Goal: Task Accomplishment & Management: Use online tool/utility

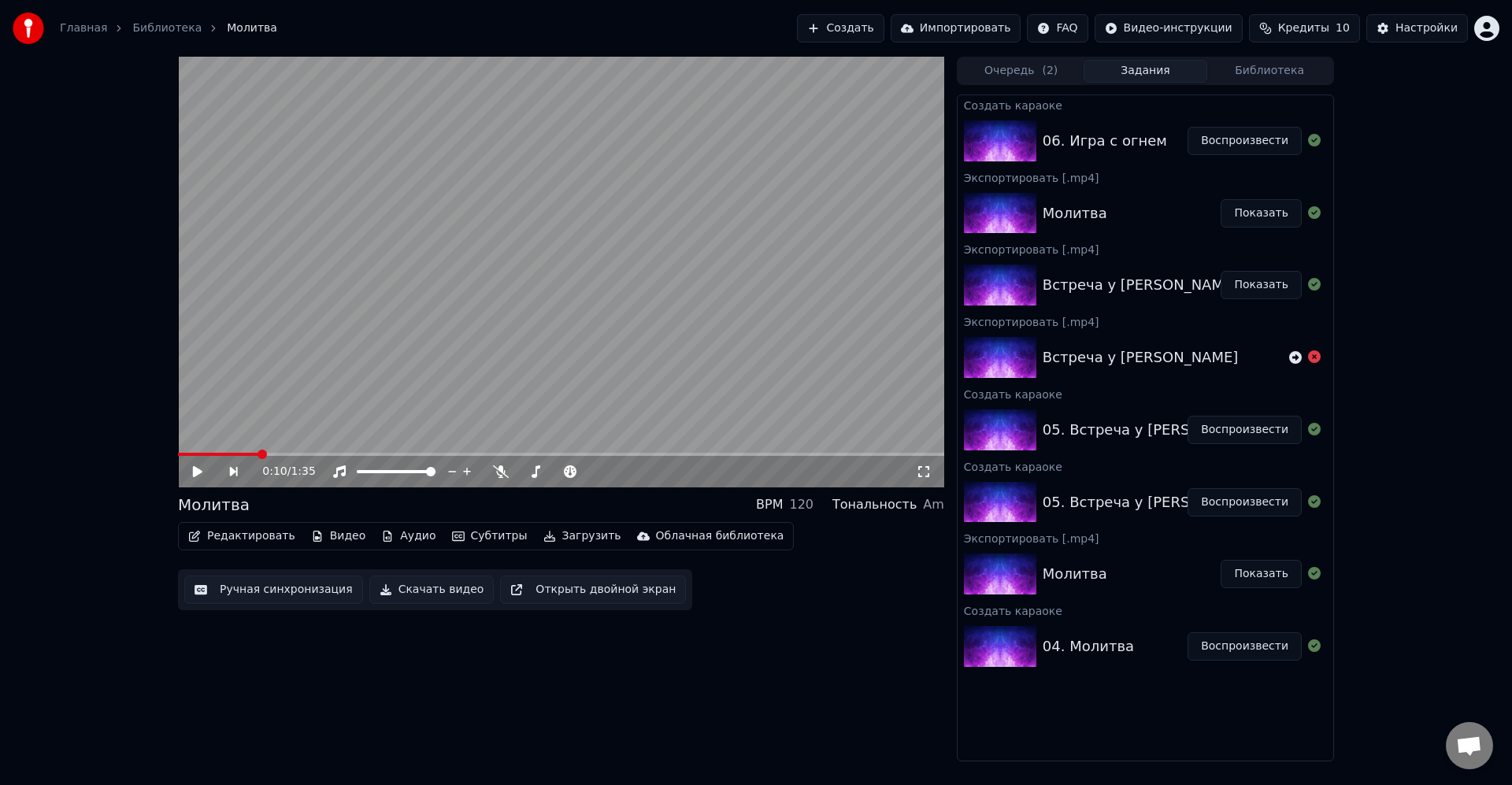
click at [1389, 183] on div "0:10 / 1:35 Молитва BPM 120 Тональность Am Редактировать Видео Аудио Субтитры З…" at bounding box center [756, 409] width 1512 height 705
click at [1445, 228] on div "0:10 / 1:35 Молитва BPM 120 Тональность Am Редактировать Видео Аудио Субтитры З…" at bounding box center [756, 409] width 1512 height 705
click at [178, 454] on span at bounding box center [178, 453] width 0 height 3
click at [496, 479] on div at bounding box center [564, 471] width 142 height 15
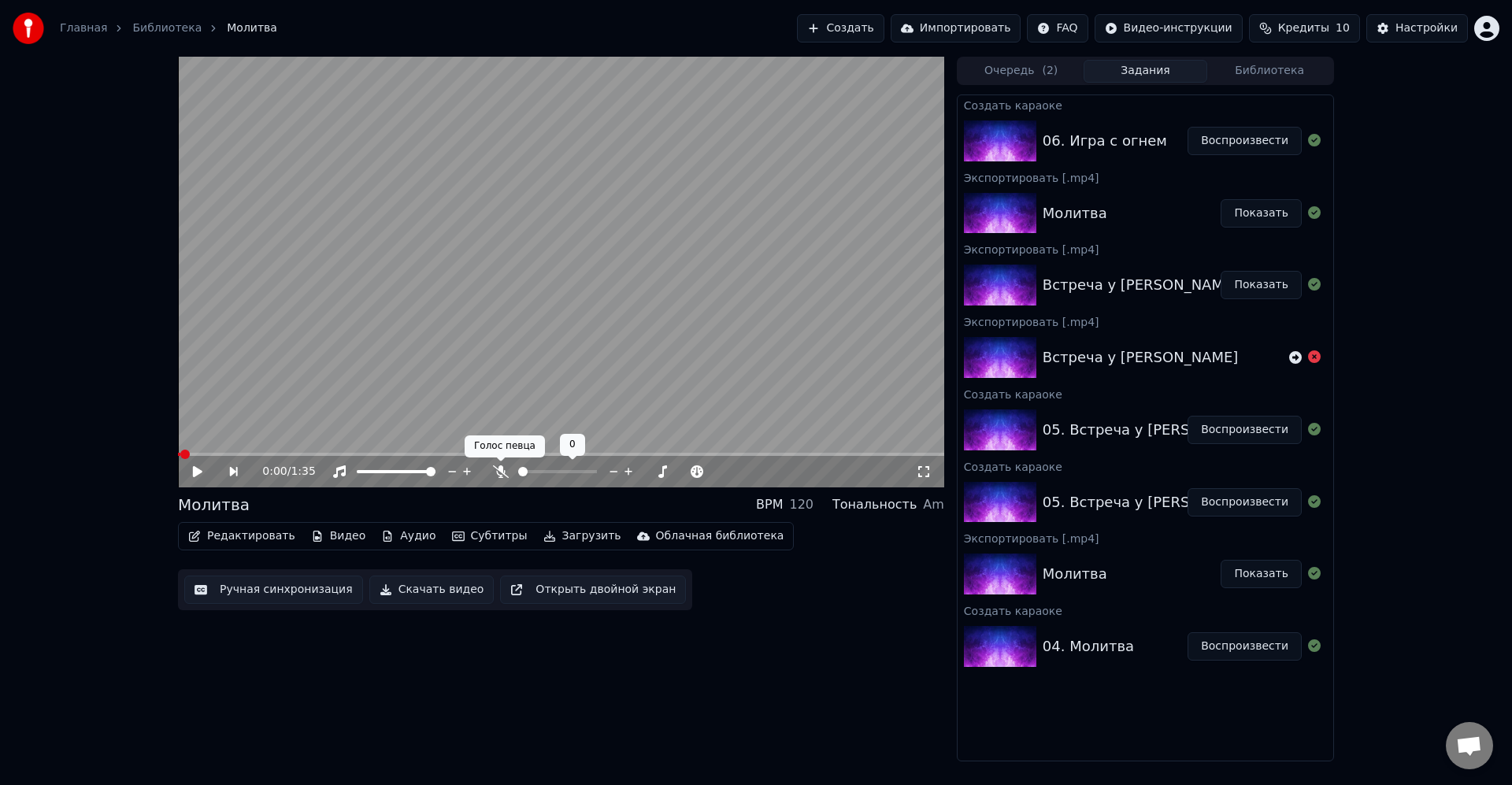
click at [503, 476] on icon at bounding box center [500, 471] width 15 height 13
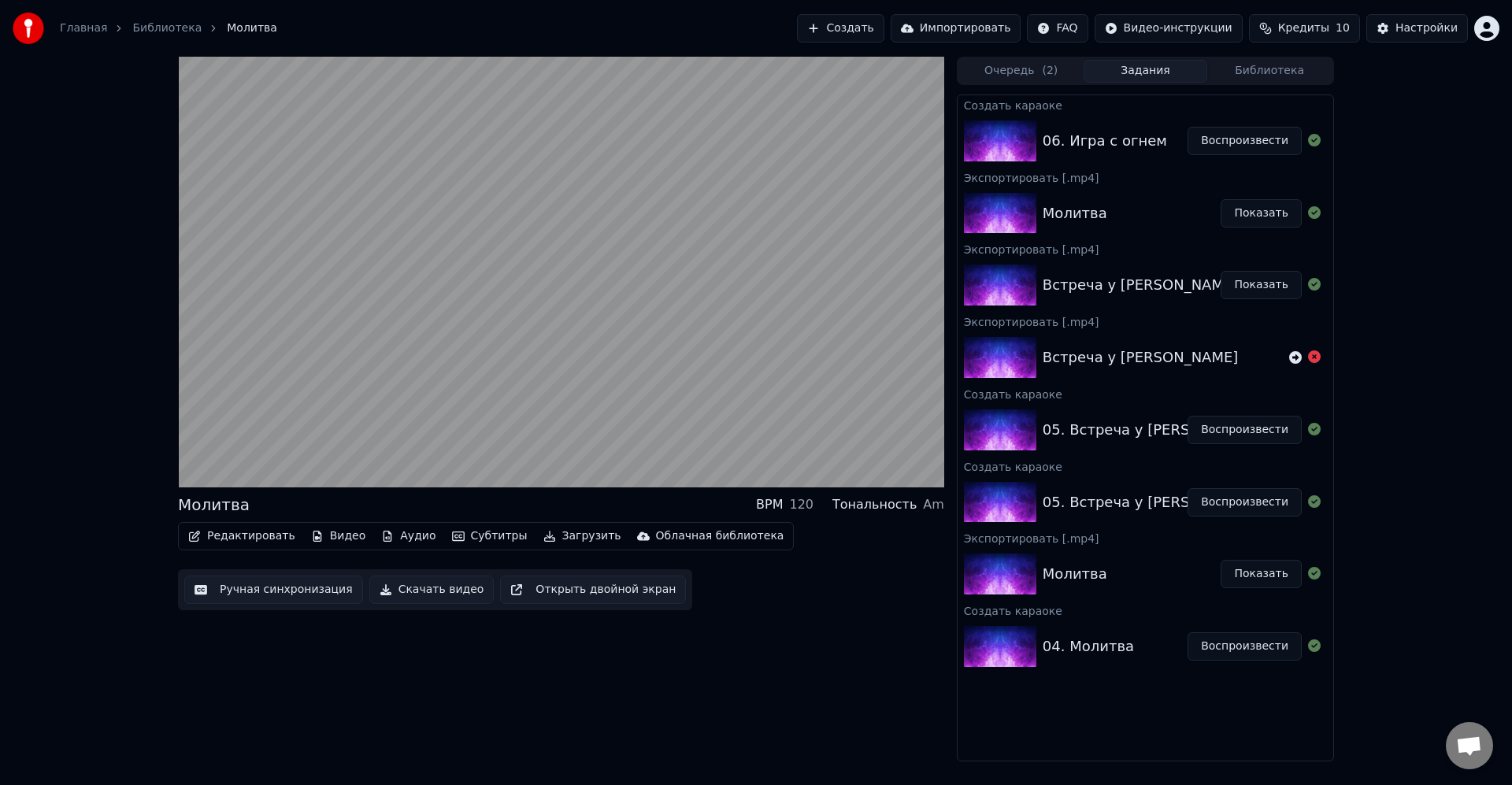
click at [1407, 315] on div "Молитва BPM 120 Тональность Am Редактировать Видео Аудио Субтитры Загрузить Обл…" at bounding box center [756, 409] width 1512 height 705
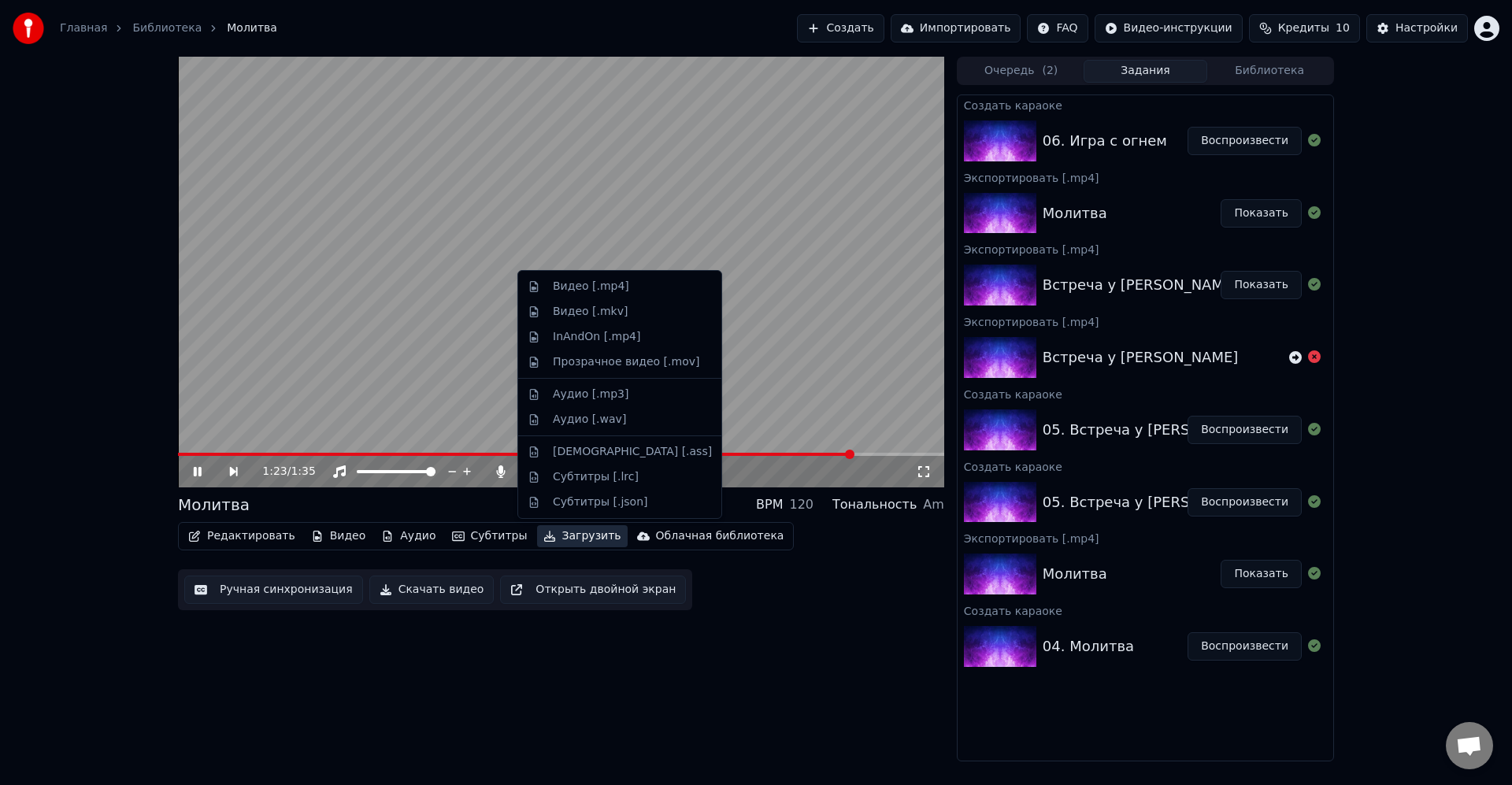
click at [559, 535] on button "Загрузить" at bounding box center [582, 536] width 90 height 22
click at [585, 287] on div "Видео [.mp4]" at bounding box center [590, 286] width 77 height 15
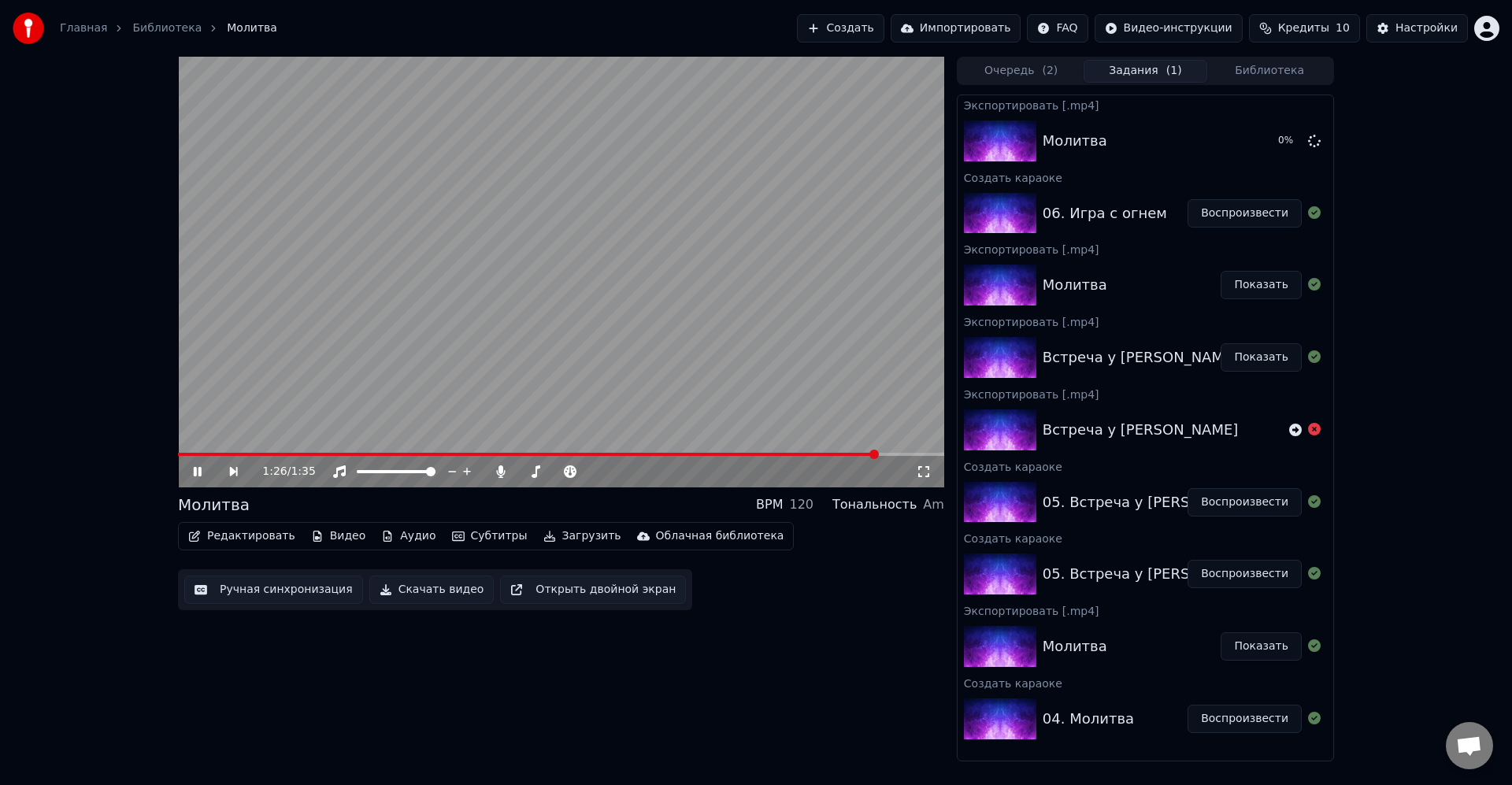
click at [862, 605] on div "Редактировать Видео Аудио Субтитры Загрузить Облачная библиотека Ручная синхрон…" at bounding box center [560, 566] width 766 height 88
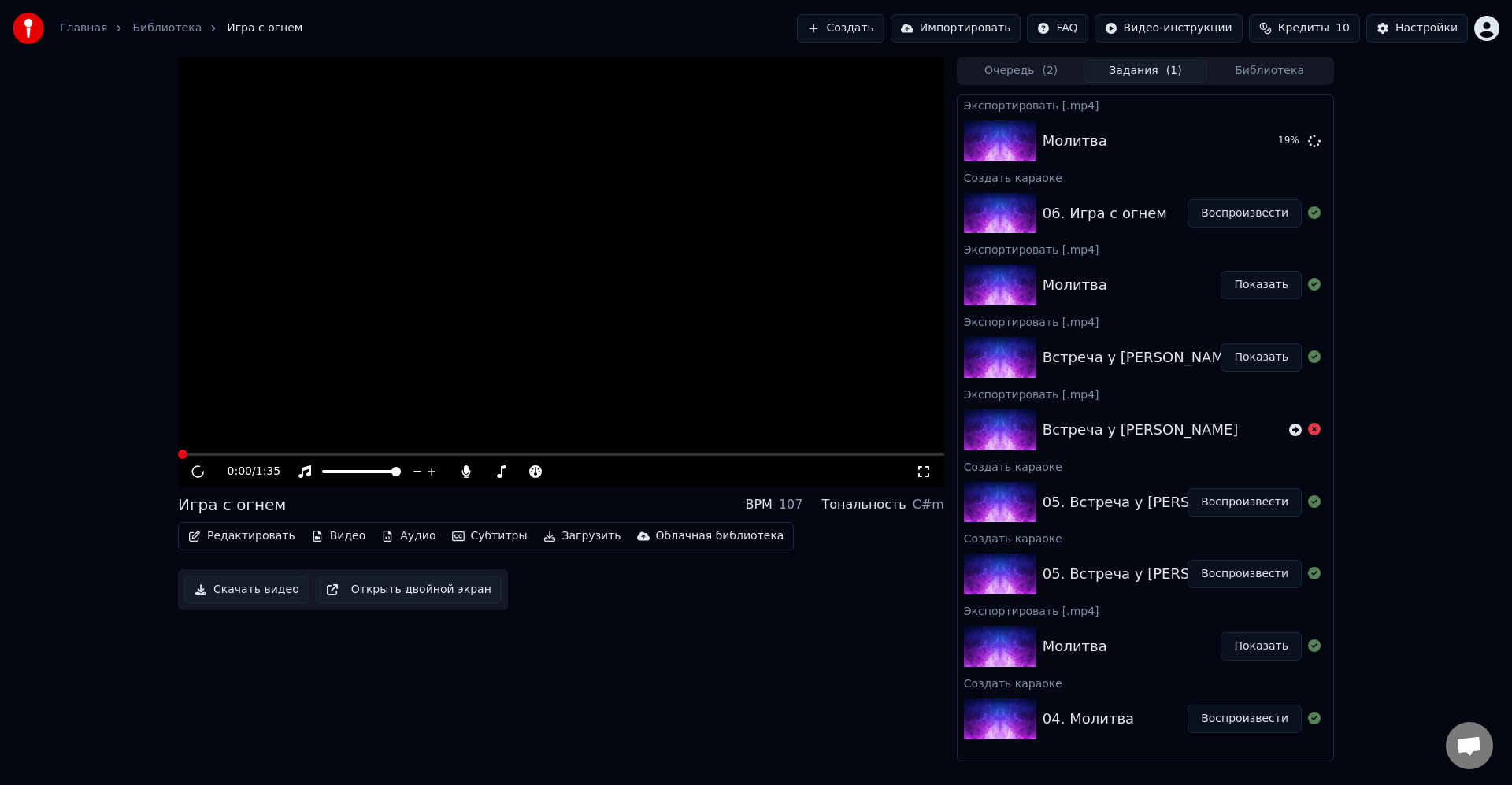
click at [201, 477] on icon at bounding box center [198, 471] width 16 height 17
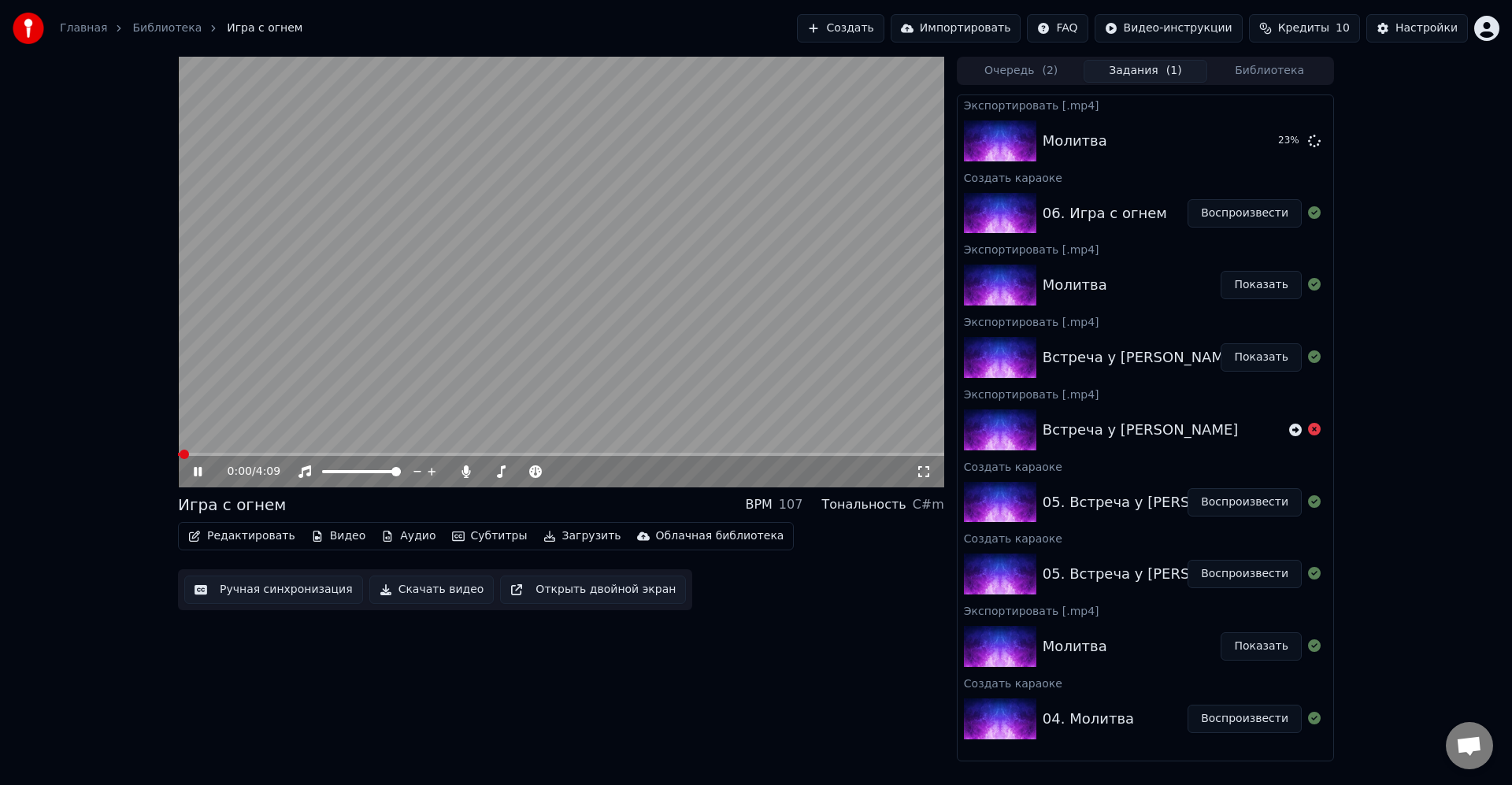
click at [202, 472] on icon at bounding box center [197, 471] width 8 height 9
click at [1313, 143] on icon at bounding box center [1314, 141] width 13 height 13
click at [1126, 220] on div "06. Игра с огнем" at bounding box center [1105, 214] width 124 height 22
click at [1239, 212] on button "Воспроизвести" at bounding box center [1244, 213] width 114 height 28
click at [205, 452] on span at bounding box center [560, 453] width 766 height 3
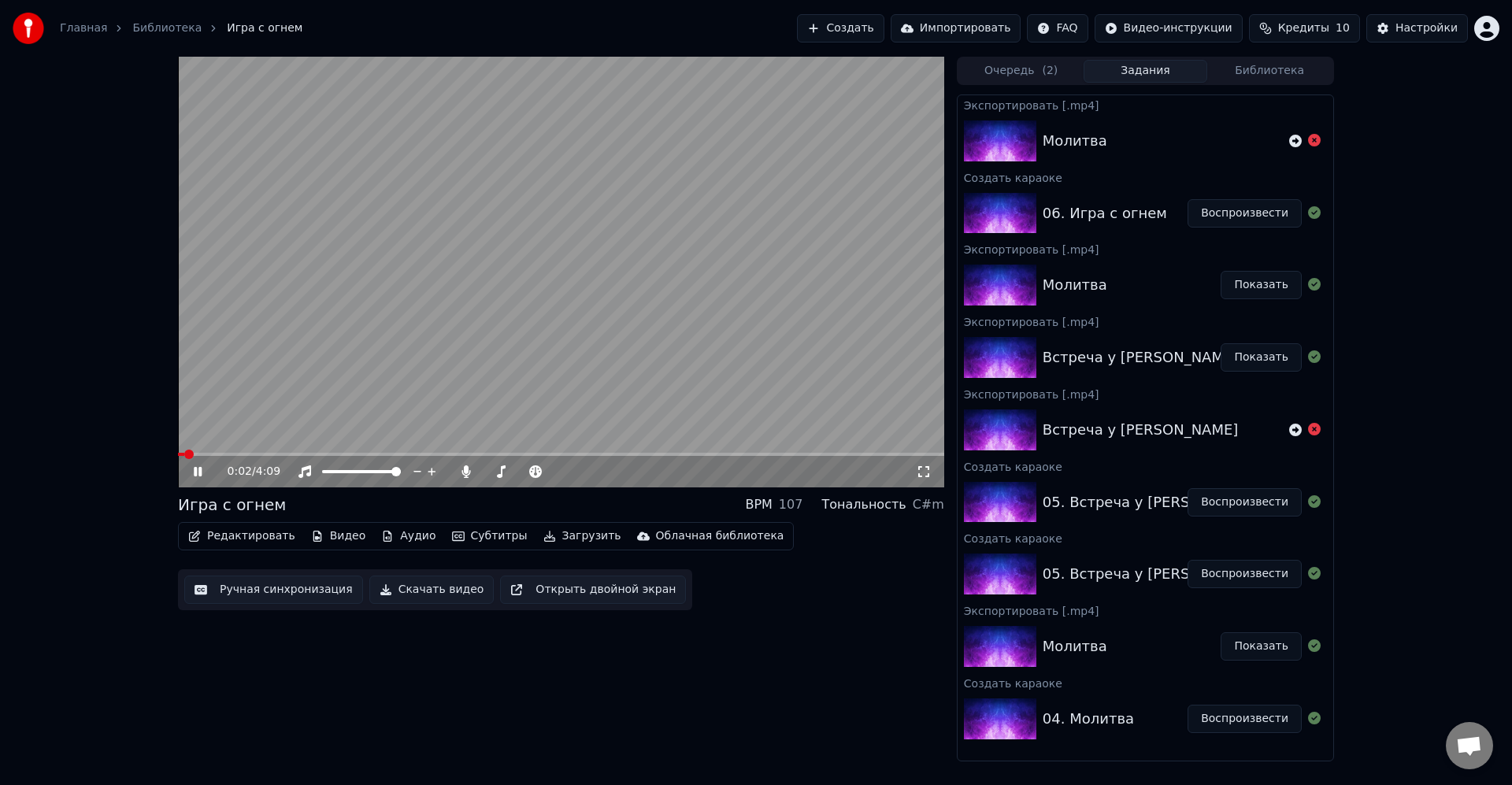
click at [178, 456] on span at bounding box center [180, 453] width 6 height 3
click at [823, 586] on div "Редактировать Видео Аудио Субтитры Загрузить Облачная библиотека Ручная синхрон…" at bounding box center [560, 566] width 766 height 88
click at [1296, 145] on icon at bounding box center [1295, 141] width 13 height 13
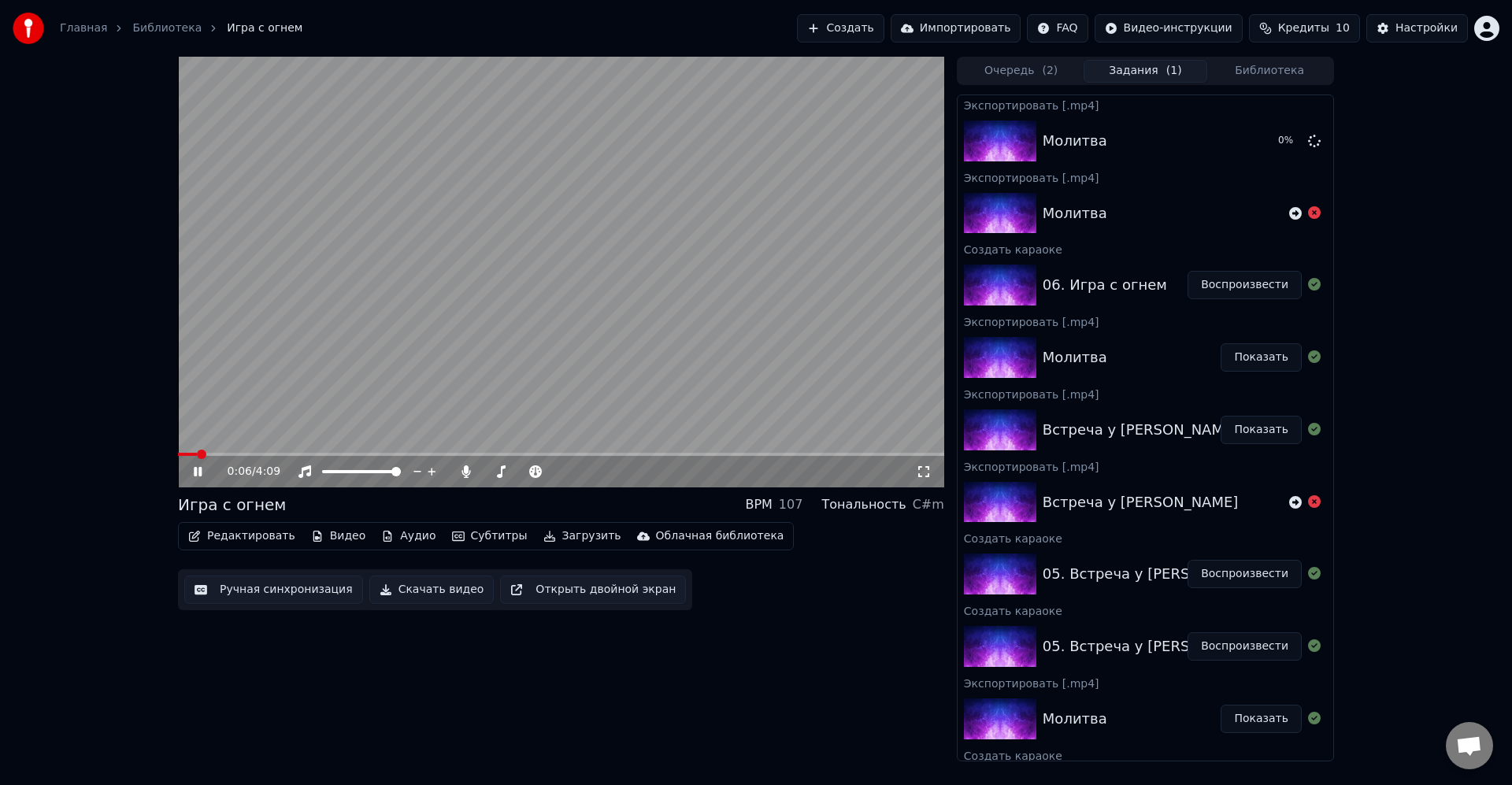
drag, startPoint x: 810, startPoint y: 589, endPoint x: 797, endPoint y: 588, distance: 13.0
click at [811, 589] on div "Редактировать Видео Аудио Субтитры Загрузить Облачная библиотека Ручная синхрон…" at bounding box center [560, 566] width 766 height 88
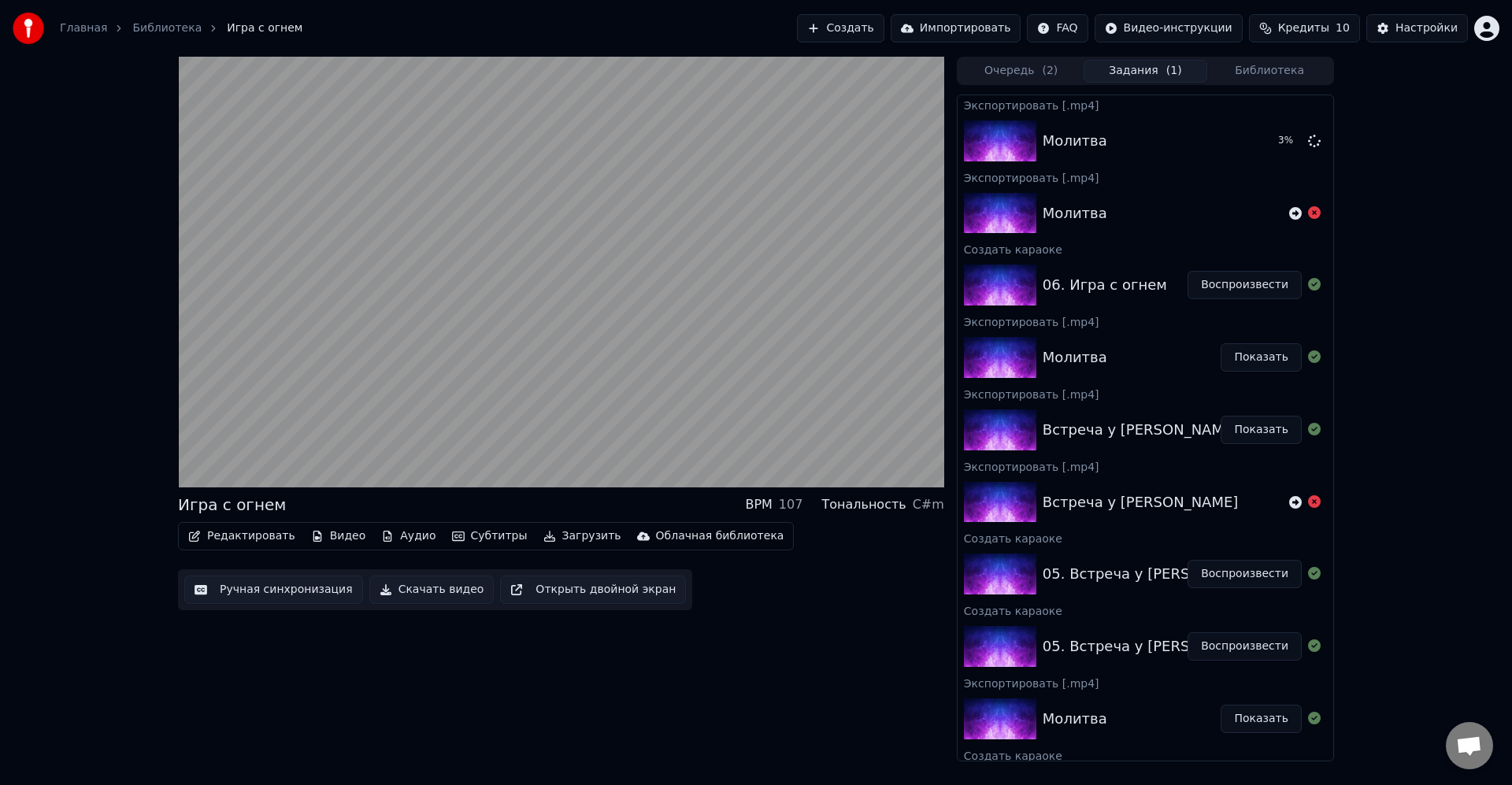
click at [565, 538] on button "Загрузить" at bounding box center [582, 536] width 90 height 22
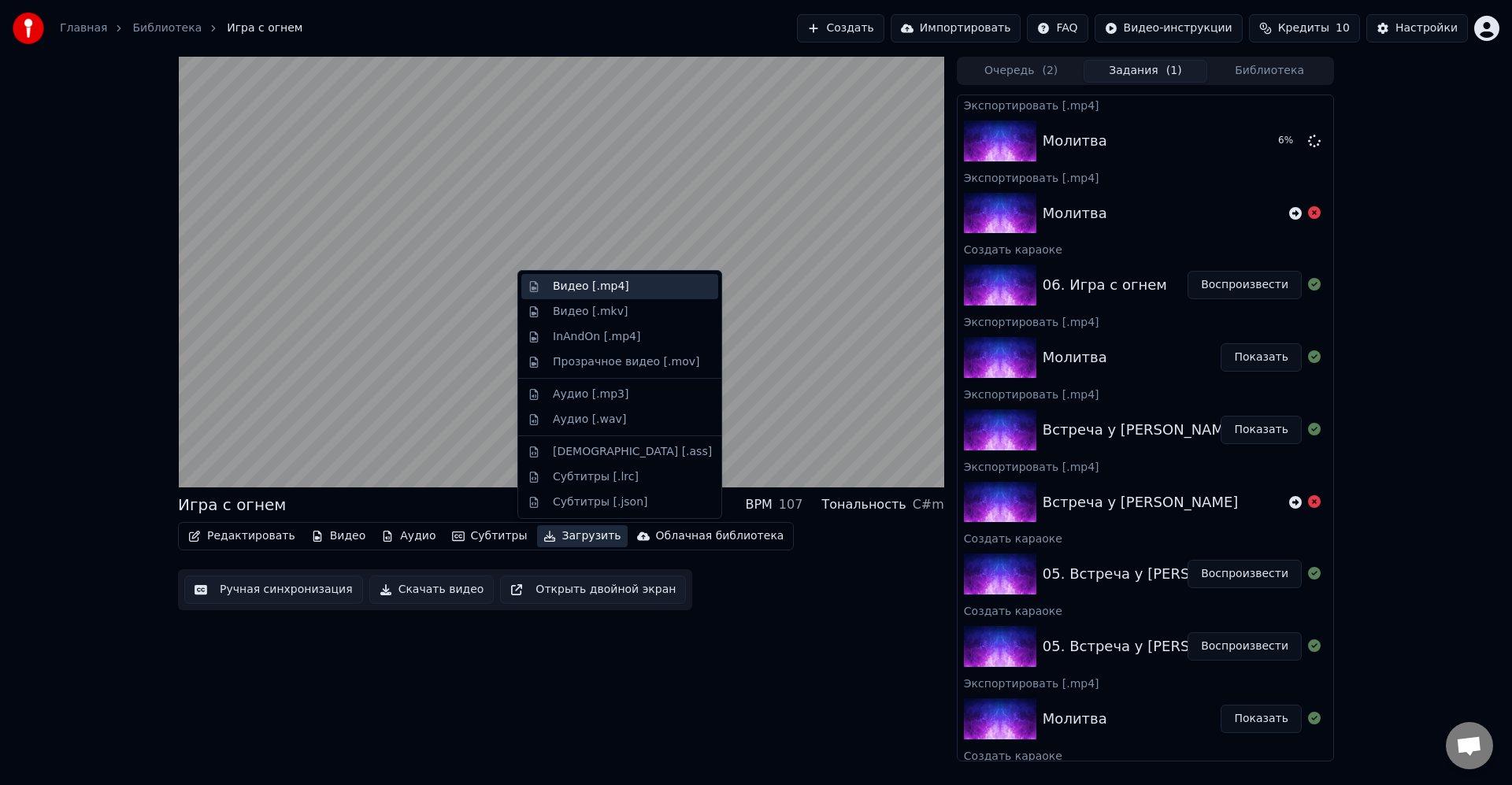
click at [604, 291] on div "Видео [.mp4]" at bounding box center [590, 286] width 77 height 15
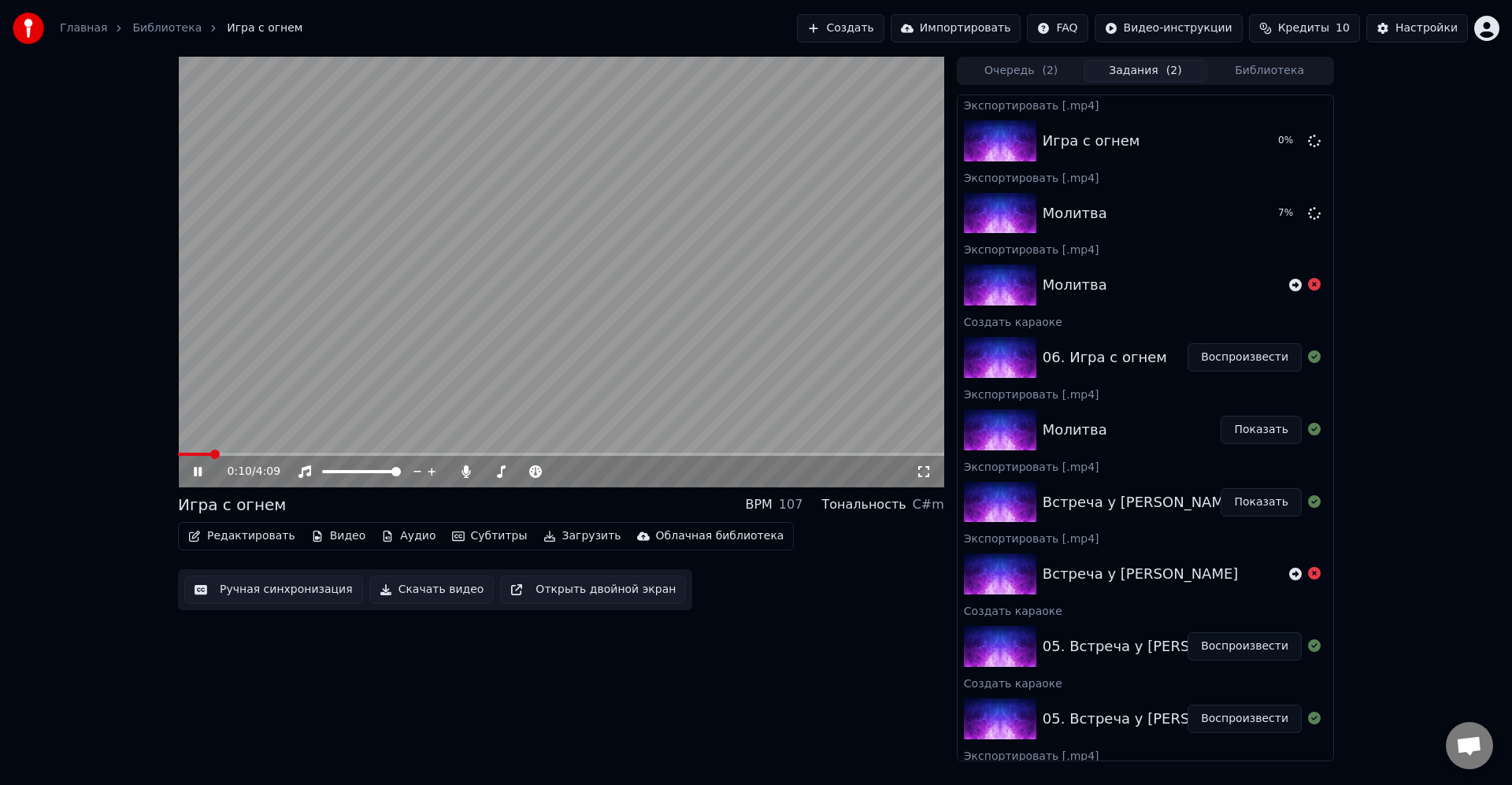
click at [785, 655] on div "0:10 / 4:09 Игра с огнем BPM 107 Тональность C#m Редактировать Видео Аудио Субт…" at bounding box center [560, 409] width 766 height 705
click at [196, 474] on icon at bounding box center [197, 471] width 8 height 9
click at [196, 474] on icon at bounding box center [197, 471] width 9 height 11
click at [197, 476] on icon at bounding box center [208, 471] width 37 height 13
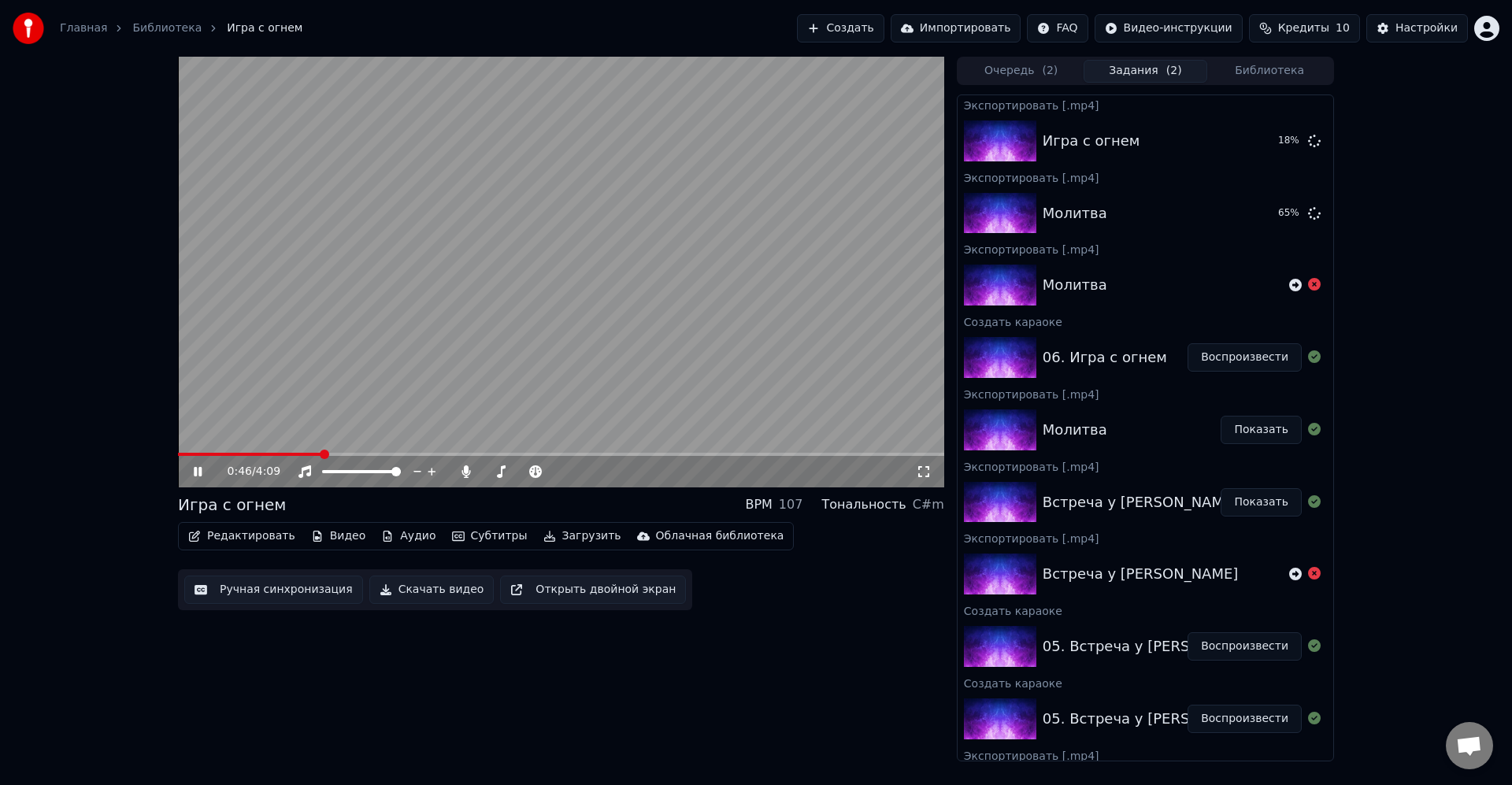
click at [572, 409] on video at bounding box center [560, 272] width 766 height 431
click at [203, 472] on icon at bounding box center [208, 471] width 37 height 13
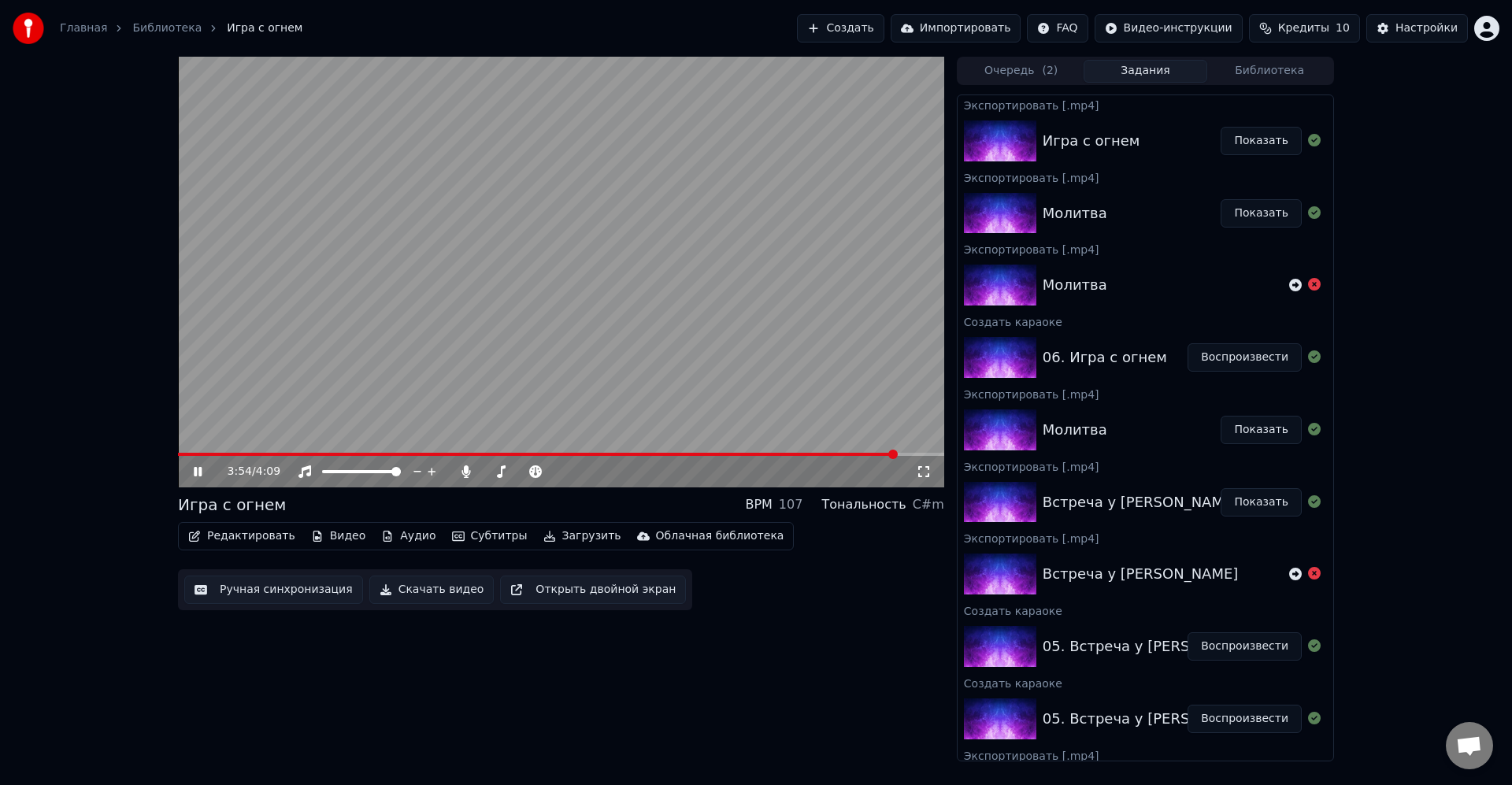
click at [502, 269] on video at bounding box center [560, 272] width 766 height 431
click at [239, 540] on button "Редактировать" at bounding box center [241, 536] width 120 height 22
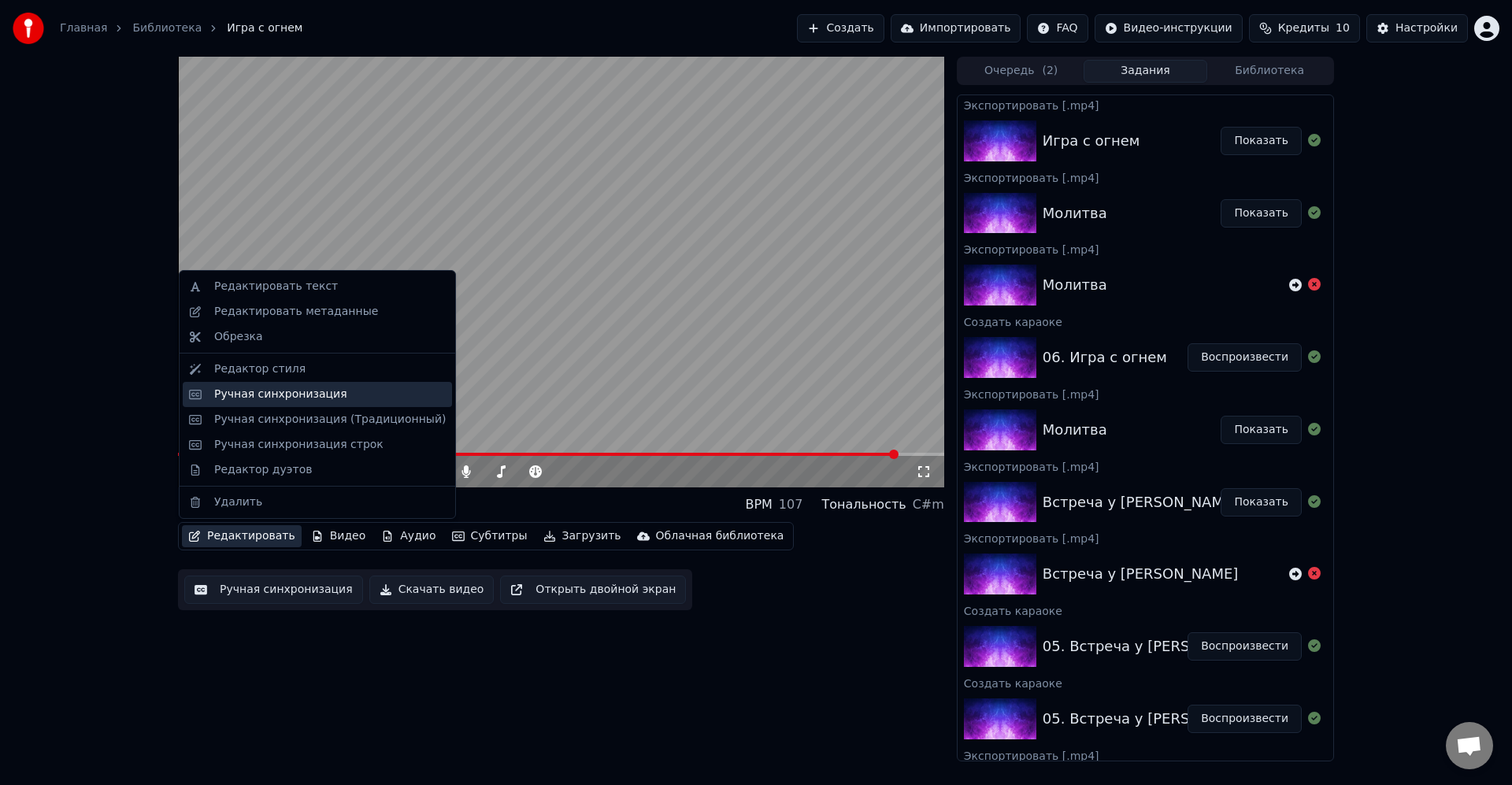
click at [314, 390] on div "Ручная синхронизация" at bounding box center [281, 394] width 133 height 15
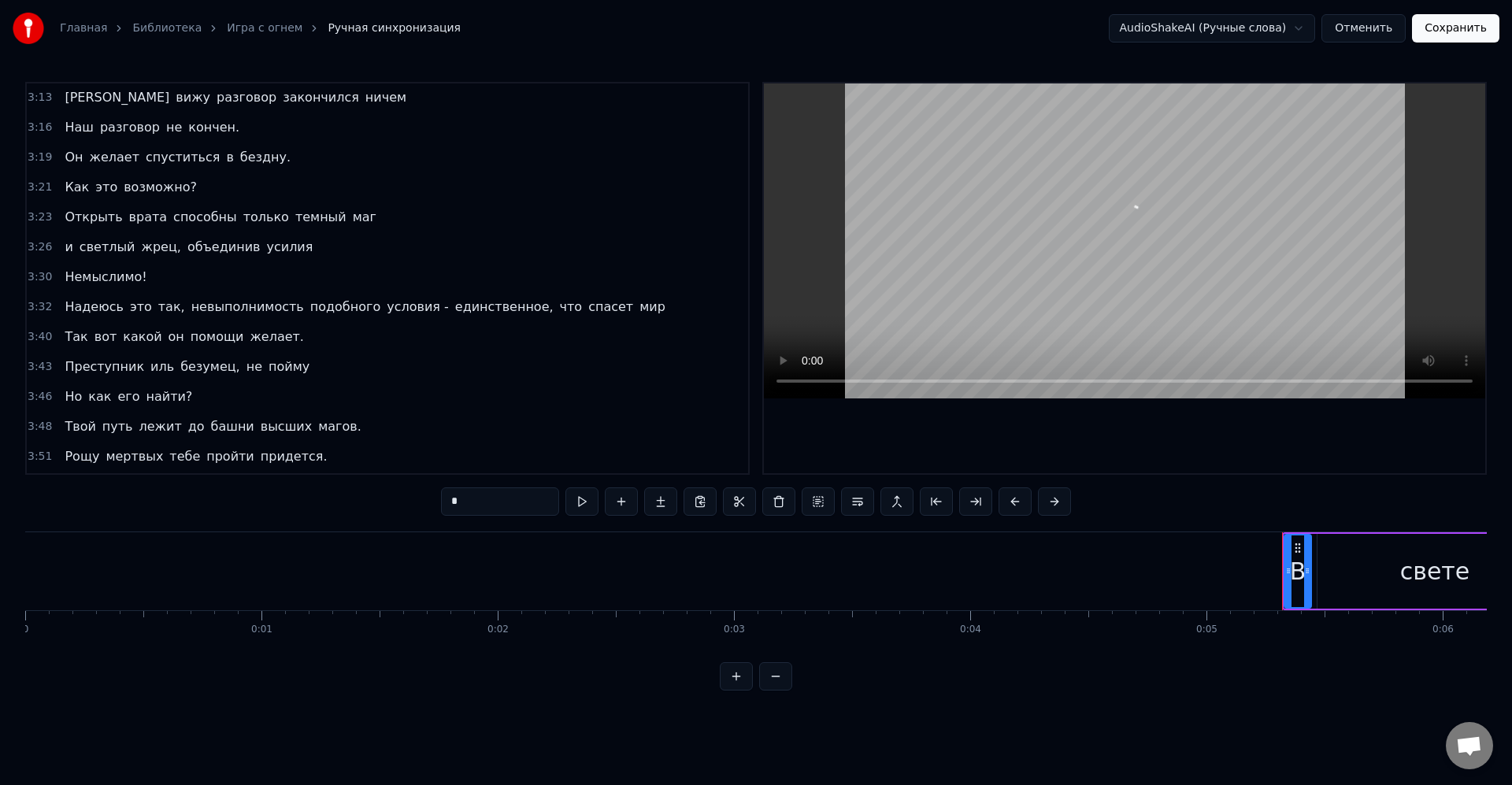
scroll to position [957, 0]
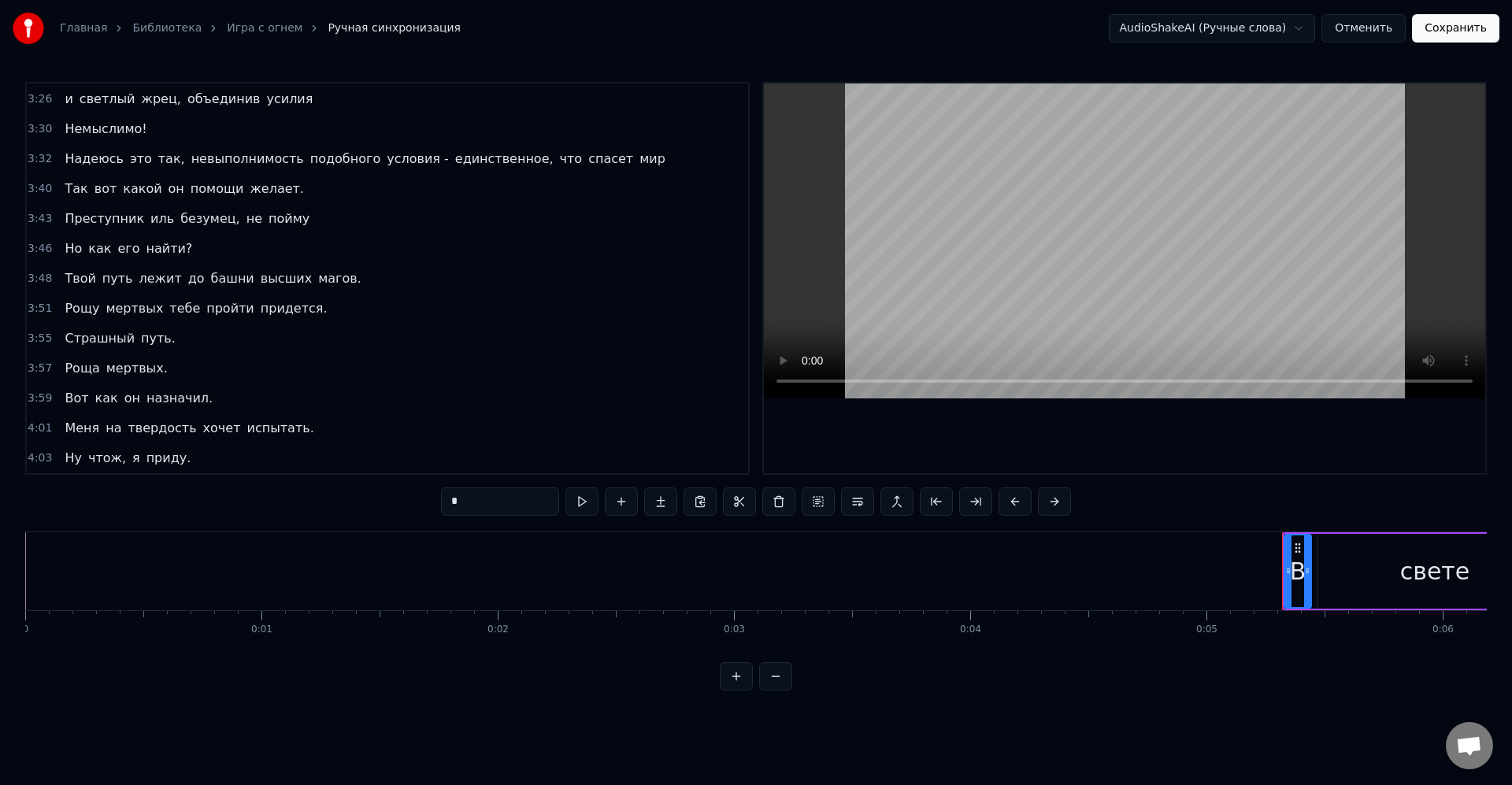
click at [149, 370] on span "мертвых." at bounding box center [137, 368] width 65 height 18
type input "********"
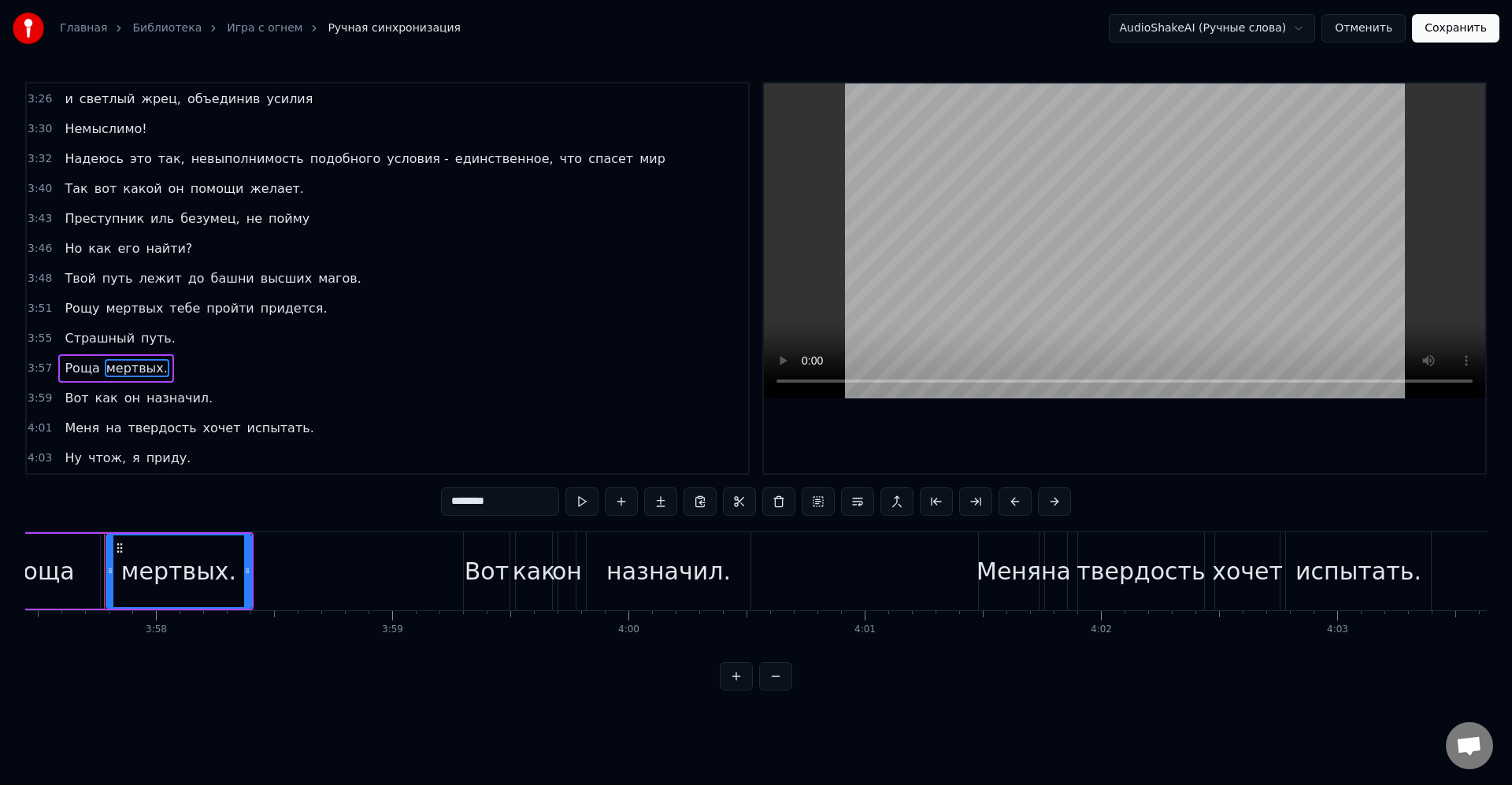
click at [180, 296] on div "Рощу мертвых тебе пройти придется." at bounding box center [196, 308] width 275 height 28
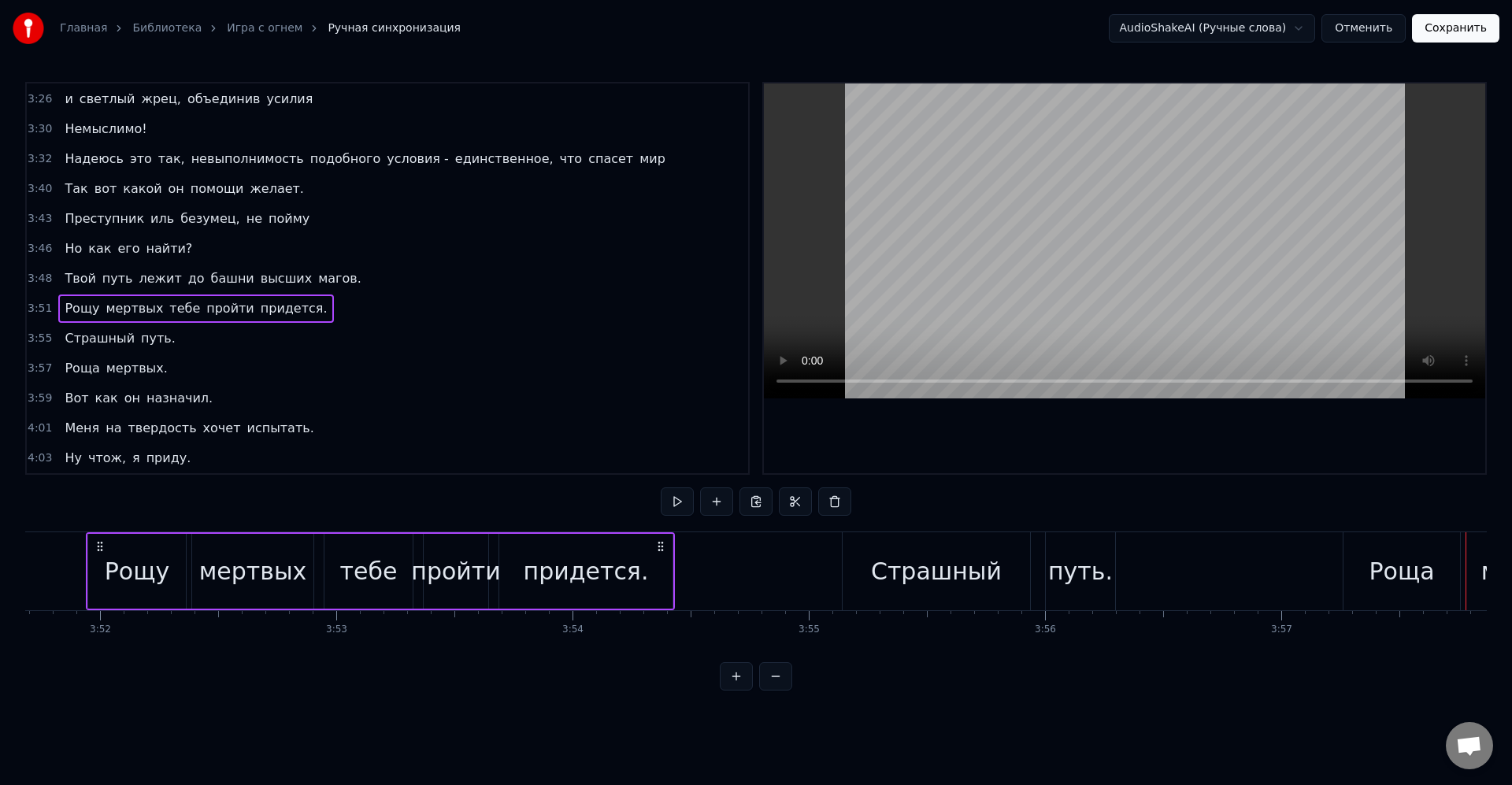
scroll to position [0, 54708]
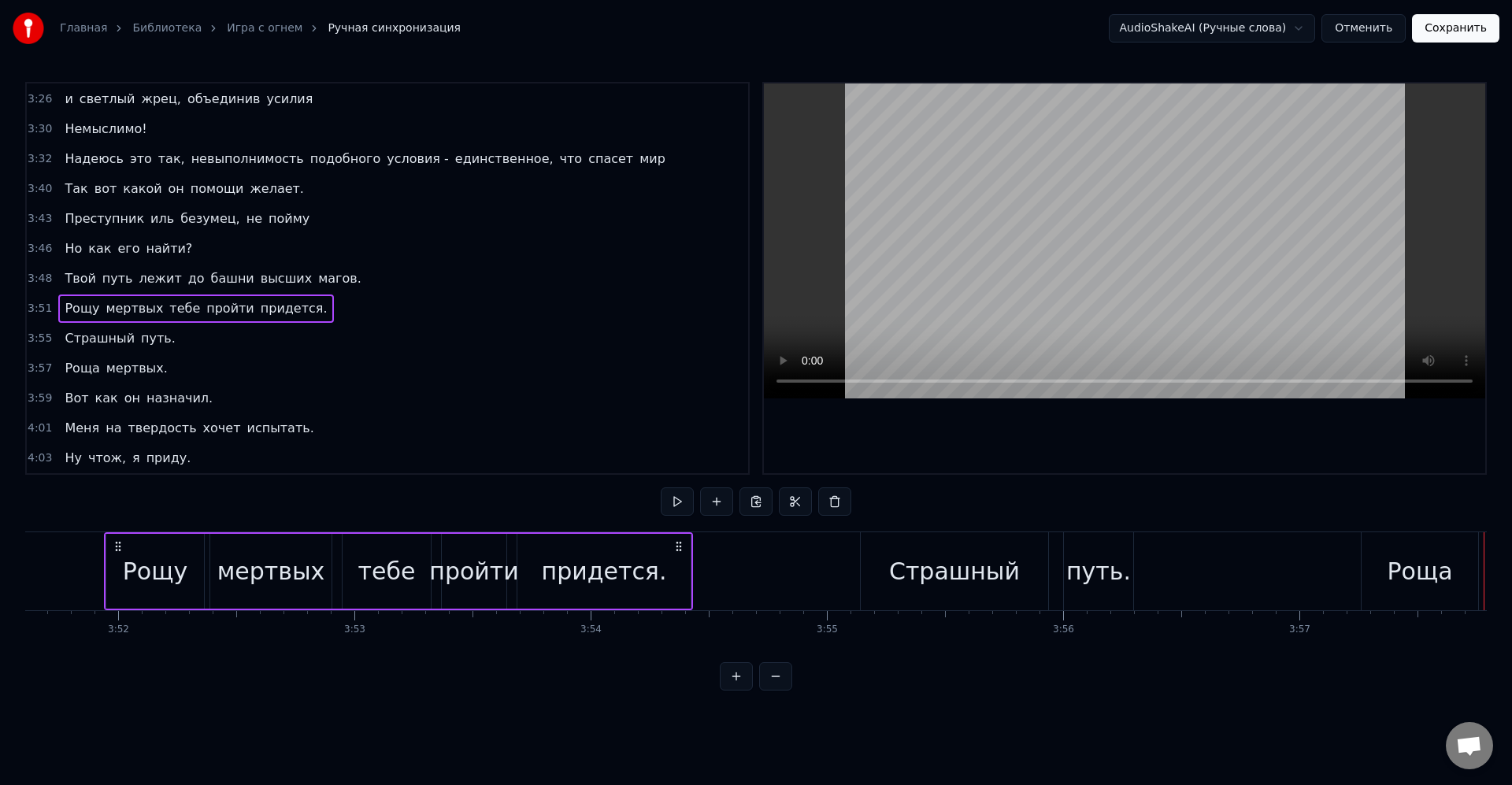
click at [377, 577] on div "тебе" at bounding box center [387, 570] width 58 height 35
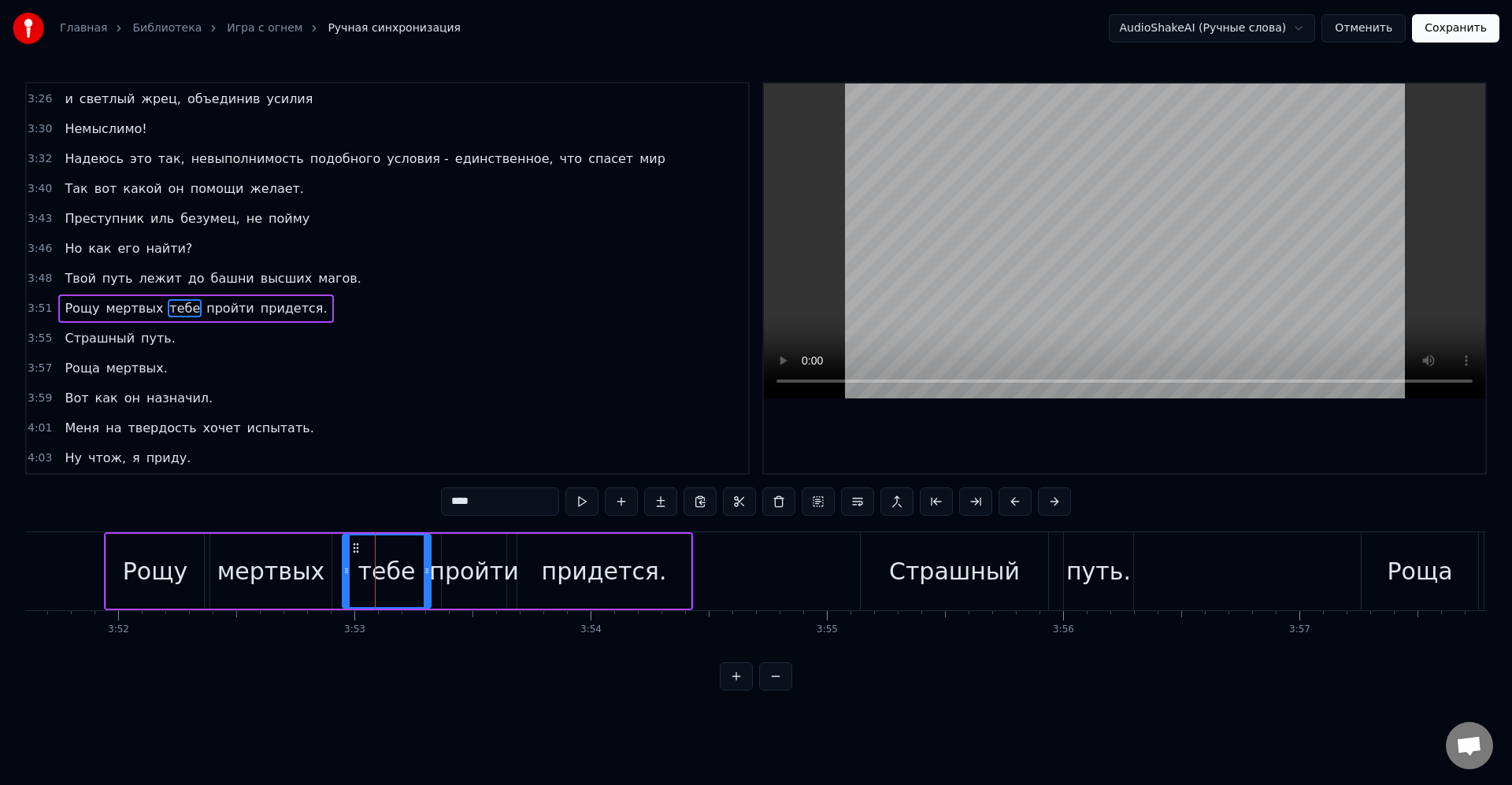
click at [481, 503] on input "****" at bounding box center [499, 501] width 118 height 28
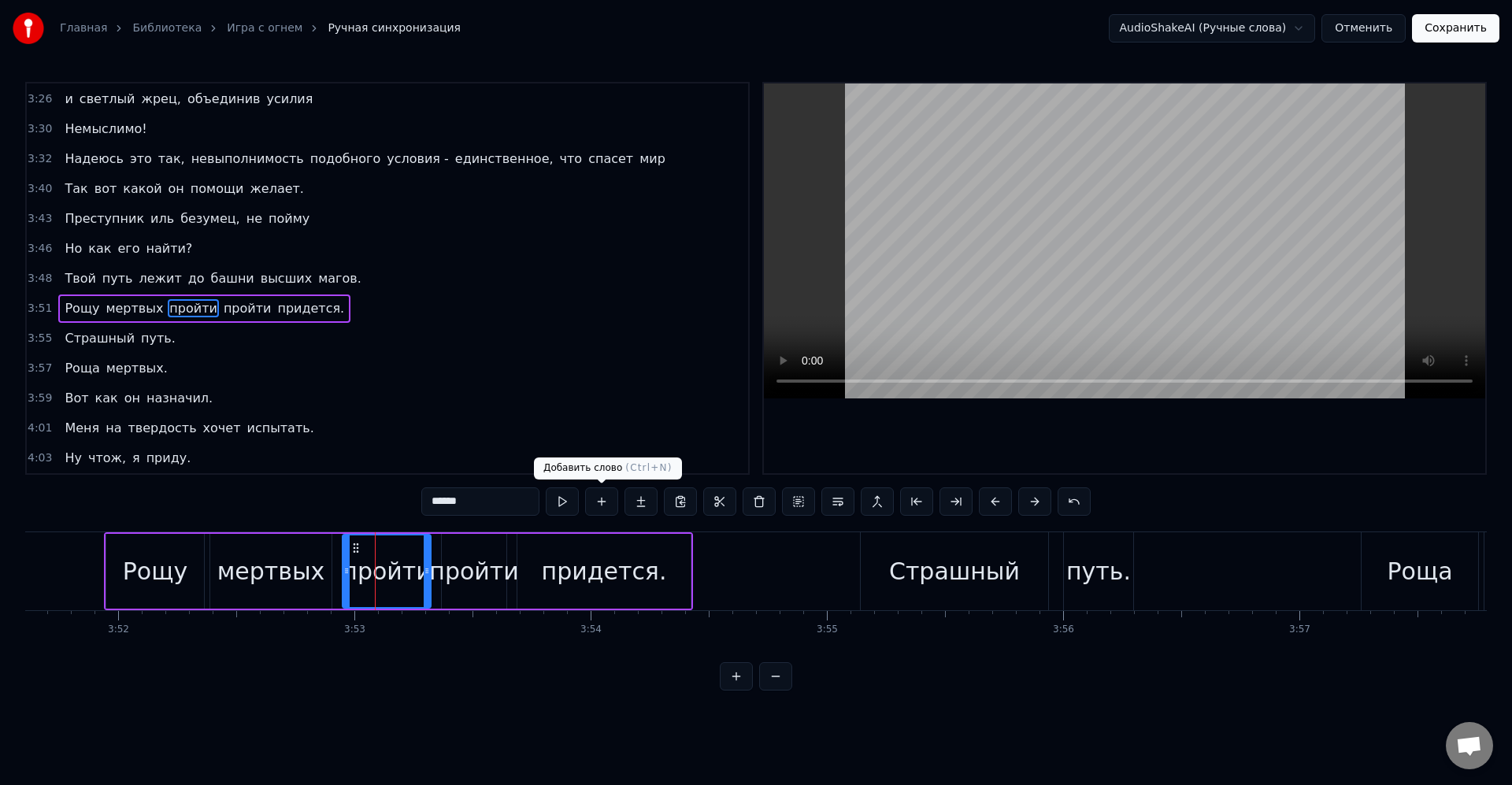
click at [475, 567] on div "пройти" at bounding box center [473, 570] width 89 height 35
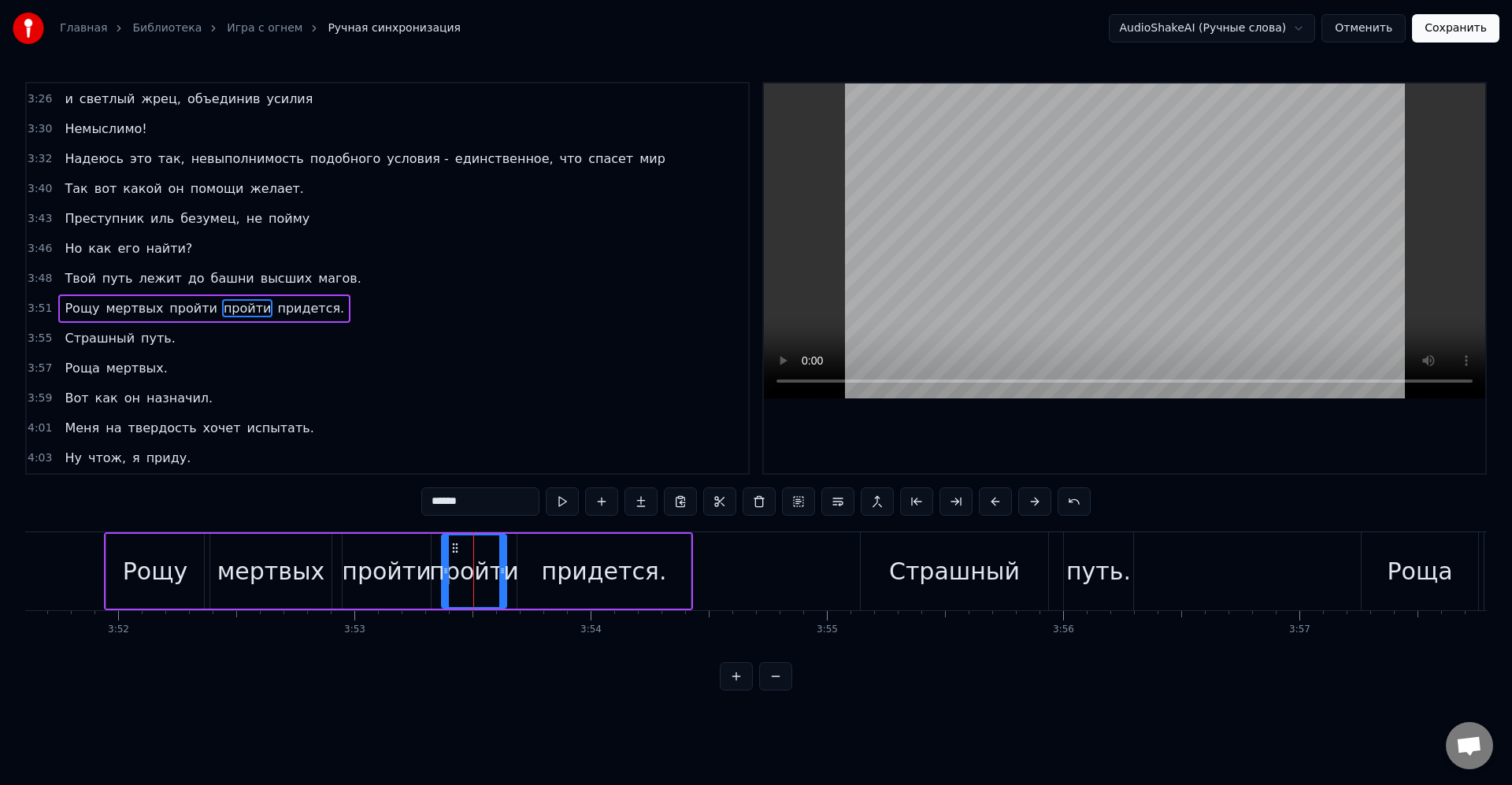
click at [480, 508] on input "******" at bounding box center [479, 501] width 118 height 28
click at [294, 555] on div "мертвых" at bounding box center [271, 570] width 108 height 35
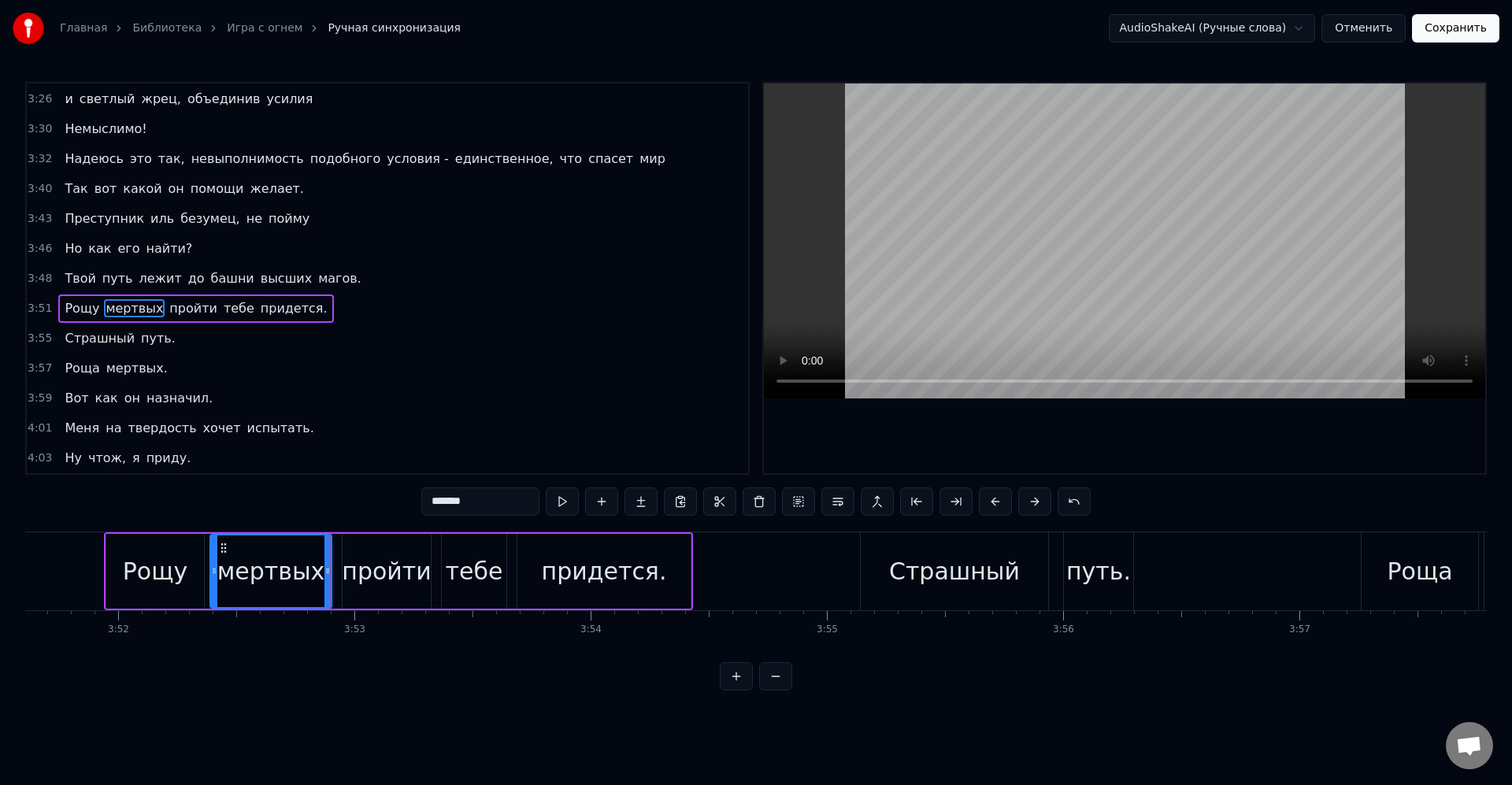
click at [297, 567] on div "мертвых" at bounding box center [271, 570] width 108 height 35
click at [323, 561] on div at bounding box center [323, 571] width 6 height 72
click at [353, 564] on div "пройти" at bounding box center [386, 570] width 89 height 35
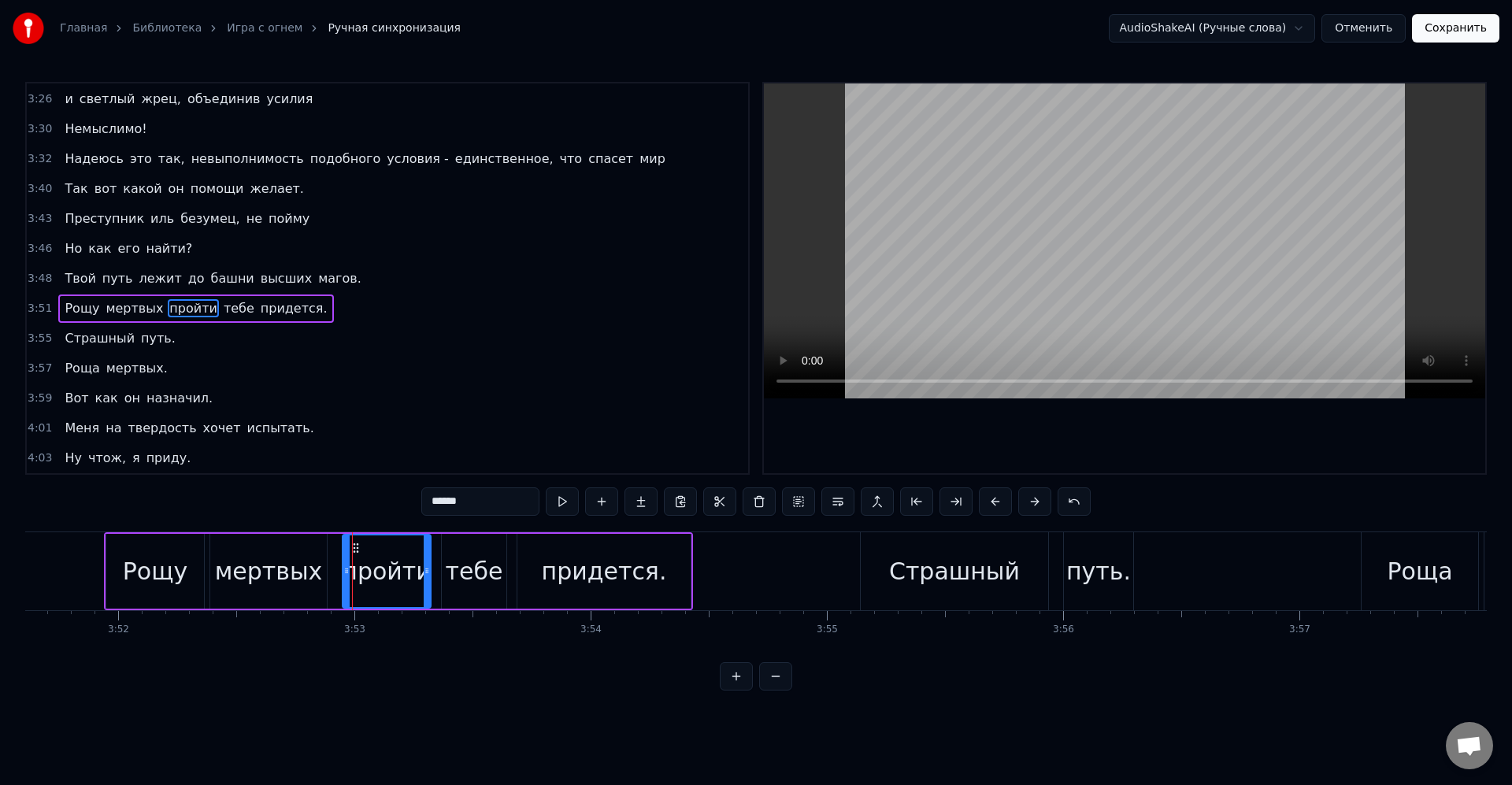
click at [342, 562] on div "пройти" at bounding box center [387, 570] width 90 height 75
drag, startPoint x: 344, startPoint y: 563, endPoint x: 332, endPoint y: 562, distance: 12.0
click at [332, 562] on div at bounding box center [334, 571] width 6 height 72
click at [317, 559] on div "мертвых" at bounding box center [269, 570] width 108 height 35
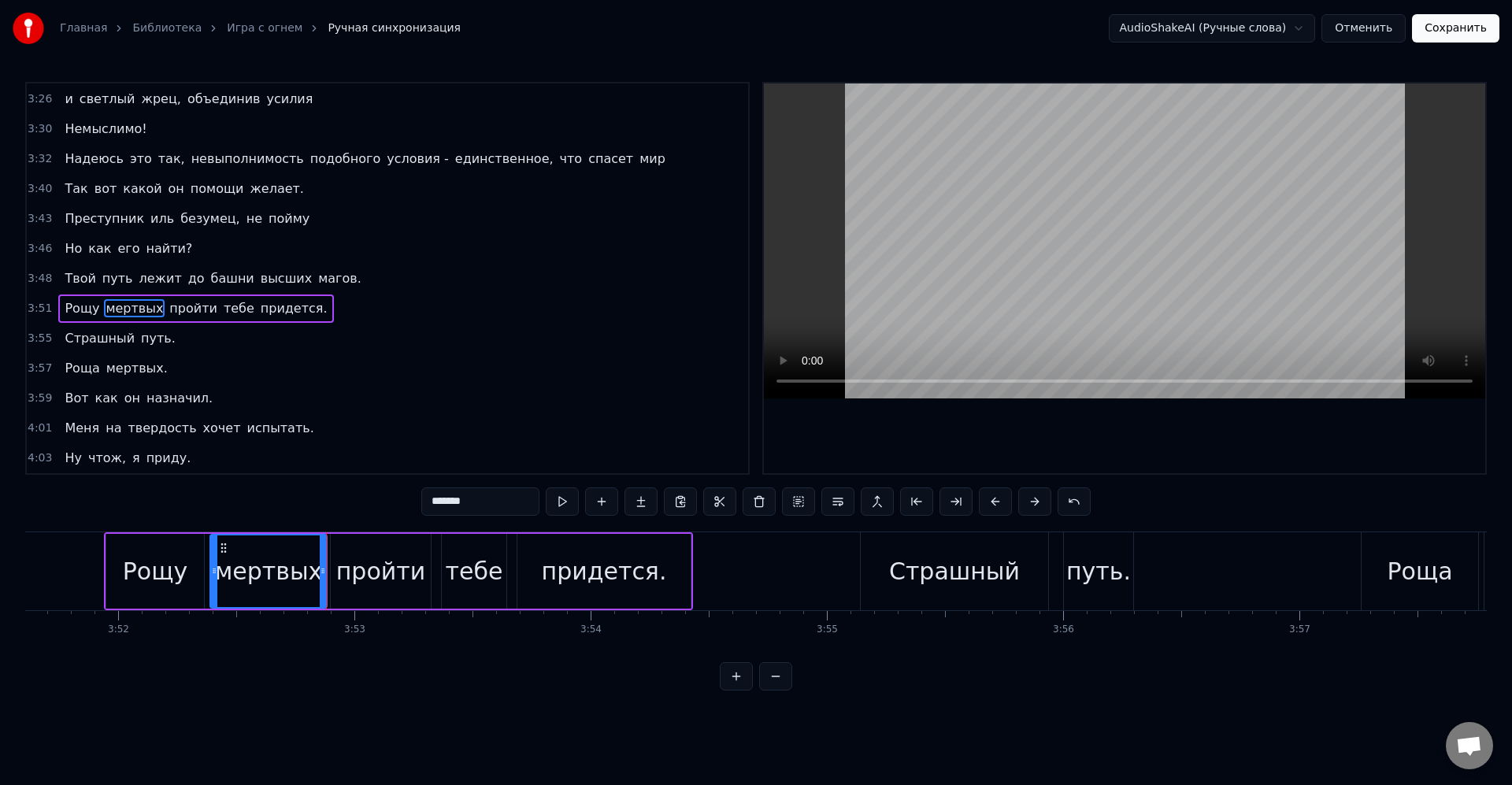
click at [354, 560] on div "пройти" at bounding box center [380, 570] width 89 height 35
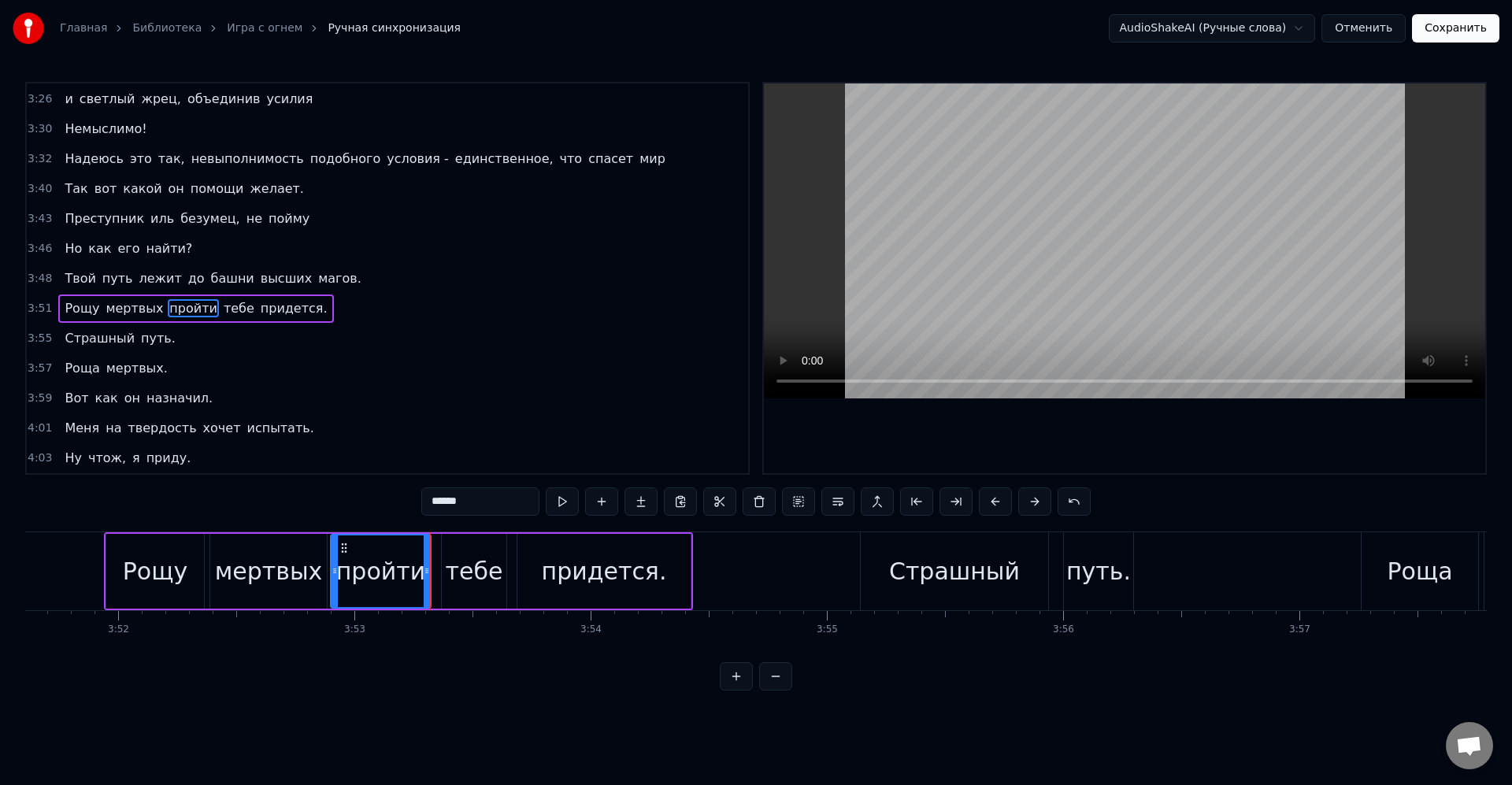
click at [473, 562] on div "тебе" at bounding box center [475, 570] width 58 height 35
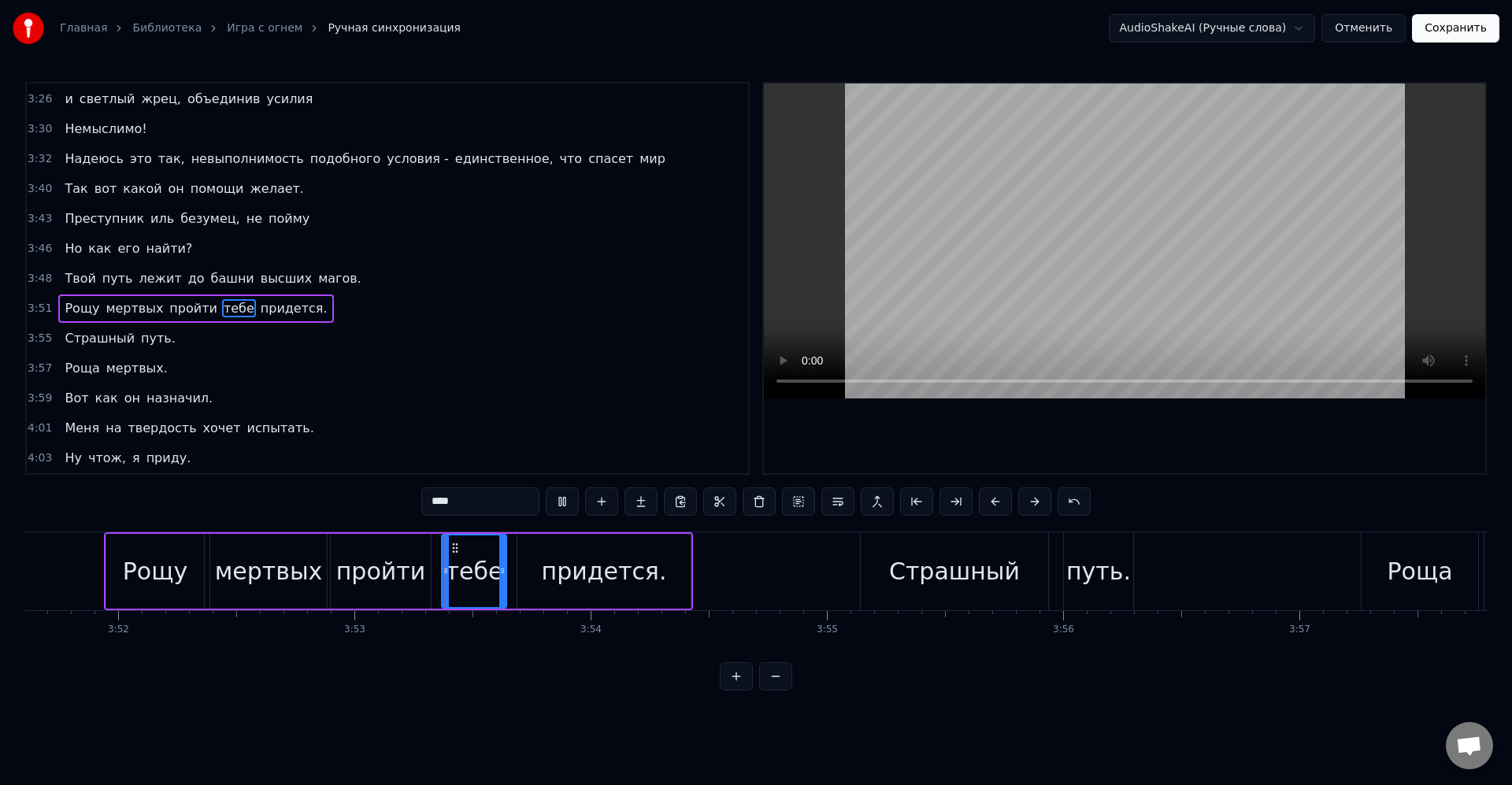
click at [406, 565] on div "пройти" at bounding box center [380, 570] width 89 height 35
drag, startPoint x: 427, startPoint y: 573, endPoint x: 415, endPoint y: 571, distance: 12.2
click at [415, 571] on icon at bounding box center [418, 571] width 6 height 13
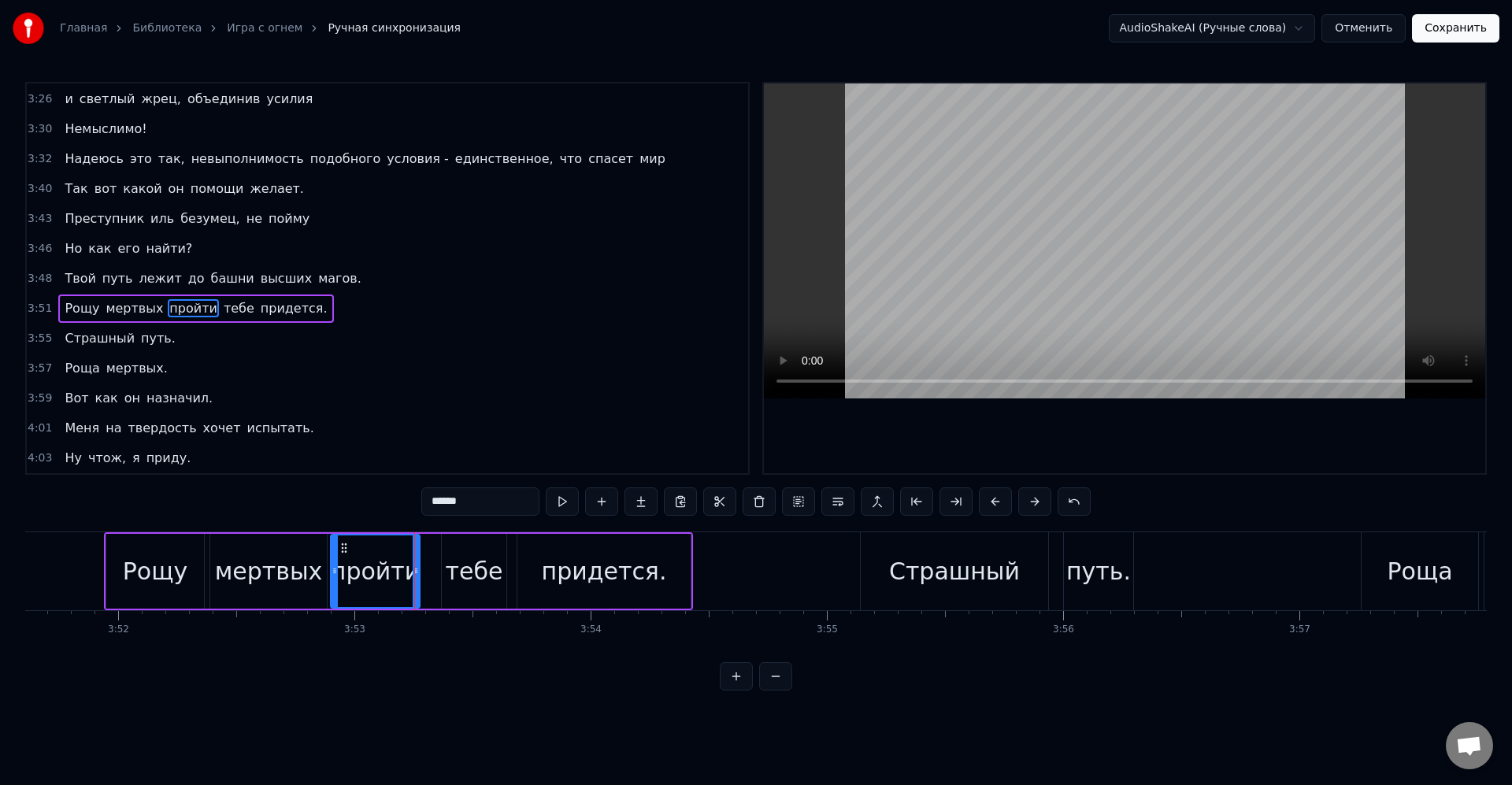
click at [388, 565] on div "пройти" at bounding box center [375, 570] width 89 height 35
click at [411, 572] on div "пройти" at bounding box center [375, 570] width 89 height 35
click at [411, 571] on icon at bounding box center [412, 571] width 6 height 13
click at [392, 564] on div "пройти" at bounding box center [372, 570] width 89 height 35
click at [456, 565] on div "тебе" at bounding box center [475, 570] width 58 height 35
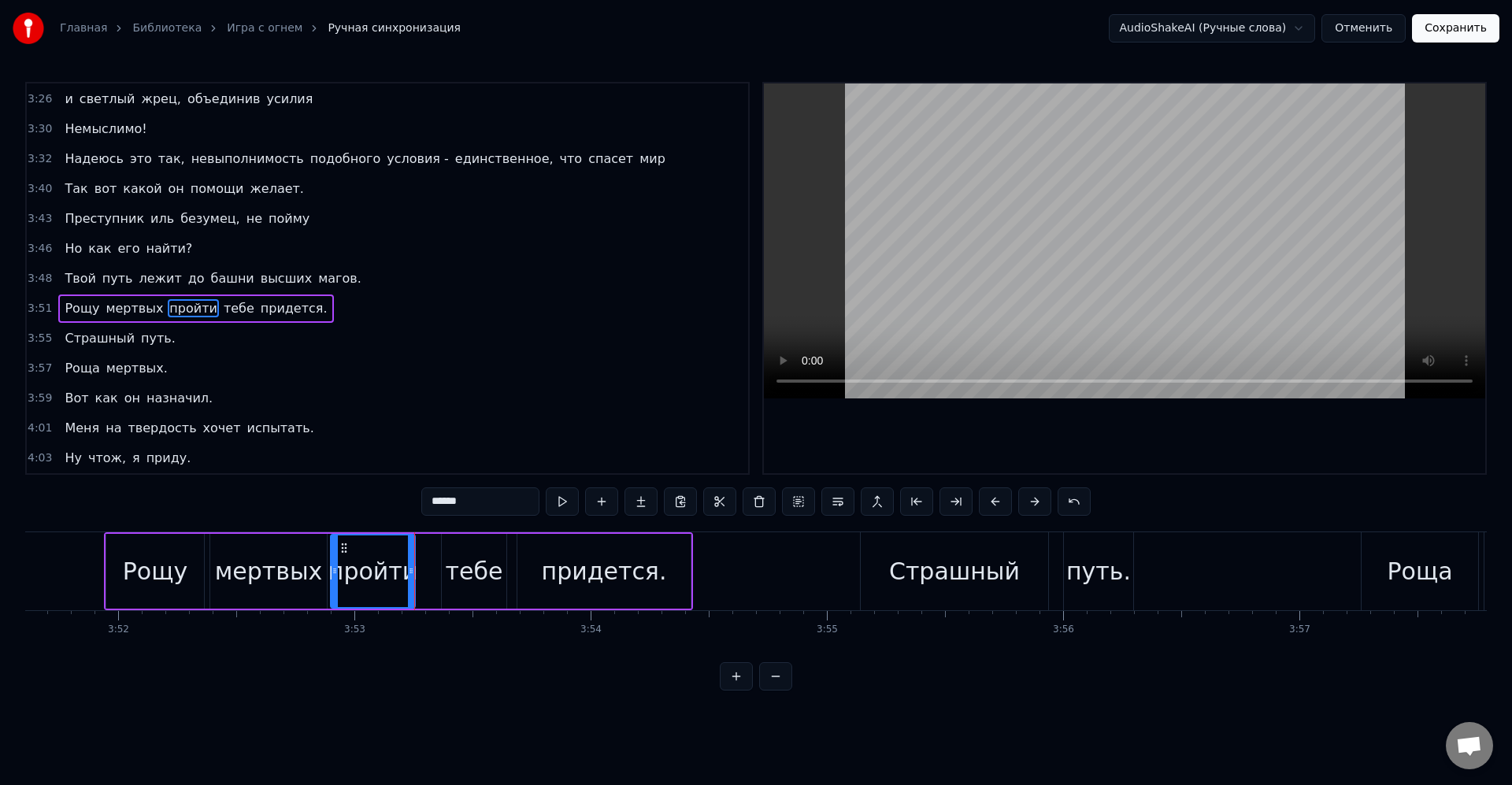
type input "****"
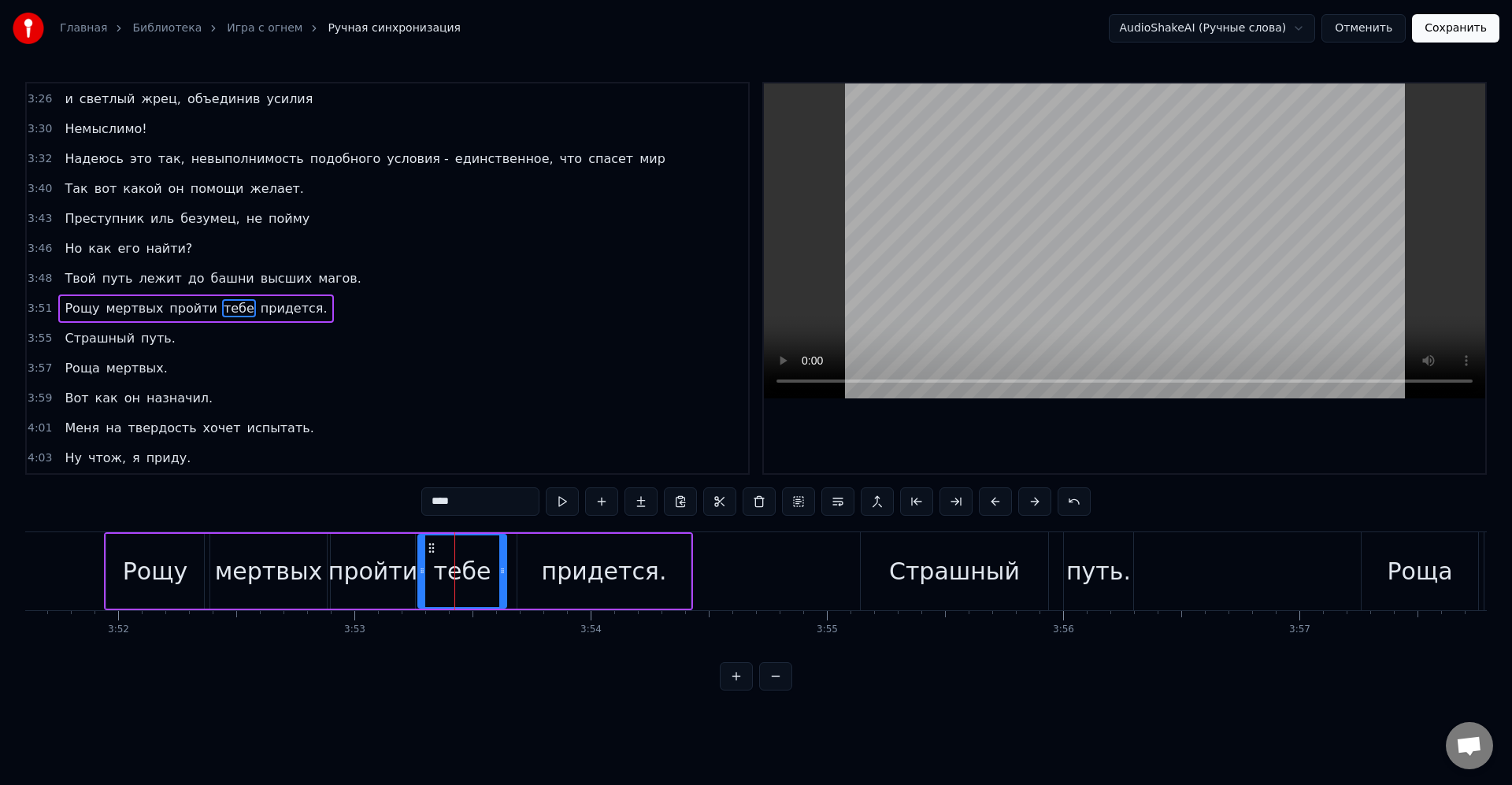
drag, startPoint x: 446, startPoint y: 568, endPoint x: 422, endPoint y: 566, distance: 24.1
click at [422, 566] on icon at bounding box center [422, 571] width 6 height 13
click at [442, 569] on div "тебе" at bounding box center [462, 570] width 58 height 35
drag, startPoint x: 500, startPoint y: 569, endPoint x: 490, endPoint y: 569, distance: 10.0
click at [490, 569] on icon at bounding box center [493, 571] width 6 height 13
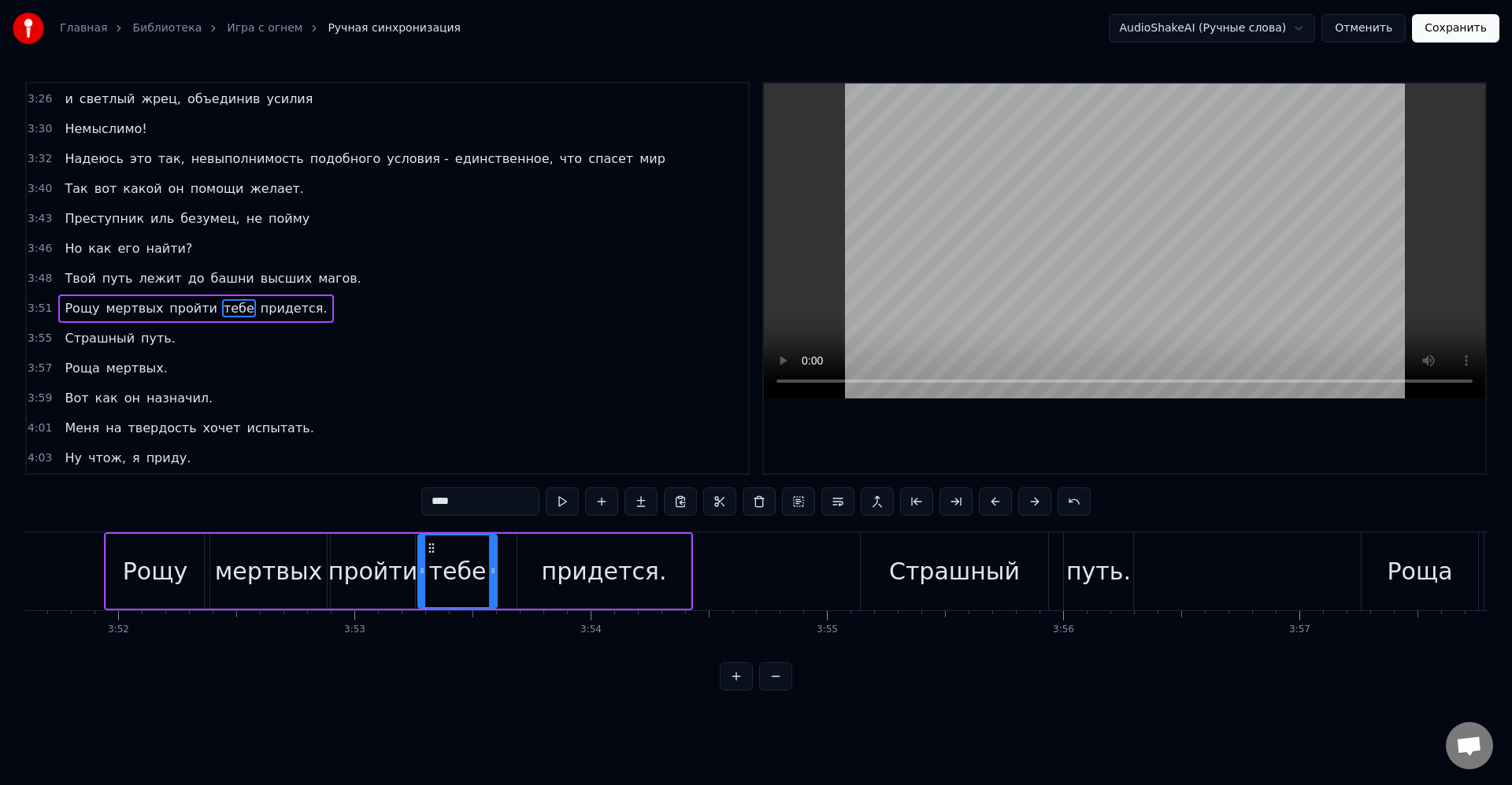
click at [515, 569] on div "Рощу мертвых пройти тебе придется." at bounding box center [398, 571] width 589 height 78
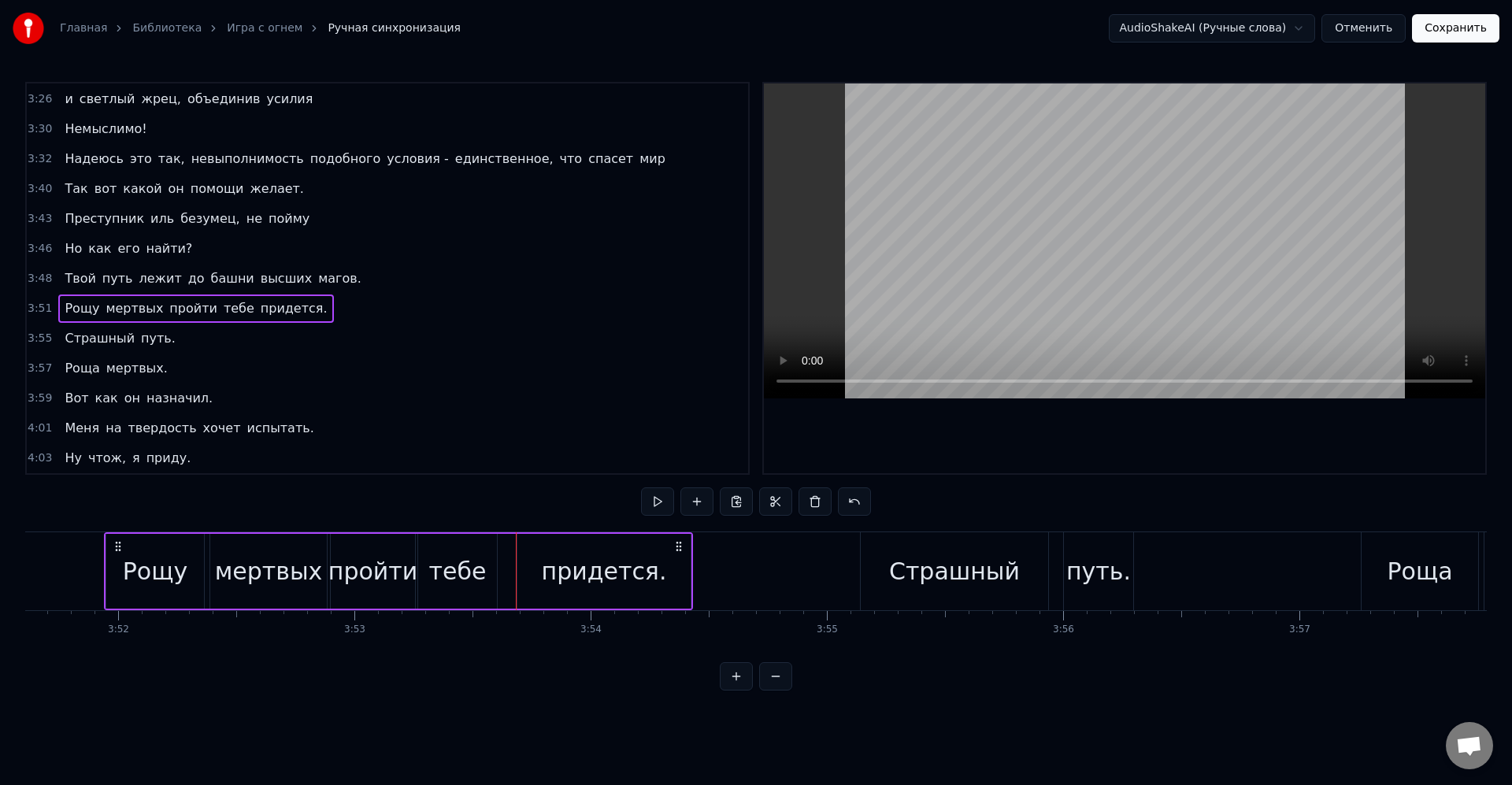
click at [526, 570] on div "придется." at bounding box center [604, 570] width 173 height 75
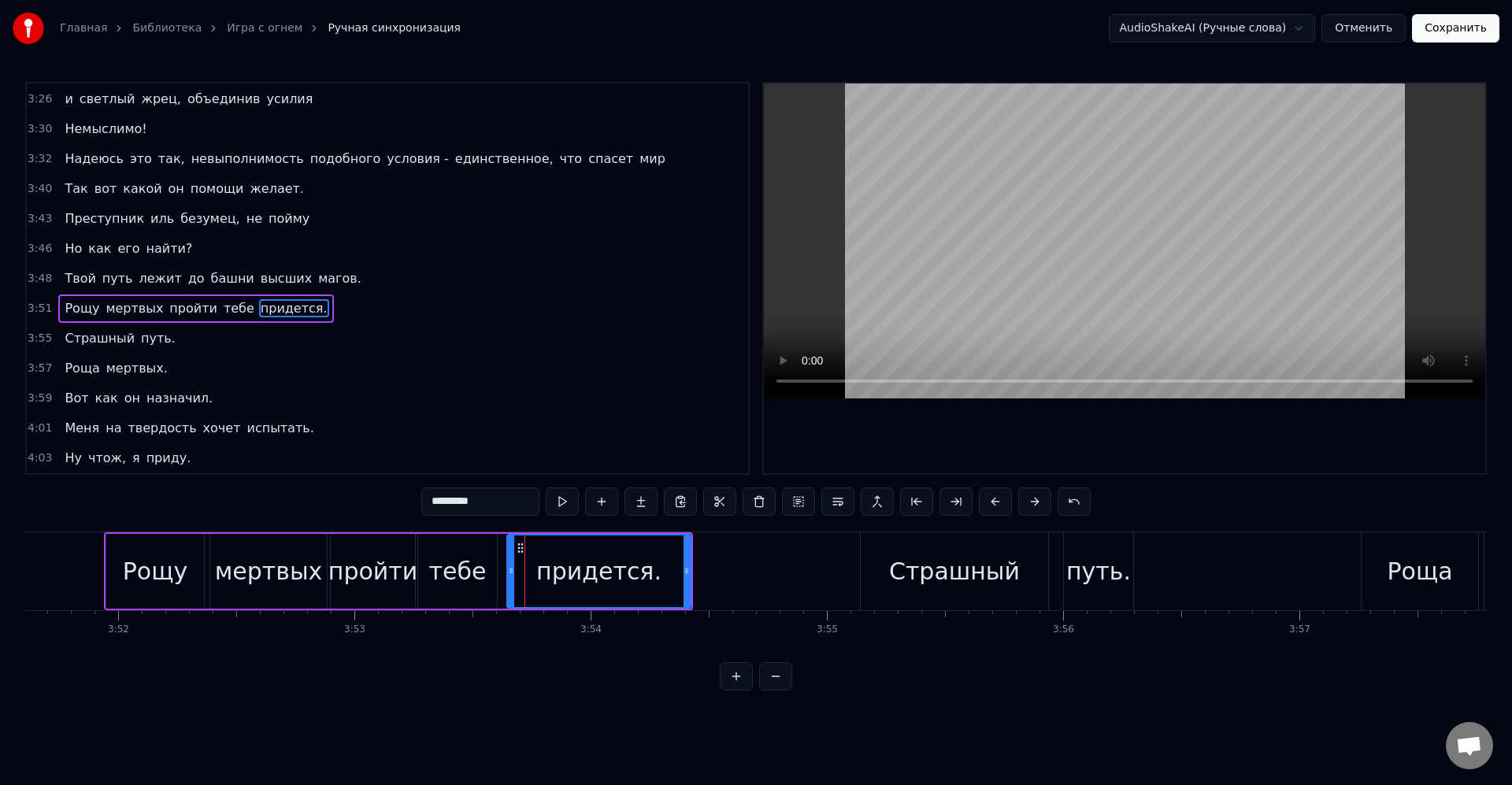
drag, startPoint x: 520, startPoint y: 570, endPoint x: 509, endPoint y: 569, distance: 11.0
click at [509, 569] on icon at bounding box center [511, 571] width 6 height 13
click at [265, 533] on div "Рощу мертвых пройти тебе придется." at bounding box center [398, 571] width 589 height 78
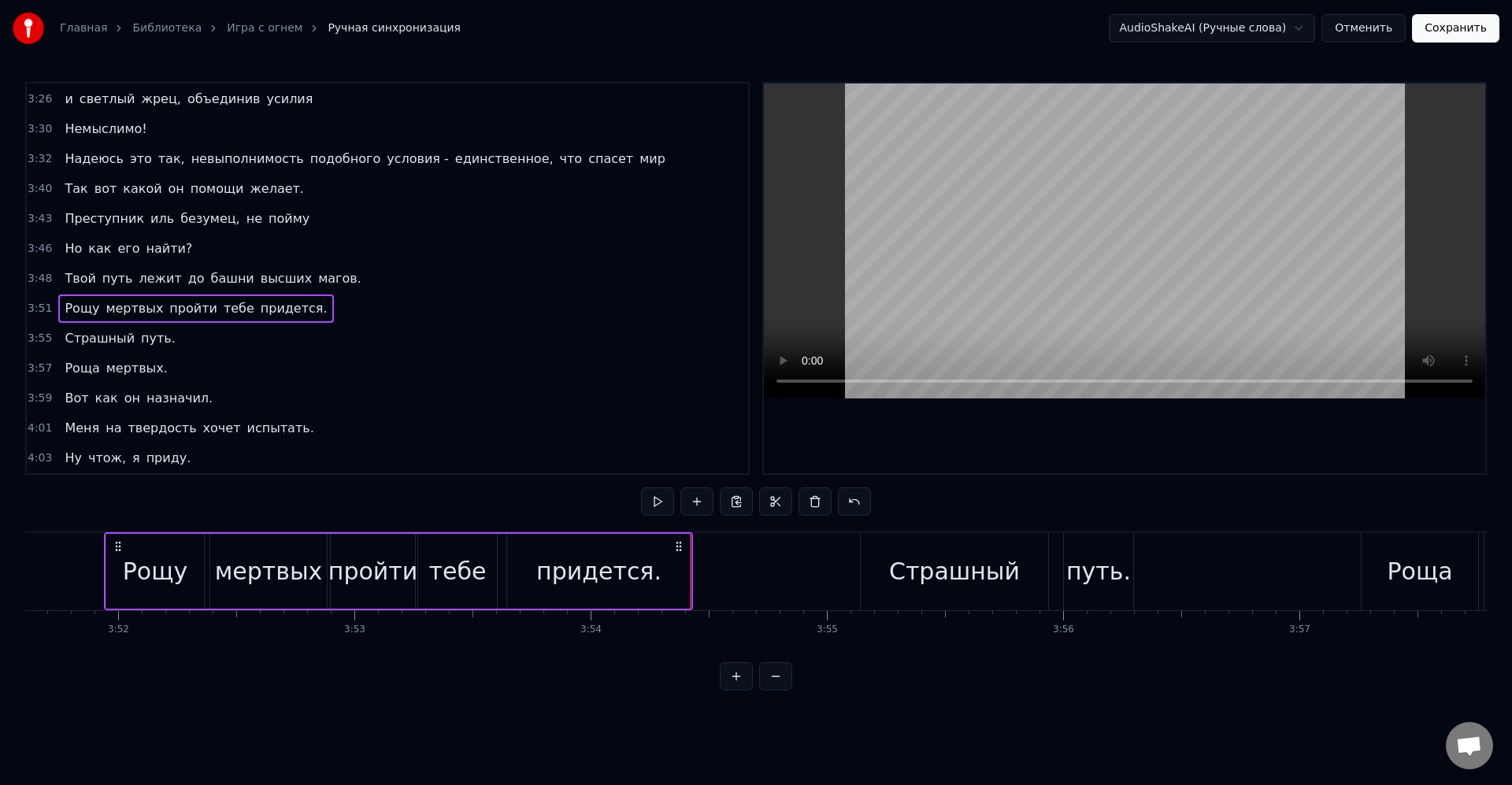
click at [1475, 37] on button "Сохранить" at bounding box center [1455, 28] width 87 height 28
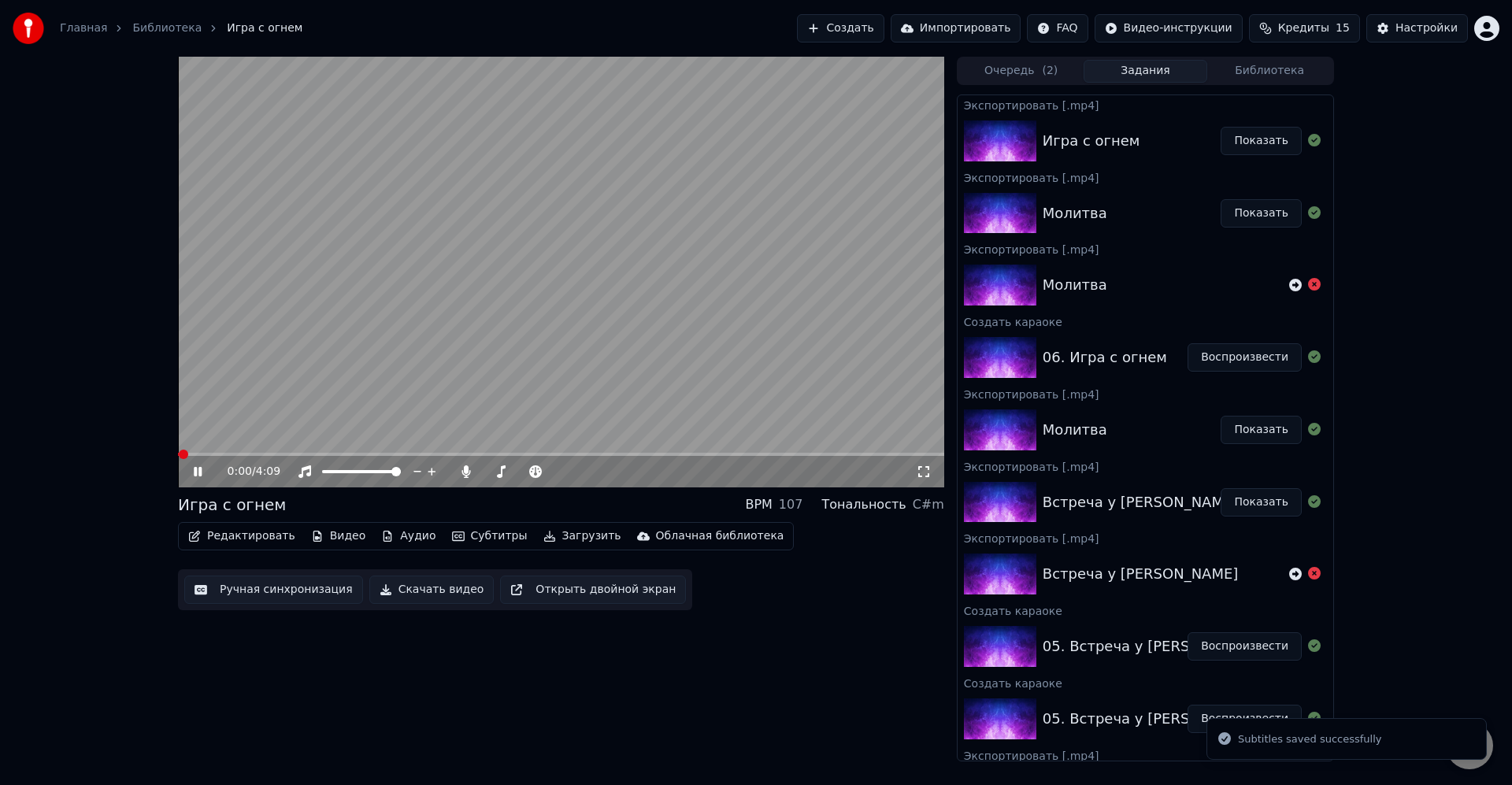
click at [707, 452] on span at bounding box center [560, 453] width 766 height 3
click at [772, 454] on span at bounding box center [560, 453] width 766 height 3
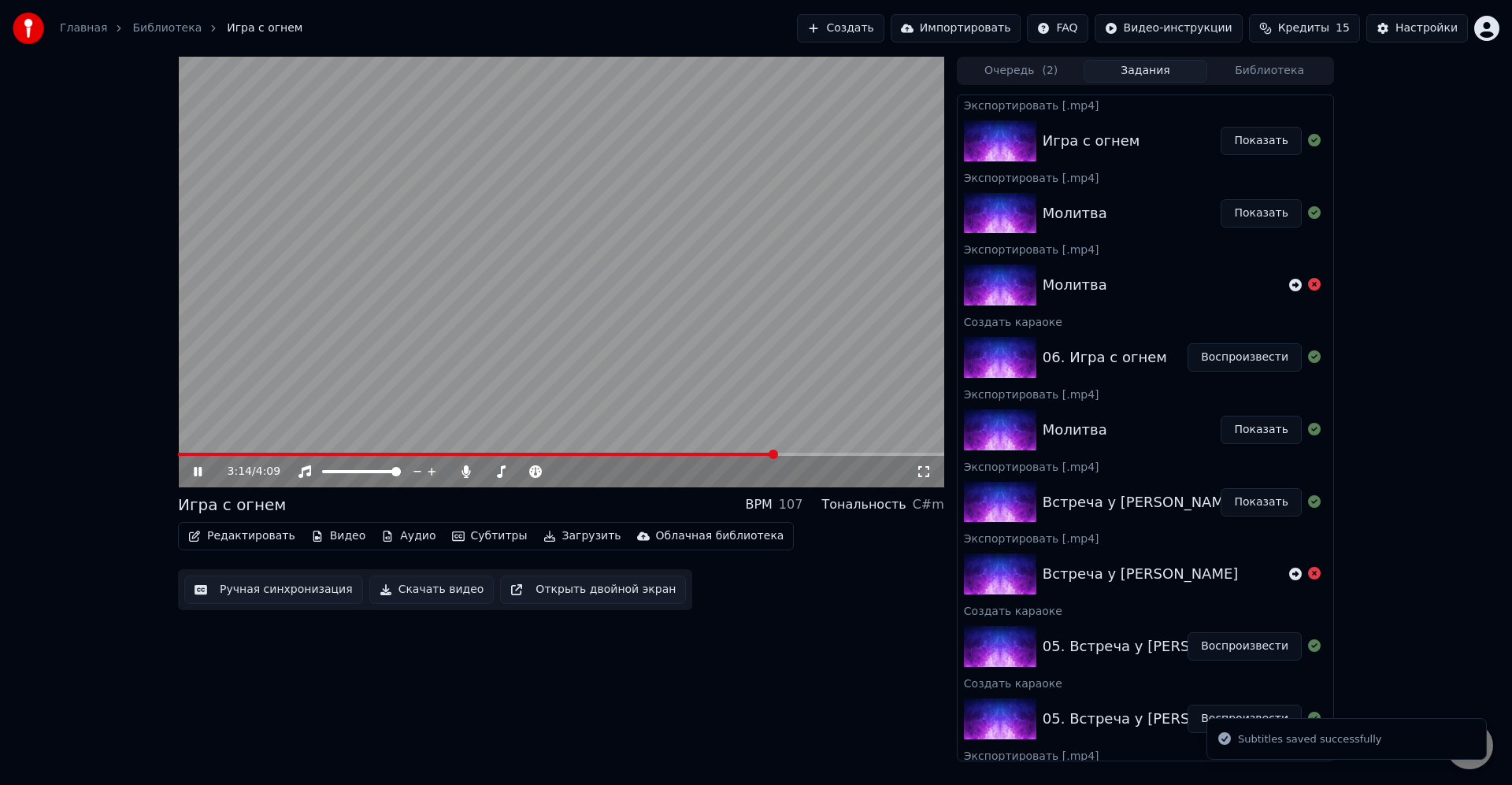
click at [794, 459] on div "3:14 / 4:09" at bounding box center [560, 471] width 766 height 32
click at [809, 452] on video at bounding box center [560, 272] width 766 height 431
click at [808, 452] on div "3:15 / 4:09" at bounding box center [560, 272] width 766 height 431
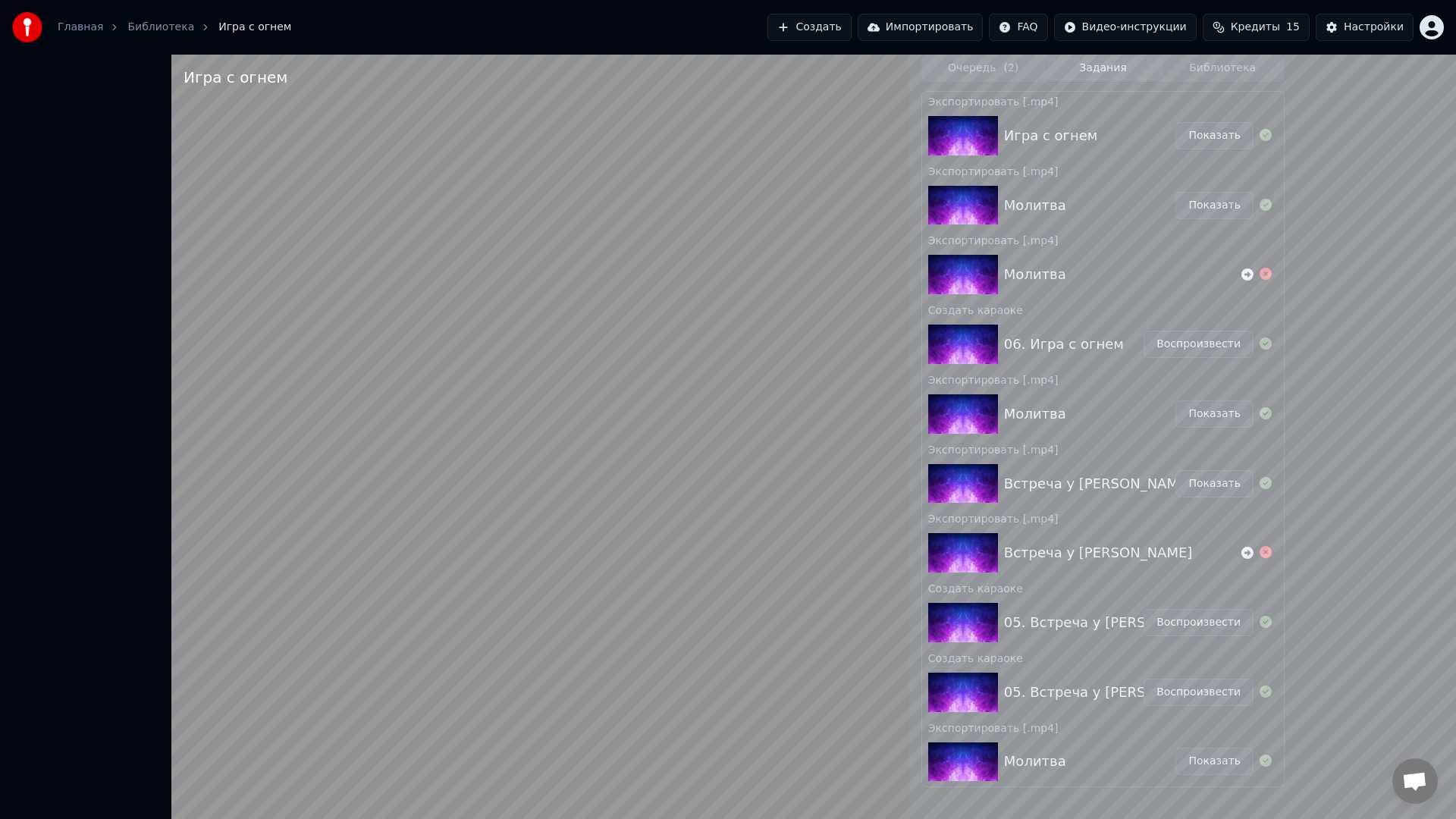
click at [790, 472] on video at bounding box center [540, 464] width 738 height 819
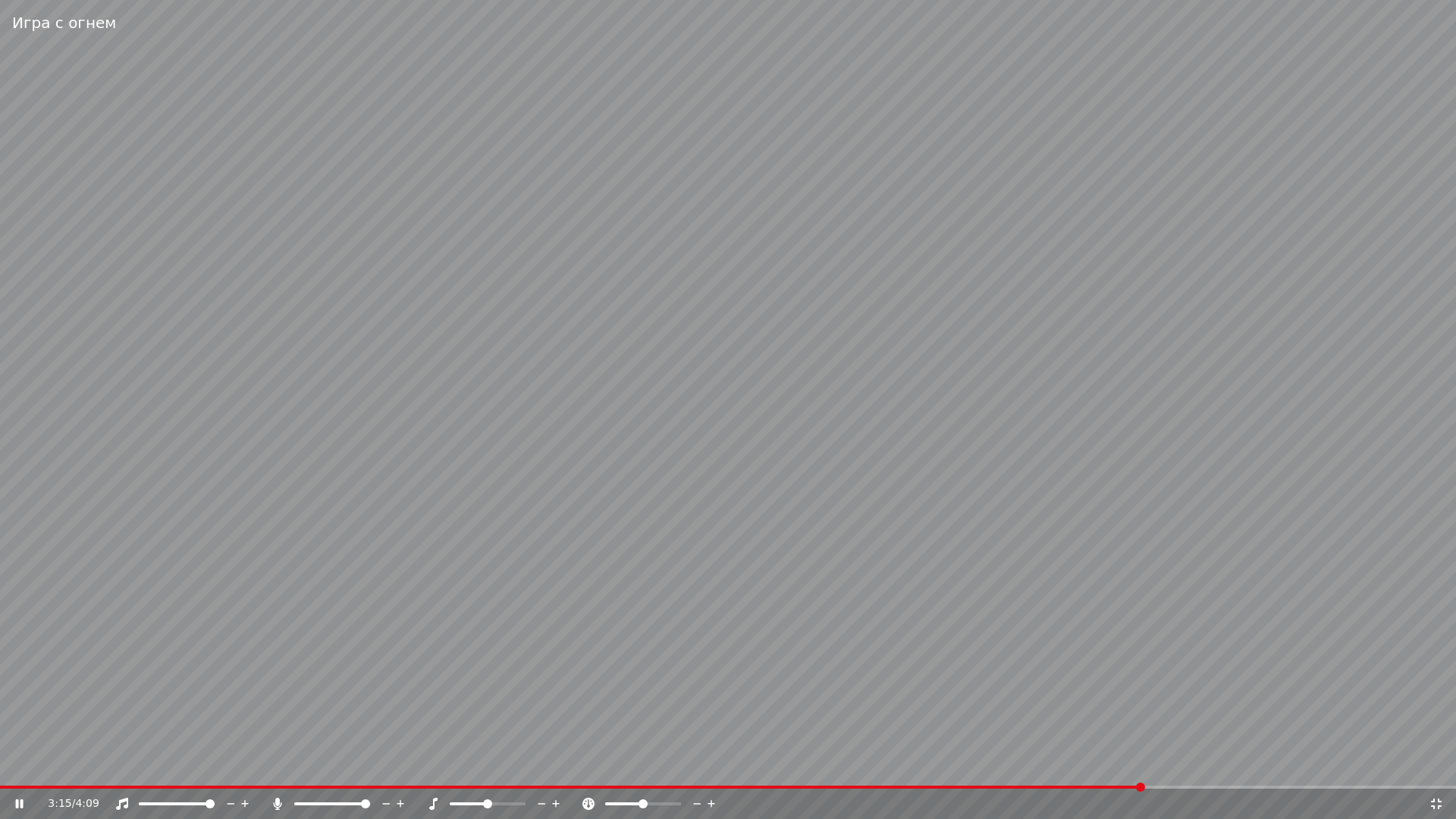
click at [790, 472] on video at bounding box center [728, 410] width 1456 height 819
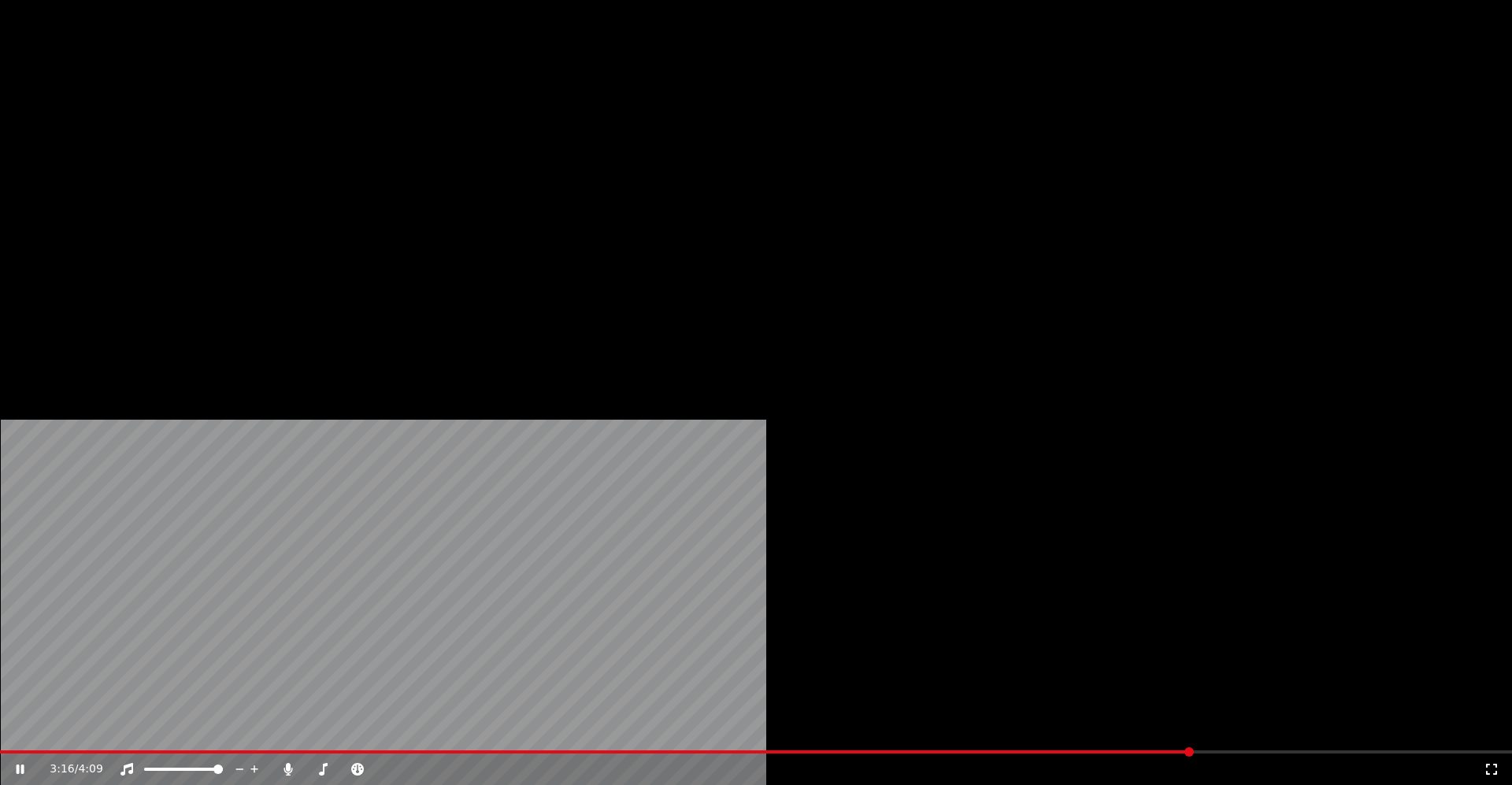
click at [810, 753] on div "3:16 / 4:09" at bounding box center [756, 769] width 1512 height 32
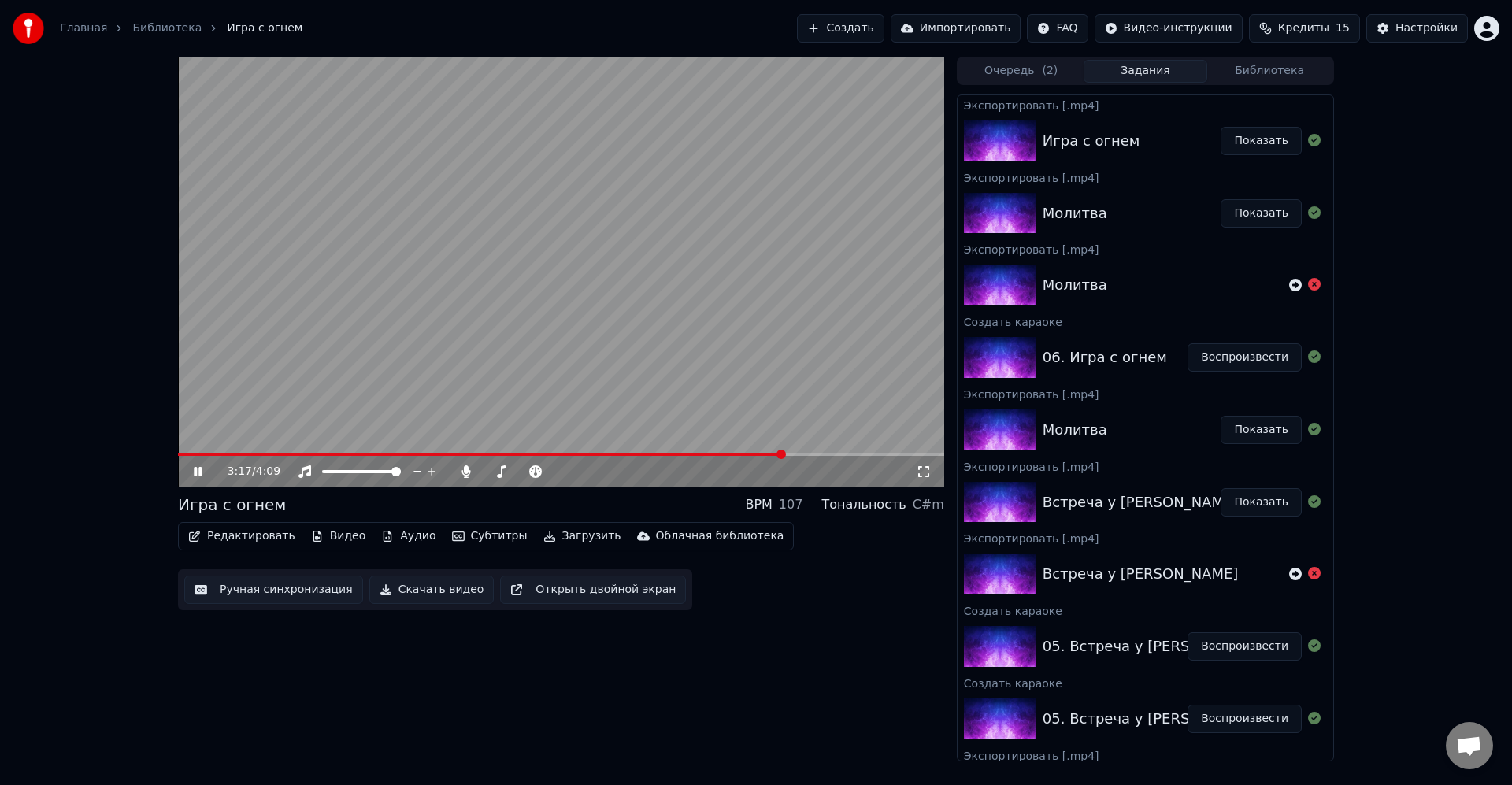
click at [815, 454] on span at bounding box center [560, 453] width 766 height 3
click at [831, 454] on span at bounding box center [560, 453] width 766 height 3
click at [846, 456] on span at bounding box center [560, 453] width 766 height 3
click at [190, 474] on div "4:07 / 4:09" at bounding box center [560, 471] width 753 height 15
click at [234, 534] on button "Редактировать" at bounding box center [241, 536] width 120 height 22
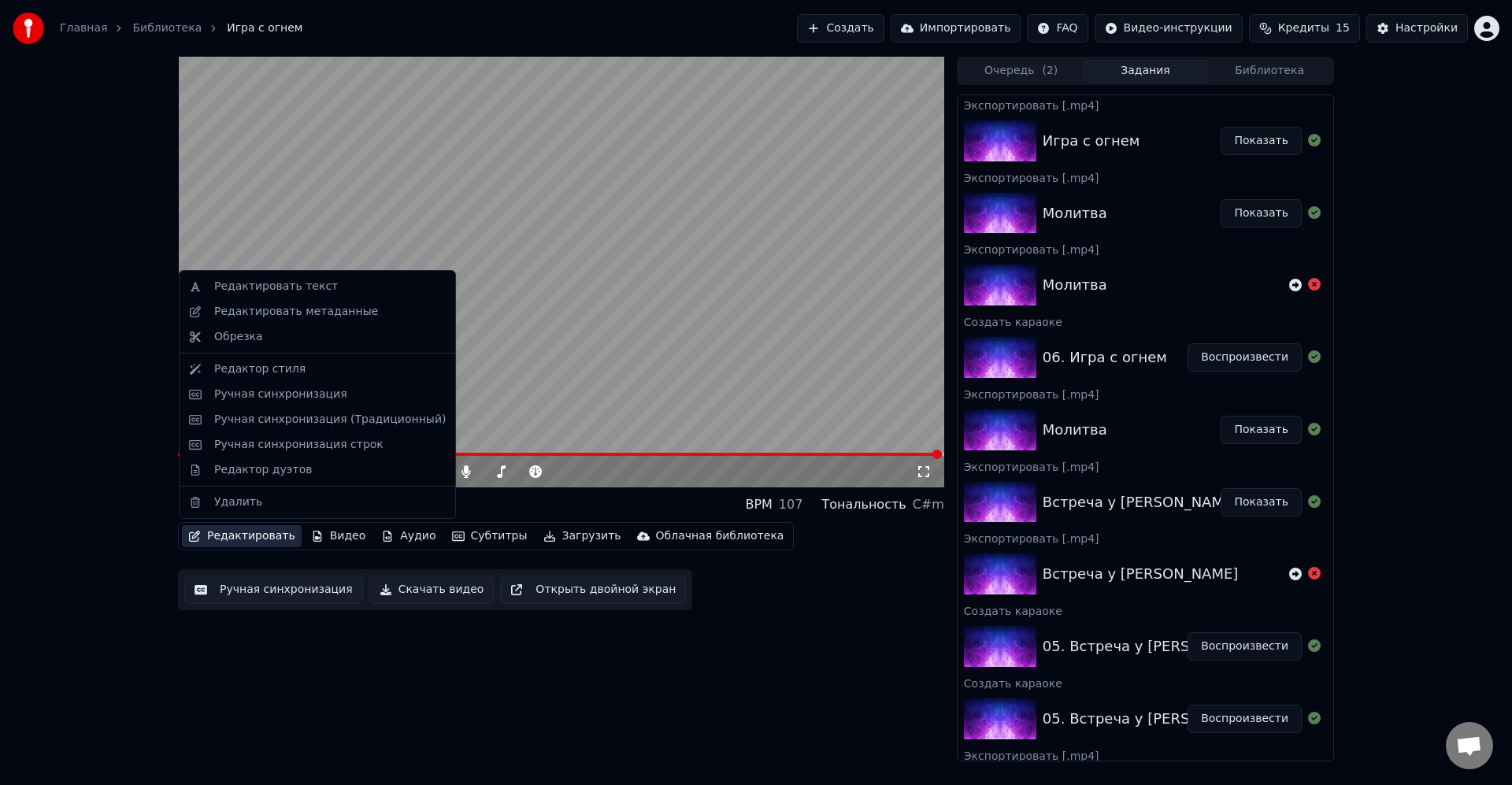
click at [760, 590] on div "Редактировать Видео Аудио Субтитры Загрузить Облачная библиотека Ручная синхрон…" at bounding box center [560, 566] width 766 height 88
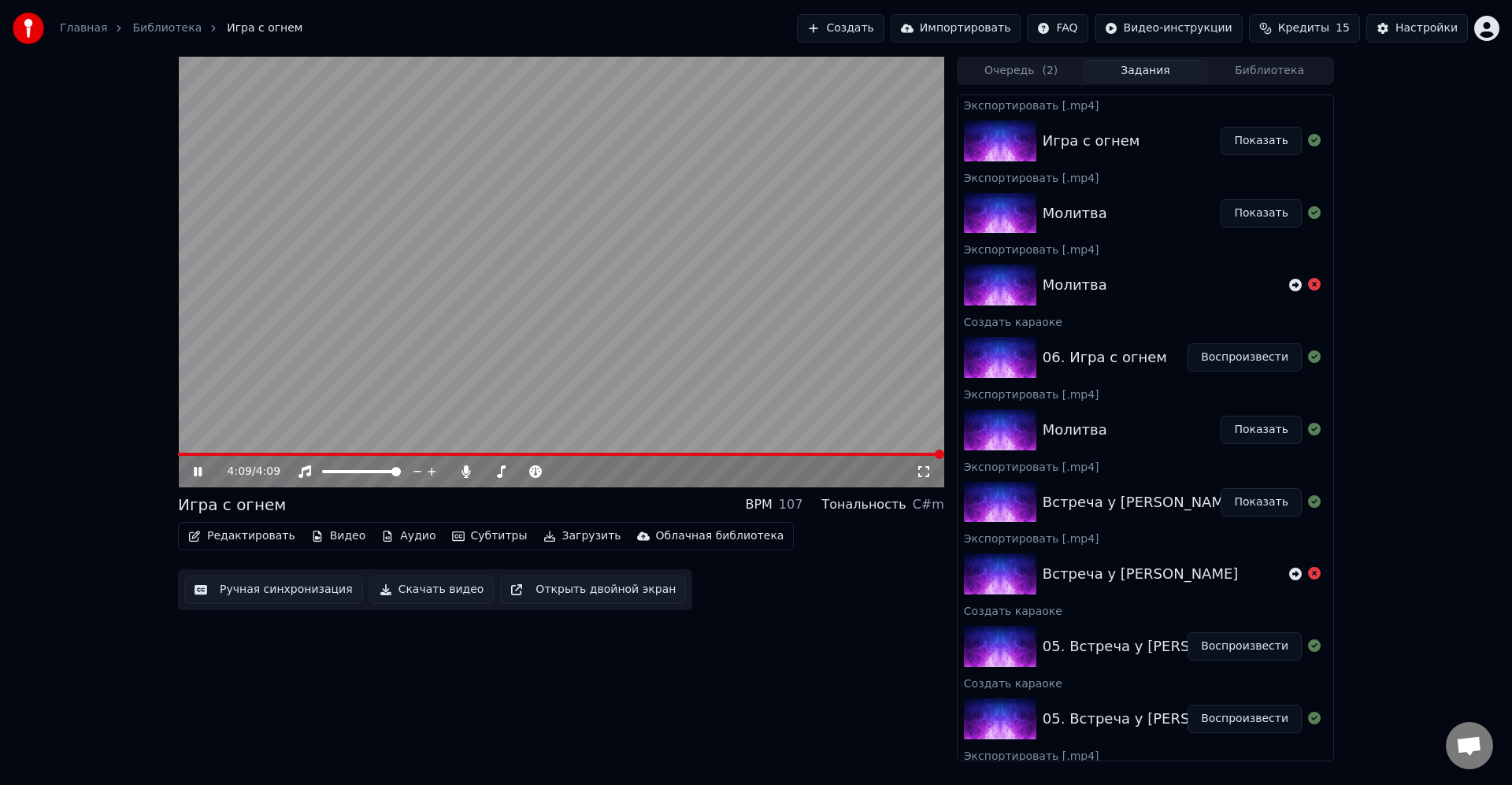
click at [200, 471] on icon at bounding box center [197, 471] width 8 height 9
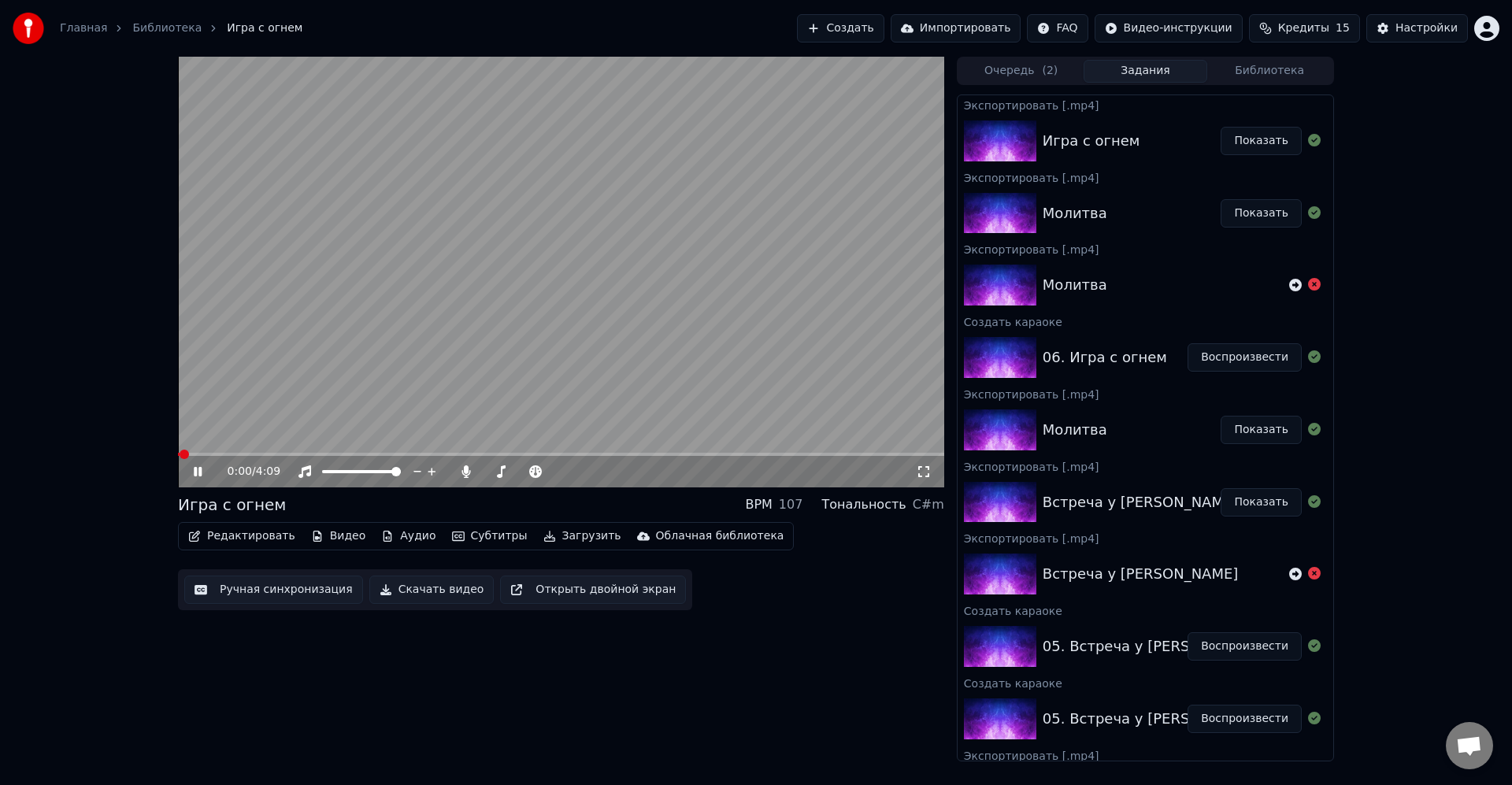
click at [197, 469] on icon at bounding box center [208, 471] width 37 height 13
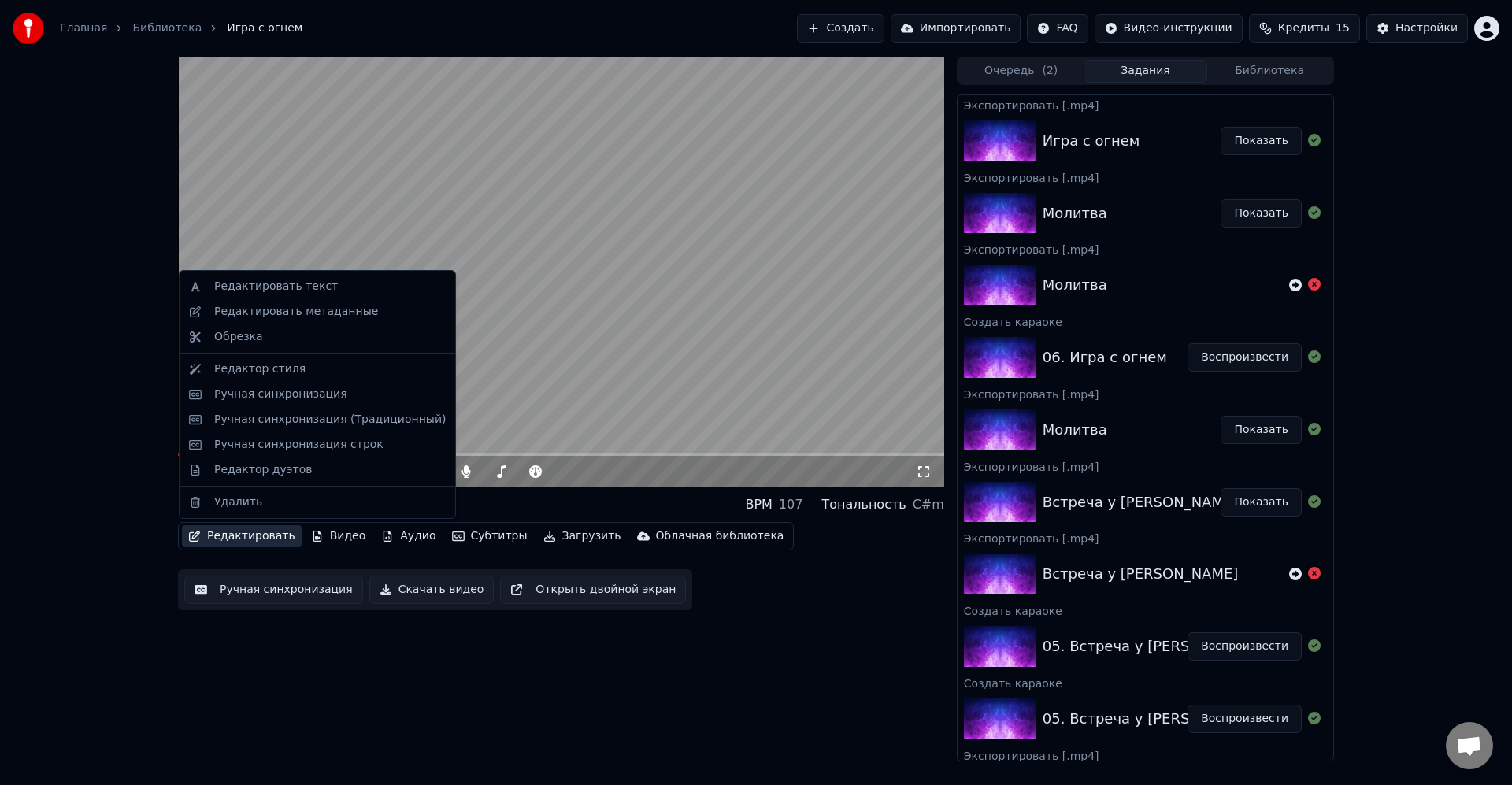
click at [233, 536] on button "Редактировать" at bounding box center [241, 536] width 120 height 22
click at [338, 397] on div "Ручная синхронизация" at bounding box center [330, 394] width 232 height 15
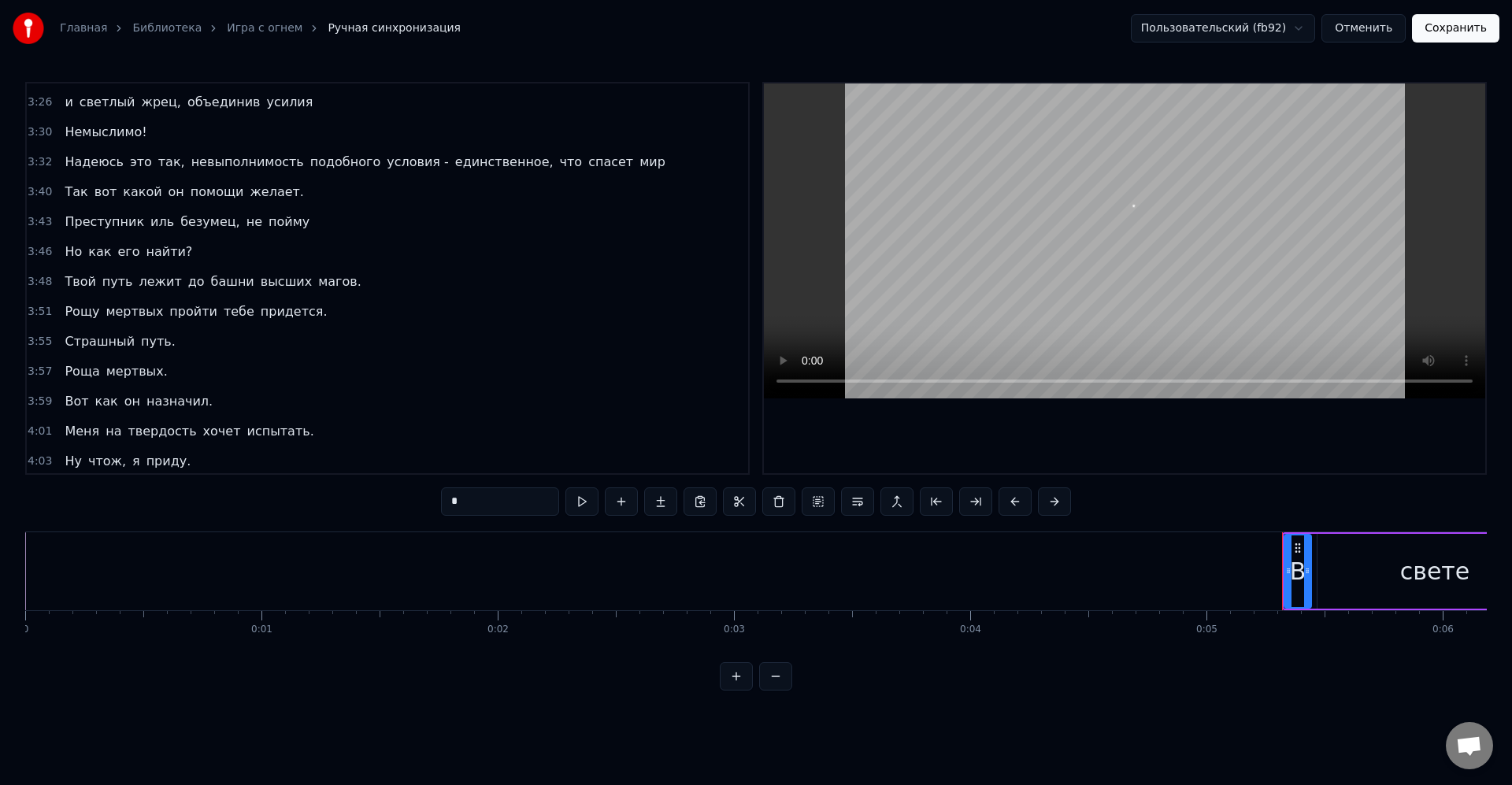
scroll to position [957, 0]
click at [106, 461] on span "чтож," at bounding box center [106, 458] width 41 height 18
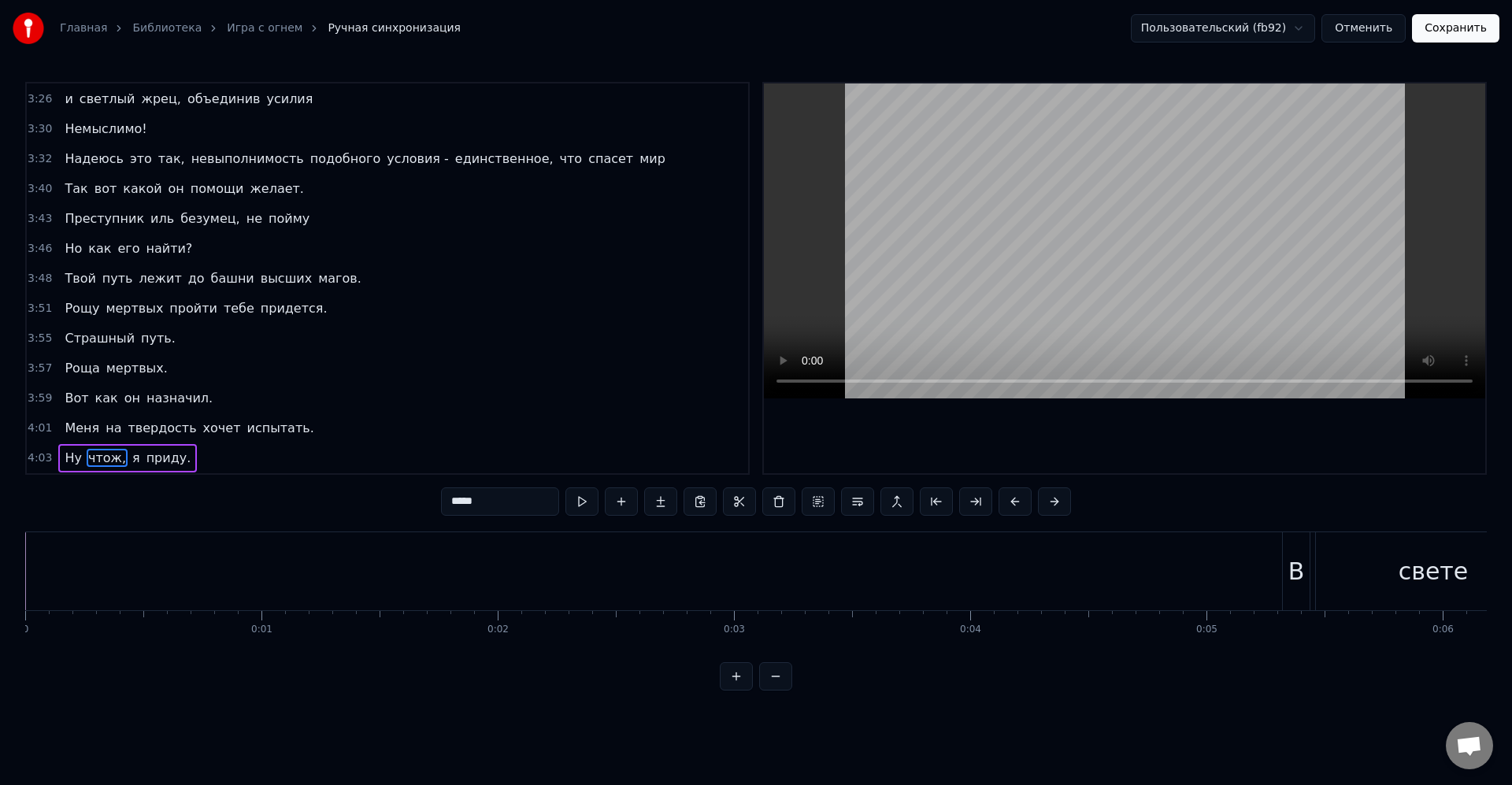
click at [106, 461] on span "чтож," at bounding box center [106, 458] width 41 height 18
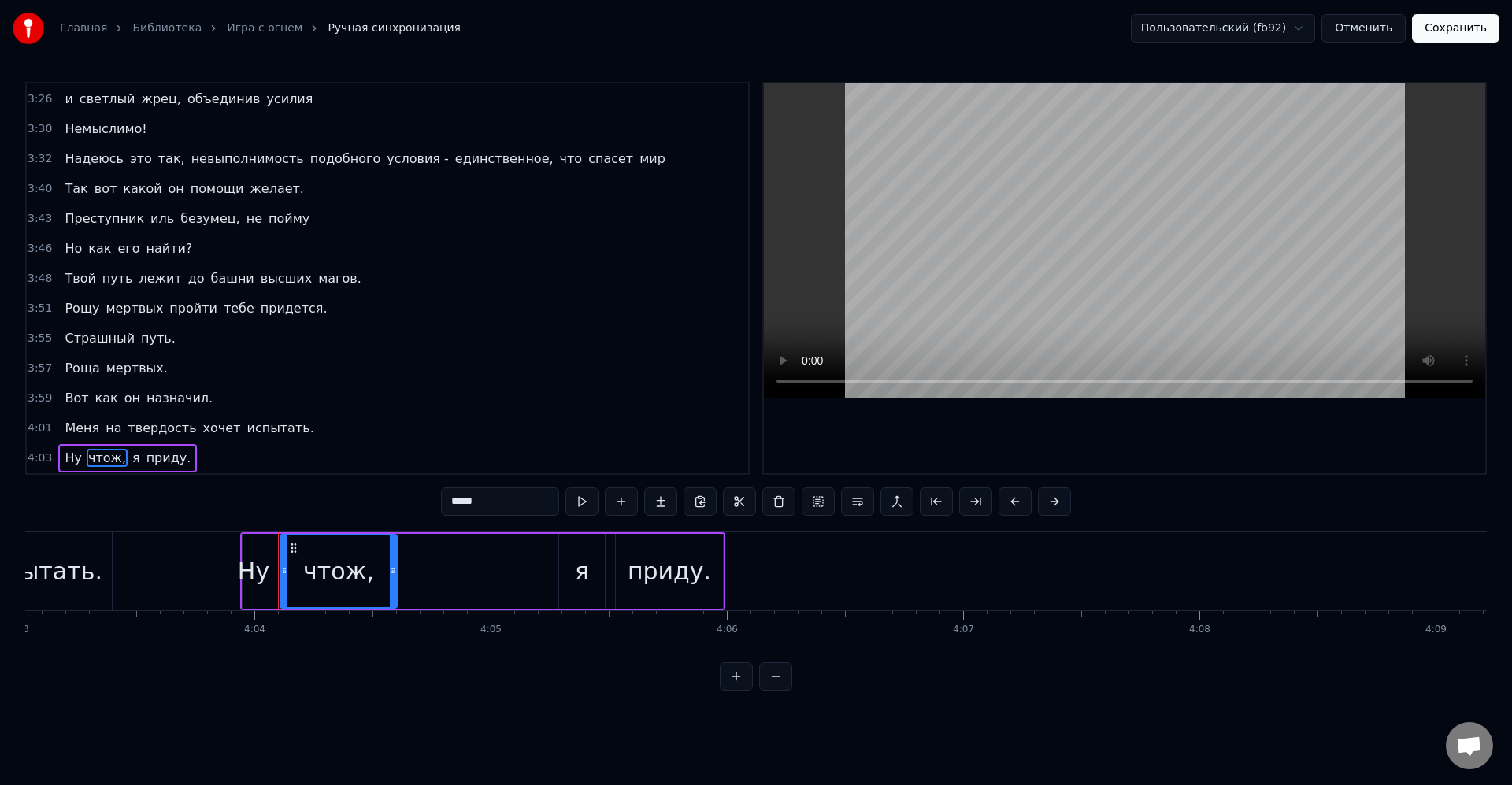
scroll to position [0, 57497]
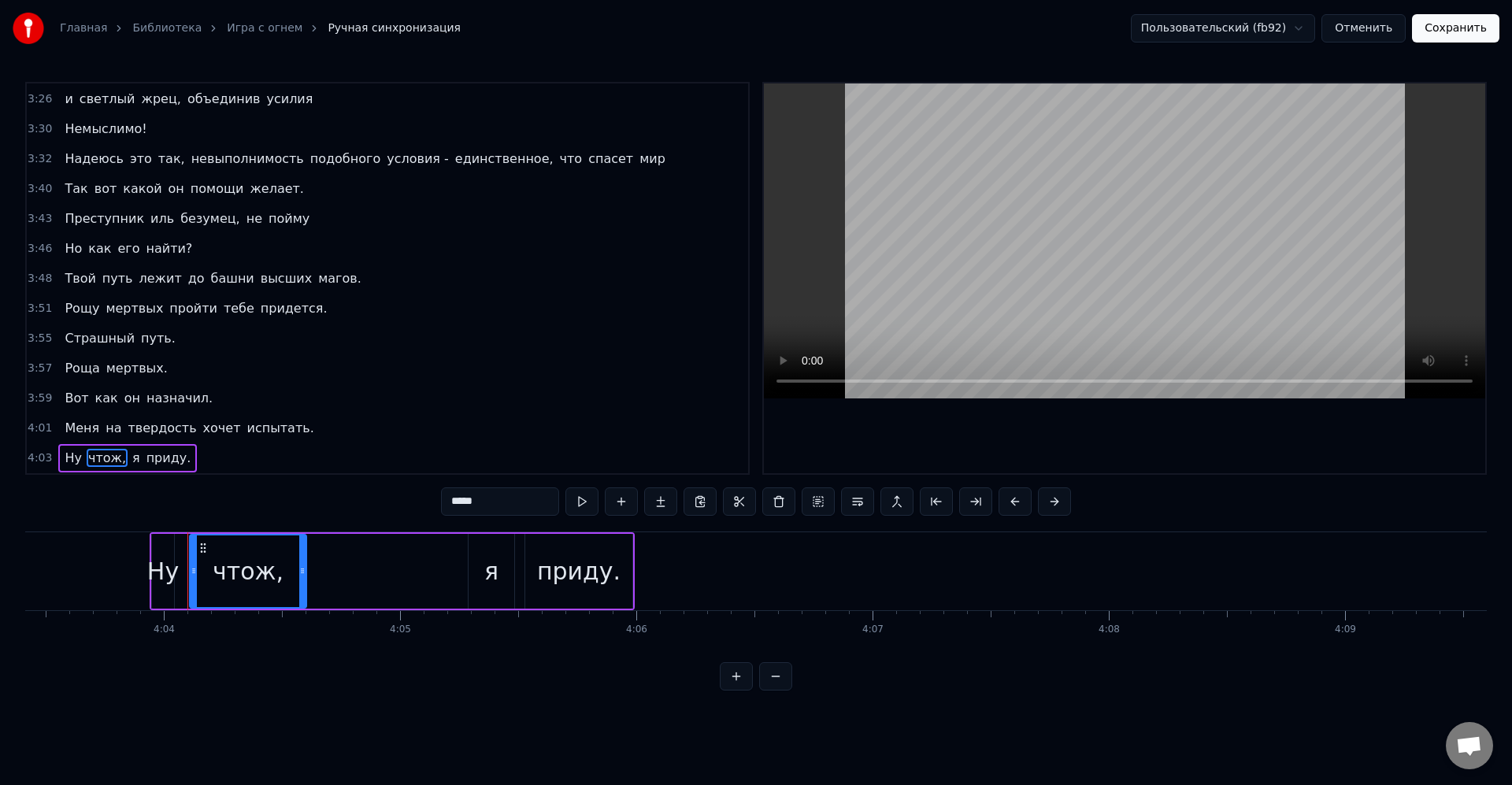
click at [284, 572] on div "чтож," at bounding box center [248, 571] width 115 height 72
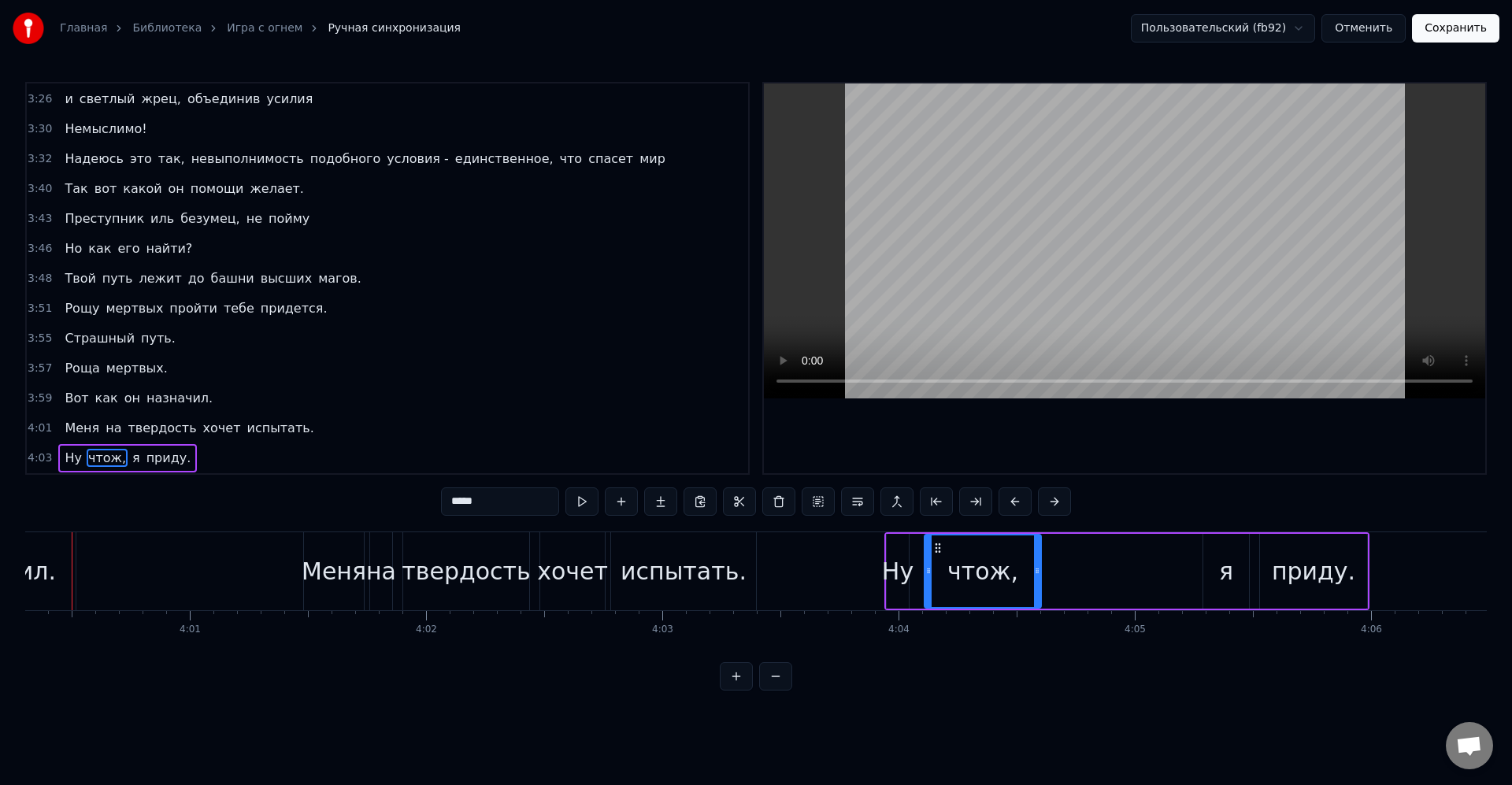
scroll to position [0, 56730]
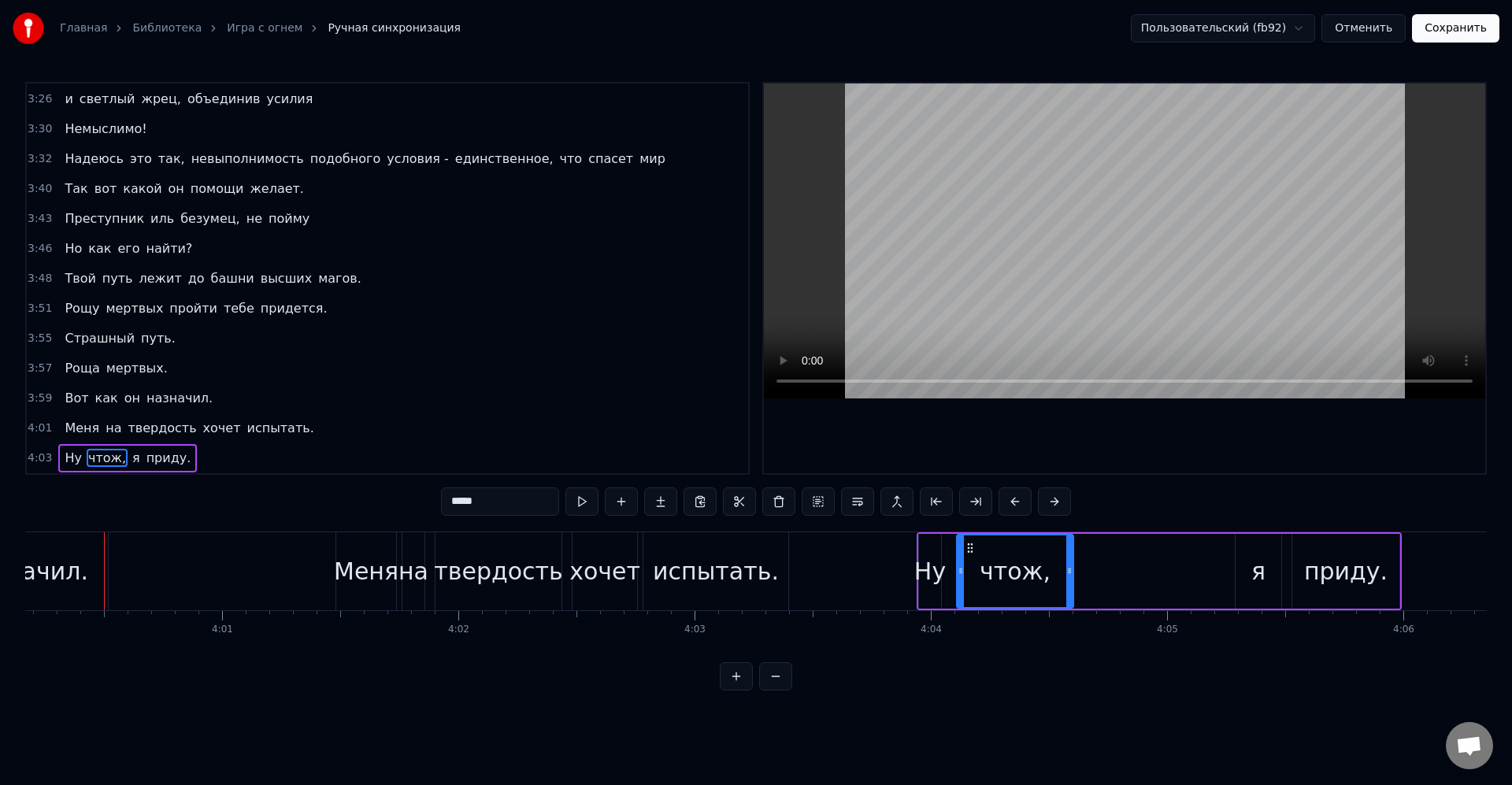
click at [1027, 574] on div "чтож," at bounding box center [1015, 570] width 71 height 35
click at [1029, 574] on div "чтож," at bounding box center [1015, 570] width 71 height 35
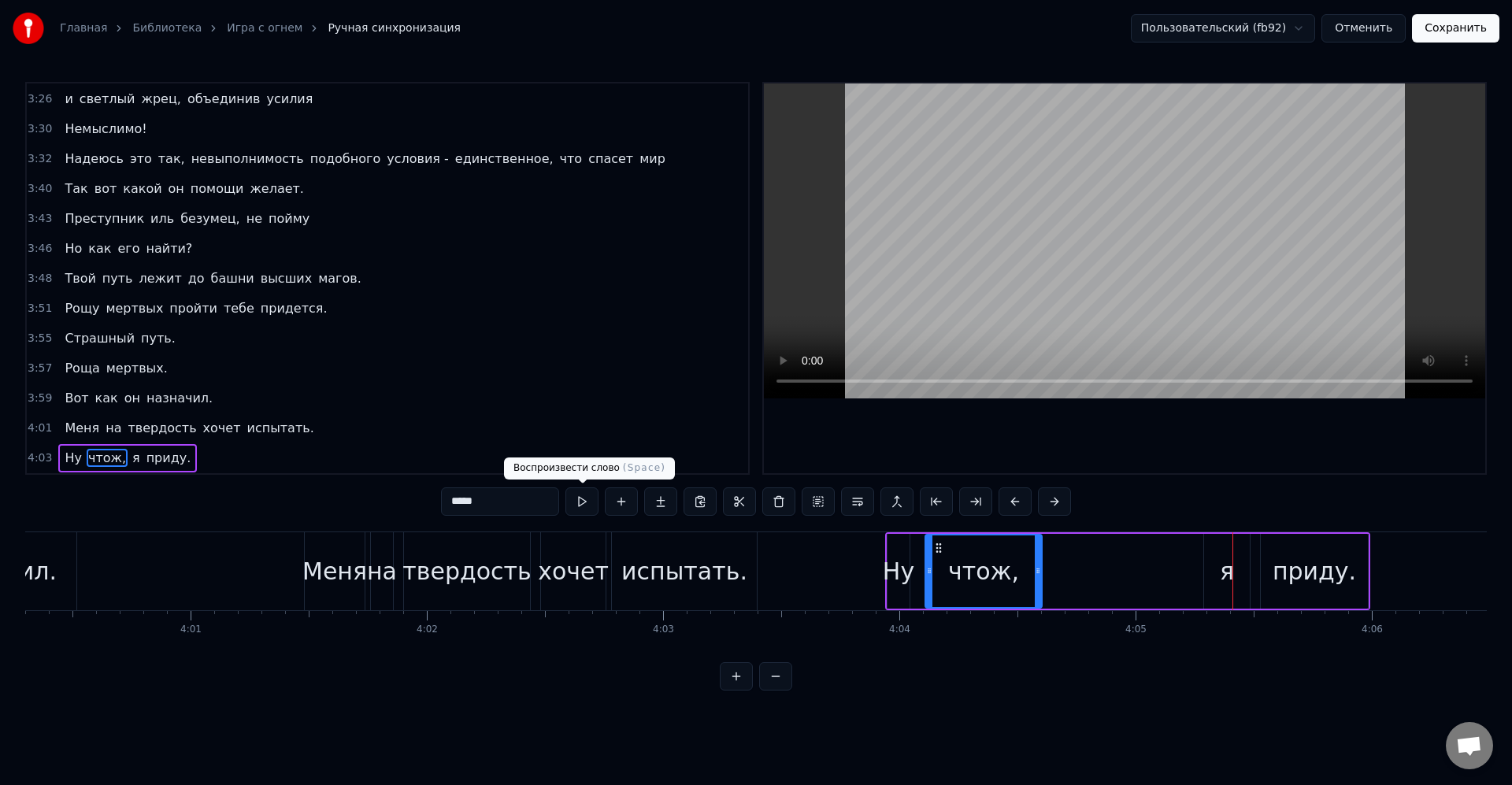
click at [493, 490] on input "*****" at bounding box center [499, 501] width 118 height 28
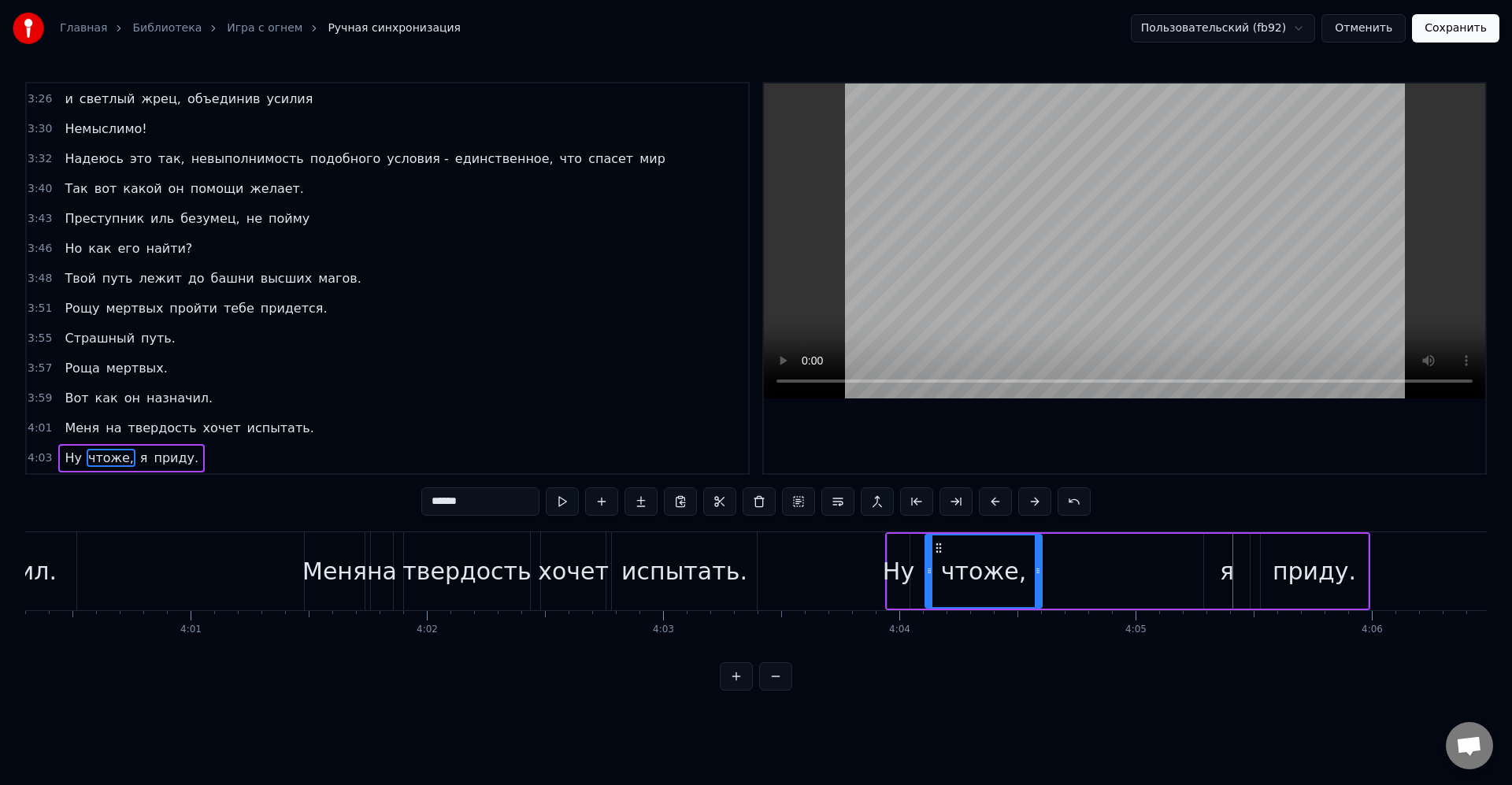
click at [454, 501] on input "******" at bounding box center [479, 501] width 118 height 28
click at [455, 507] on input "******" at bounding box center [479, 501] width 118 height 28
click at [451, 502] on input "******" at bounding box center [479, 501] width 118 height 28
type input "*******"
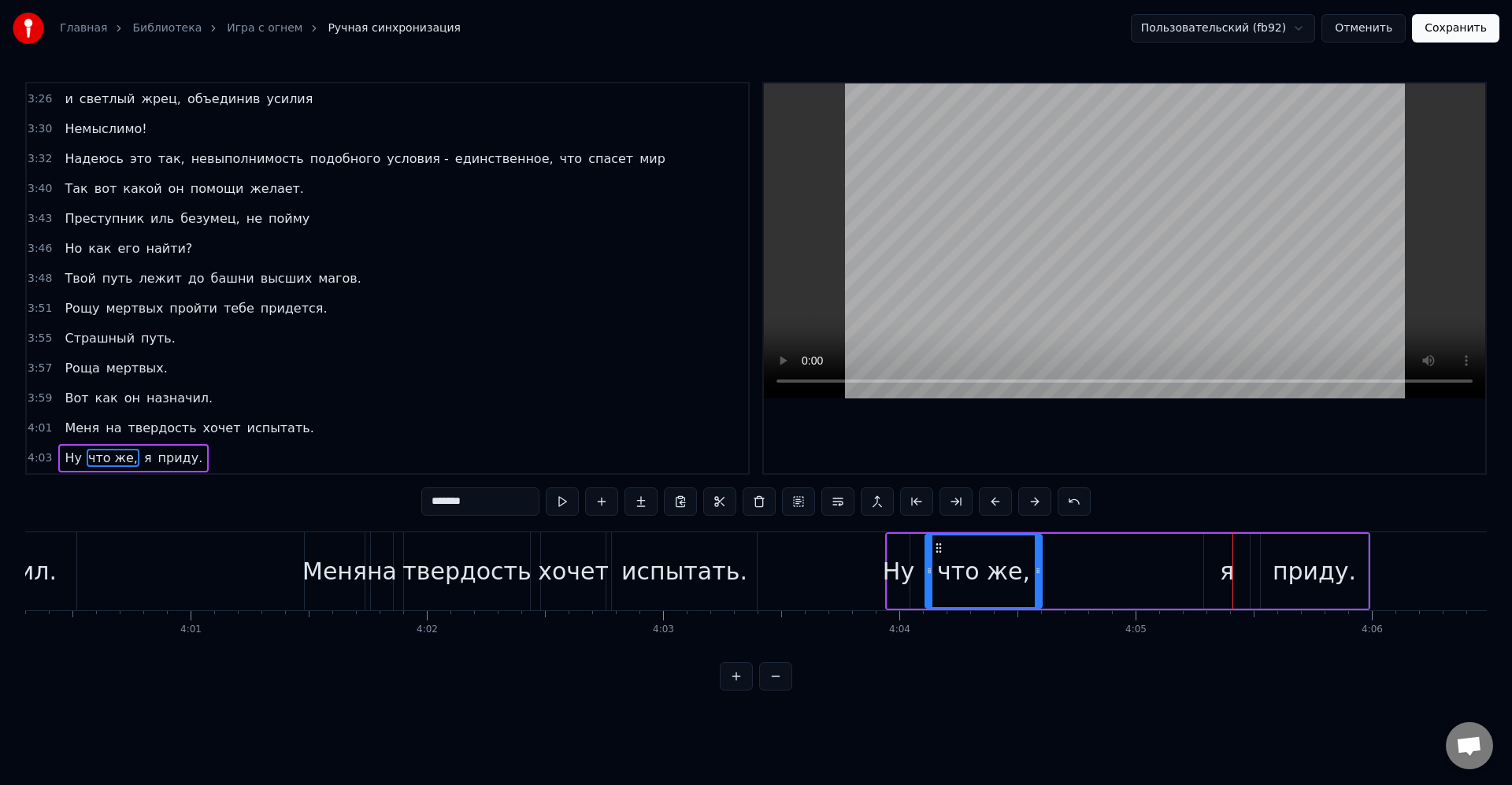
click at [931, 713] on html "Главная Библиотека Игра с огнем Ручная синхронизация Пользовательский (fb92) От…" at bounding box center [756, 358] width 1512 height 716
click at [1475, 24] on button "Сохранить" at bounding box center [1455, 28] width 87 height 28
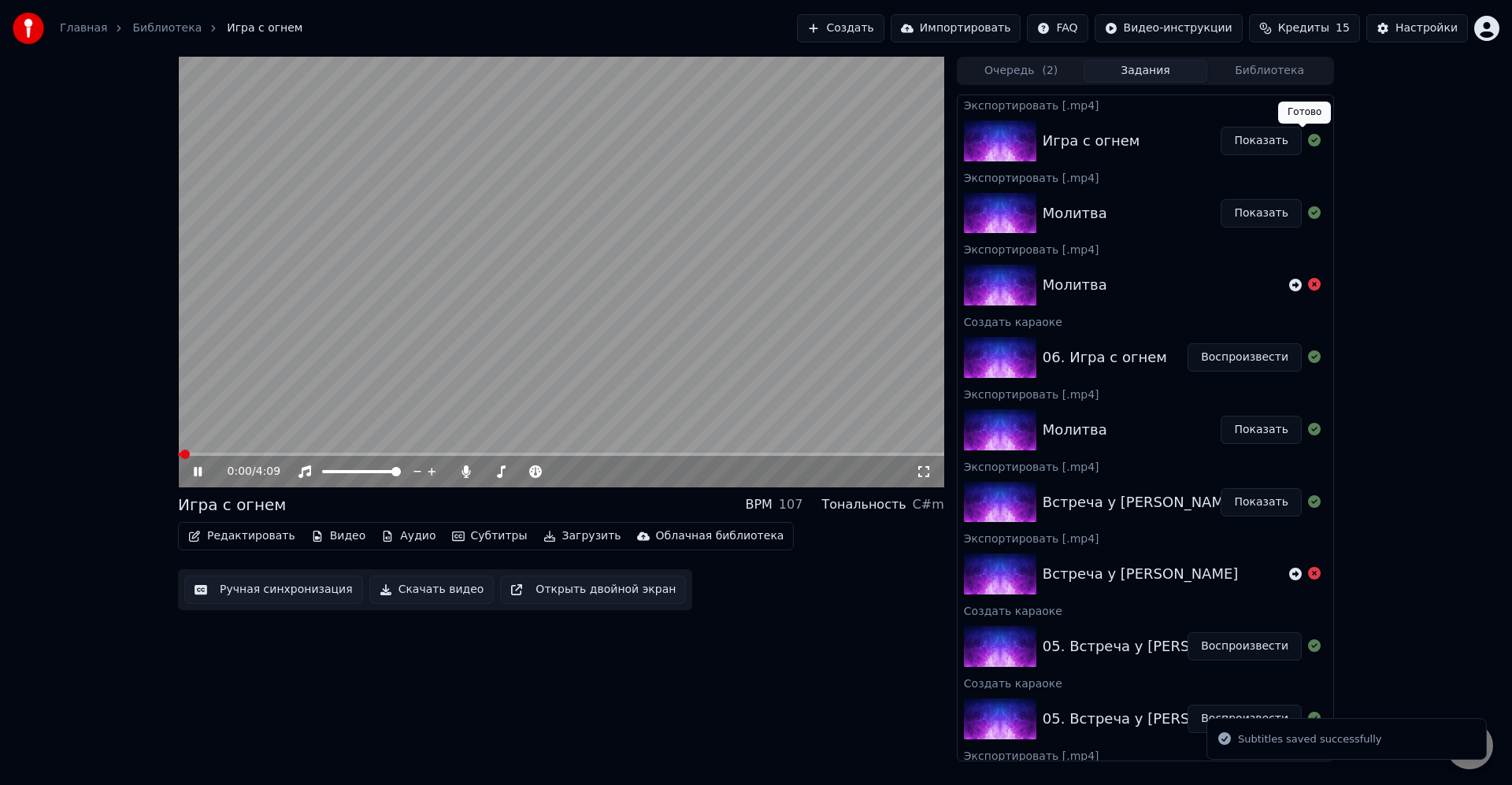
click at [653, 296] on video at bounding box center [560, 272] width 766 height 431
click at [567, 540] on button "Загрузить" at bounding box center [582, 536] width 90 height 22
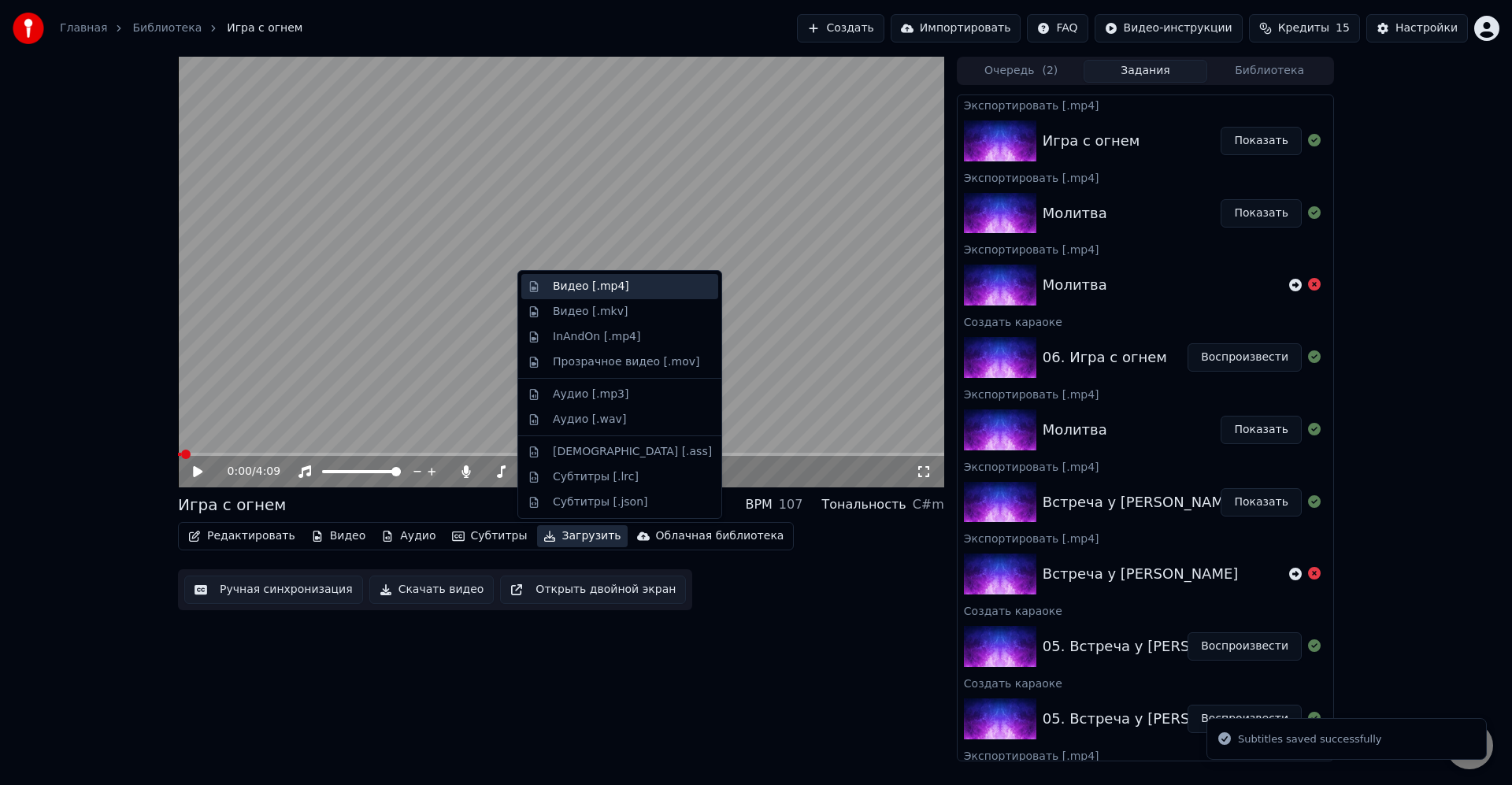
click at [612, 284] on div "Видео [.mp4]" at bounding box center [590, 286] width 77 height 15
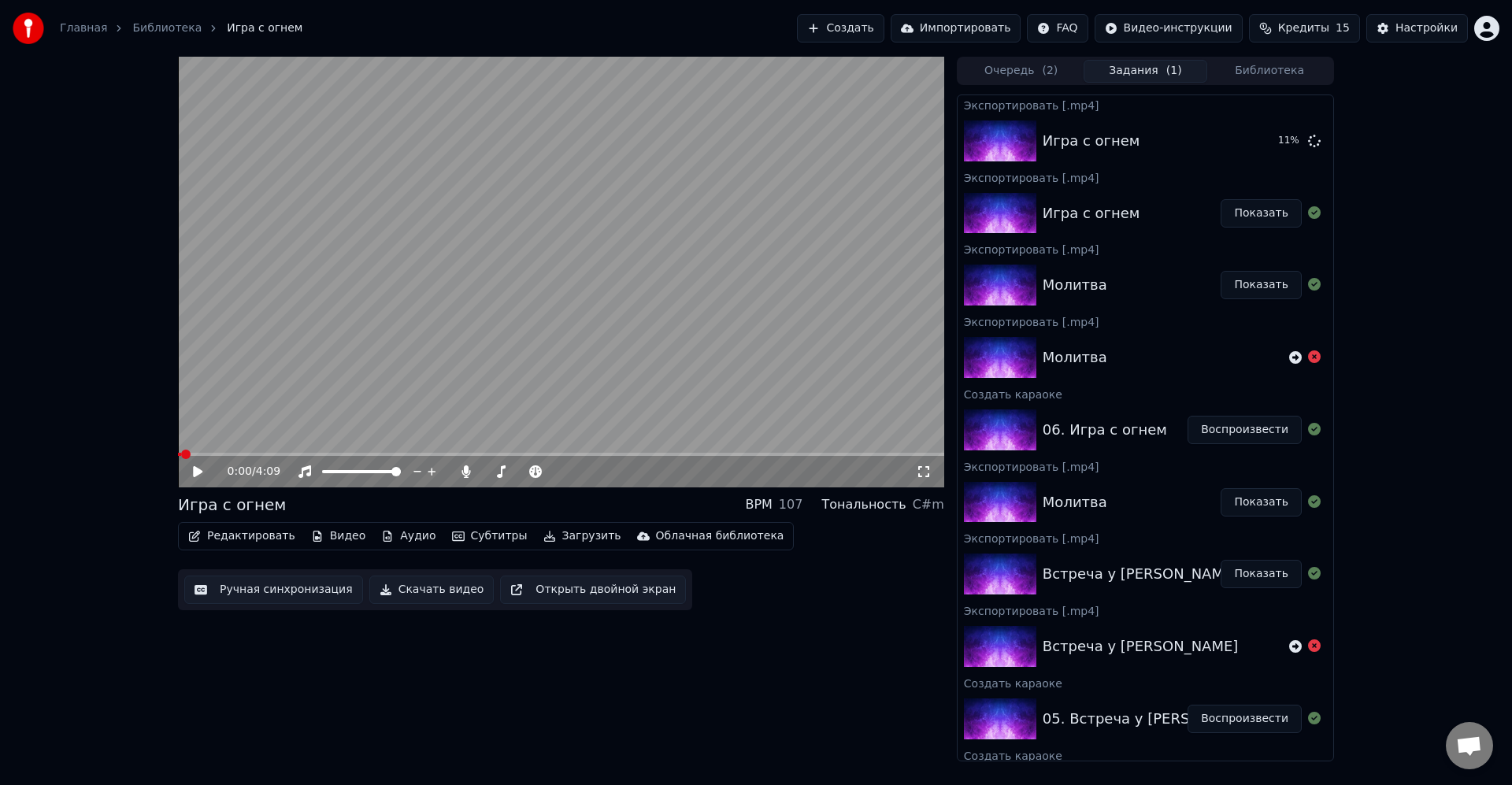
click at [1125, 570] on div "Встреча у [PERSON_NAME]" at bounding box center [1141, 574] width 196 height 22
click at [1241, 579] on button "Показать" at bounding box center [1261, 573] width 81 height 28
click at [1128, 559] on div "Встреча у Летописца Показать" at bounding box center [1145, 573] width 376 height 53
click at [1249, 573] on button "Показать" at bounding box center [1261, 573] width 81 height 28
click at [1094, 550] on div "Встреча у Летописца Показать" at bounding box center [1145, 573] width 376 height 53
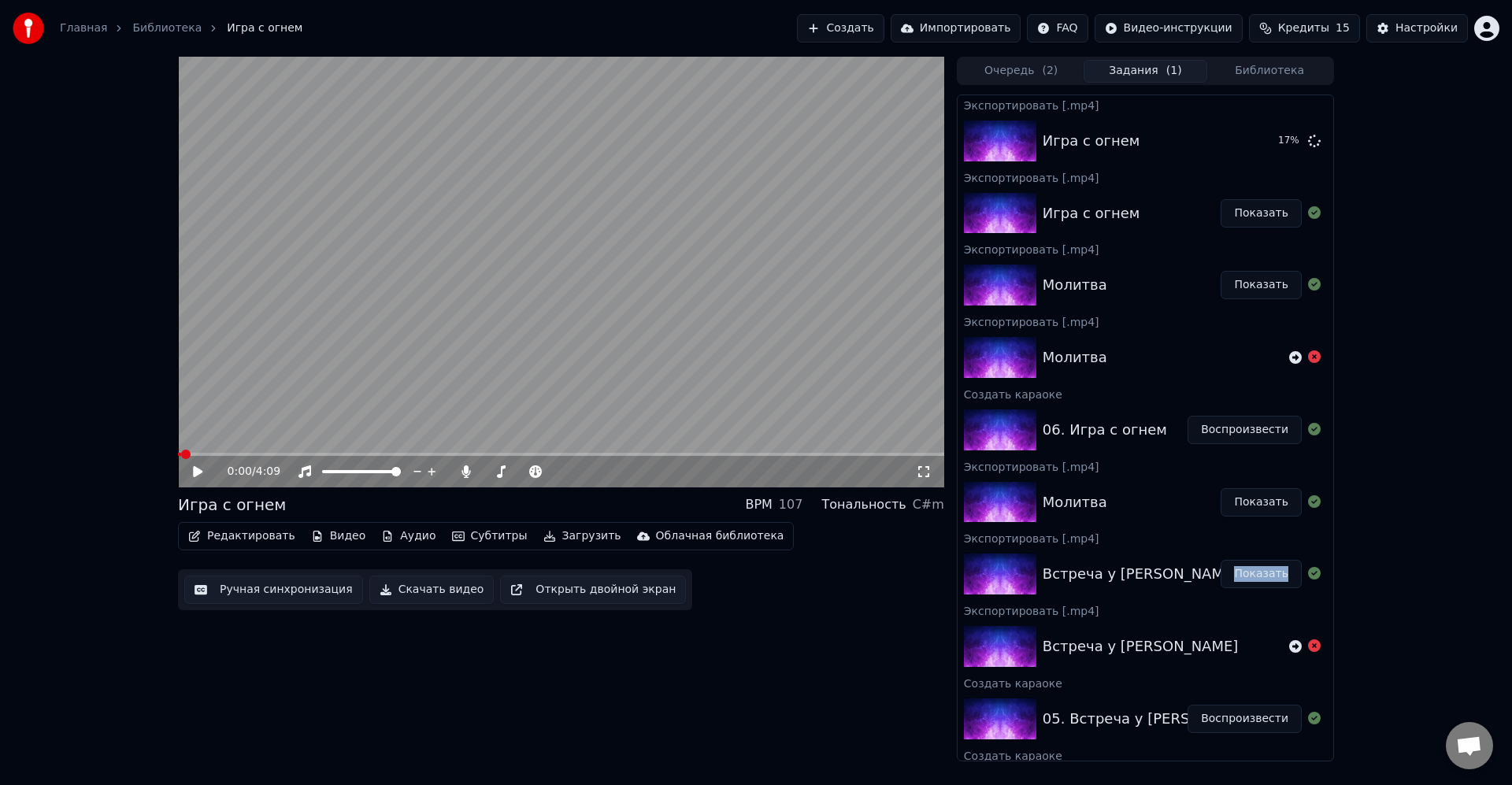
click at [1094, 550] on div "Встреча у Летописца Показать" at bounding box center [1145, 573] width 376 height 53
click at [1094, 549] on div "Встреча у Летописца Показать" at bounding box center [1145, 573] width 376 height 53
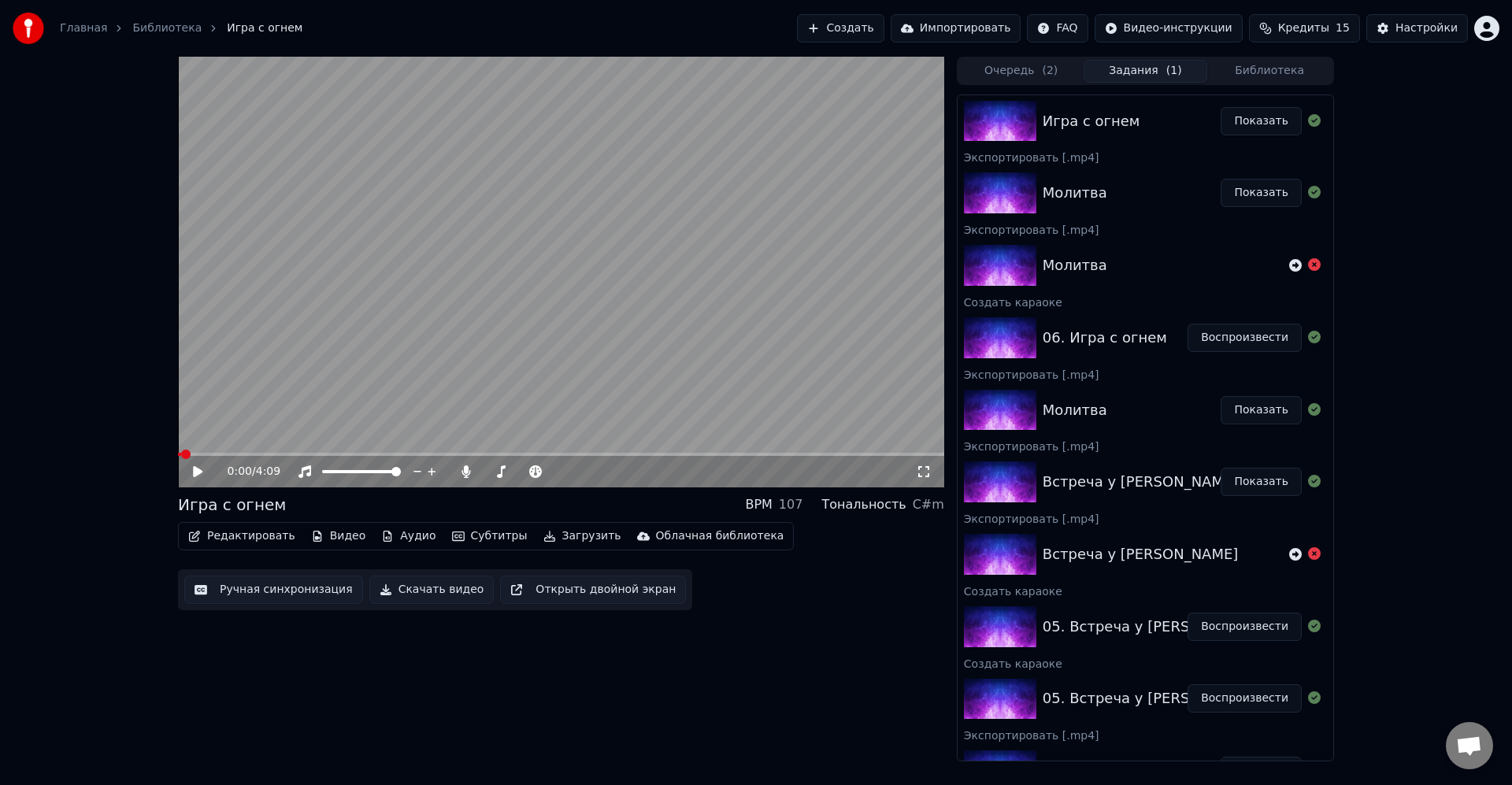
scroll to position [95, 0]
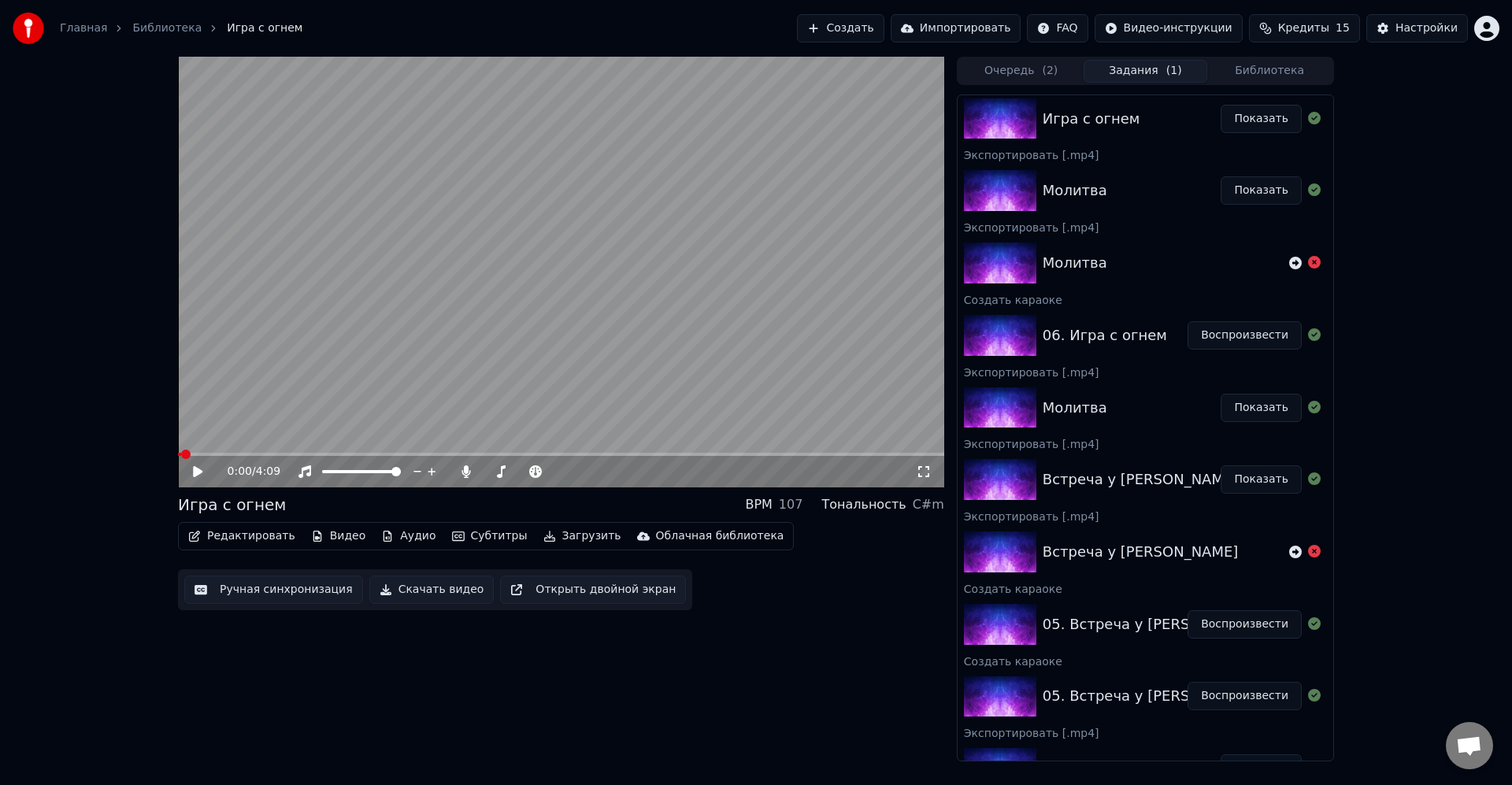
click at [1225, 623] on button "Воспроизвести" at bounding box center [1244, 624] width 114 height 28
click at [278, 452] on span at bounding box center [560, 453] width 766 height 3
click at [205, 478] on icon at bounding box center [208, 471] width 37 height 13
click at [545, 536] on button "Загрузить" at bounding box center [582, 536] width 90 height 22
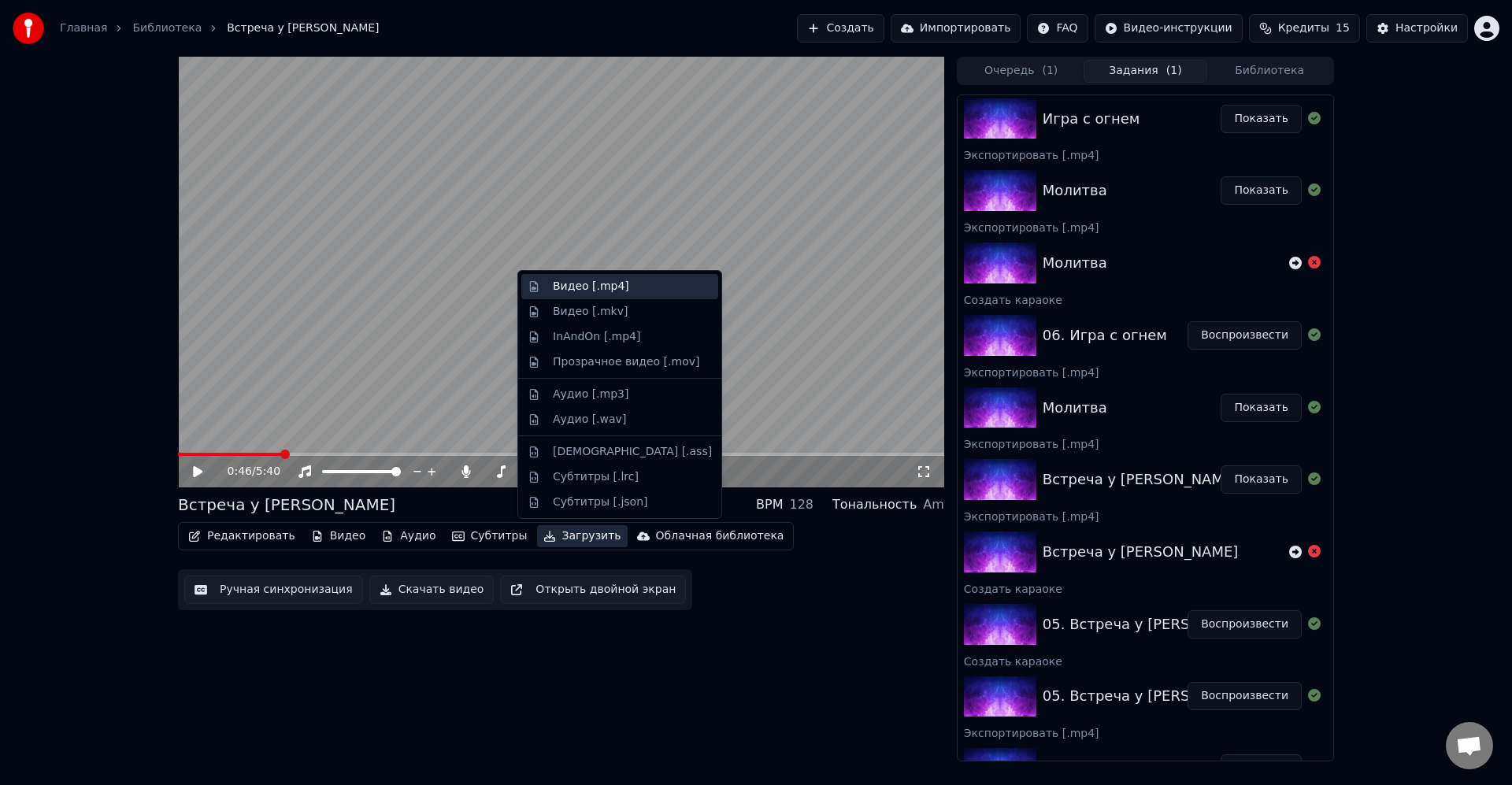
click at [626, 290] on div "Видео [.mp4]" at bounding box center [632, 286] width 159 height 15
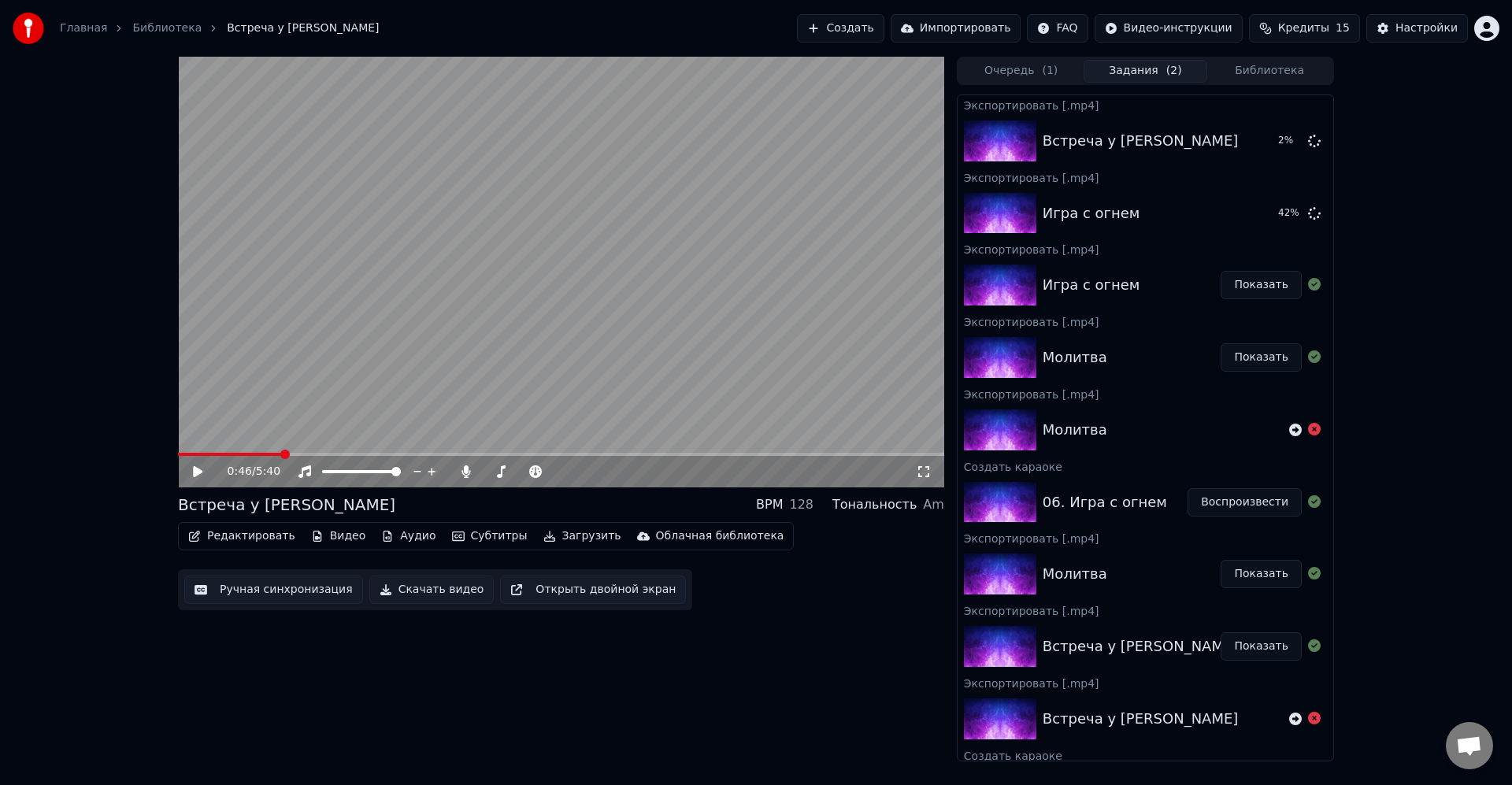
click at [759, 659] on div "0:46 / 5:40 Встреча у Летописца BPM 128 Тональность Am Редактировать Видео Ауди…" at bounding box center [560, 409] width 766 height 705
click at [1125, 130] on div "Встреча у [PERSON_NAME]" at bounding box center [1141, 141] width 196 height 22
click at [1412, 130] on div "0:46 / 5:40 Встреча у Летописца BPM 128 Тональность Am Редактировать Видео Ауди…" at bounding box center [756, 409] width 1512 height 705
click at [1329, 32] on span "Кредиты" at bounding box center [1303, 28] width 51 height 15
click at [1341, 28] on button "Кредиты 15" at bounding box center [1304, 28] width 111 height 28
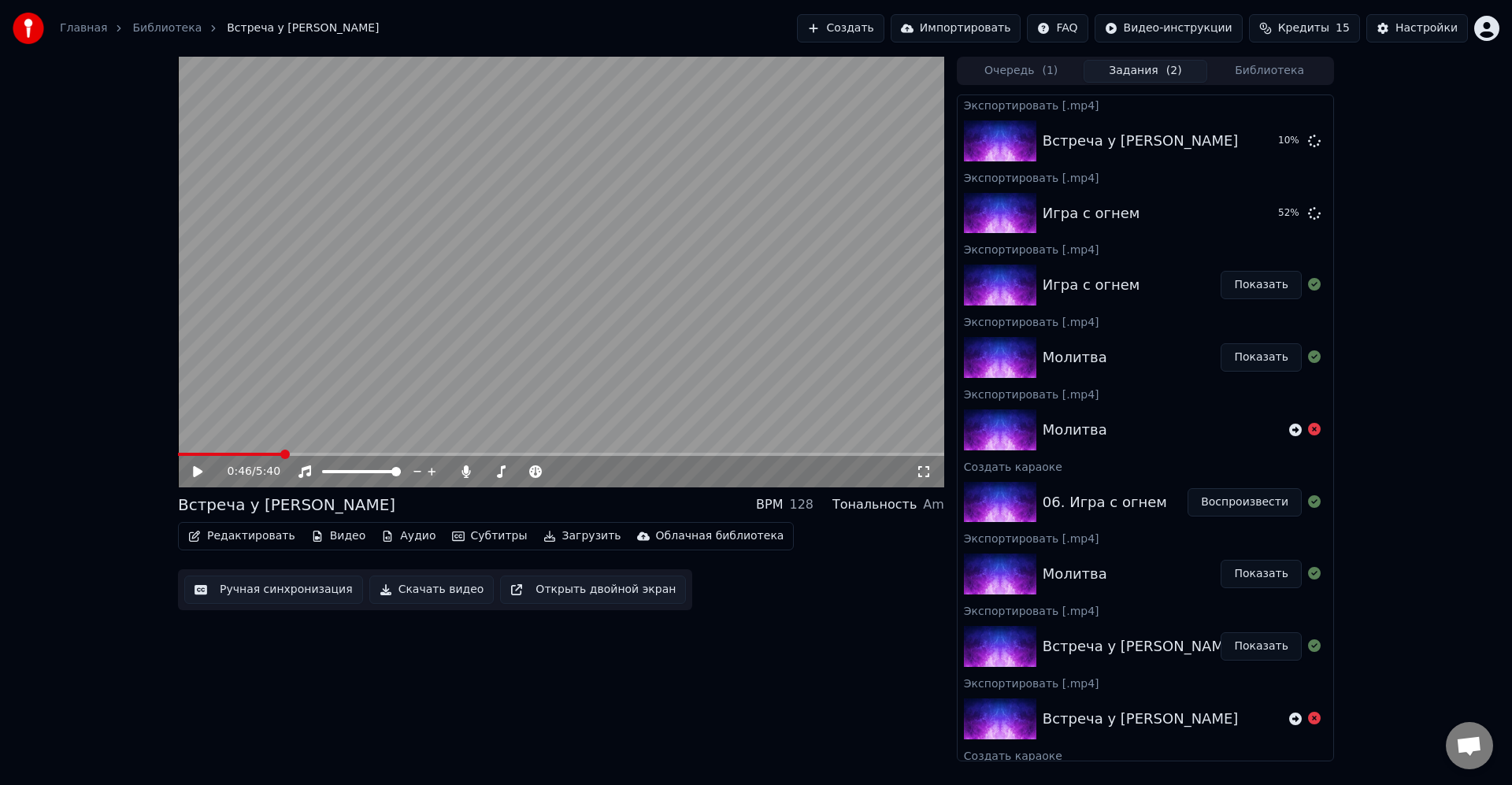
click at [1422, 215] on div "0:46 / 5:40 Встреча у Летописца BPM 128 Тональность Am Редактировать Видео Ауди…" at bounding box center [756, 409] width 1512 height 705
click at [835, 649] on div "0:46 / 5:40 Встреча у Летописца BPM 128 Тональность Am Редактировать Видео Ауди…" at bounding box center [560, 409] width 766 height 705
click at [481, 677] on div "0:46 / 5:40 Встреча у Летописца BPM 128 Тональность Am Редактировать Видео Ауди…" at bounding box center [560, 409] width 766 height 705
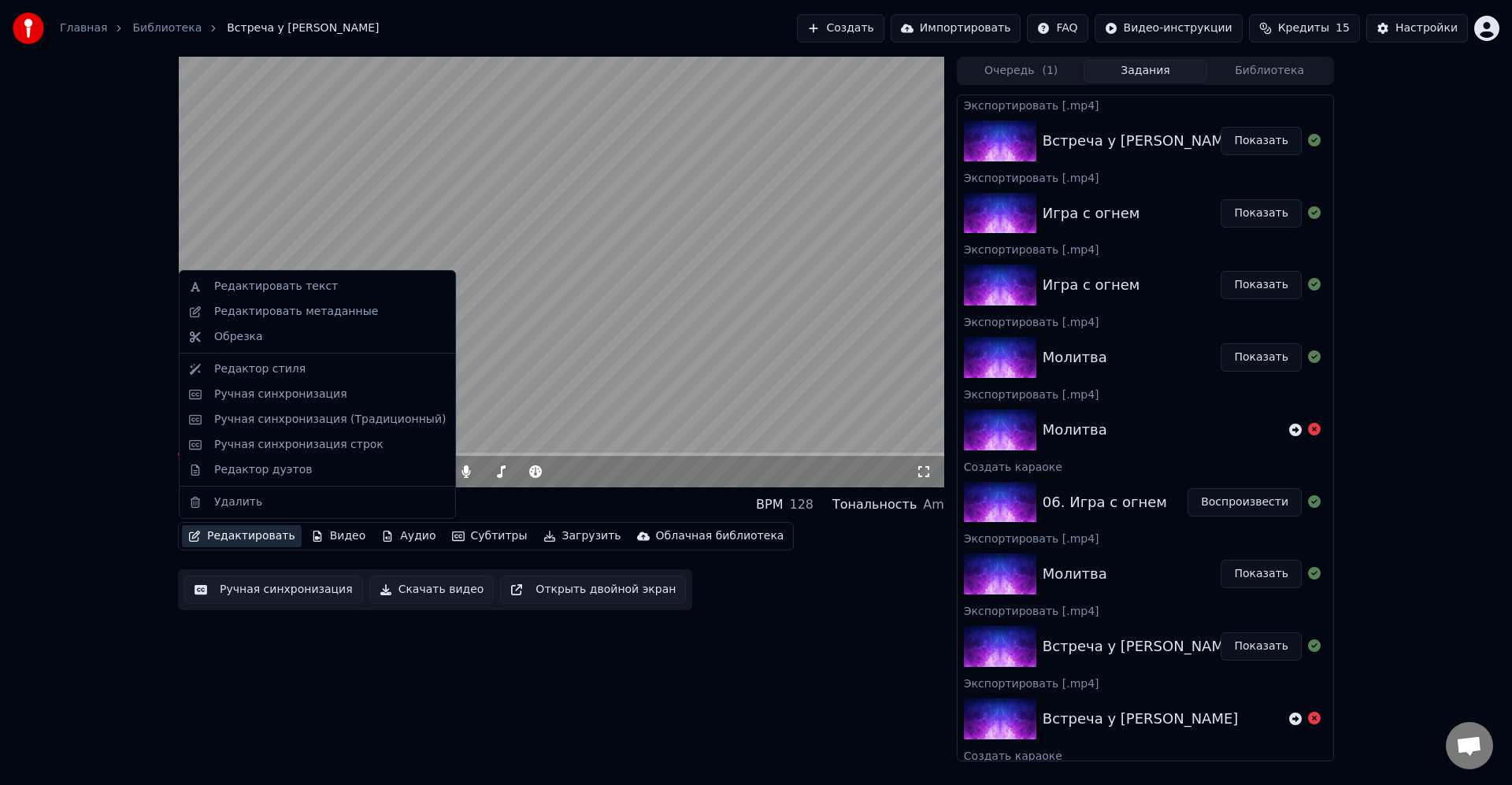
click at [217, 537] on button "Редактировать" at bounding box center [241, 536] width 120 height 22
click at [308, 401] on div "Ручная синхронизация" at bounding box center [281, 394] width 133 height 15
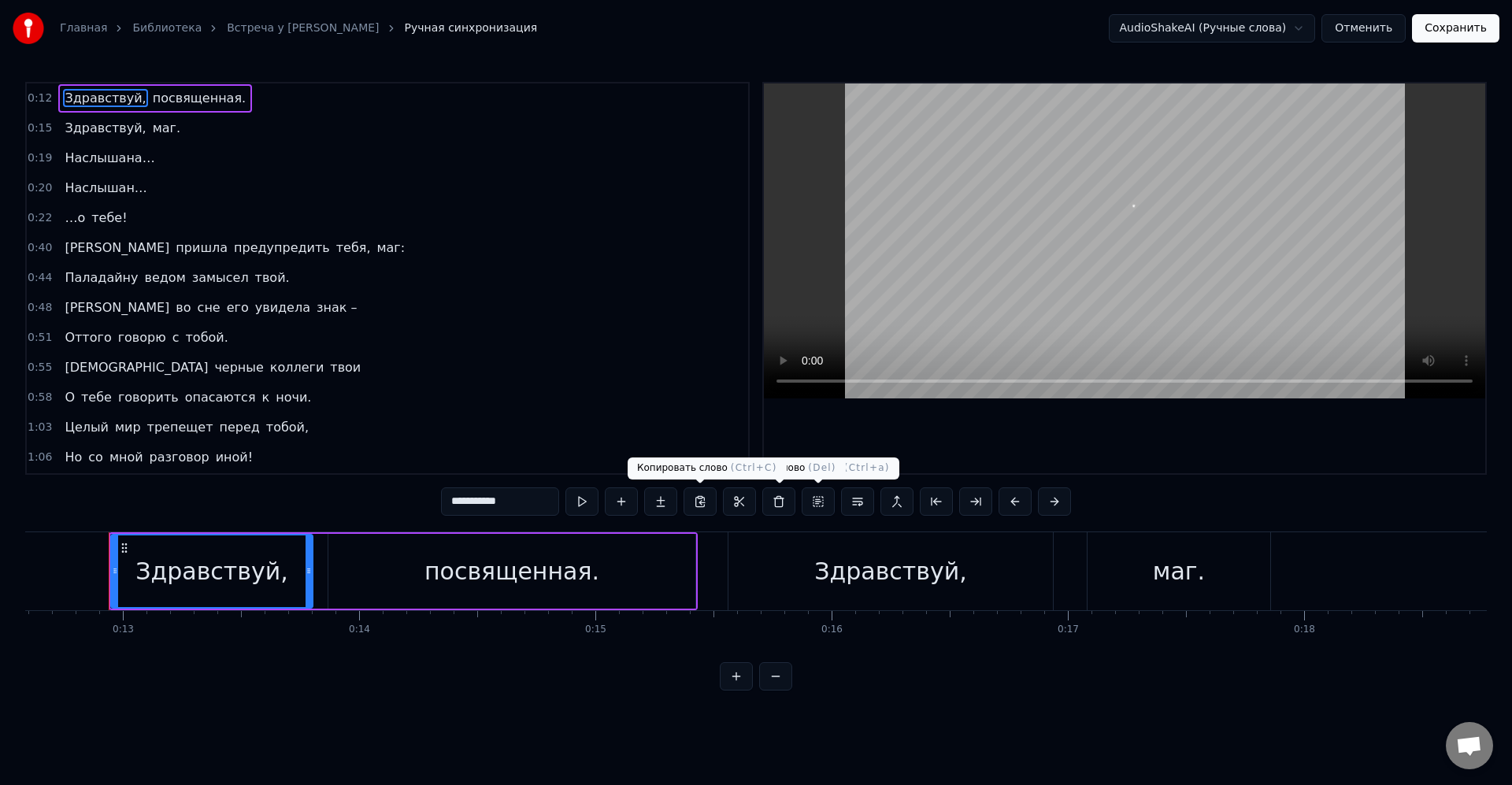
scroll to position [0, 2978]
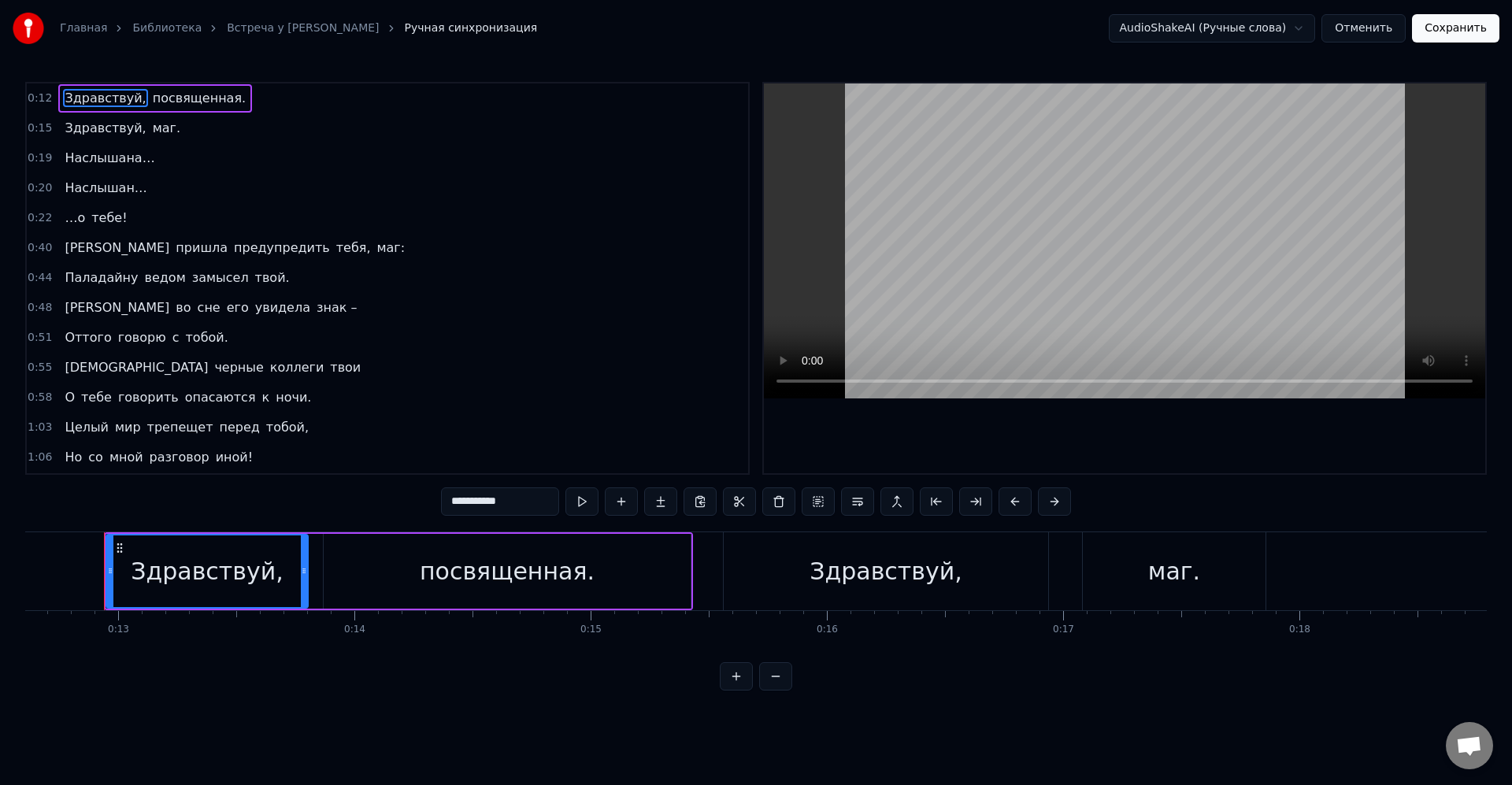
click at [1022, 716] on html "Главная Библиотека Встреча у Летописца Ручная синхронизация AudioShakeAI (Ручны…" at bounding box center [756, 358] width 1512 height 716
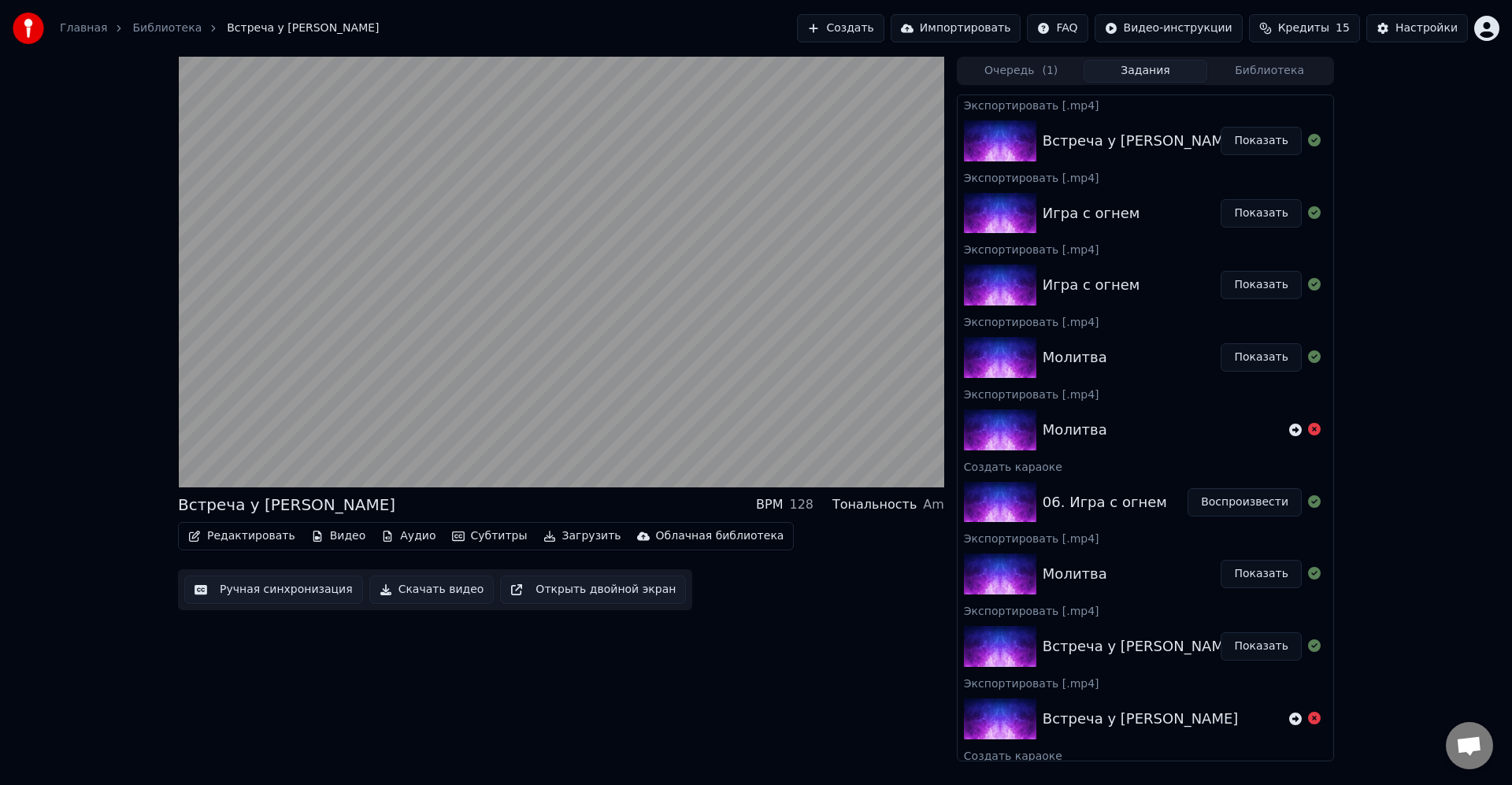
click at [724, 393] on video at bounding box center [560, 272] width 766 height 431
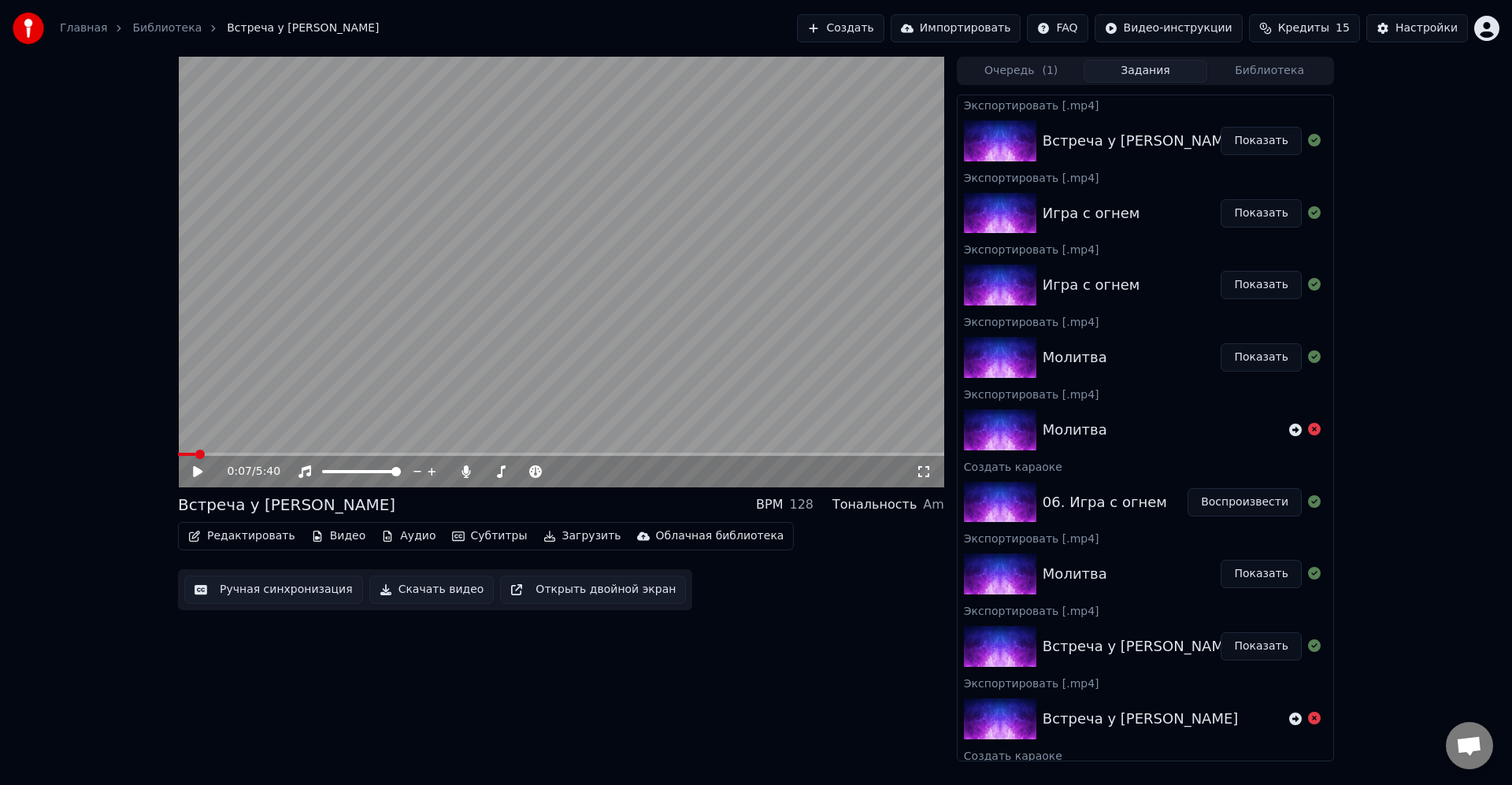
click at [777, 646] on div "0:07 / 5:40 Встреча у Летописца BPM 128 Тональность Am Редактировать Видео Ауди…" at bounding box center [560, 409] width 766 height 705
click at [578, 717] on div "0:07 / 5:40 Встреча у Летописца BPM 128 Тональность Am Редактировать Видео Ауди…" at bounding box center [560, 409] width 766 height 705
click at [883, 31] on button "Создать" at bounding box center [840, 28] width 87 height 28
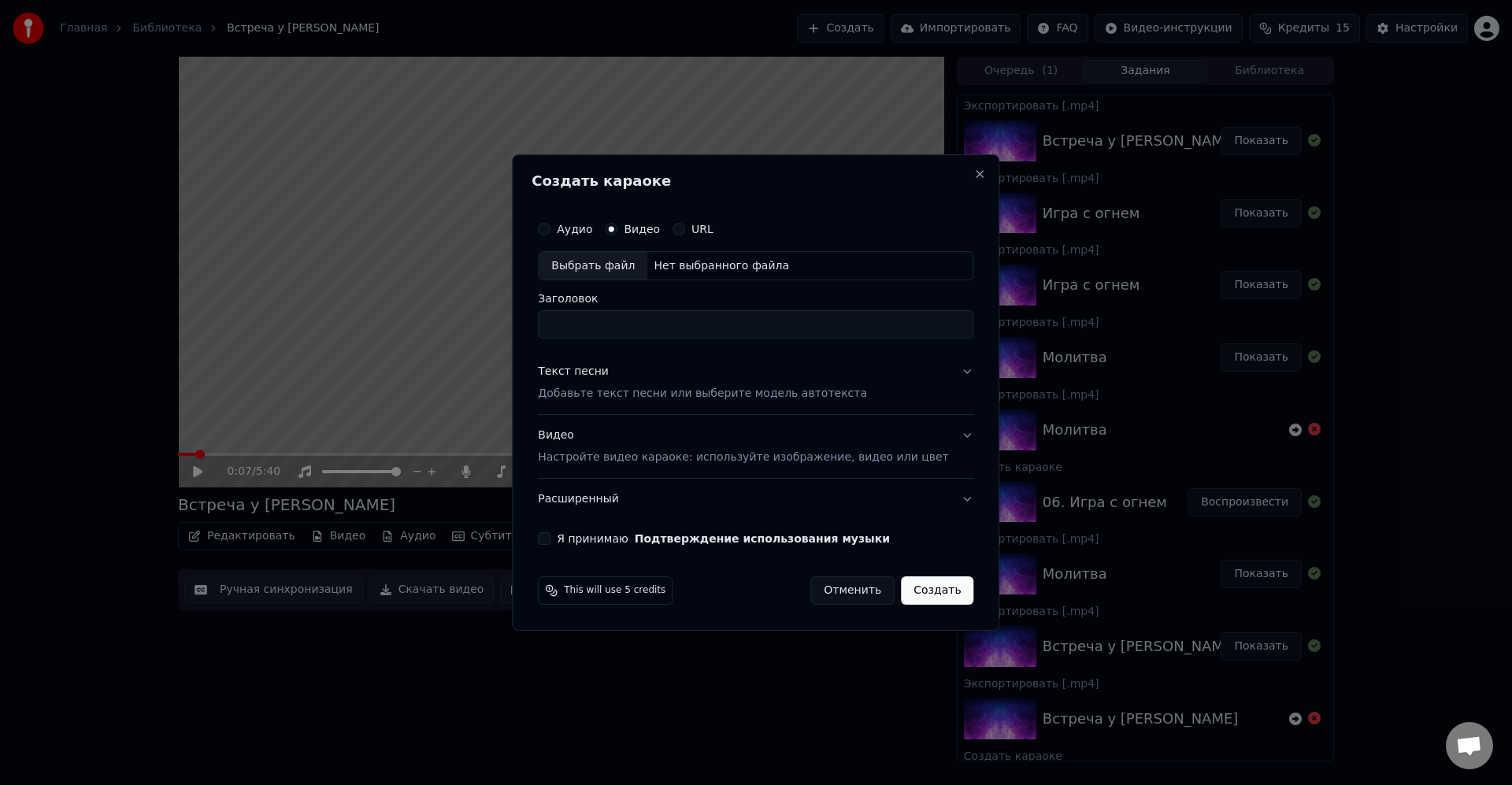
click at [642, 264] on div "Выбрать файл" at bounding box center [593, 266] width 109 height 28
type input "*********"
click at [796, 385] on div "Текст песни Добавьте текст песни или выберите модель автотекста" at bounding box center [702, 384] width 329 height 38
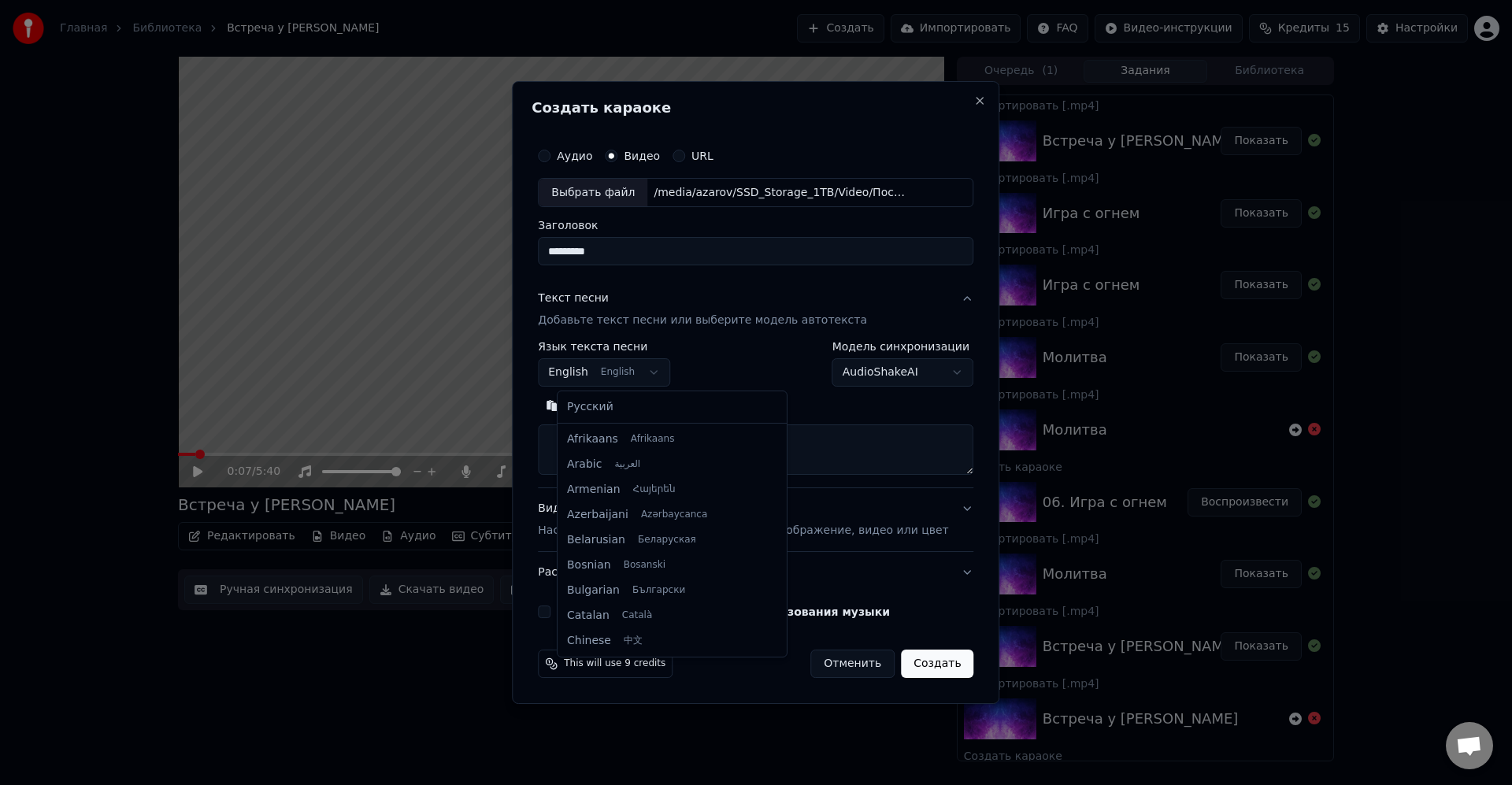
click at [627, 380] on body "Главная Библиотека Встреча у Летописца Создать Импортировать FAQ Видео-инструкц…" at bounding box center [756, 392] width 1512 height 785
select select "**"
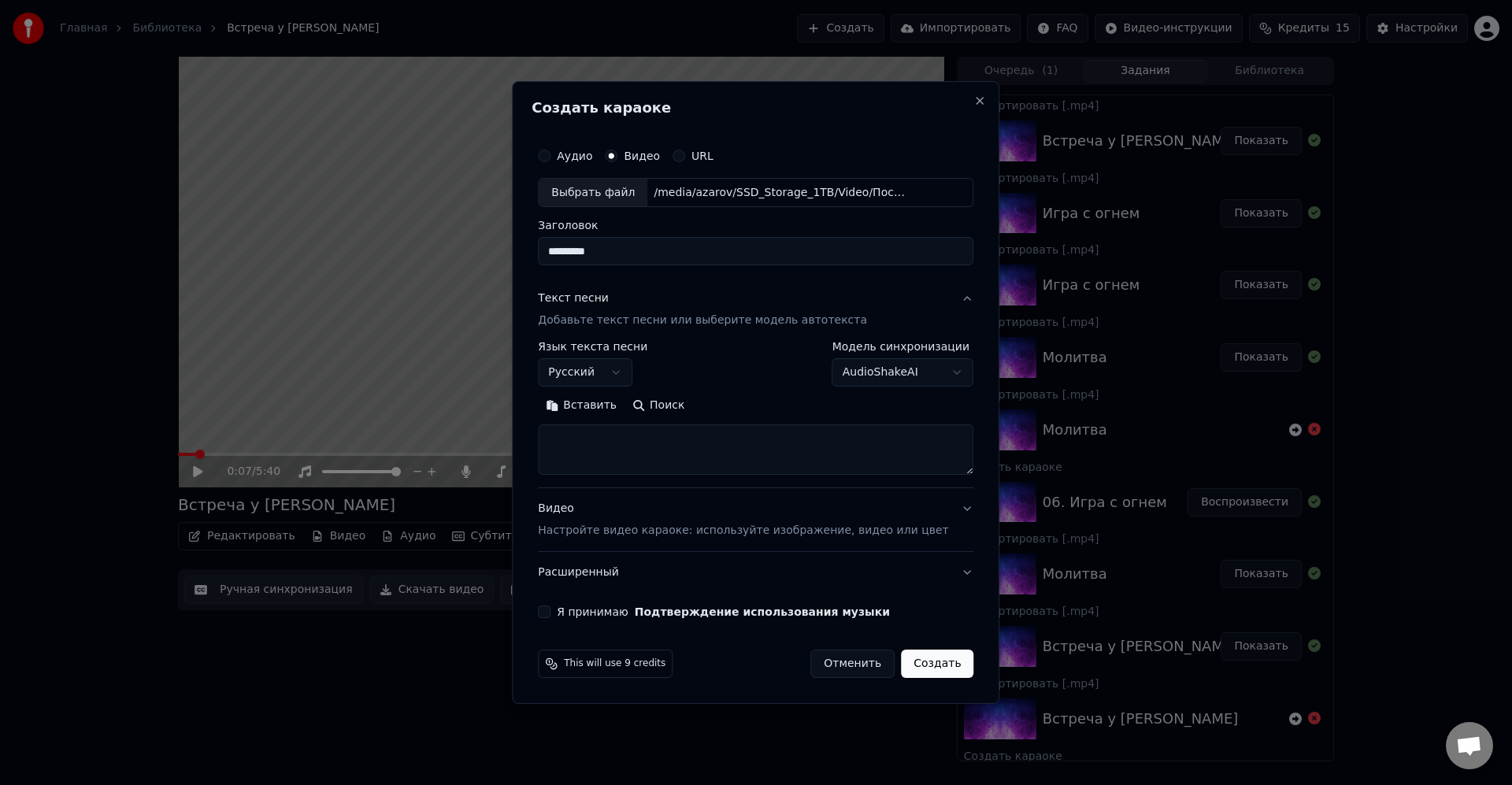
click at [693, 452] on textarea at bounding box center [755, 451] width 435 height 50
paste textarea "**********"
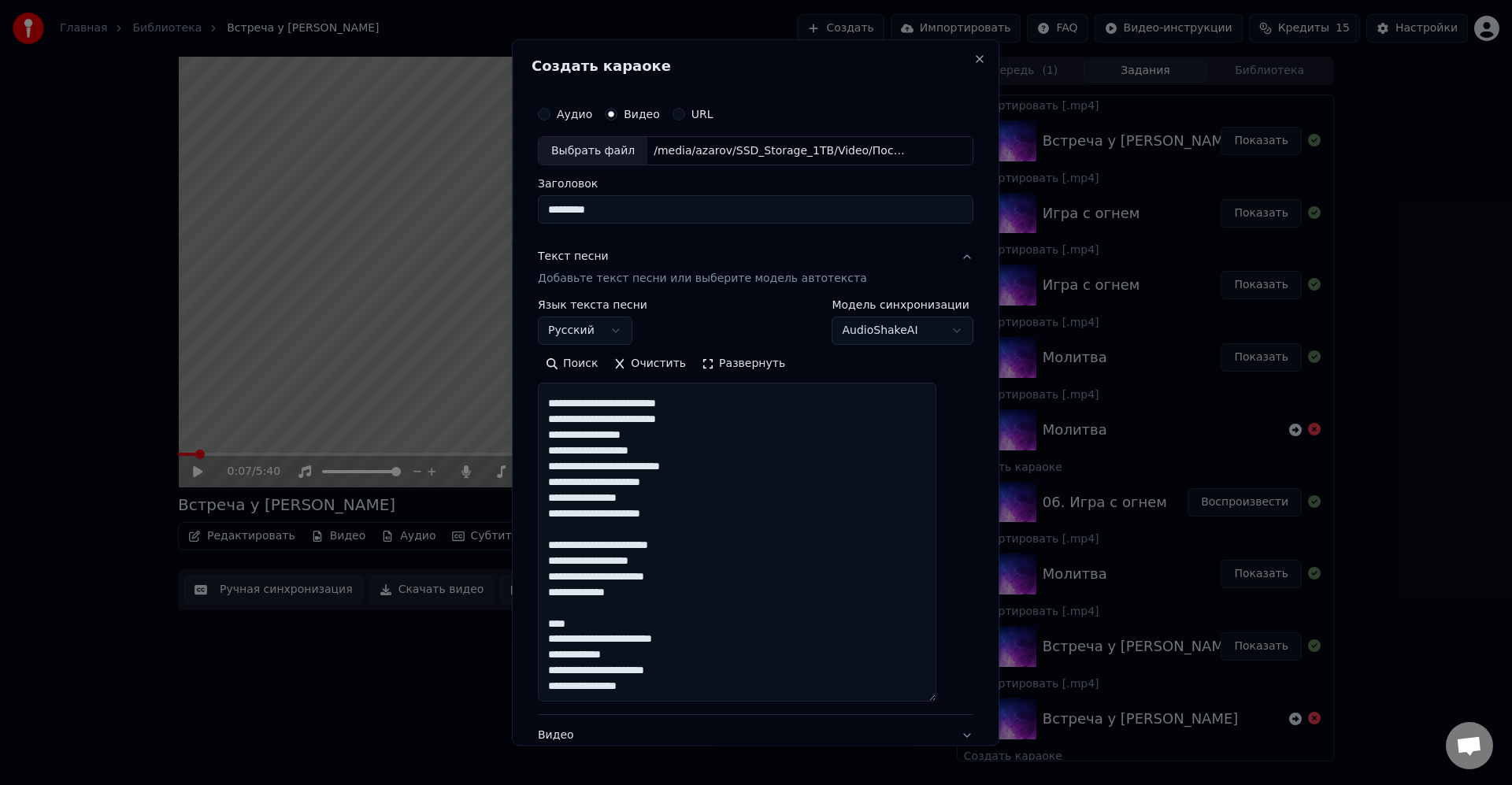
drag, startPoint x: 952, startPoint y: 473, endPoint x: 925, endPoint y: 715, distance: 243.5
click at [925, 702] on textarea at bounding box center [737, 543] width 398 height 319
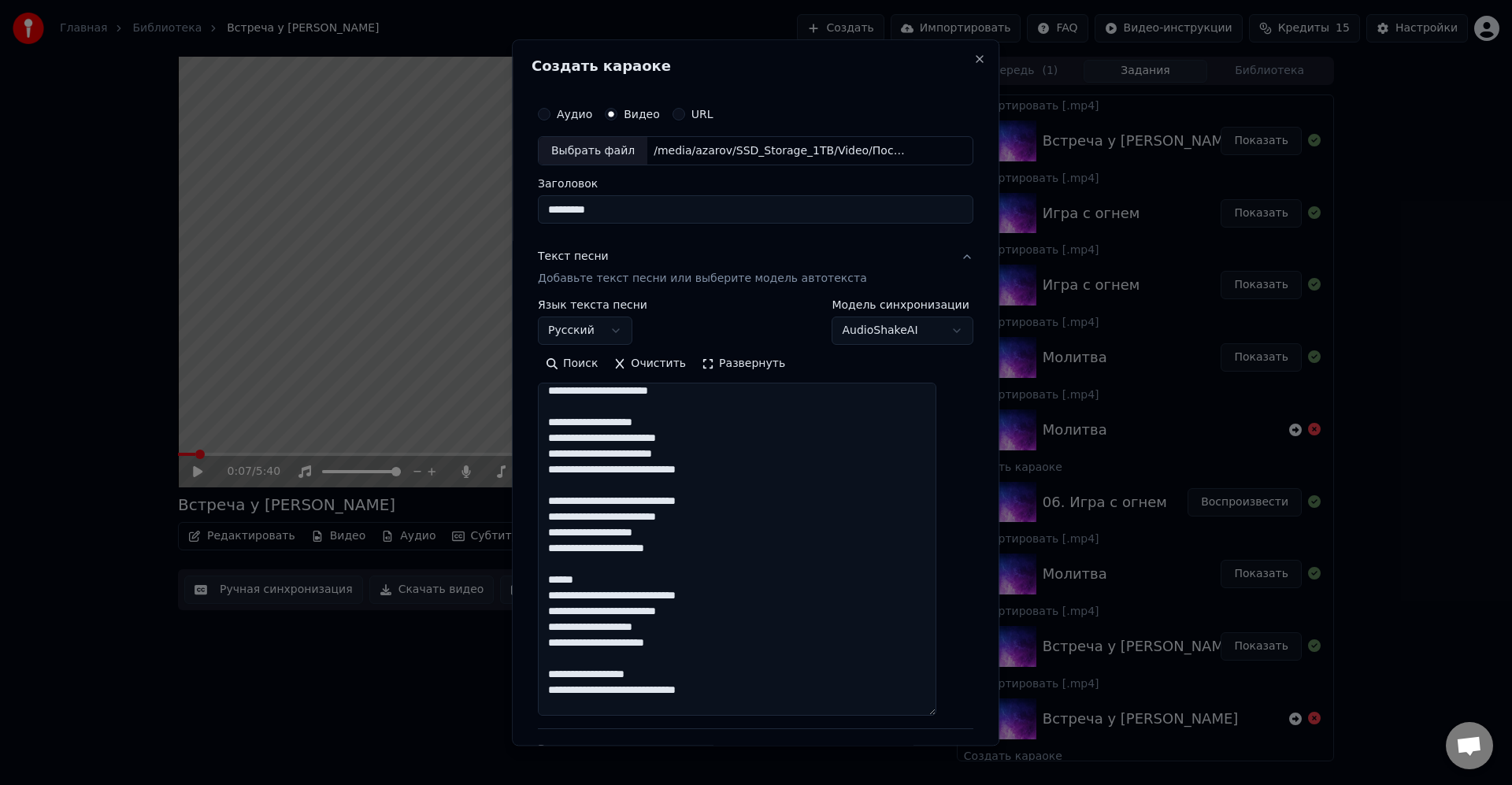
scroll to position [0, 0]
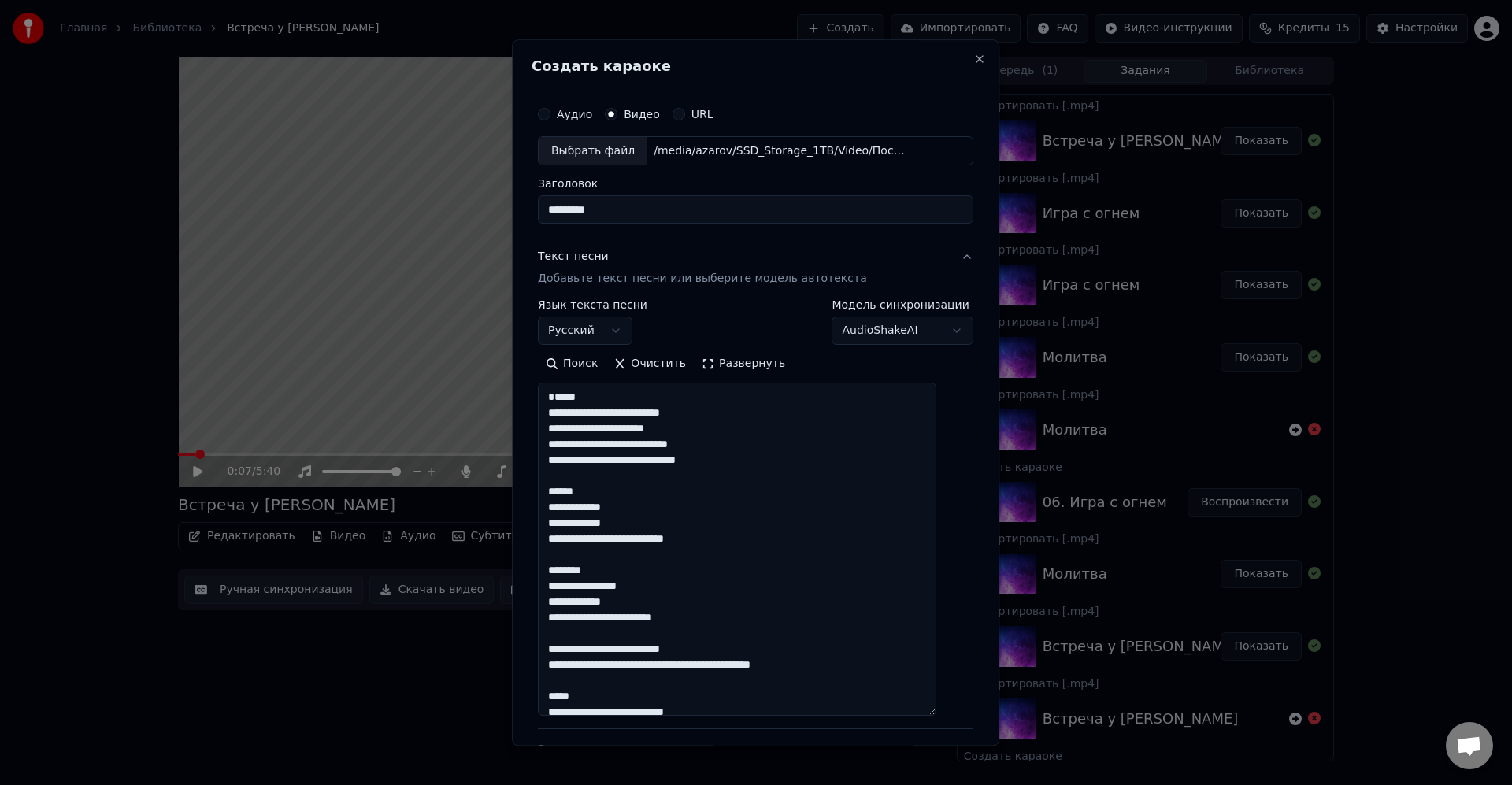
click at [797, 404] on textarea at bounding box center [737, 551] width 398 height 333
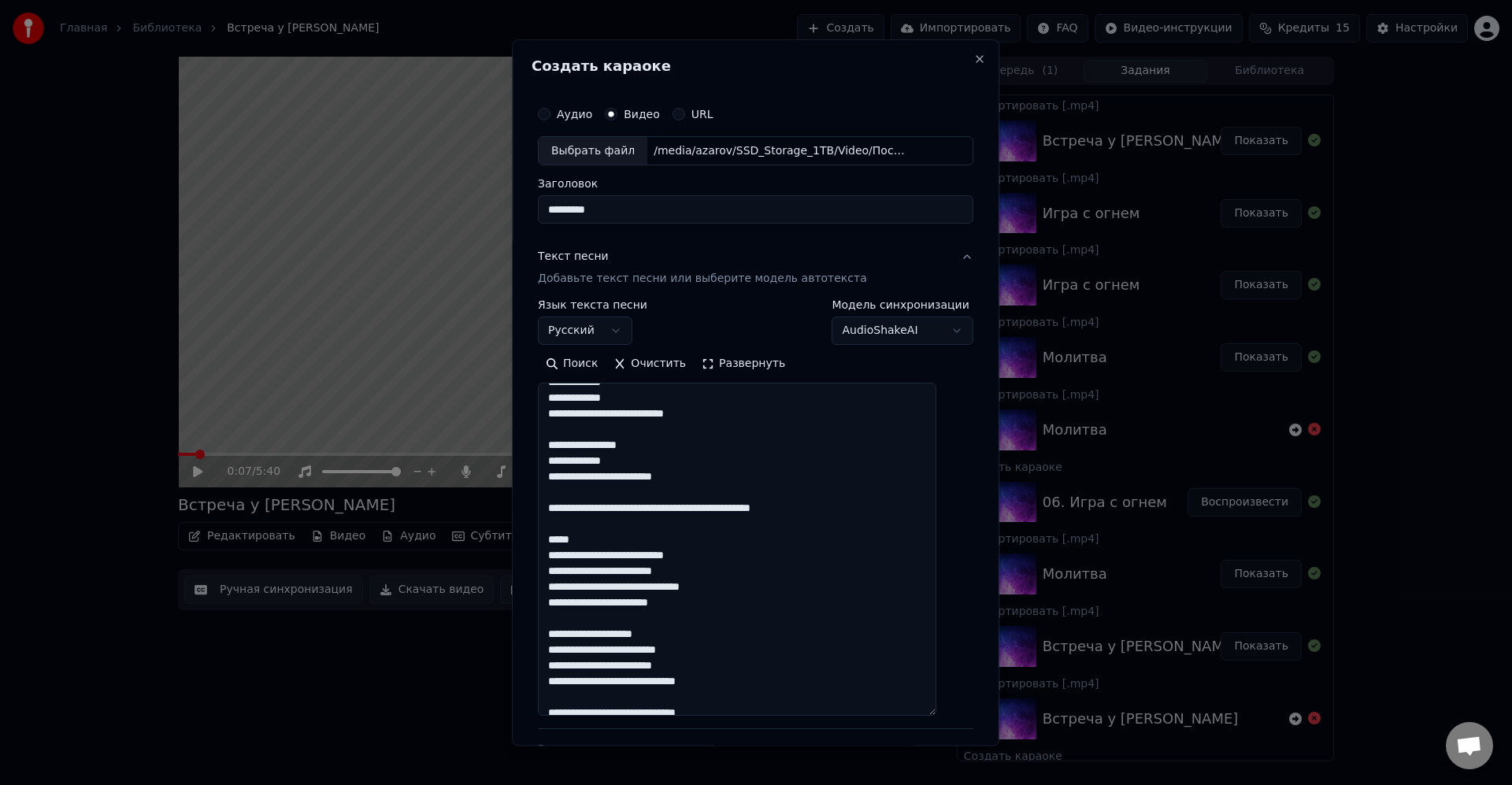
scroll to position [95, 0]
click at [818, 540] on textarea at bounding box center [737, 551] width 398 height 333
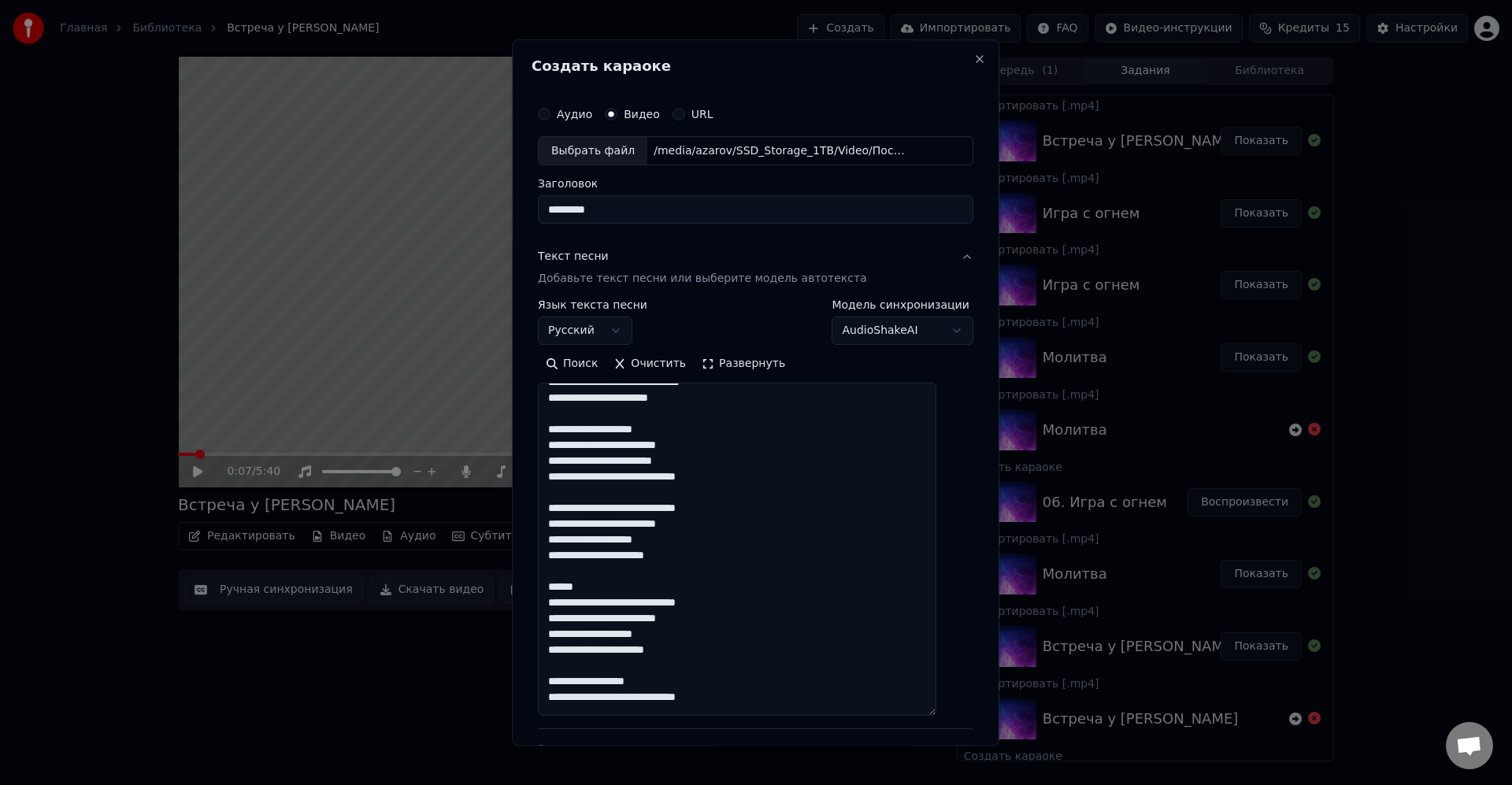
scroll to position [284, 0]
click at [757, 581] on textarea at bounding box center [737, 551] width 398 height 333
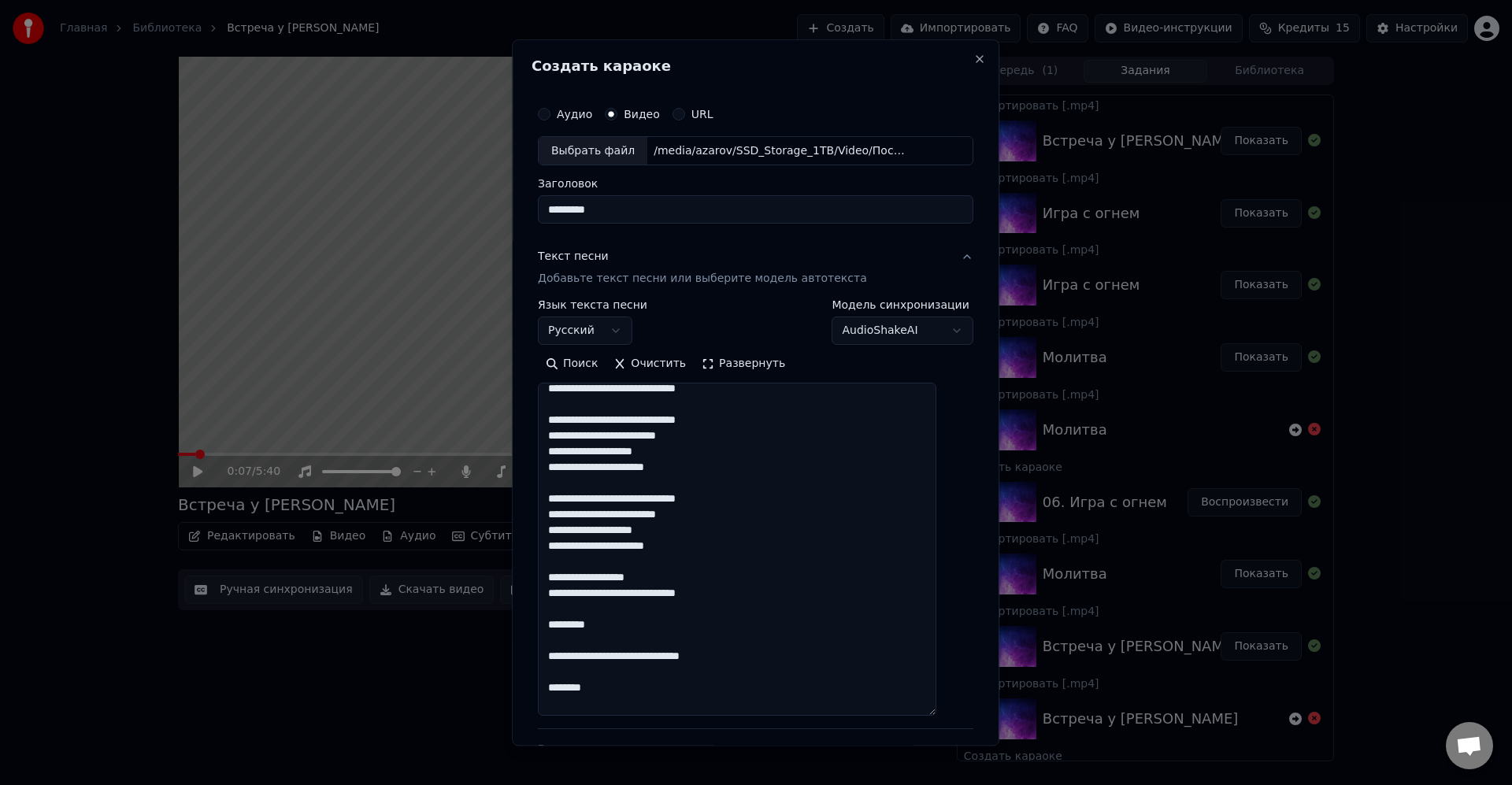
scroll to position [378, 0]
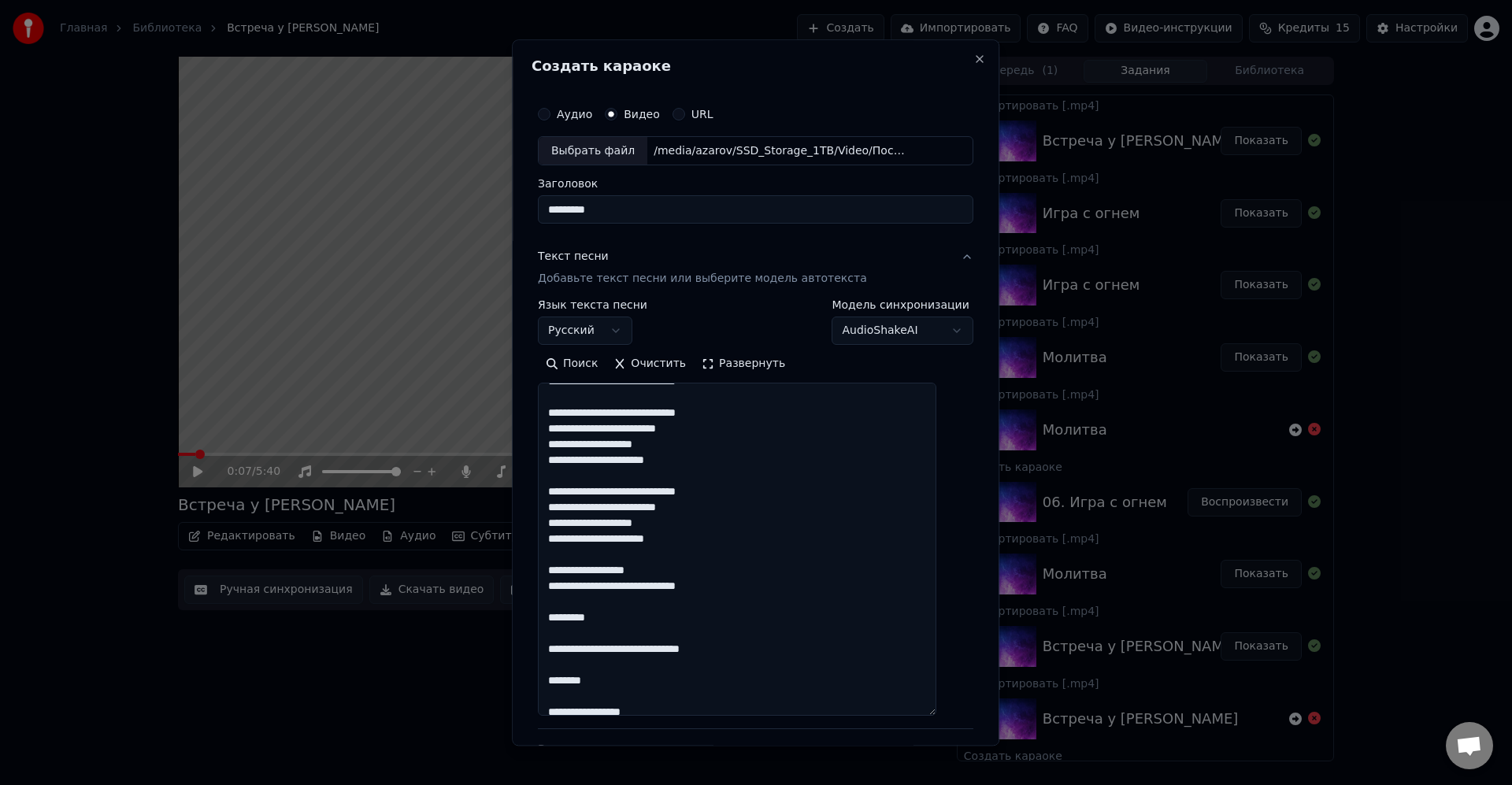
click at [715, 580] on textarea at bounding box center [737, 551] width 398 height 333
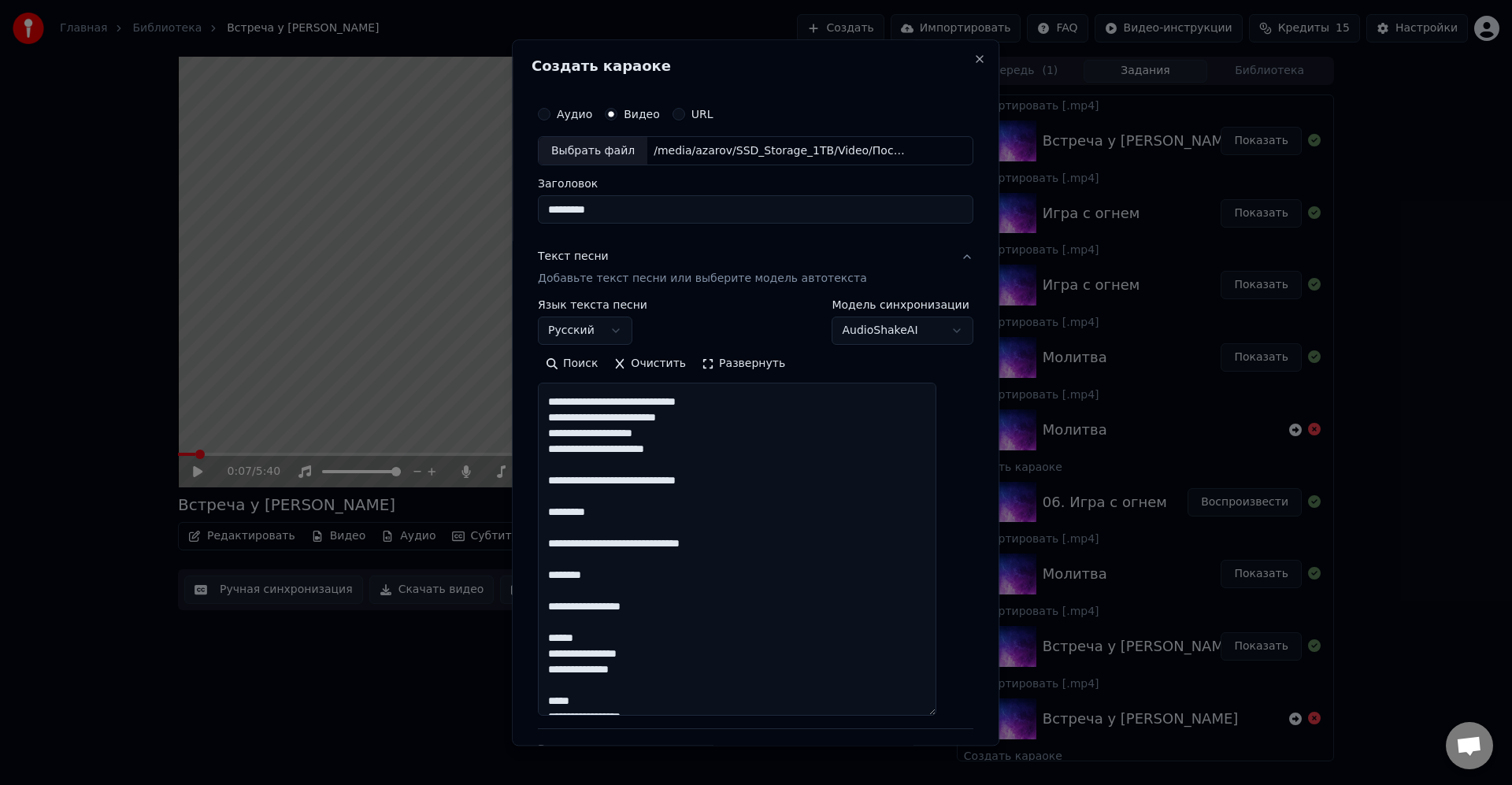
scroll to position [472, 0]
click at [743, 497] on textarea at bounding box center [737, 551] width 398 height 333
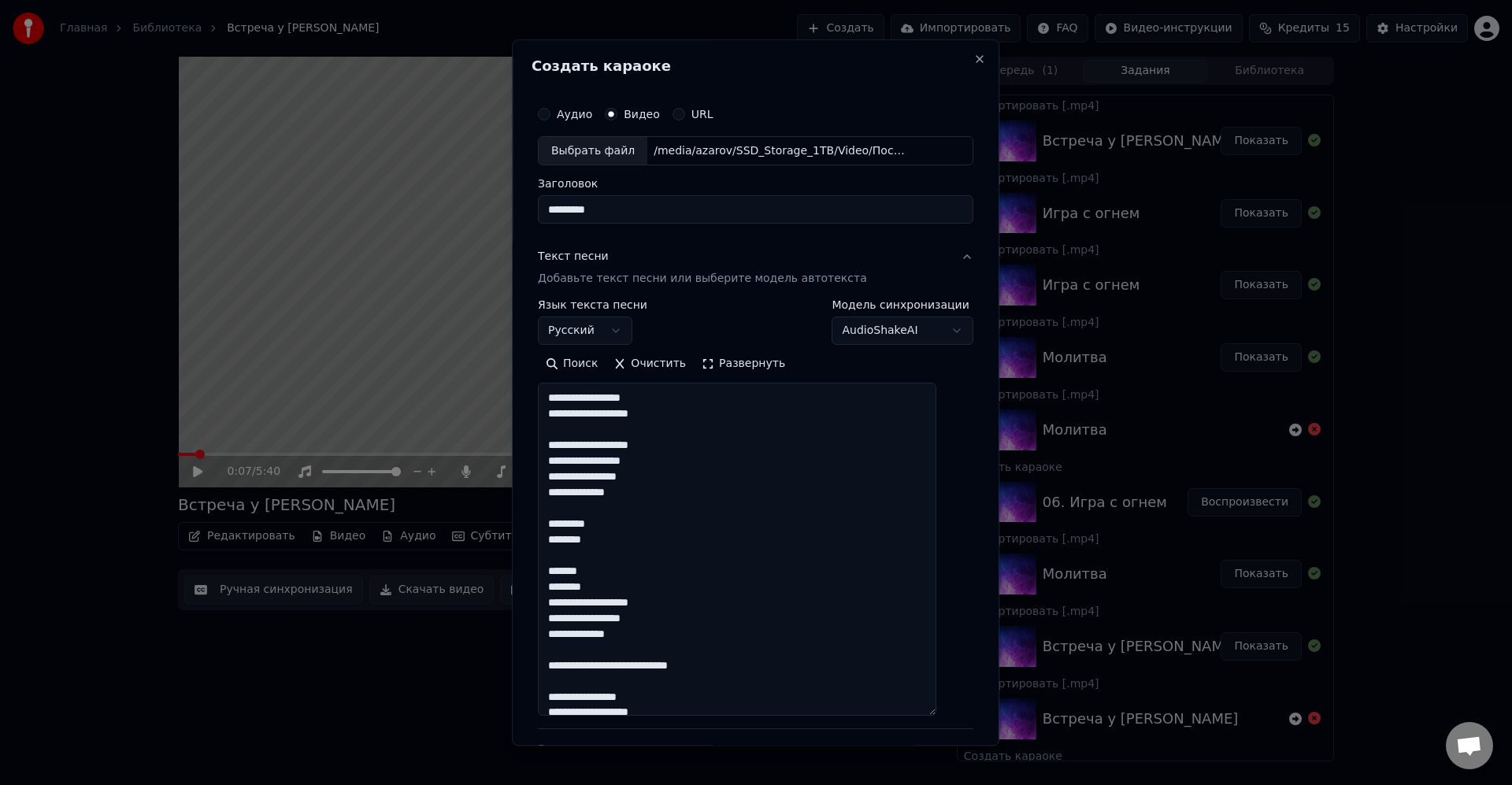
scroll to position [662, 0]
click at [692, 500] on textarea at bounding box center [737, 551] width 398 height 333
click at [655, 561] on textarea at bounding box center [737, 551] width 398 height 333
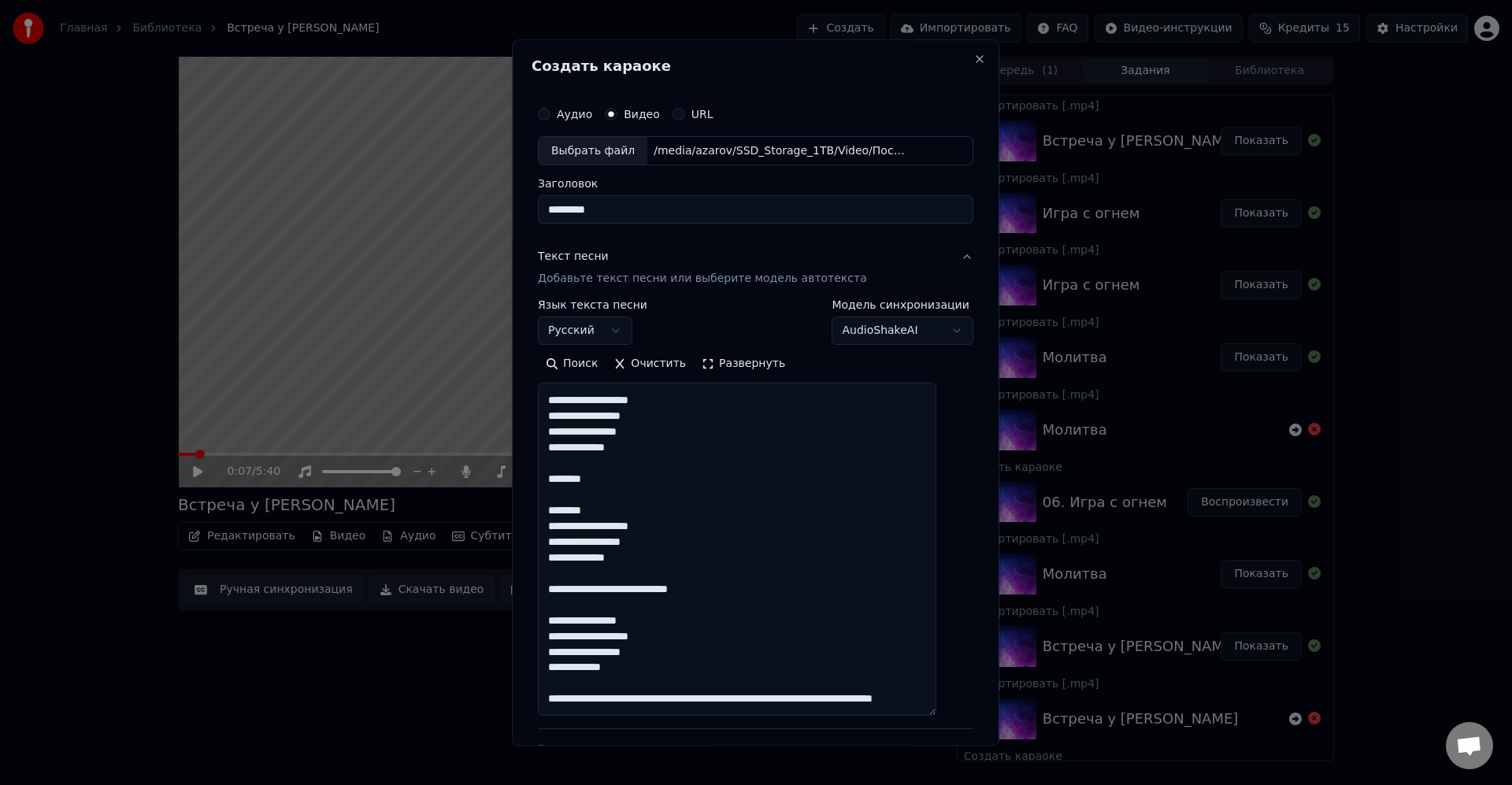
scroll to position [756, 0]
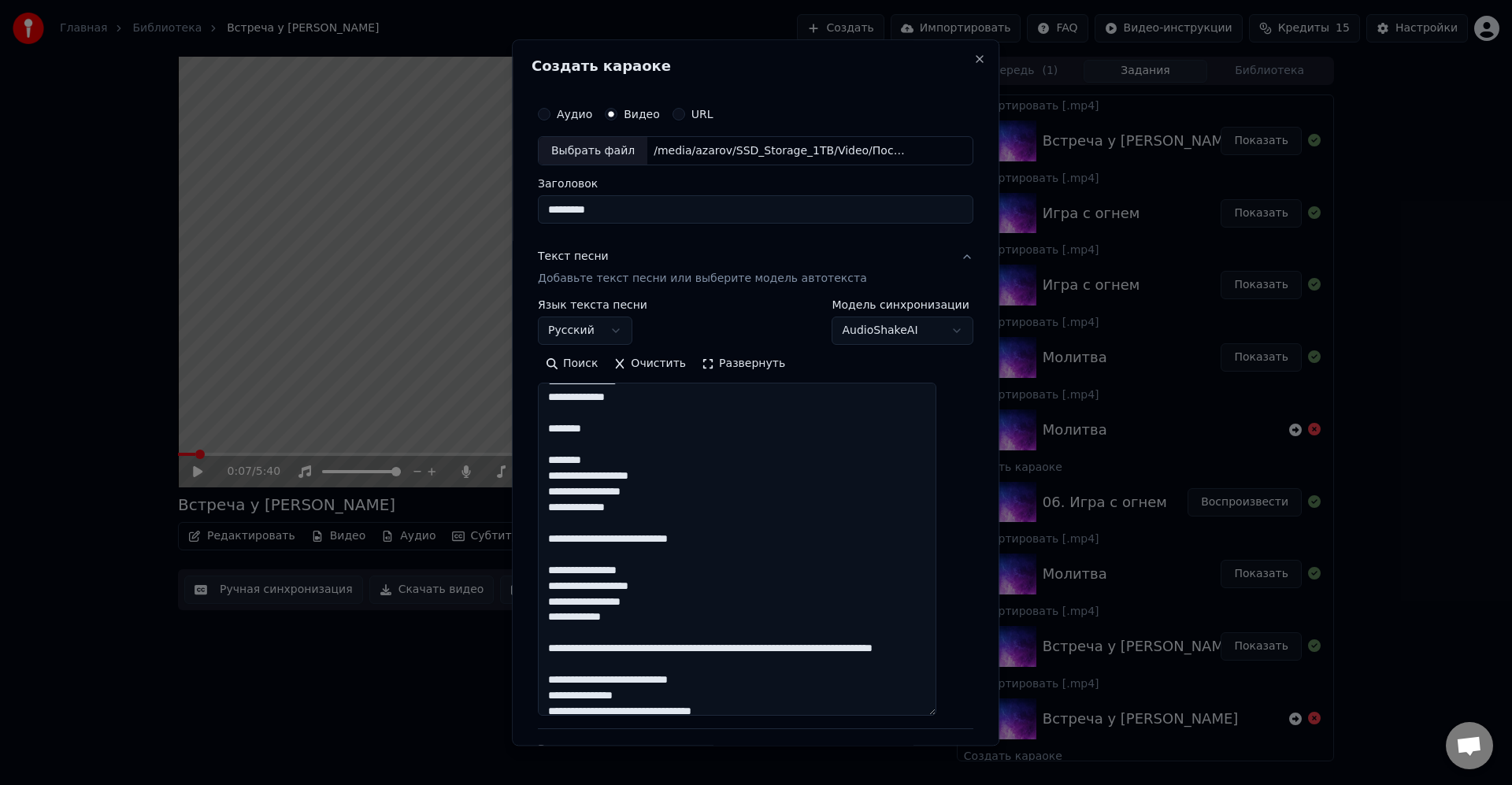
click at [742, 509] on textarea at bounding box center [737, 551] width 398 height 333
click at [797, 543] on textarea at bounding box center [737, 551] width 398 height 333
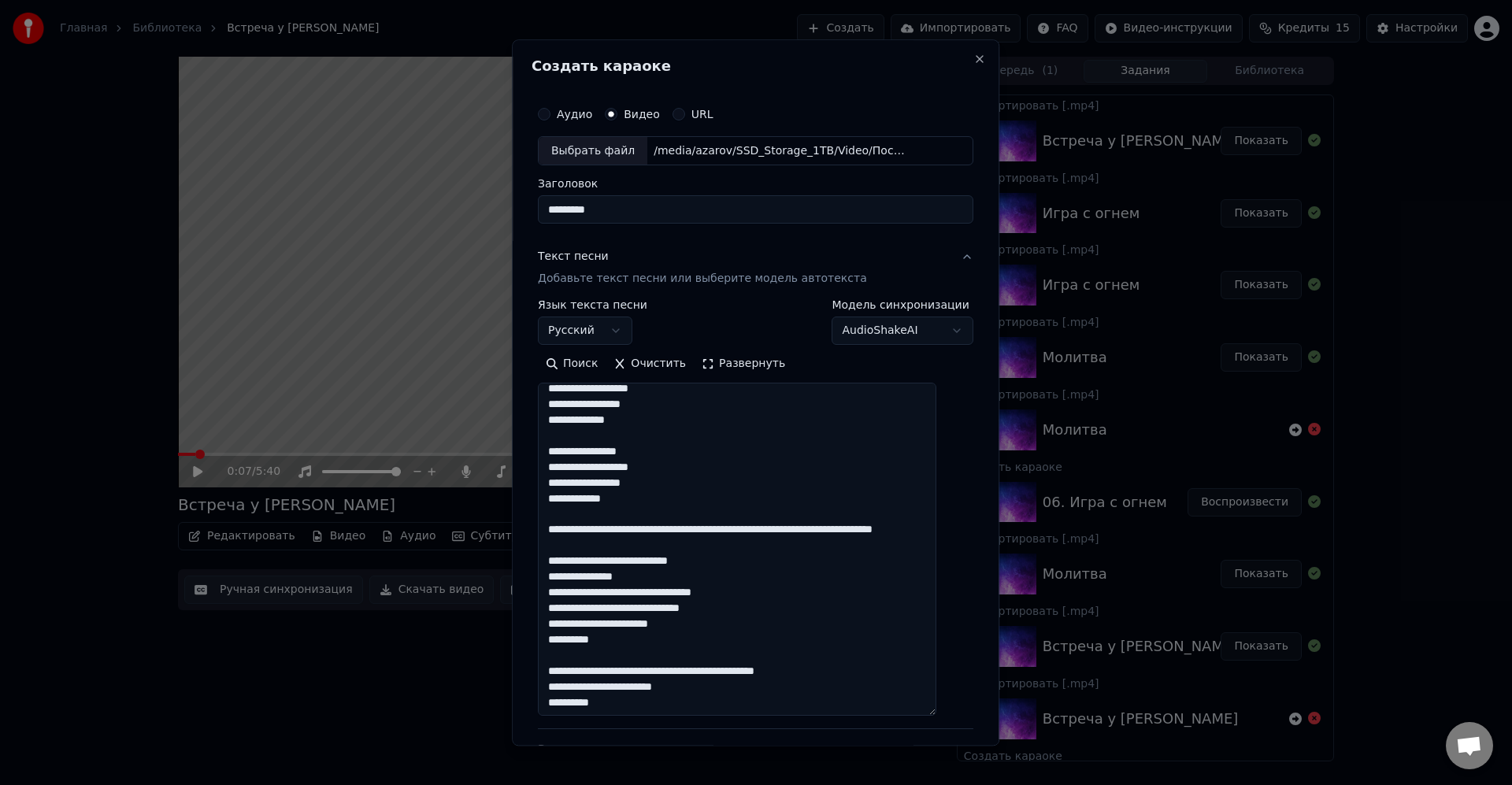
scroll to position [851, 0]
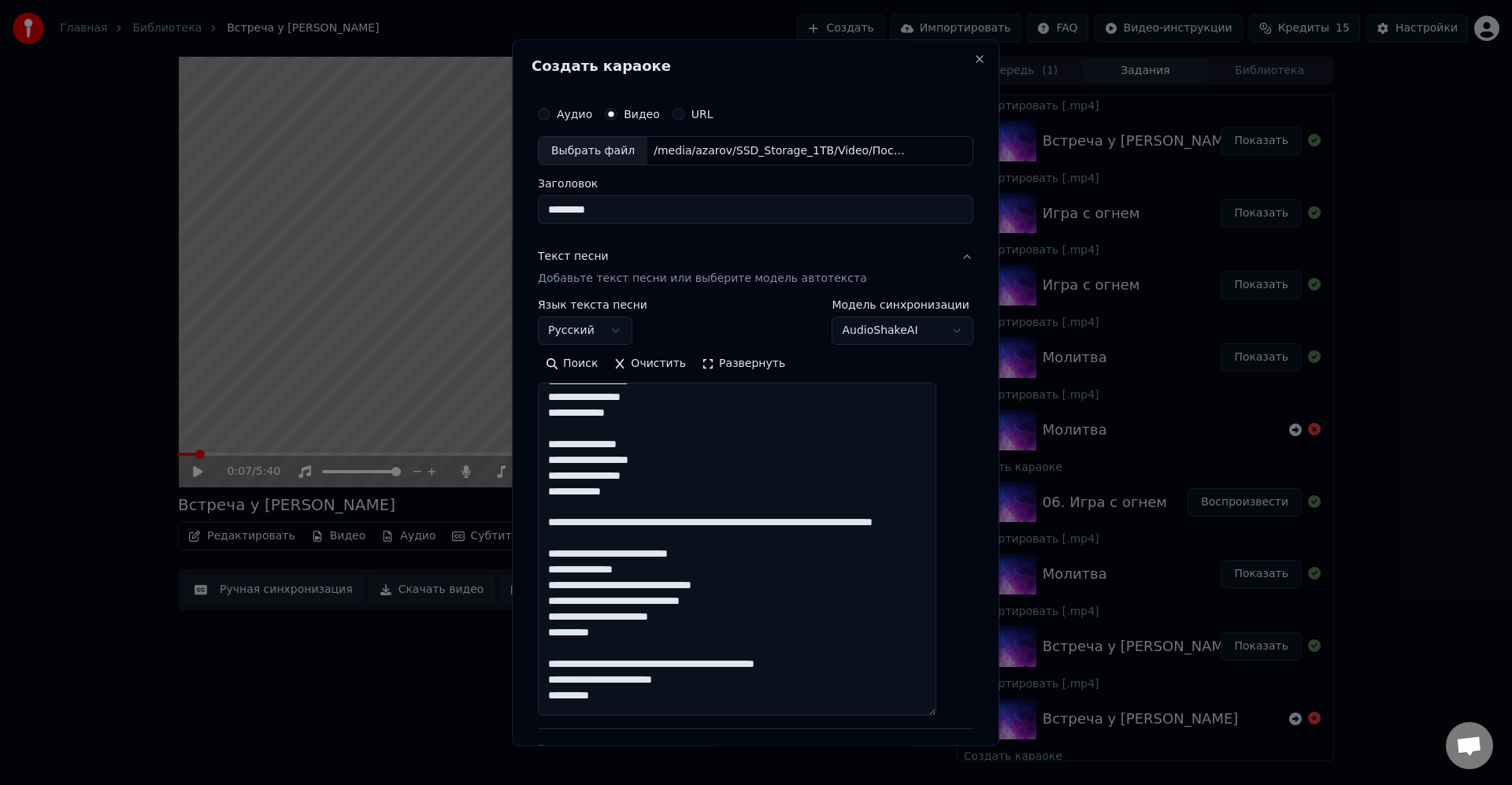
click at [786, 525] on textarea at bounding box center [737, 551] width 398 height 333
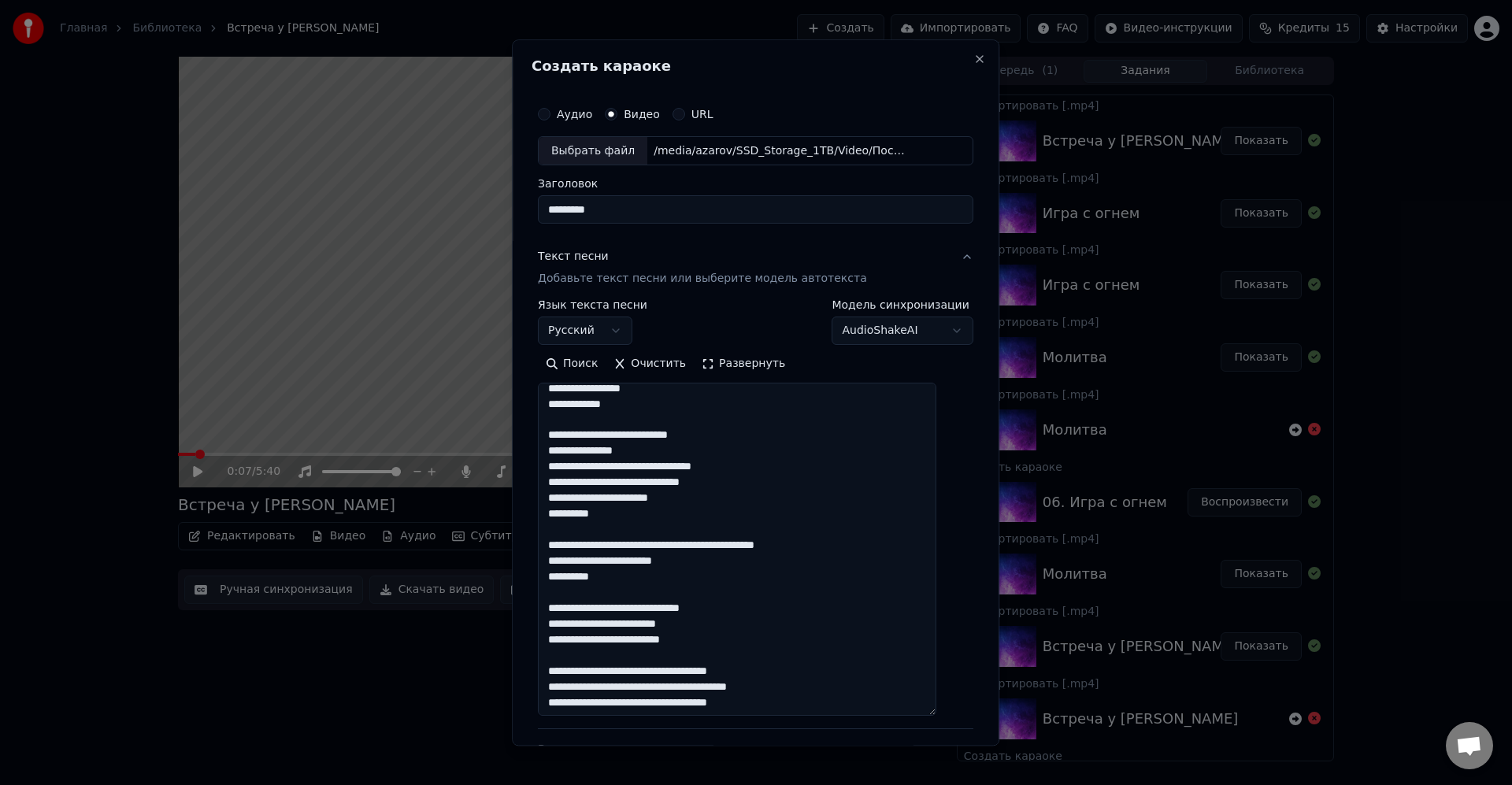
scroll to position [945, 0]
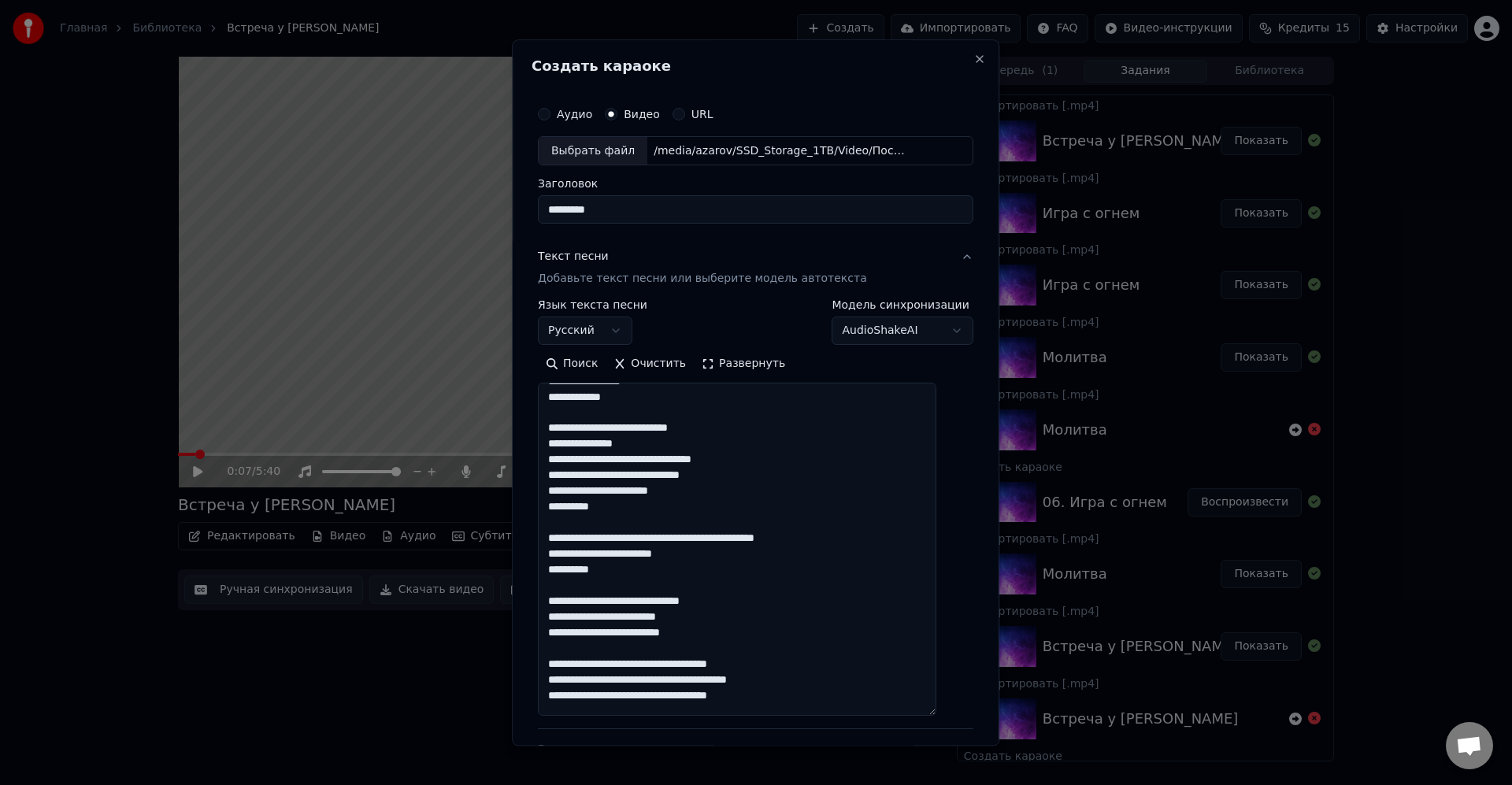
drag, startPoint x: 770, startPoint y: 521, endPoint x: 797, endPoint y: 519, distance: 27.1
click at [770, 521] on textarea at bounding box center [737, 551] width 398 height 333
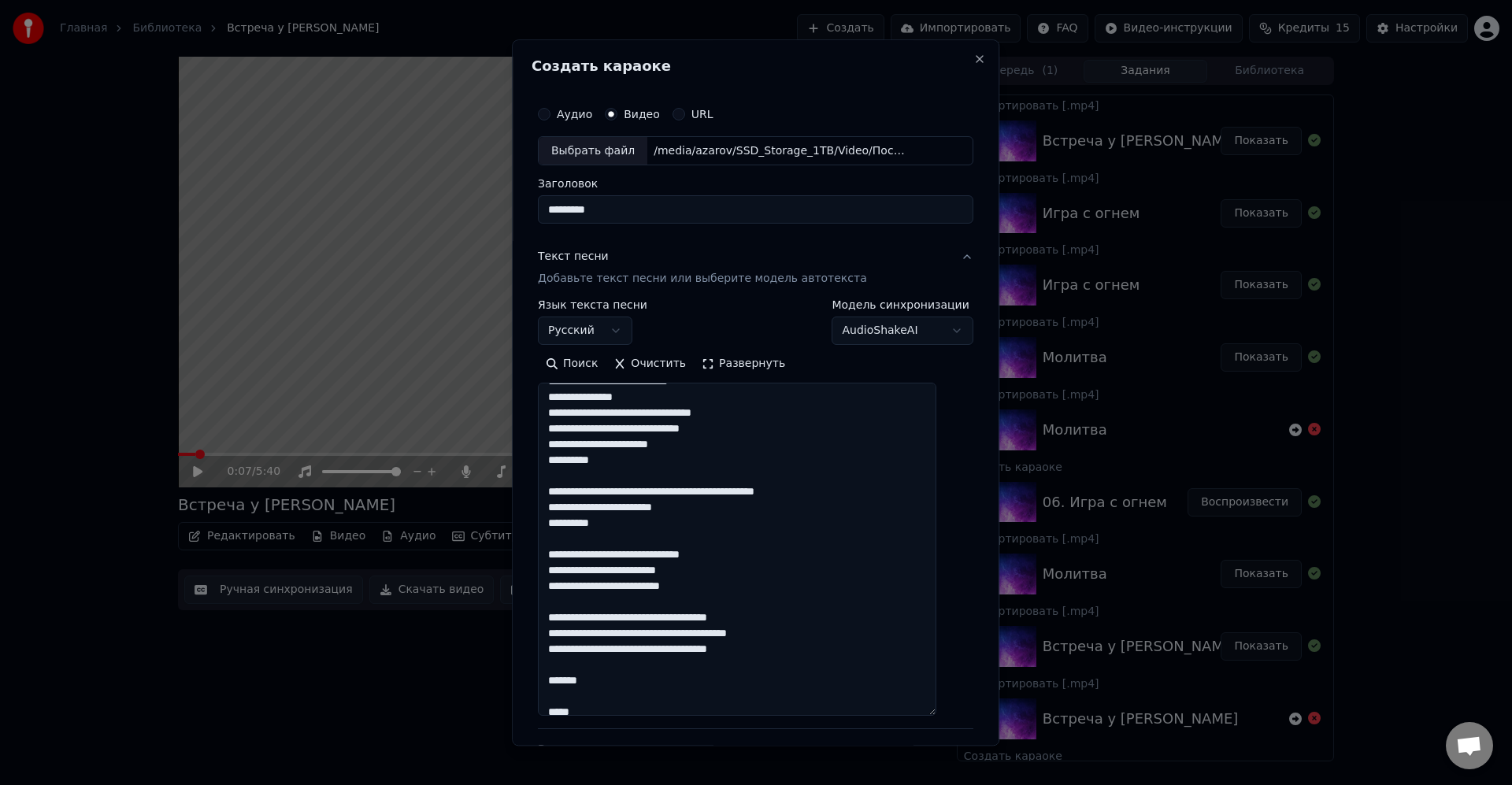
scroll to position [1039, 0]
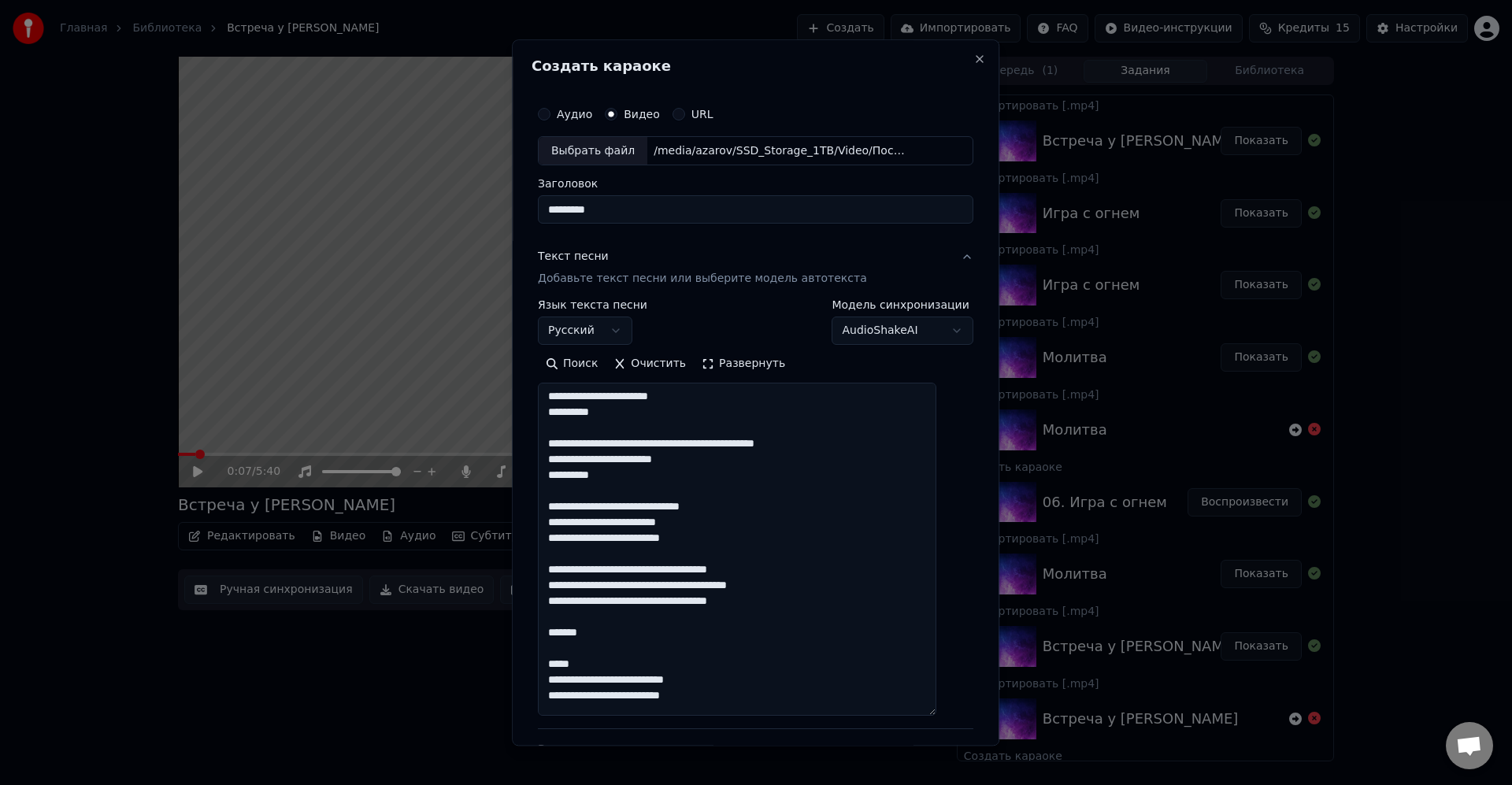
click at [770, 498] on textarea at bounding box center [737, 551] width 398 height 333
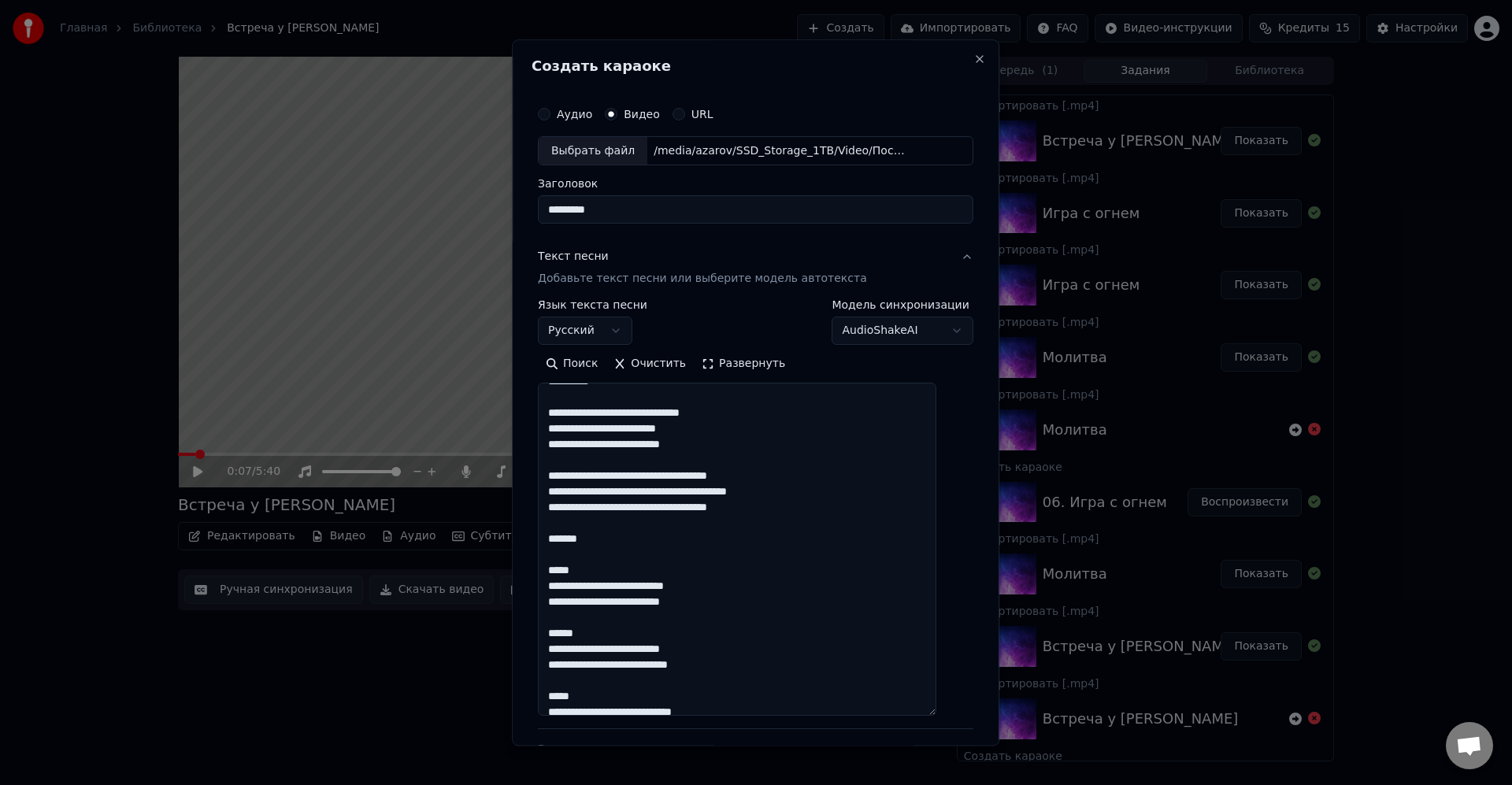
scroll to position [1134, 0]
click at [842, 465] on textarea at bounding box center [737, 551] width 398 height 333
click at [681, 534] on textarea at bounding box center [737, 551] width 398 height 333
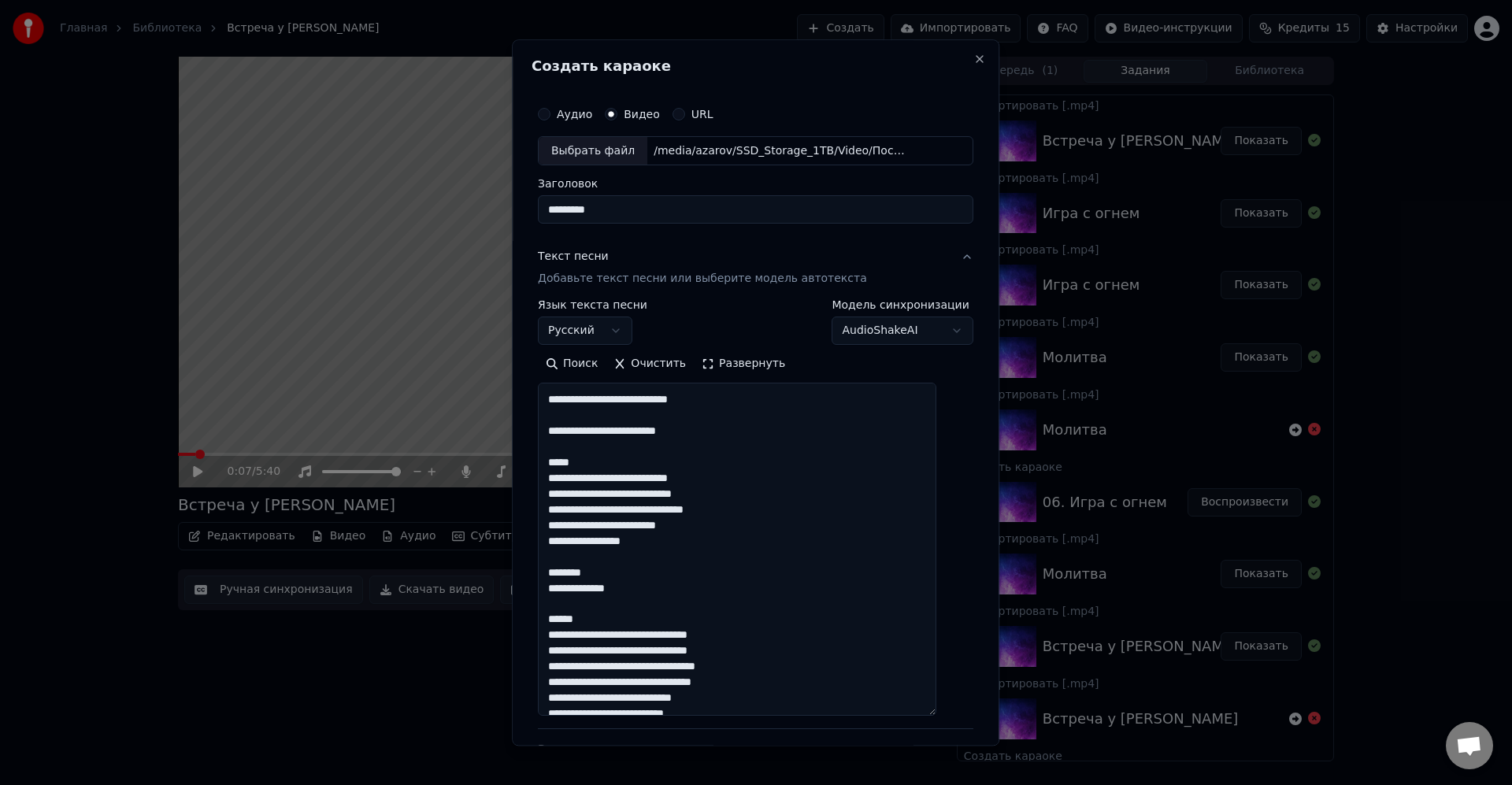
scroll to position [1711, 0]
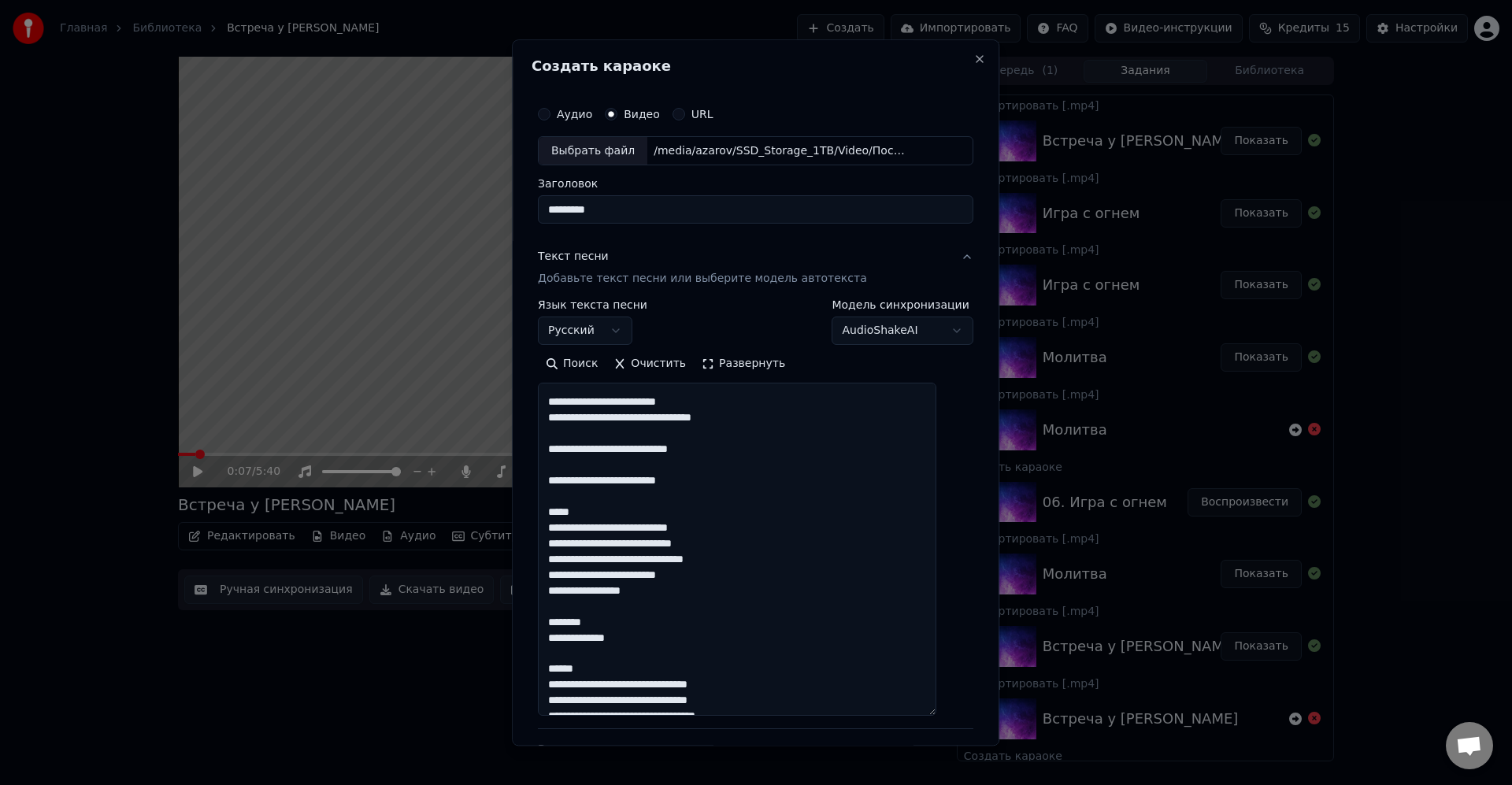
drag, startPoint x: 706, startPoint y: 504, endPoint x: 875, endPoint y: 513, distance: 169.2
click at [720, 506] on textarea at bounding box center [737, 551] width 398 height 333
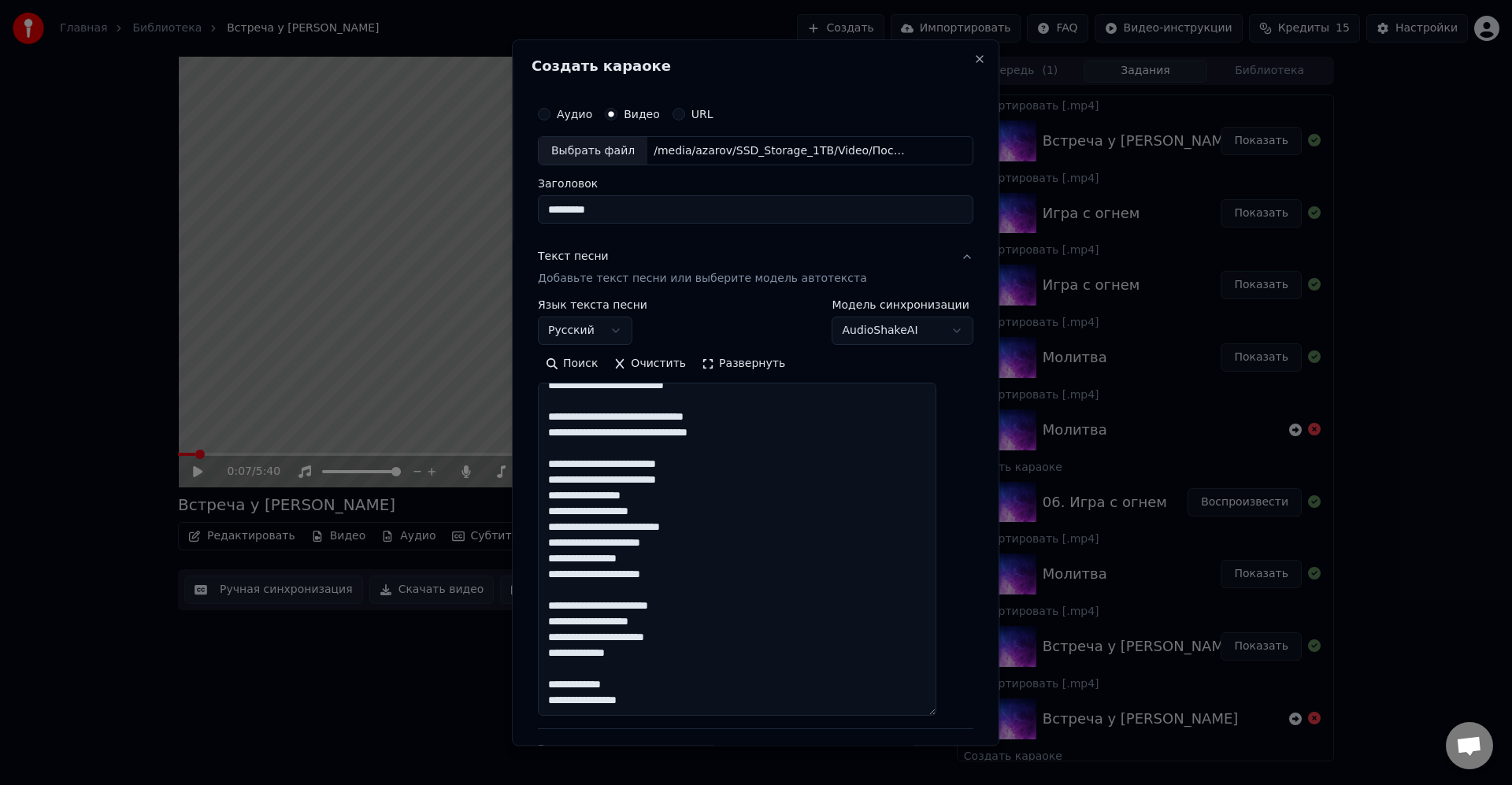
scroll to position [2042, 0]
click at [836, 517] on textarea at bounding box center [737, 551] width 398 height 333
type textarea "**********"
click at [888, 484] on textarea at bounding box center [737, 551] width 398 height 333
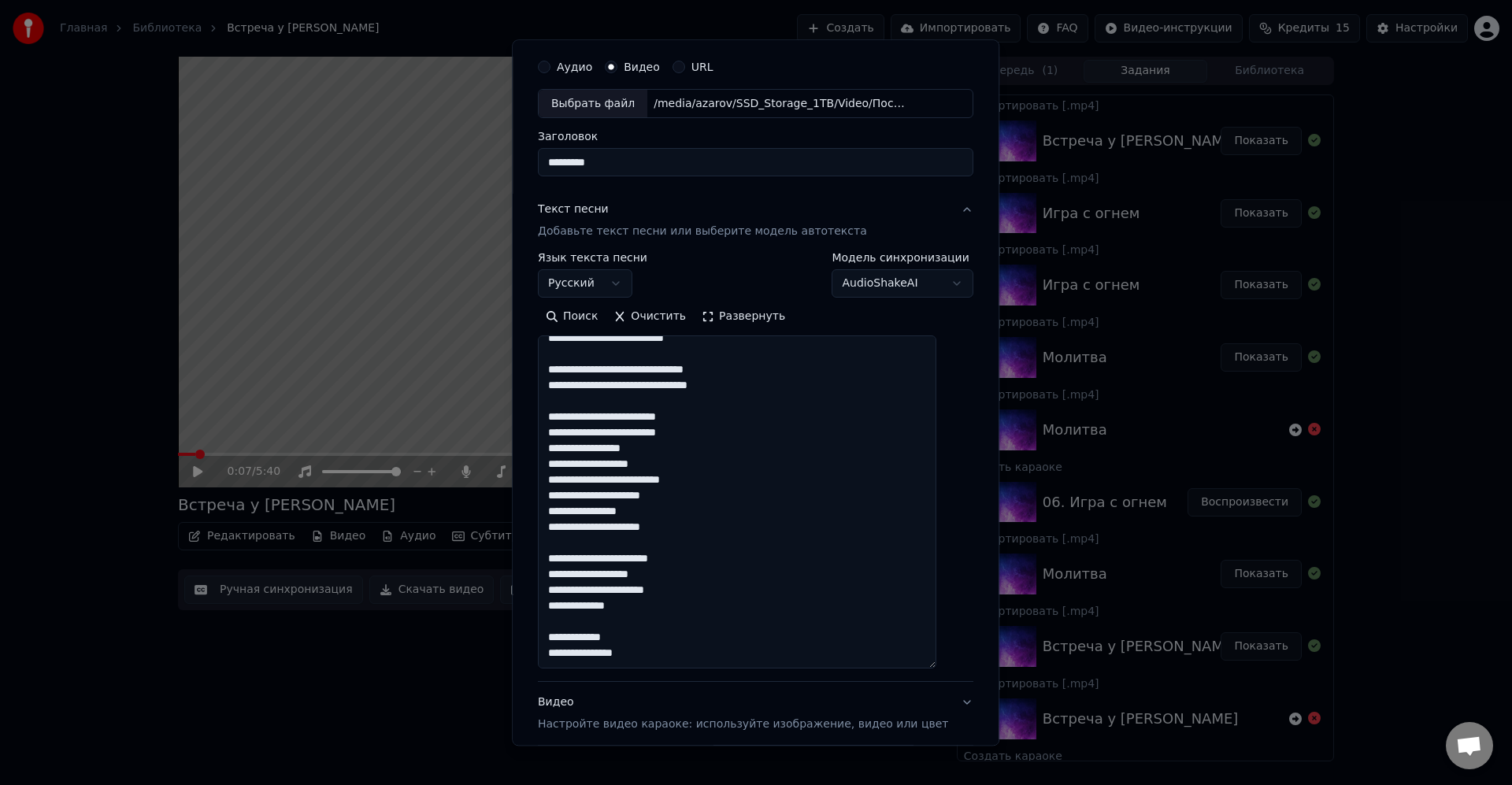
scroll to position [189, 0]
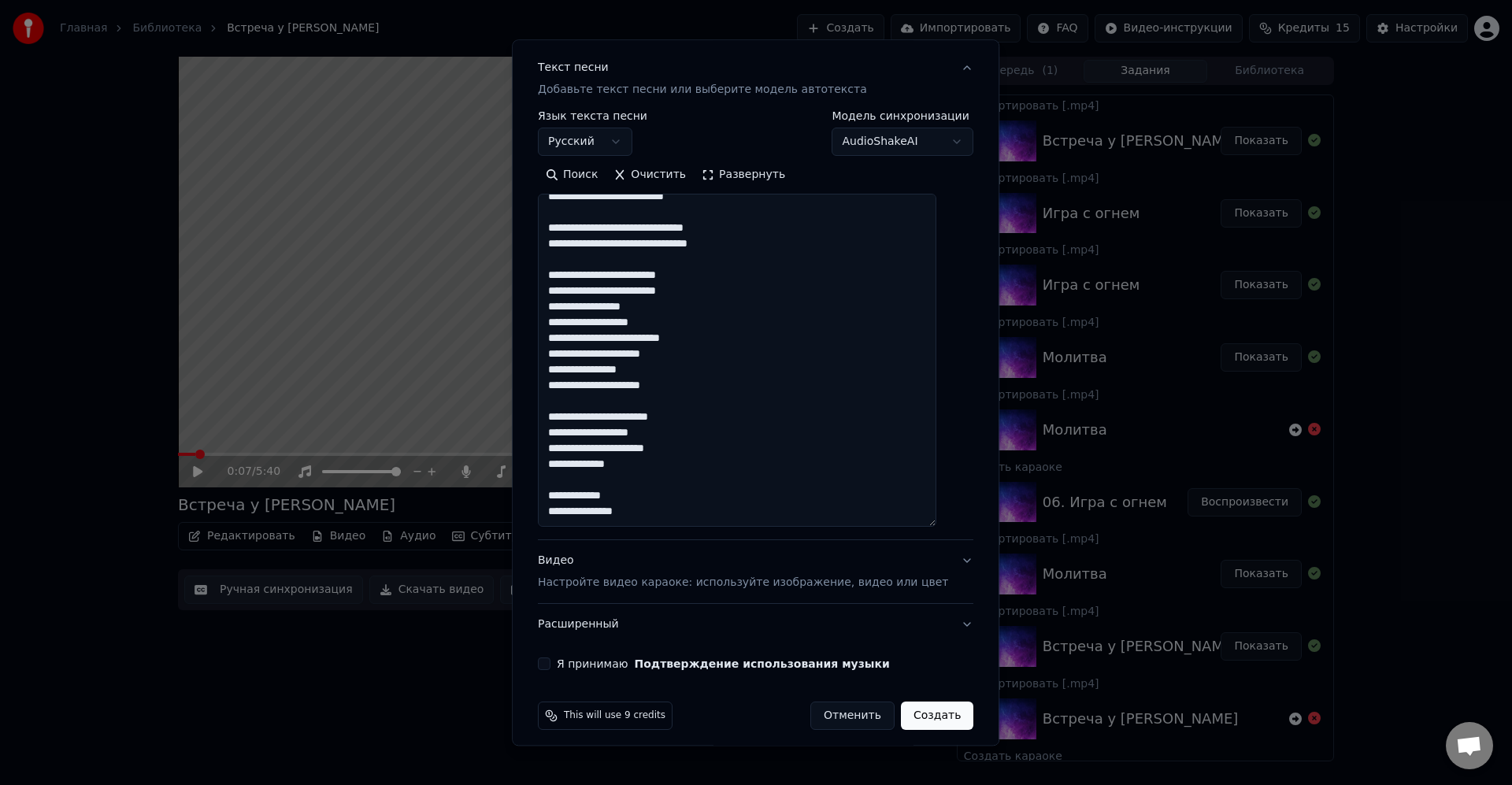
click at [551, 664] on button "Я принимаю Подтверждение использования музыки" at bounding box center [544, 665] width 13 height 13
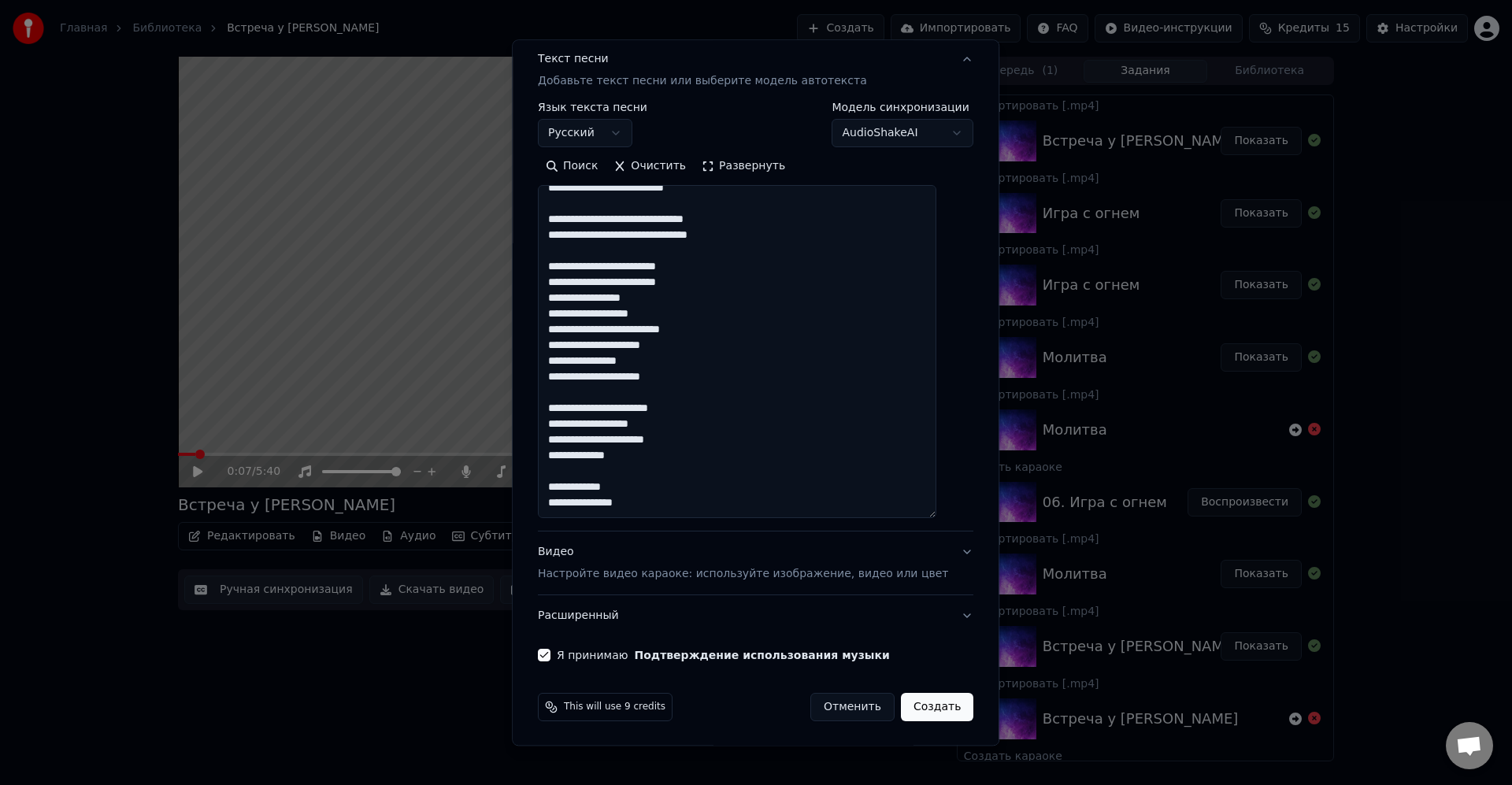
scroll to position [199, 0]
click at [922, 705] on button "Создать" at bounding box center [937, 706] width 72 height 28
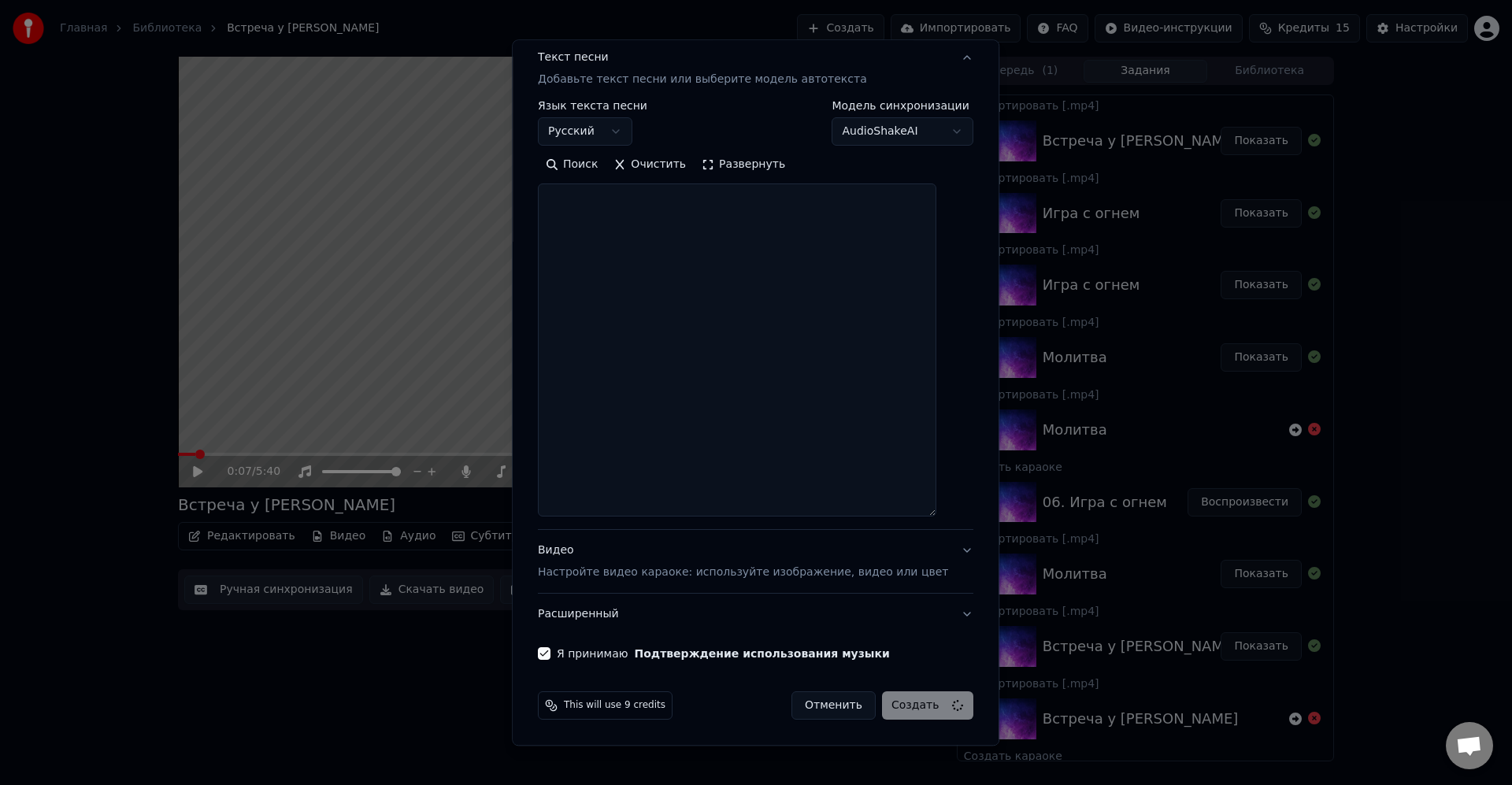
scroll to position [0, 0]
select select
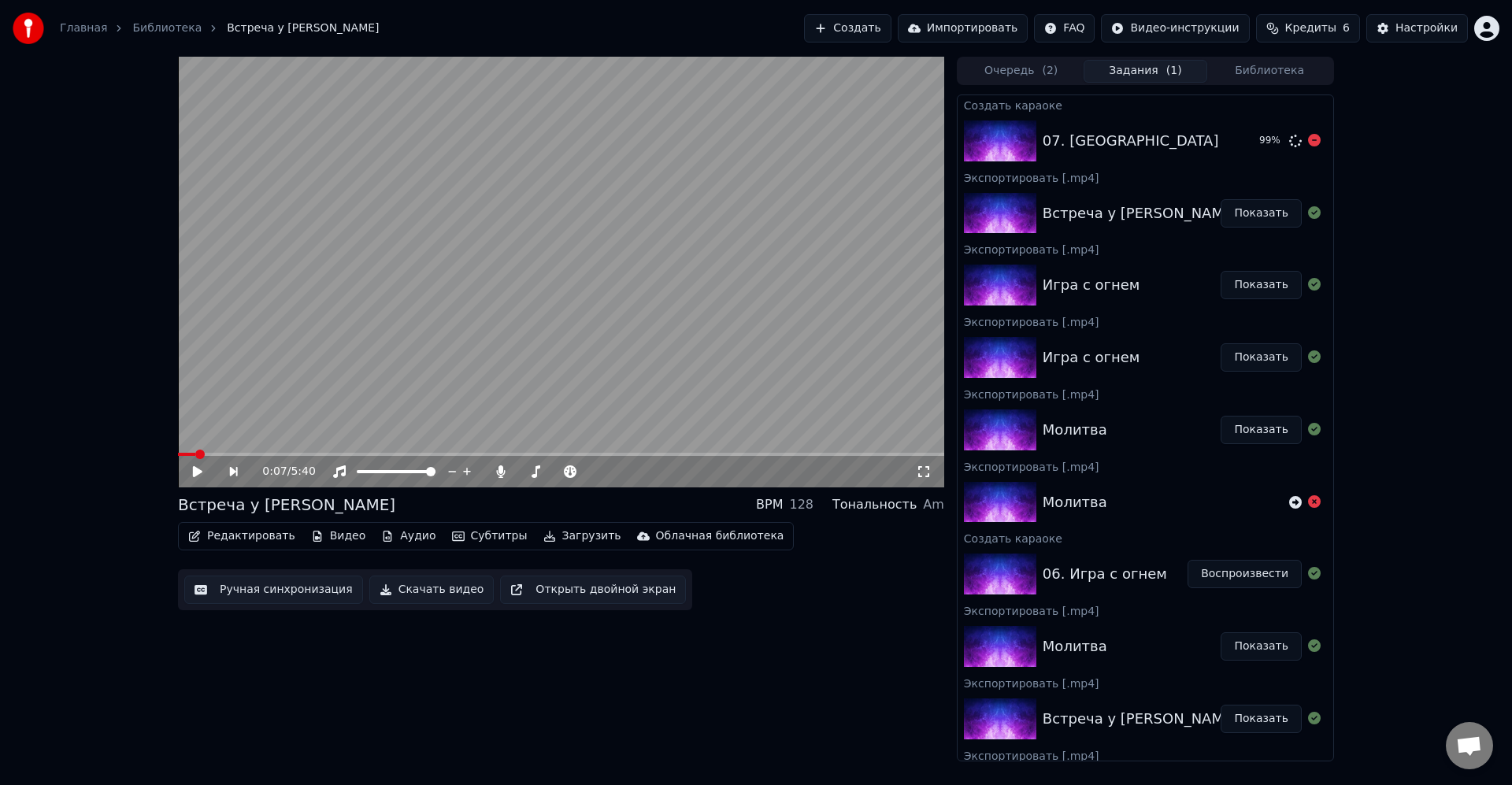
click at [1145, 149] on div "07. [GEOGRAPHIC_DATA]" at bounding box center [1144, 141] width 204 height 22
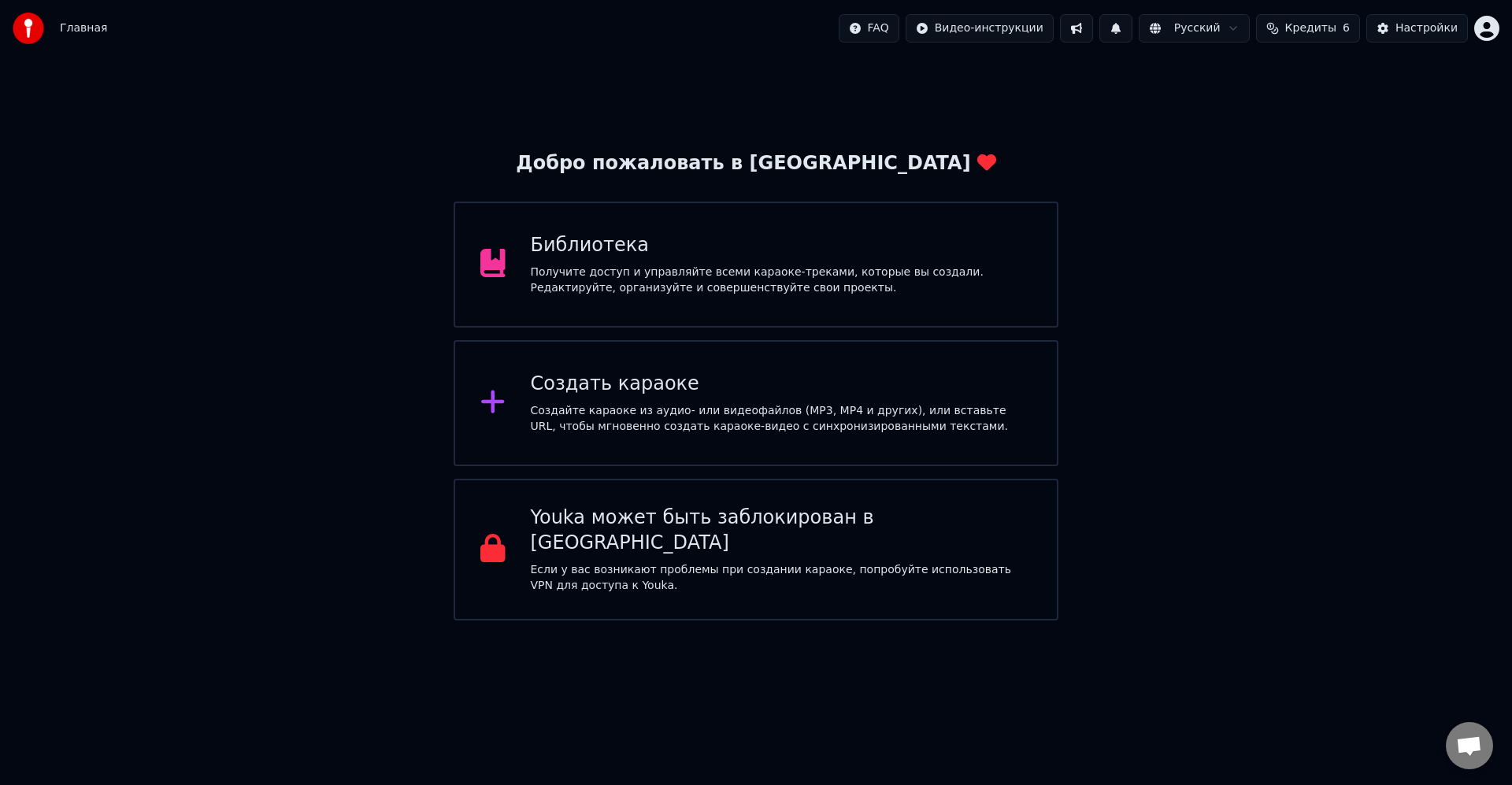
click at [806, 265] on div "Получите доступ и управляйте всеми караоке-треками, которые вы создали. Редакти…" at bounding box center [781, 280] width 502 height 32
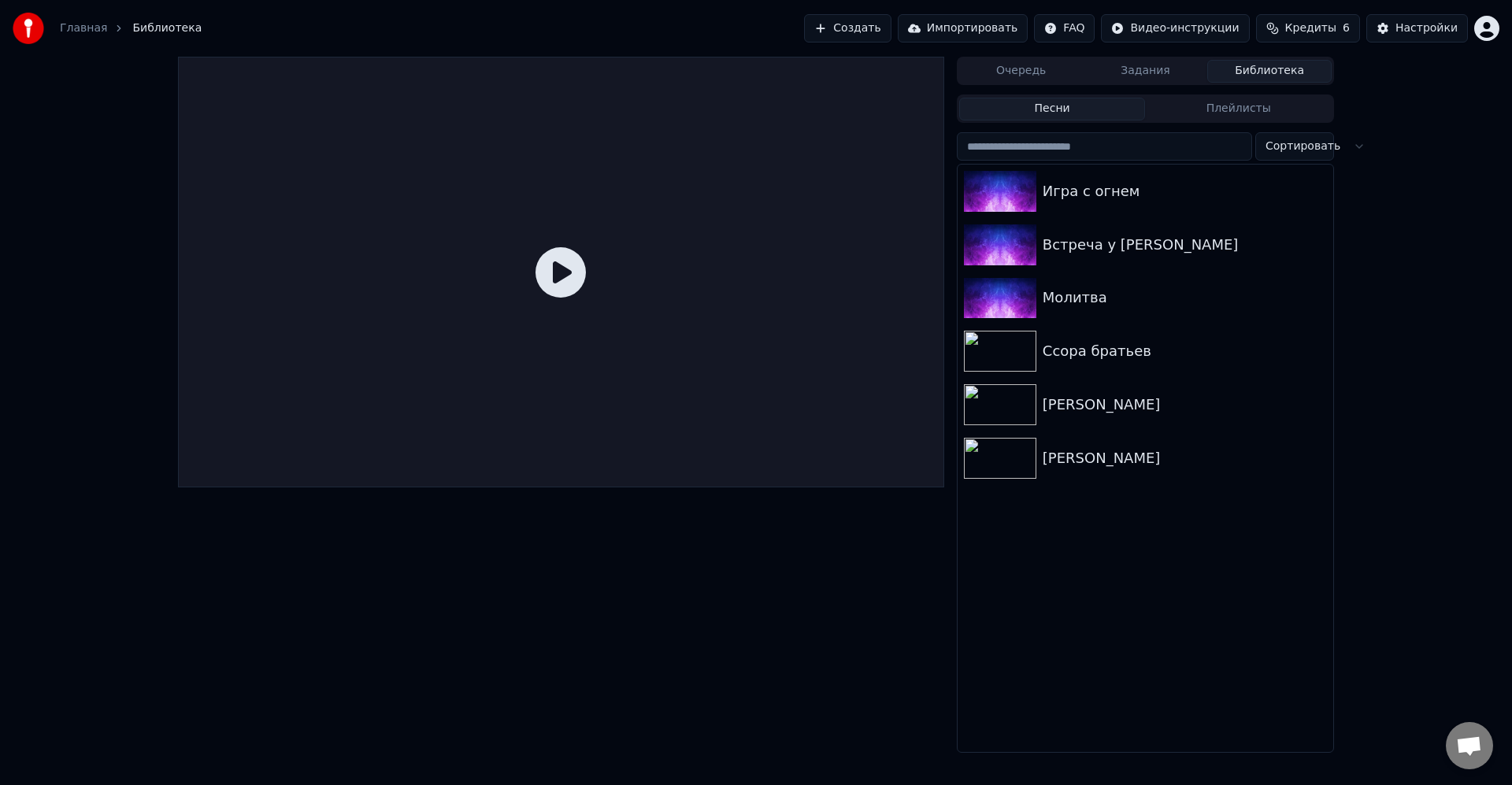
click at [1132, 77] on button "Задания" at bounding box center [1145, 70] width 124 height 23
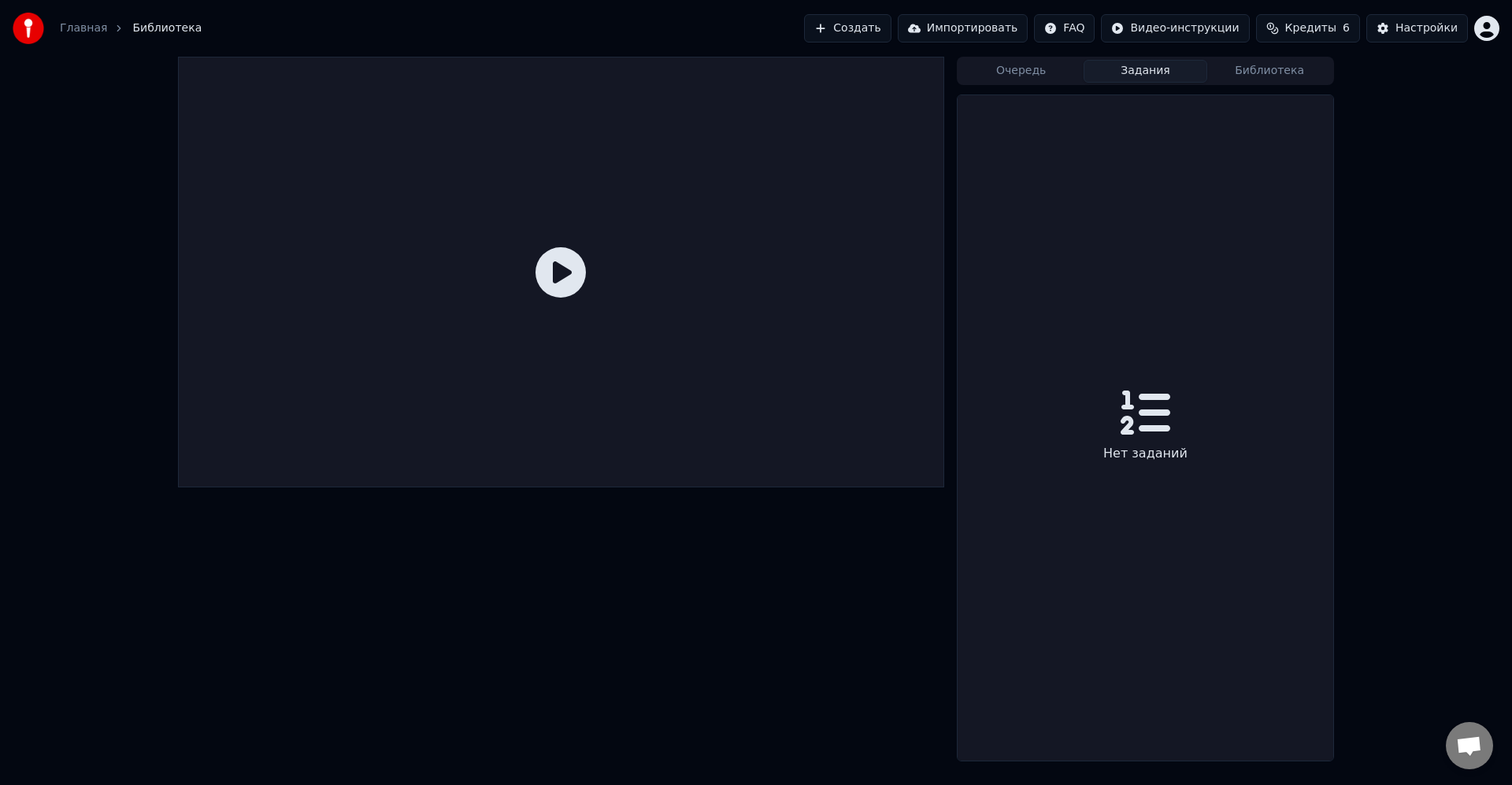
click at [1005, 67] on button "Очередь" at bounding box center [1021, 70] width 124 height 23
click at [1256, 76] on button "Библиотека" at bounding box center [1270, 70] width 124 height 23
click at [1173, 68] on button "Задания" at bounding box center [1145, 70] width 124 height 23
click at [1484, 36] on html "Главная Библиотека Создать Импортировать FAQ Видео-инструкции Кредиты 6 Настрой…" at bounding box center [756, 392] width 1512 height 785
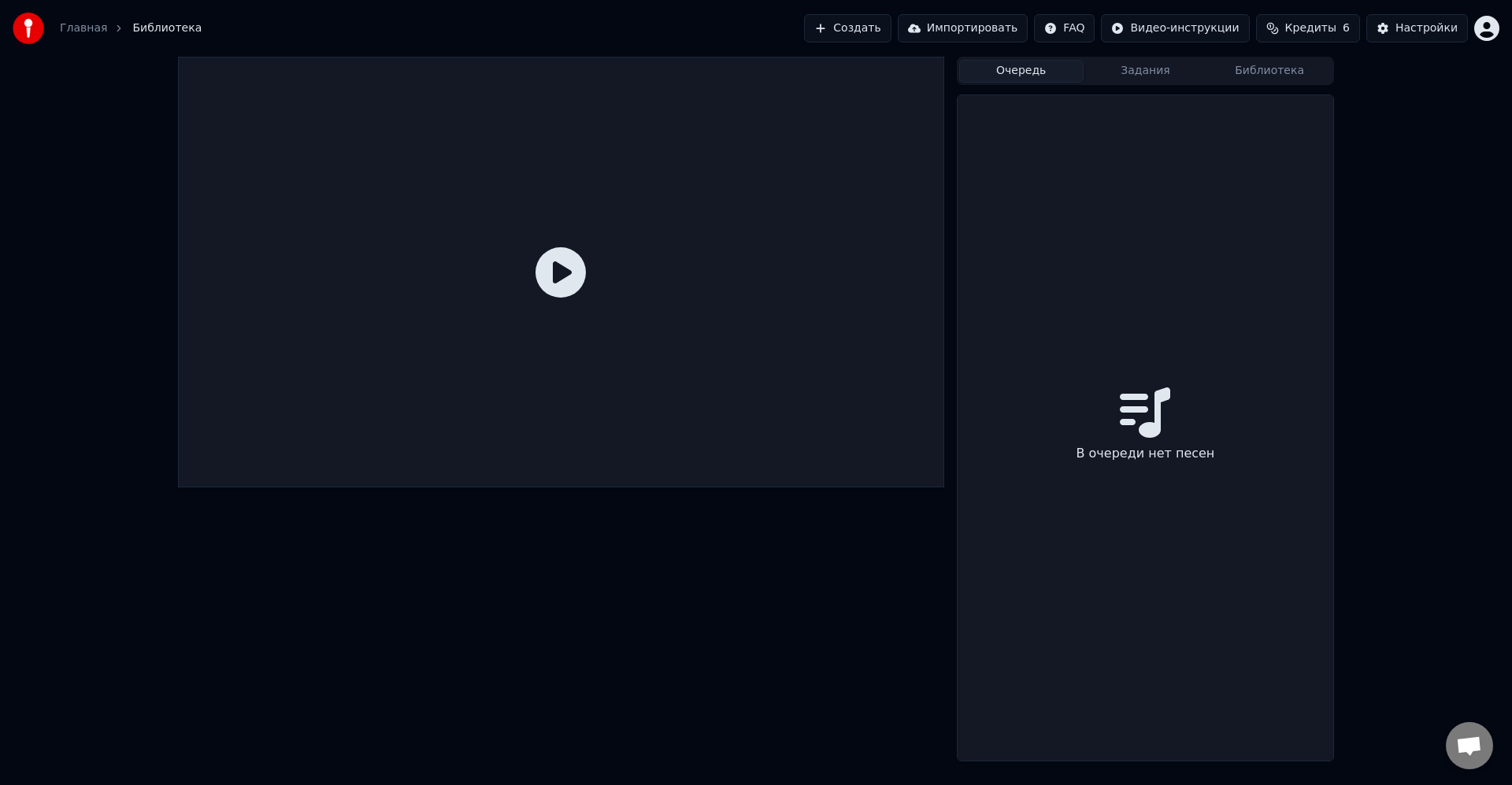
click at [1039, 68] on button "Очередь" at bounding box center [1021, 70] width 124 height 23
click at [1133, 72] on button "Задания" at bounding box center [1145, 70] width 124 height 23
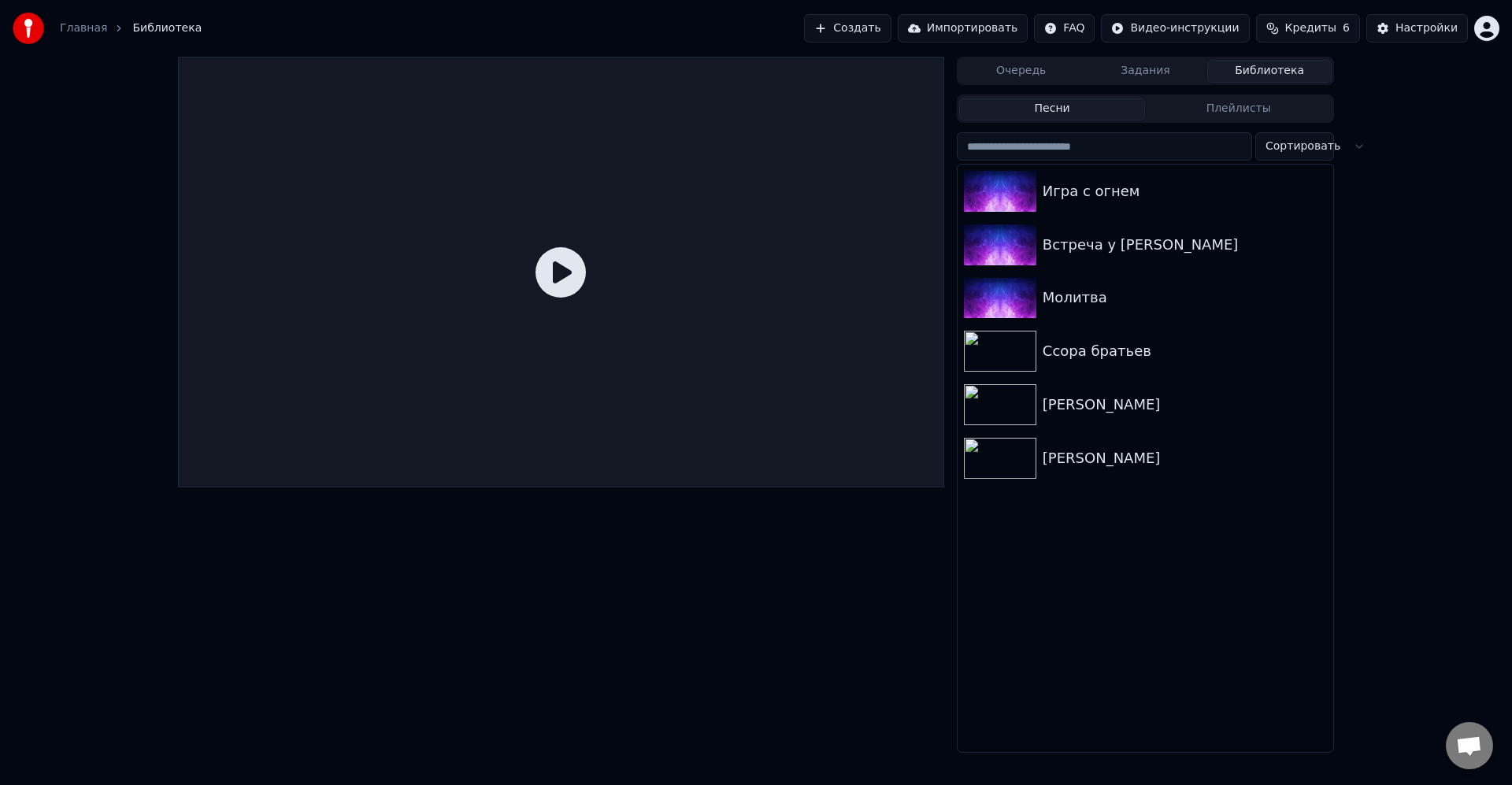
click at [1257, 70] on button "Библиотека" at bounding box center [1270, 70] width 124 height 23
click at [1177, 563] on div "Игра с огнем Встреча у Летописца Молитва Ссора братьев [PERSON_NAME] [PERSON_NA…" at bounding box center [1145, 459] width 376 height 588
click at [883, 31] on button "Создать" at bounding box center [847, 28] width 87 height 28
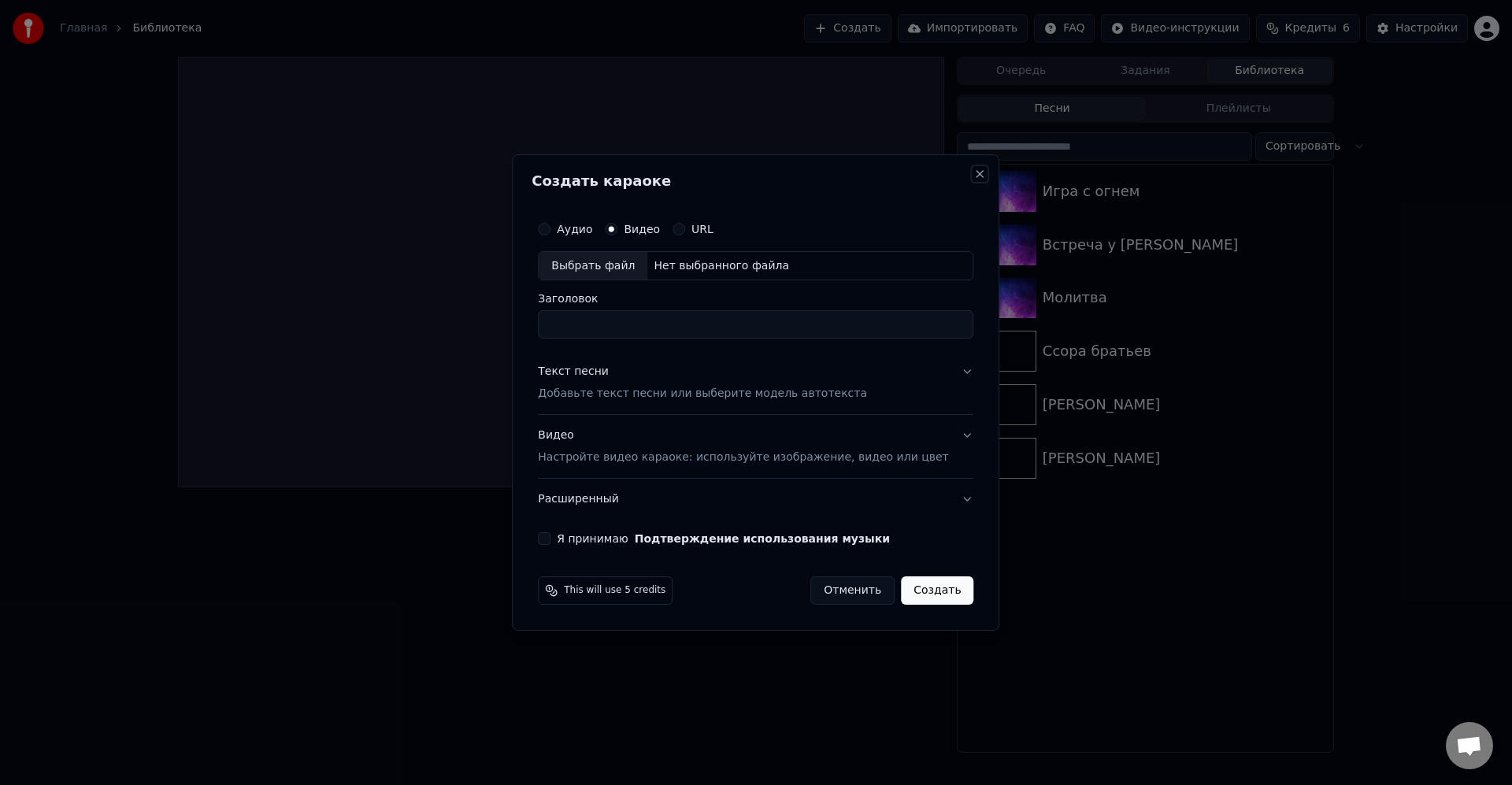
drag, startPoint x: 962, startPoint y: 178, endPoint x: 1209, endPoint y: 84, distance: 264.3
click at [974, 178] on button "Close" at bounding box center [980, 174] width 13 height 13
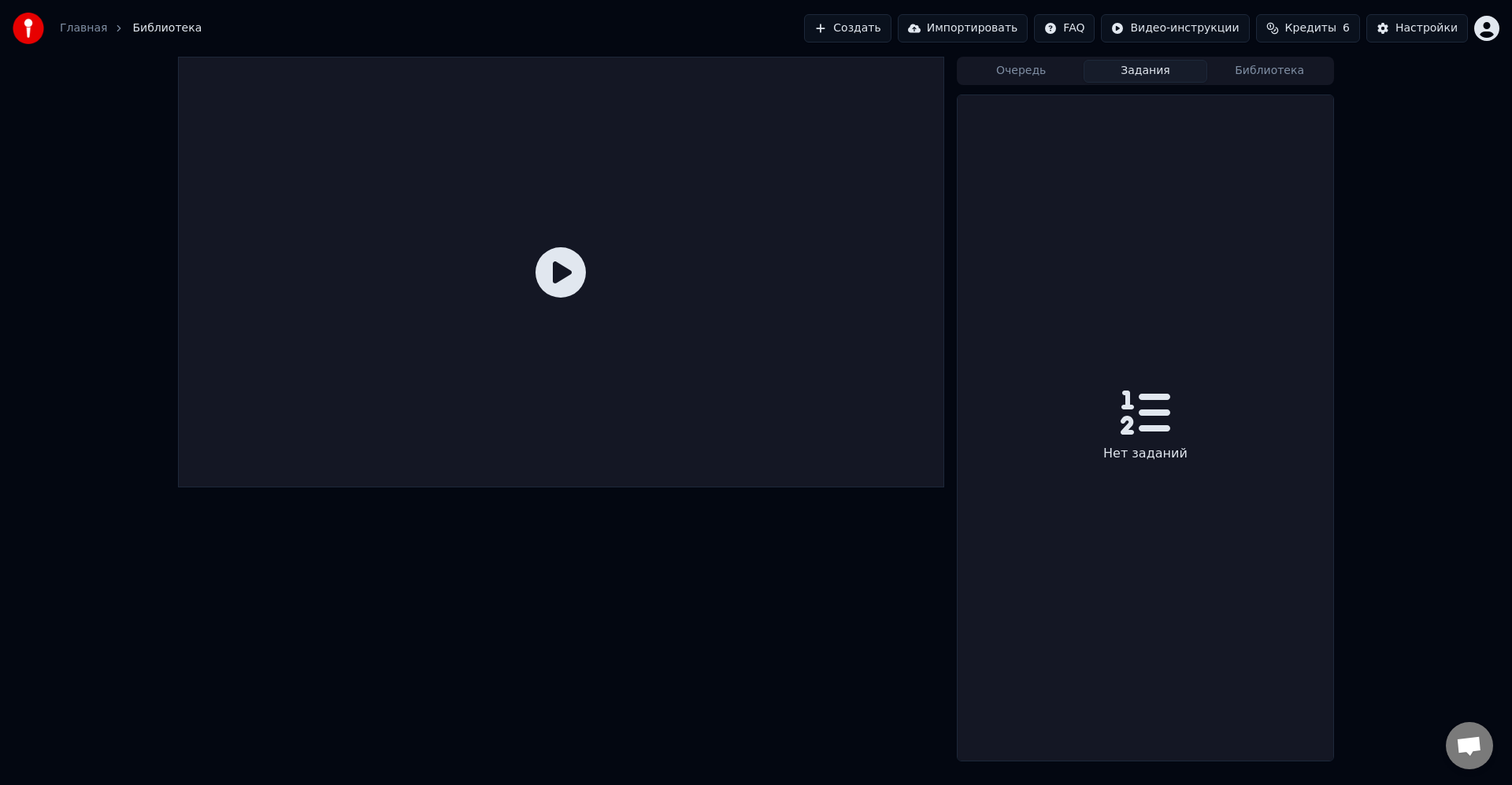
click at [1157, 65] on button "Задания" at bounding box center [1145, 70] width 124 height 23
click at [1195, 356] on div "Нет заданий" at bounding box center [1145, 428] width 376 height 665
click at [1155, 452] on div "Нет заданий" at bounding box center [1144, 453] width 96 height 32
click at [1039, 83] on div "Очередь Задания Библиотека" at bounding box center [1145, 70] width 378 height 28
click at [1046, 79] on button "Очередь" at bounding box center [1021, 70] width 124 height 23
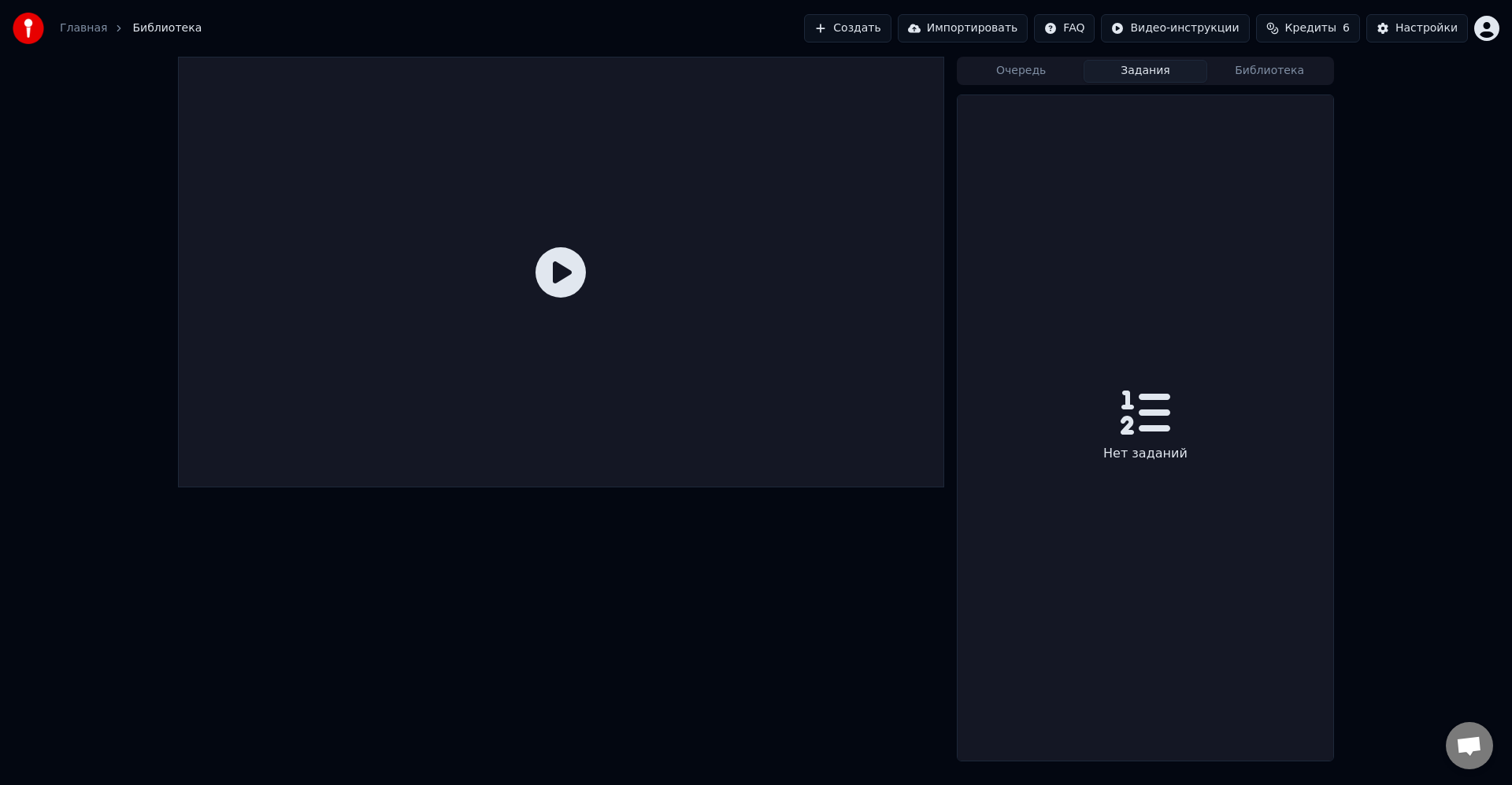
click at [1139, 78] on button "Задания" at bounding box center [1145, 70] width 124 height 23
click at [1273, 72] on button "Библиотека" at bounding box center [1270, 70] width 124 height 23
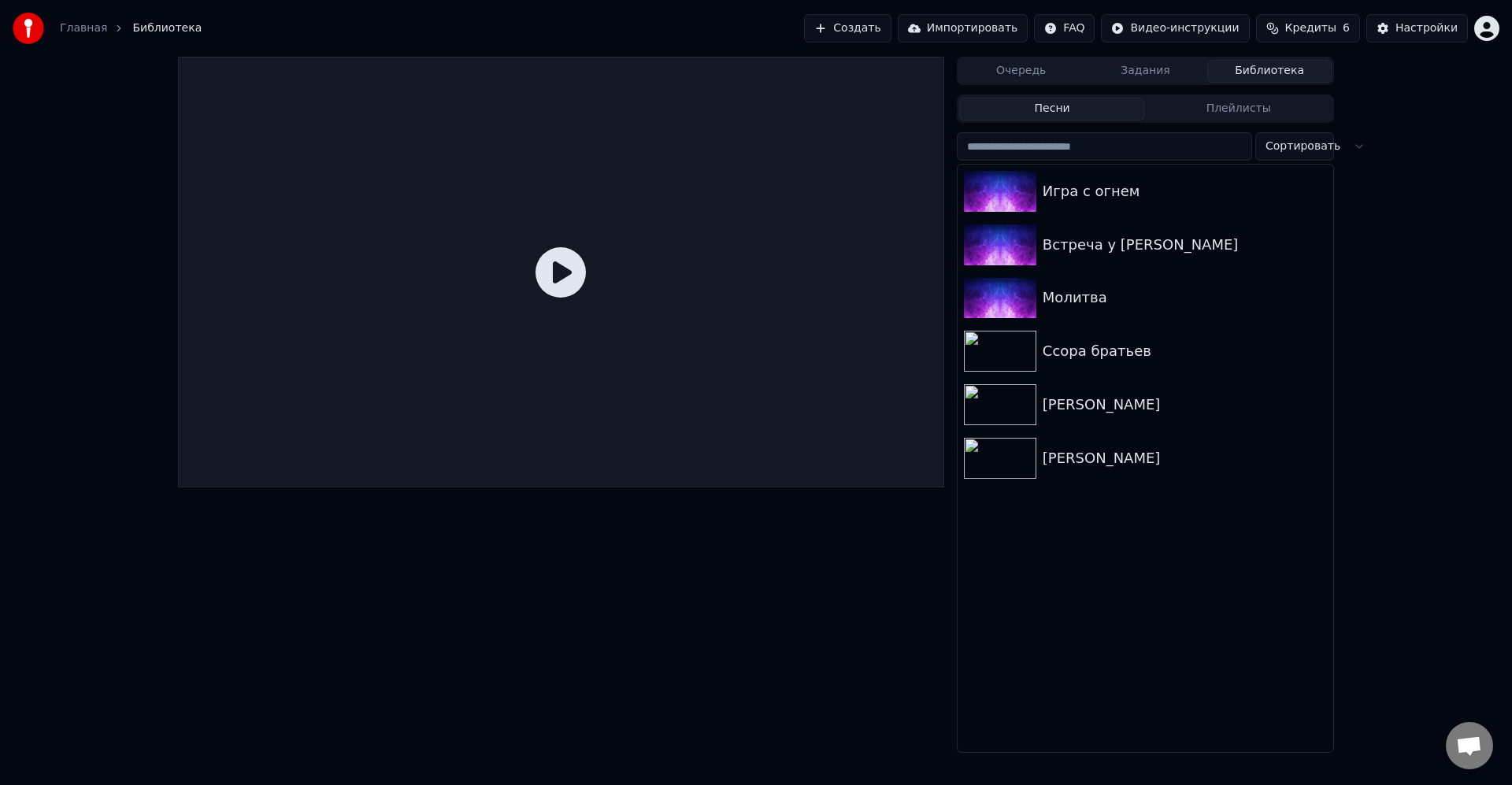
drag, startPoint x: 1162, startPoint y: 68, endPoint x: 1251, endPoint y: 41, distance: 93.0
click at [1163, 68] on button "Задания" at bounding box center [1145, 70] width 124 height 23
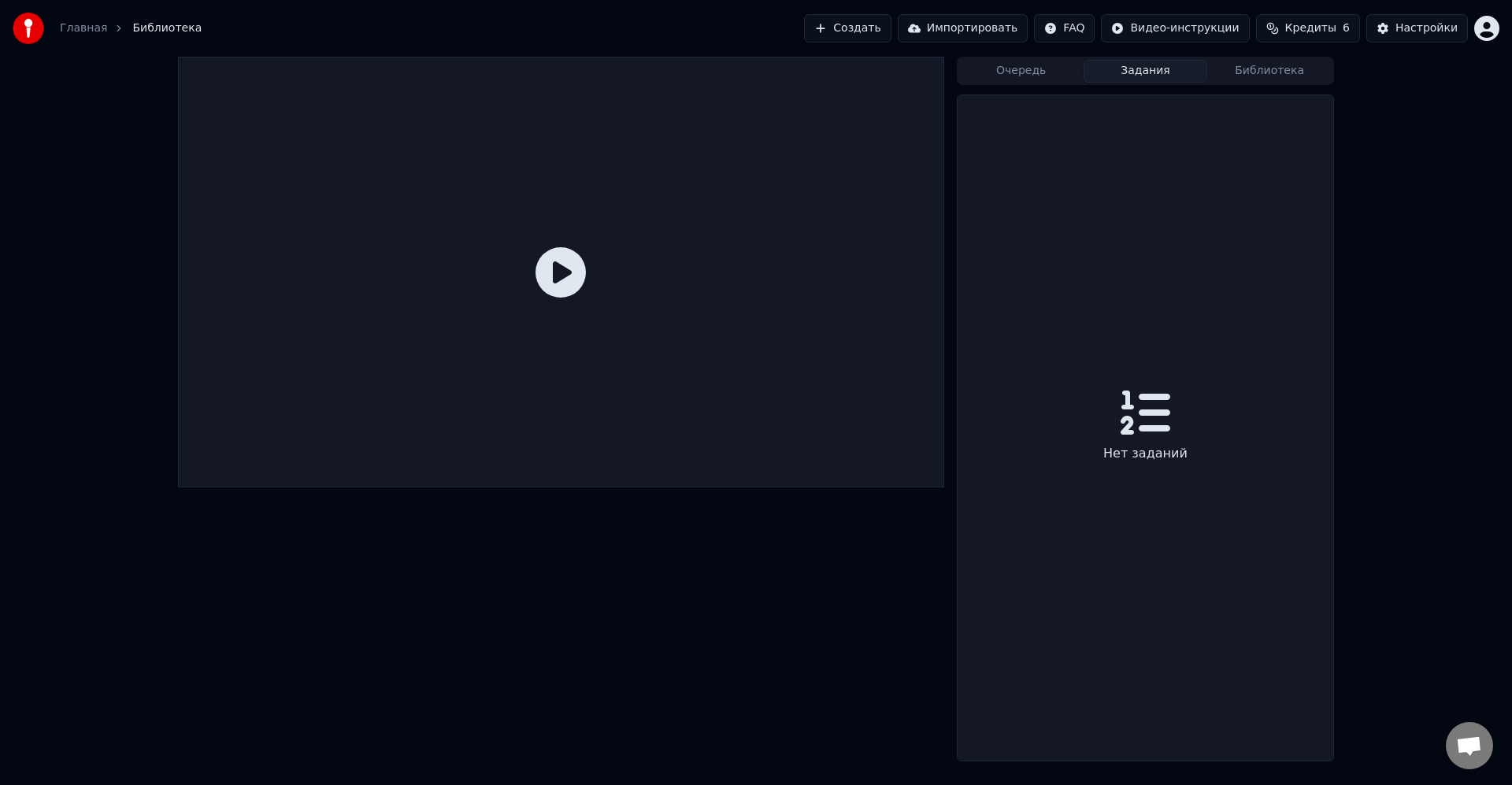
click at [1307, 28] on span "Кредиты" at bounding box center [1310, 28] width 51 height 15
click at [1294, 144] on button "Обновить" at bounding box center [1315, 145] width 96 height 28
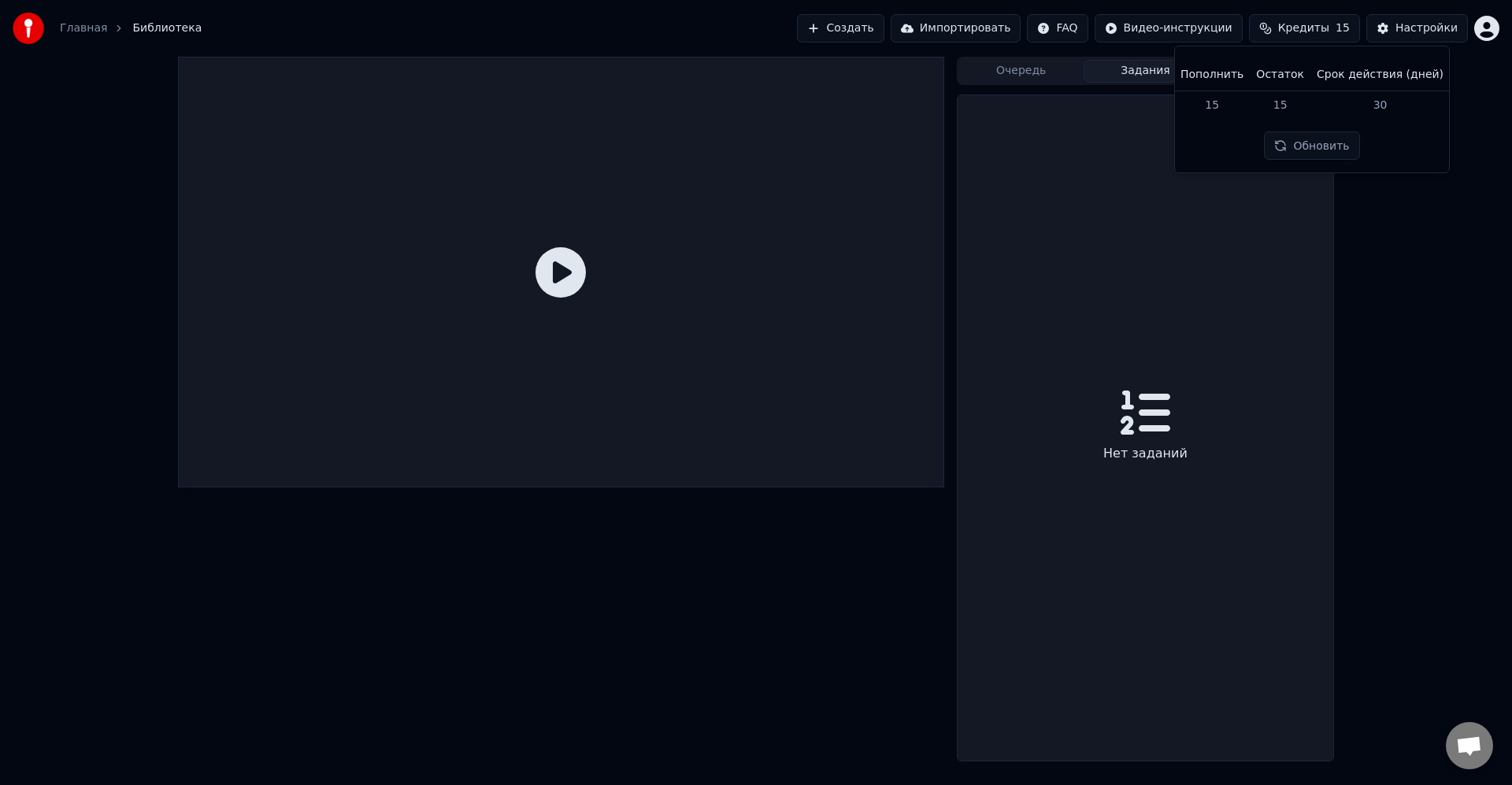
drag, startPoint x: 1410, startPoint y: 252, endPoint x: 1243, endPoint y: 113, distance: 217.3
click at [1410, 252] on div "Очередь Задания Библиотека Нет заданий" at bounding box center [756, 409] width 1512 height 705
click at [1020, 68] on button "Очередь" at bounding box center [1021, 70] width 124 height 23
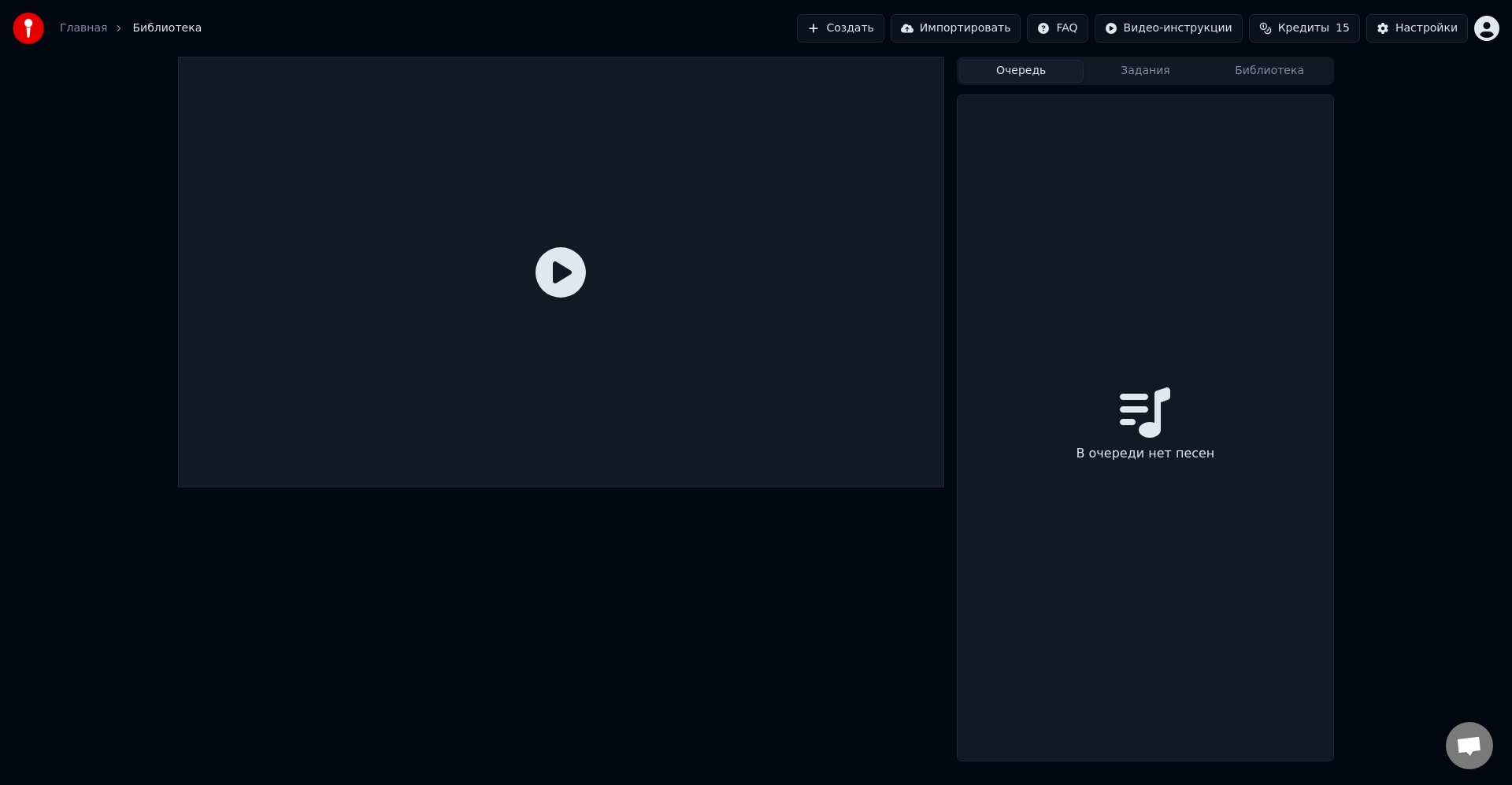
click at [1306, 78] on button "Библиотека" at bounding box center [1270, 70] width 124 height 23
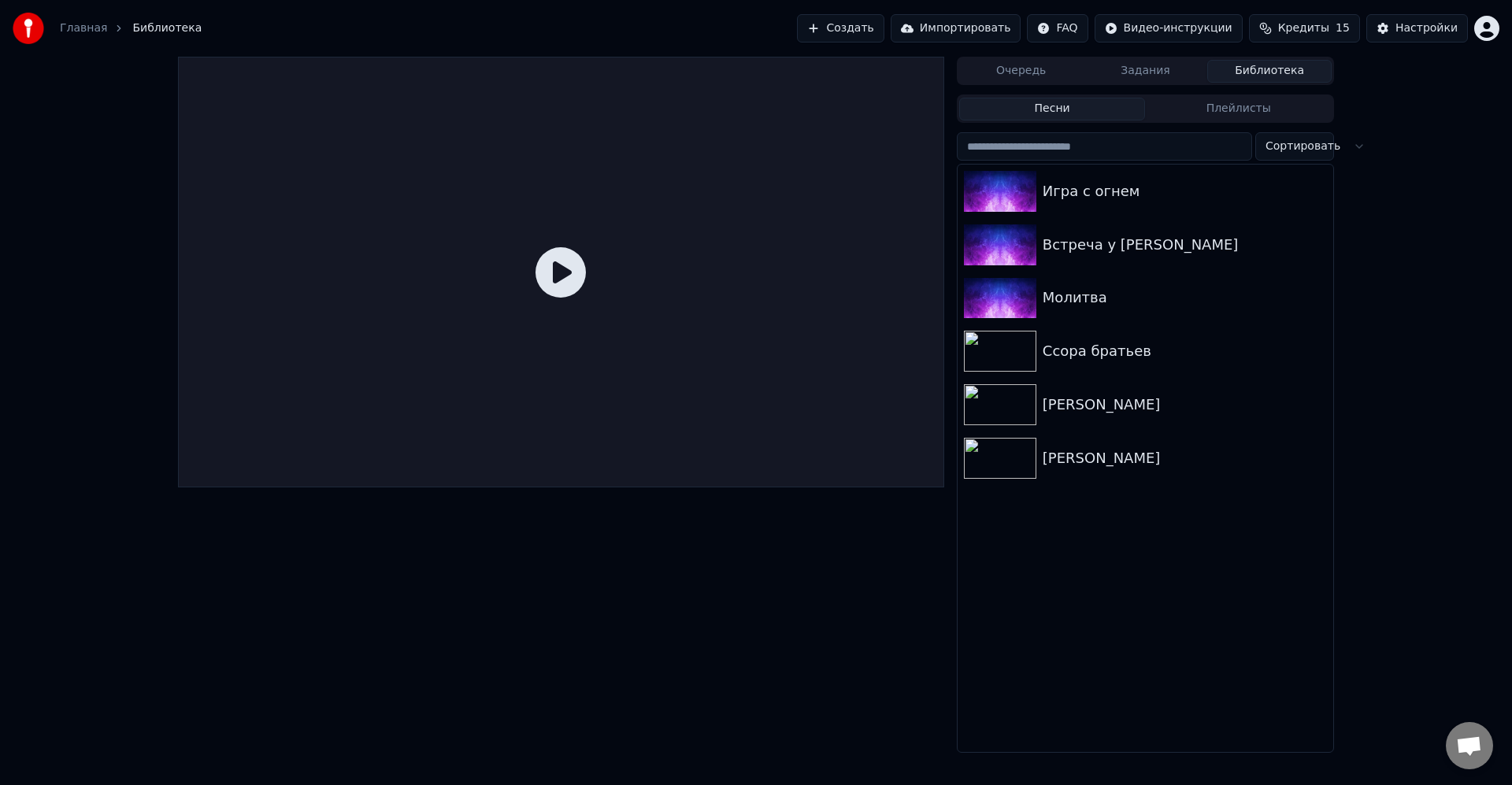
click at [883, 34] on button "Создать" at bounding box center [840, 28] width 87 height 28
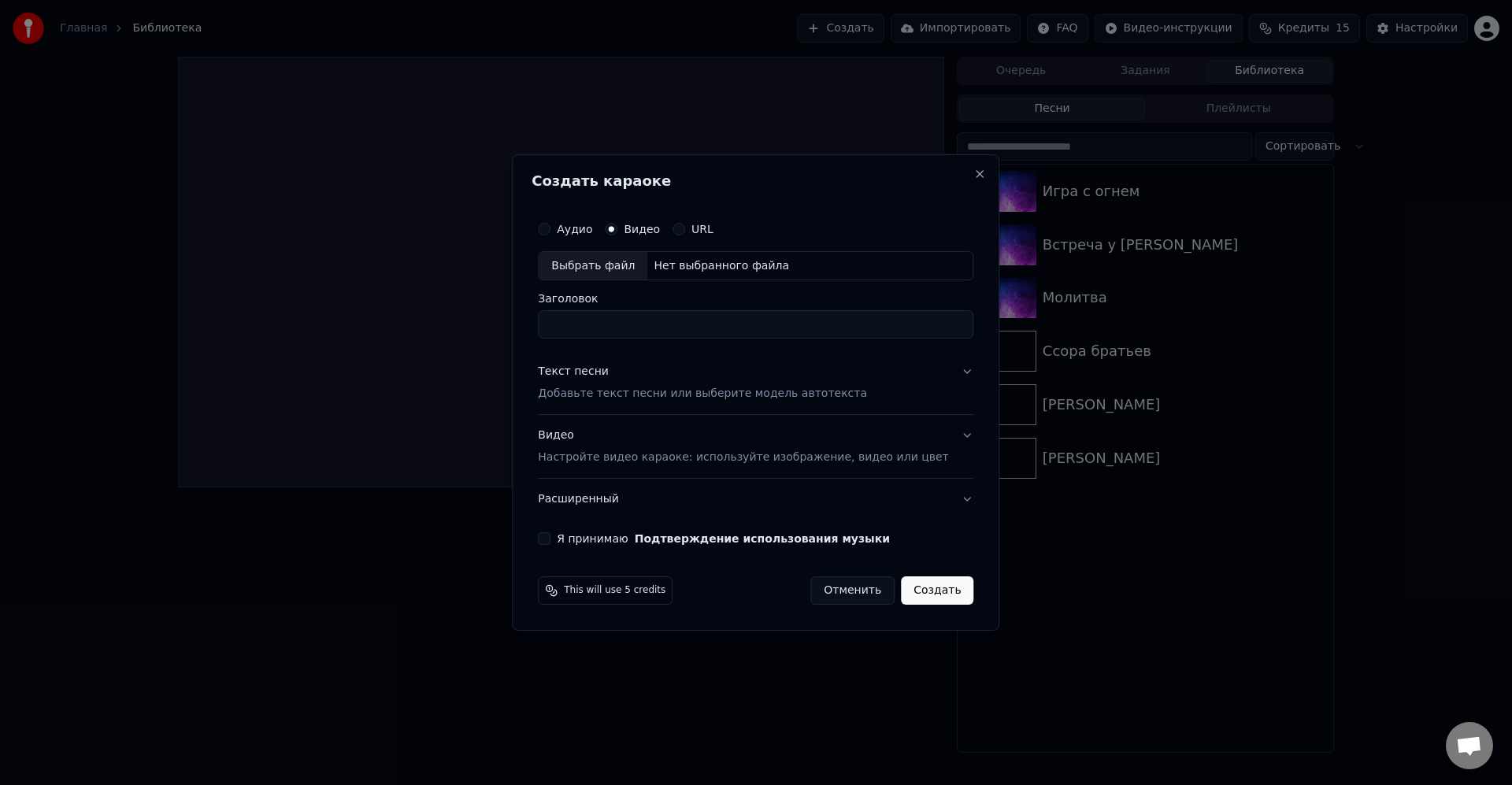
click at [635, 269] on div "Выбрать файл" at bounding box center [593, 266] width 109 height 28
click at [713, 315] on input "Заголовок" at bounding box center [755, 324] width 435 height 28
type input "*********"
click at [646, 400] on p "Добавьте текст песни или выберите модель автотекста" at bounding box center [702, 394] width 329 height 15
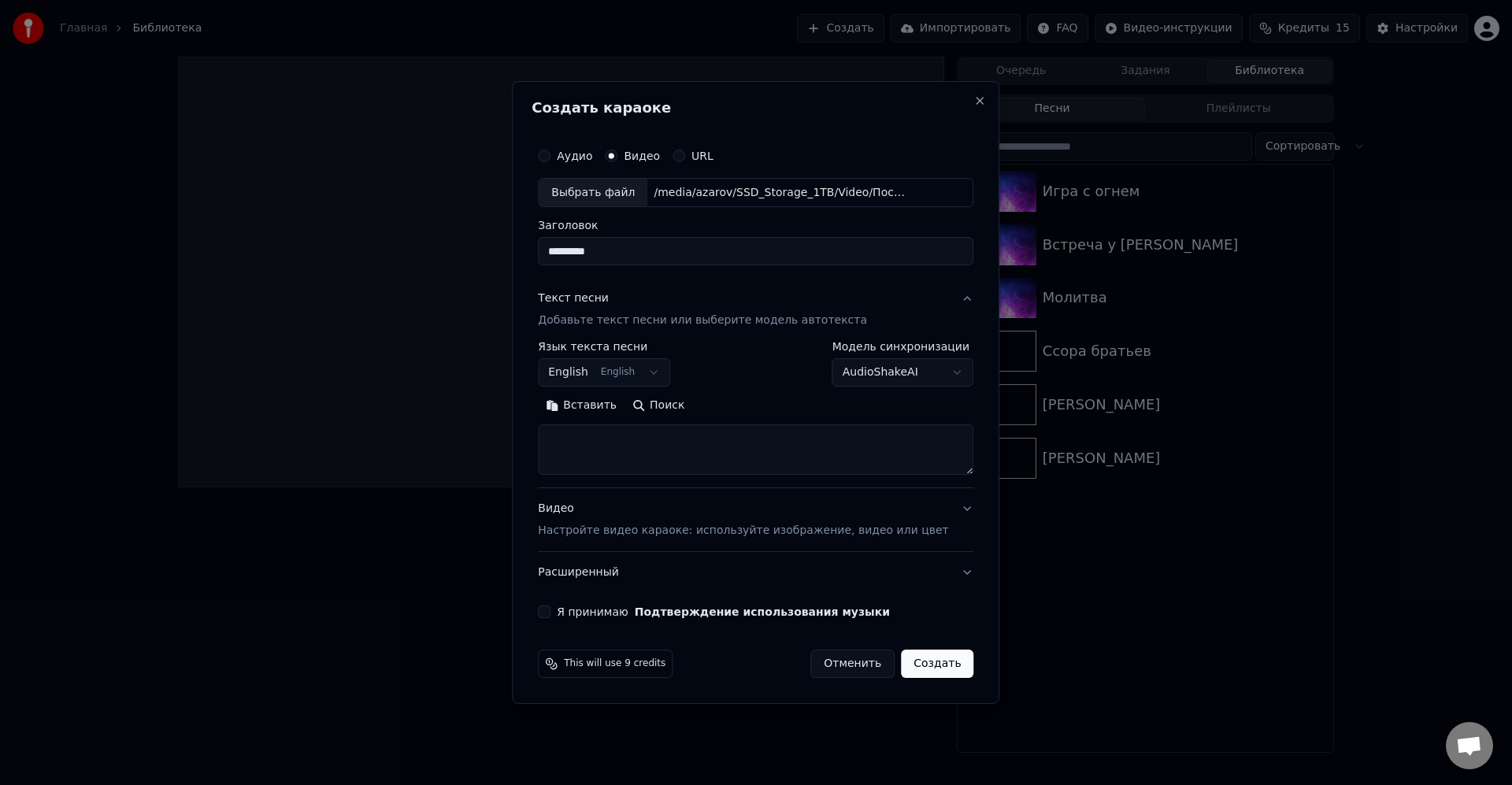
click at [621, 352] on label "Язык текста песни" at bounding box center [604, 347] width 132 height 11
click at [612, 370] on body "**********" at bounding box center [756, 392] width 1512 height 785
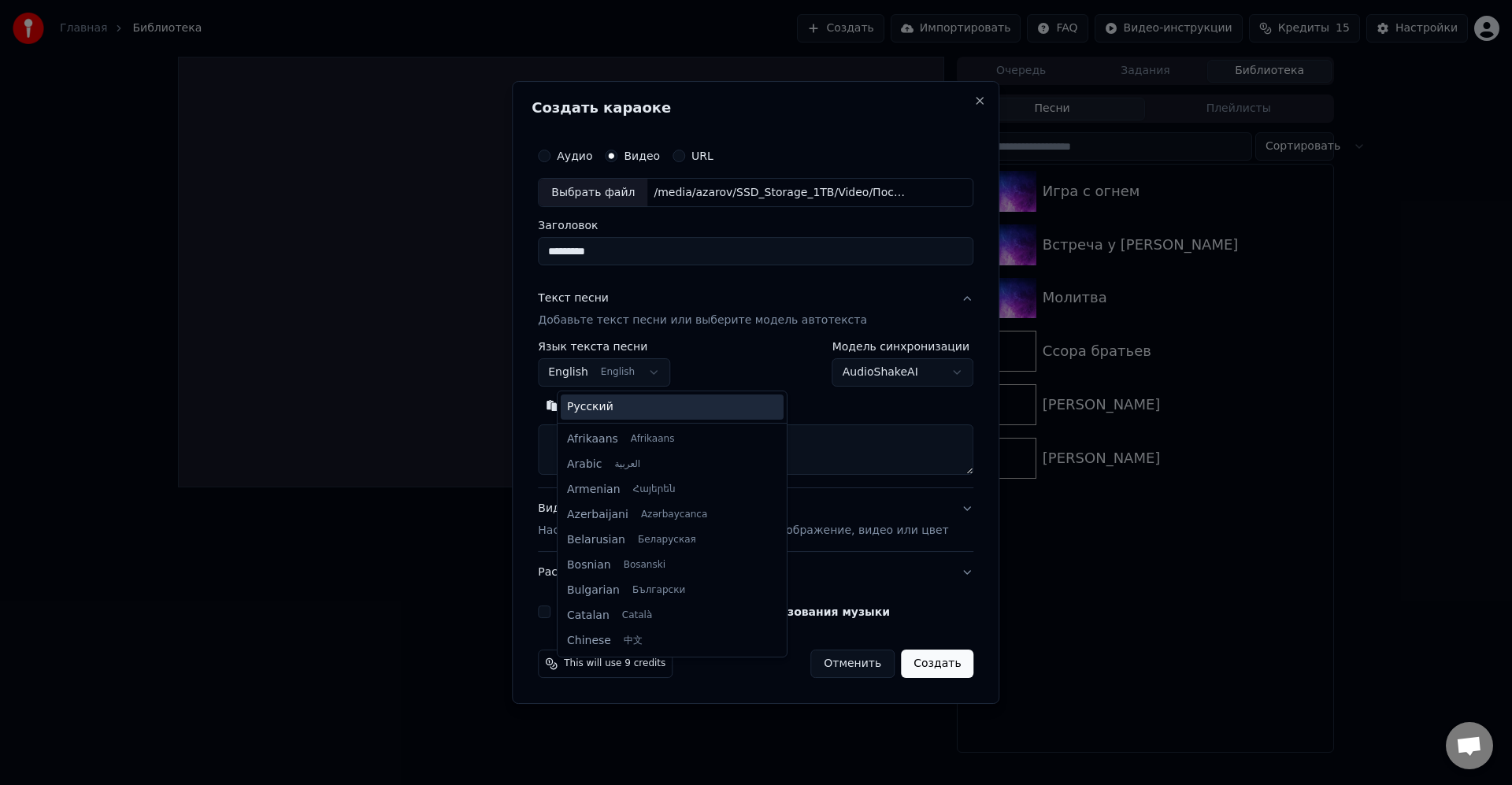
scroll to position [126, 0]
select select "**"
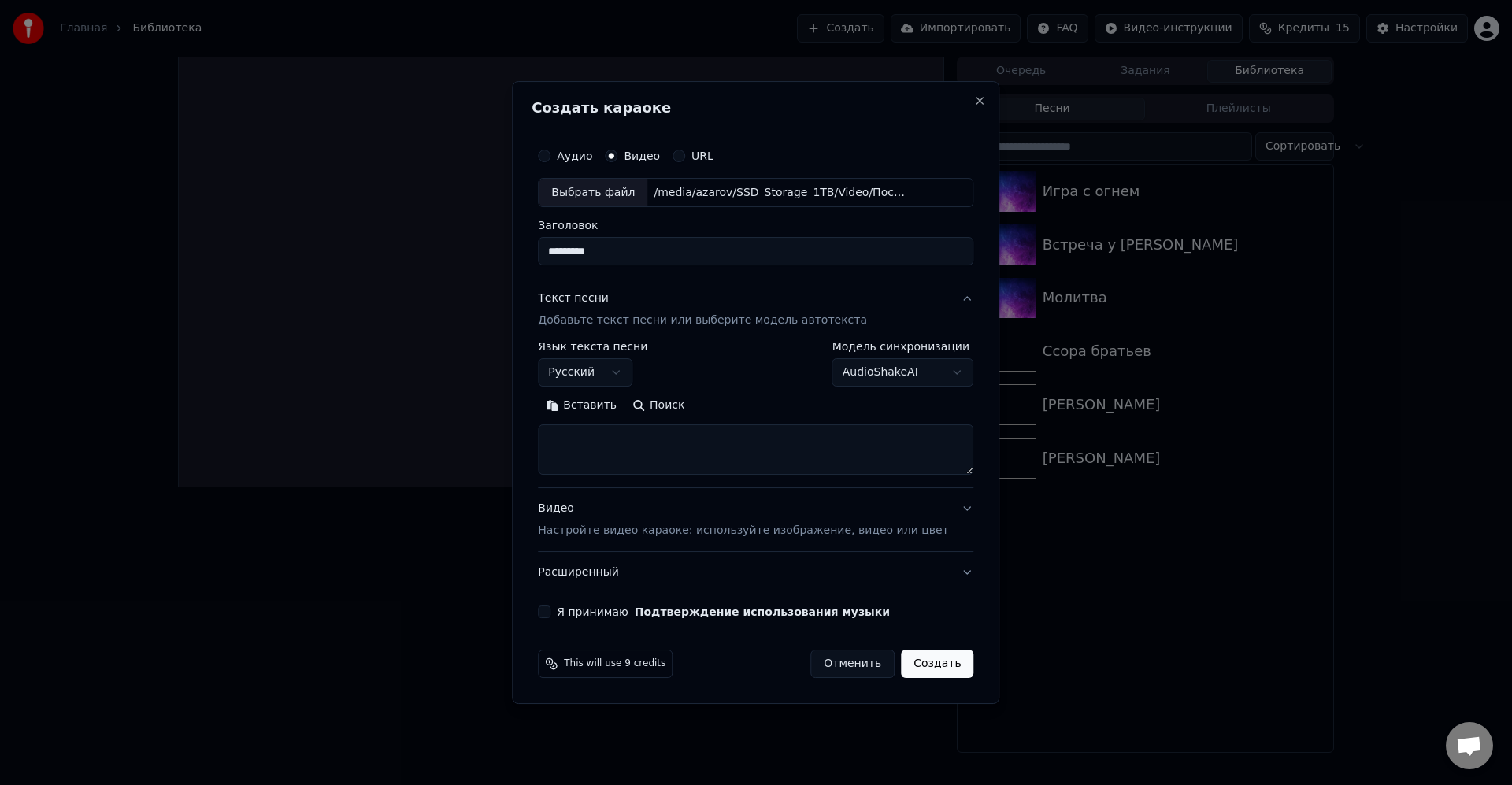
click at [635, 449] on textarea at bounding box center [755, 451] width 435 height 50
click at [742, 467] on textarea at bounding box center [755, 451] width 435 height 50
paste textarea "**********"
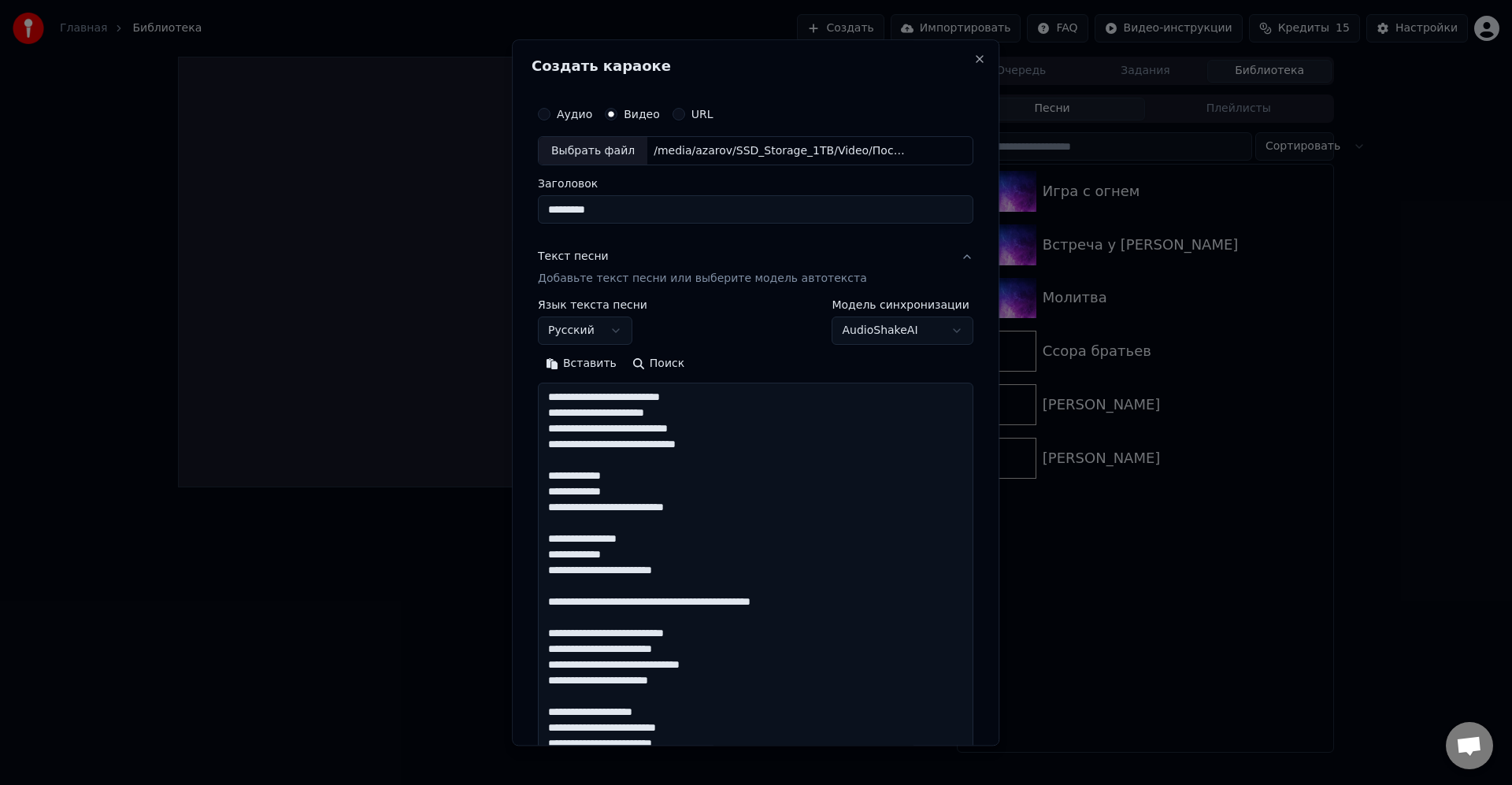
scroll to position [2317, 0]
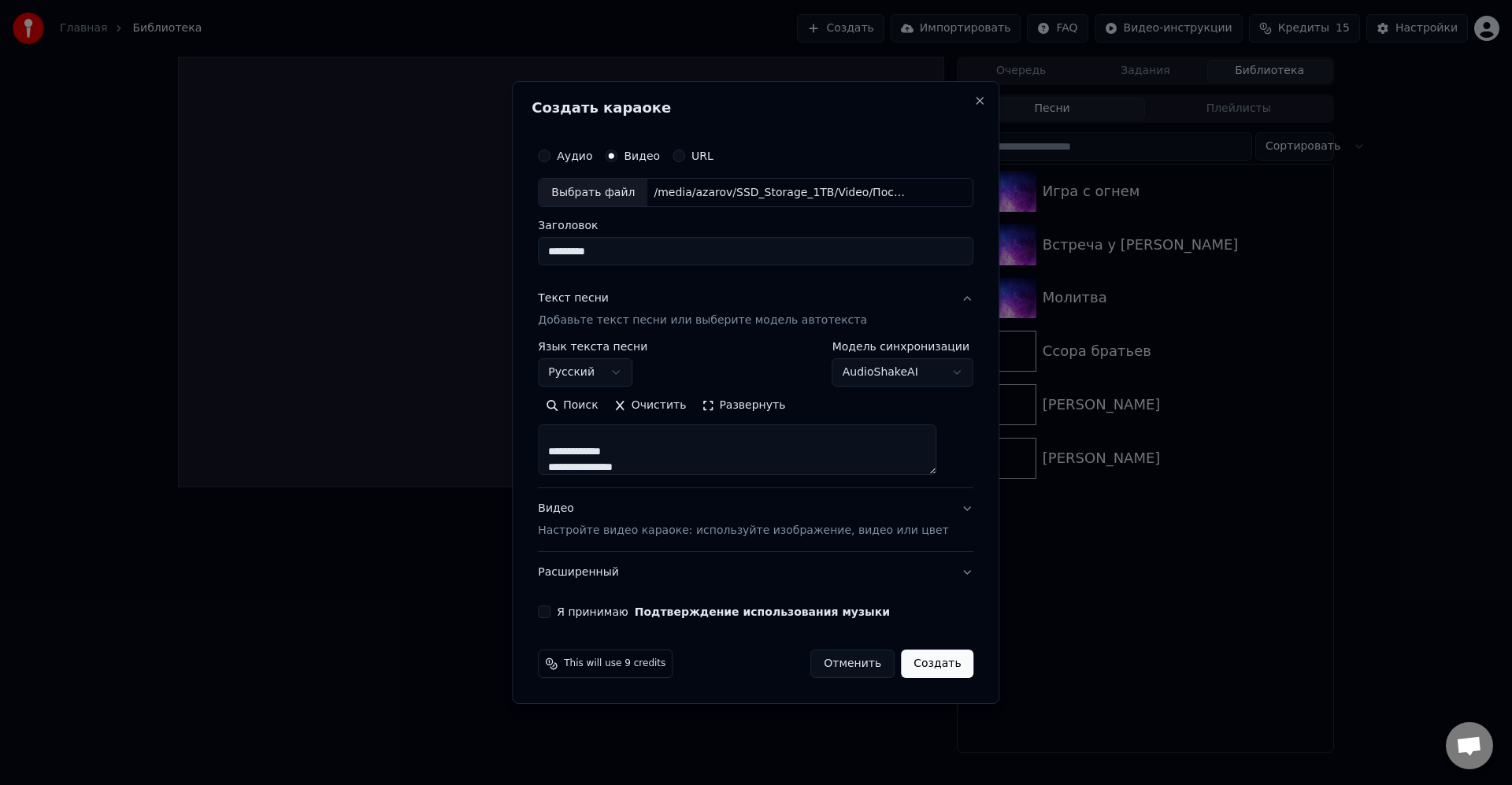
type textarea "**********"
click at [551, 611] on button "Я принимаю Подтверждение использования музыки" at bounding box center [544, 612] width 13 height 13
click at [927, 667] on button "Создать" at bounding box center [937, 663] width 72 height 28
click at [806, 651] on button "Отменить" at bounding box center [833, 663] width 84 height 28
select select
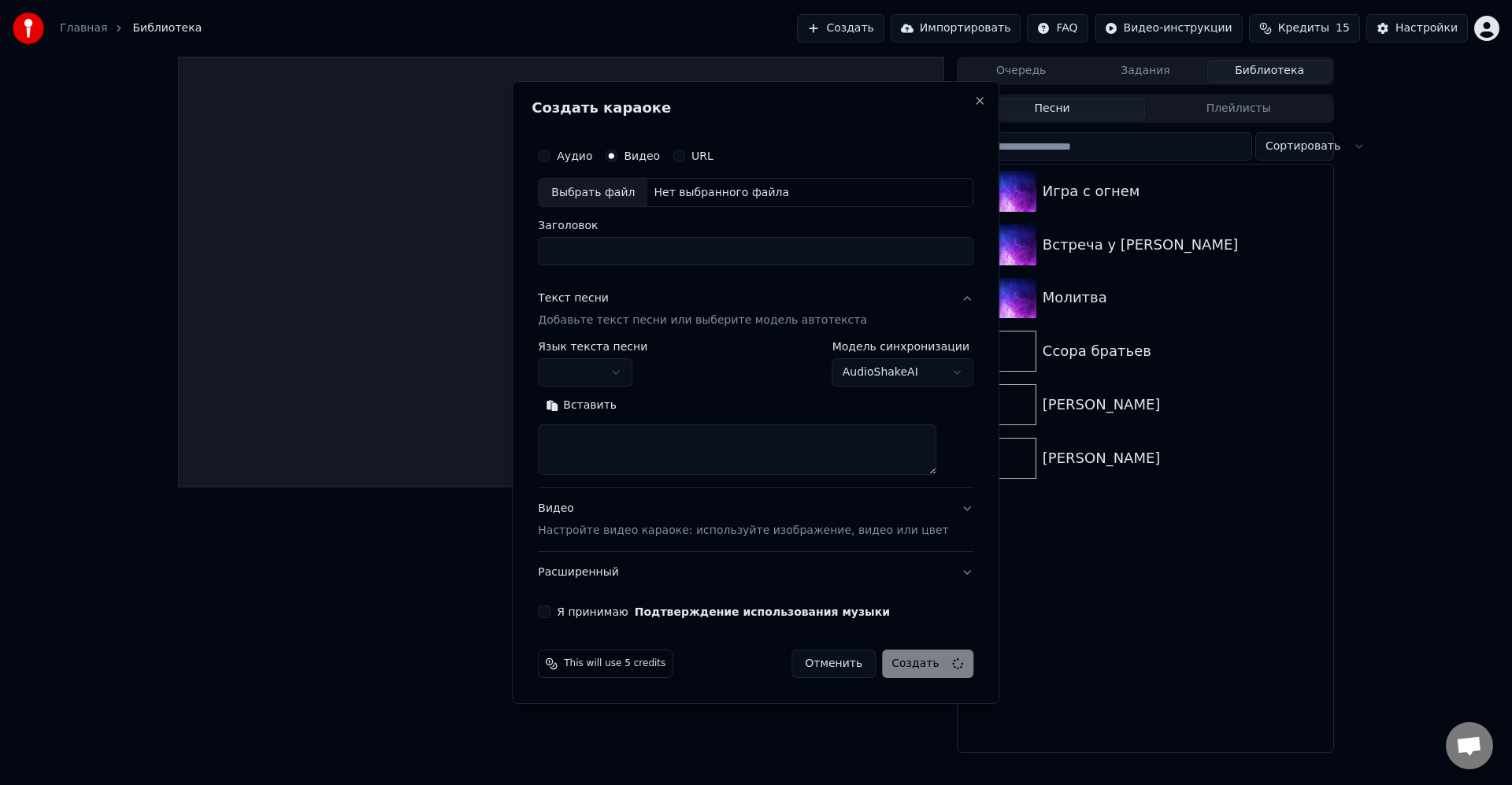
scroll to position [0, 0]
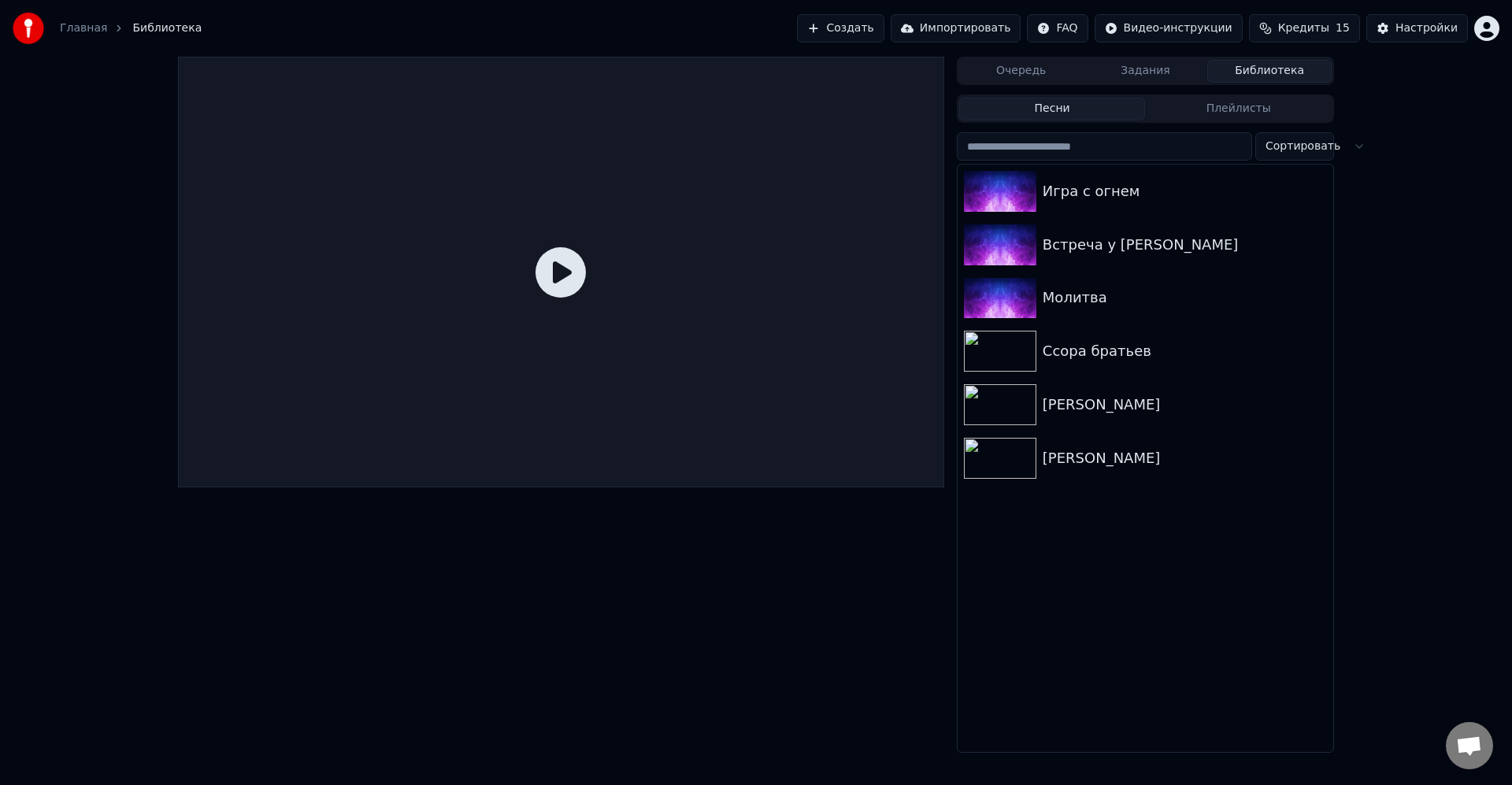
click at [882, 28] on button "Создать" at bounding box center [840, 28] width 87 height 28
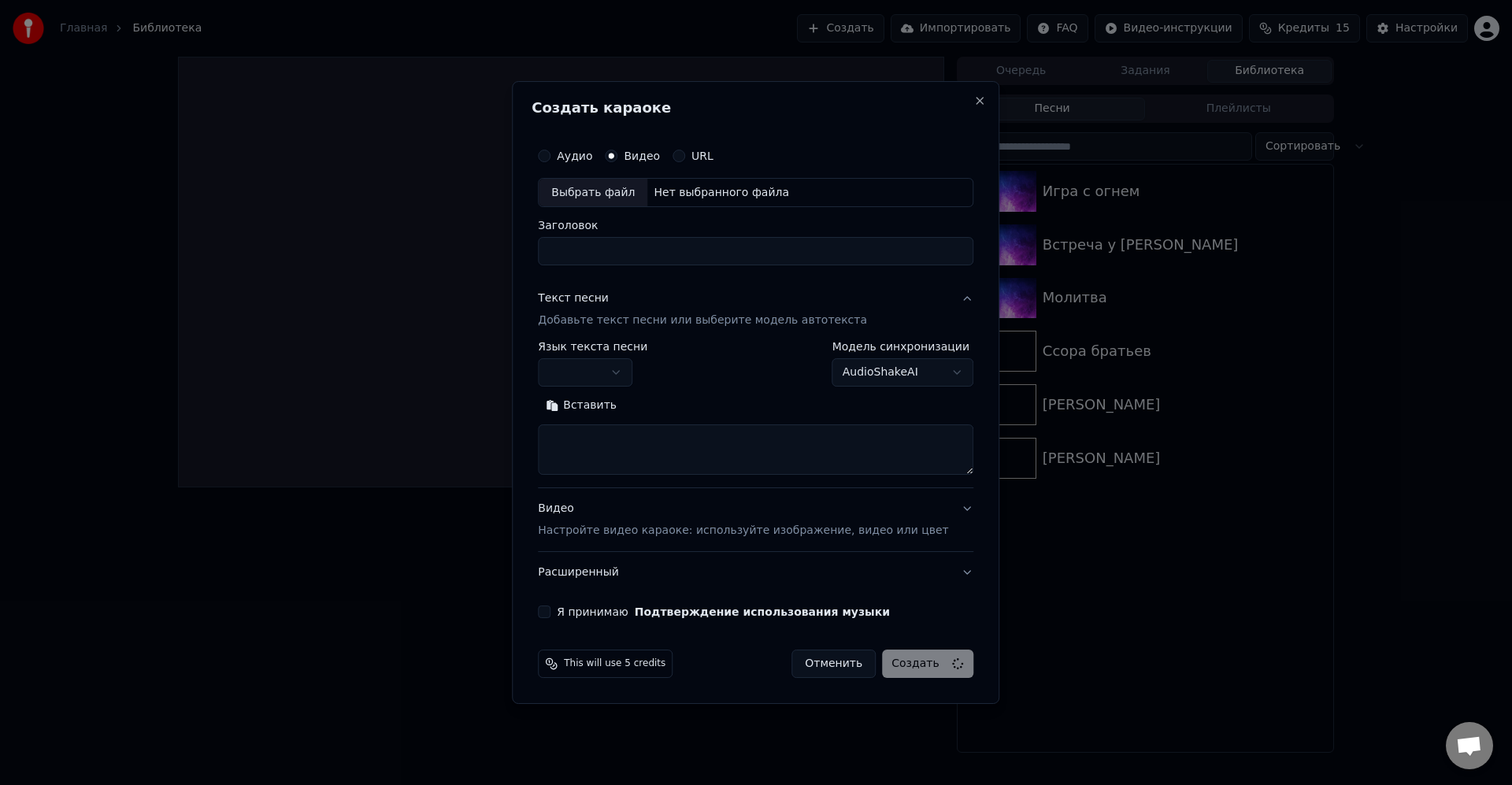
click at [624, 196] on div "Выбрать файл" at bounding box center [593, 192] width 109 height 28
click at [623, 373] on button "button" at bounding box center [585, 372] width 95 height 28
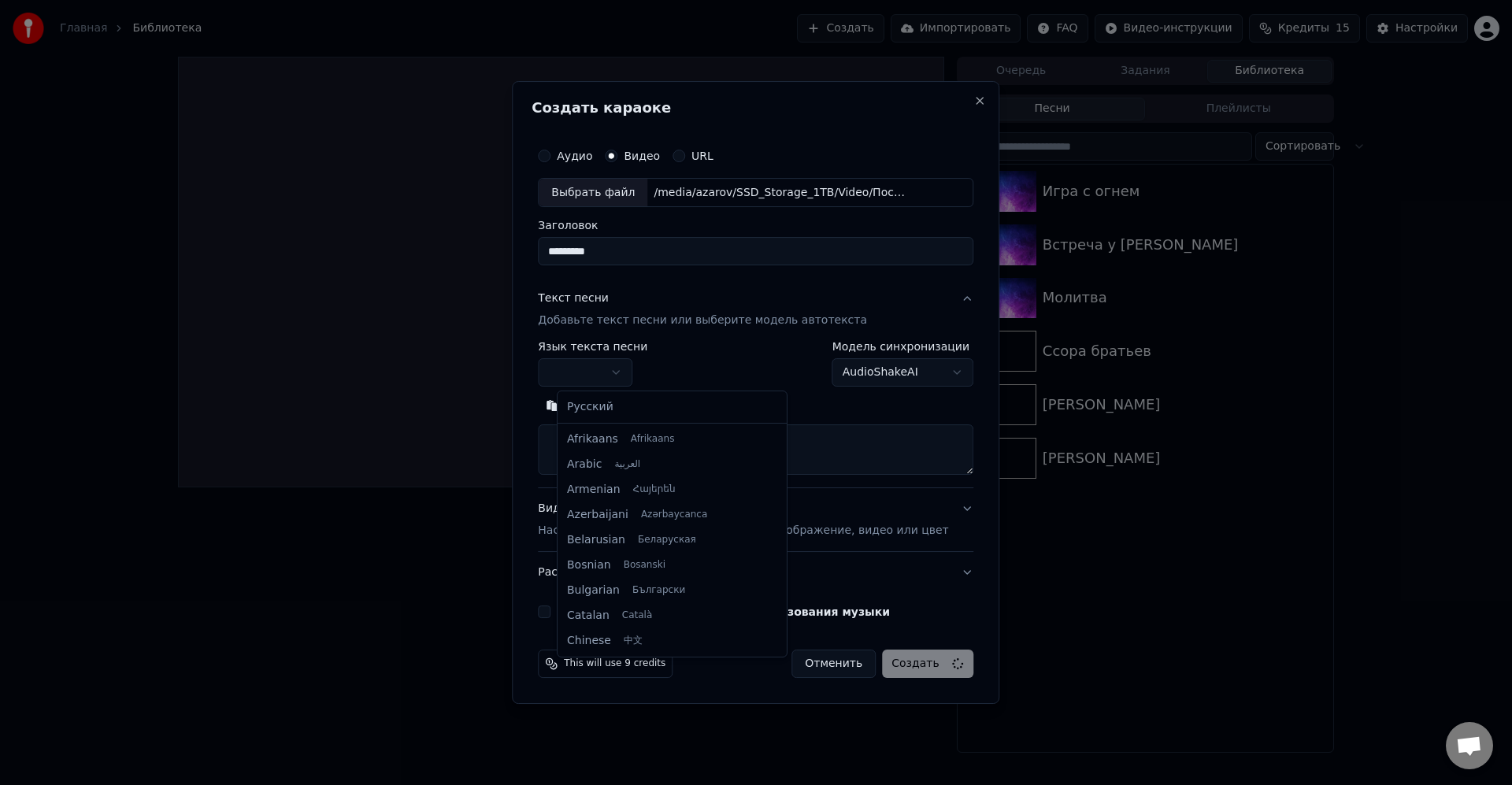
type input "*********"
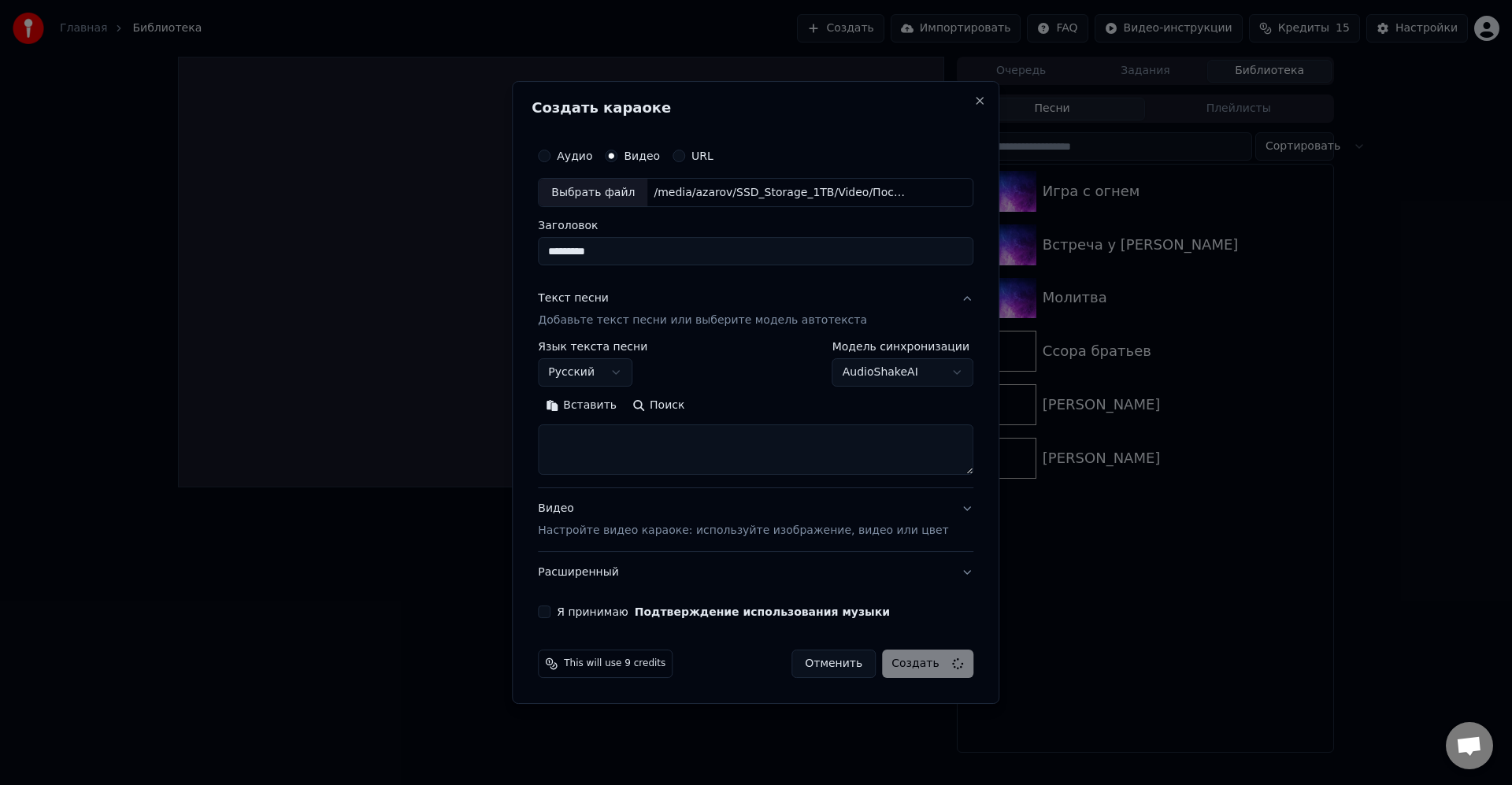
click at [644, 457] on textarea at bounding box center [755, 451] width 435 height 50
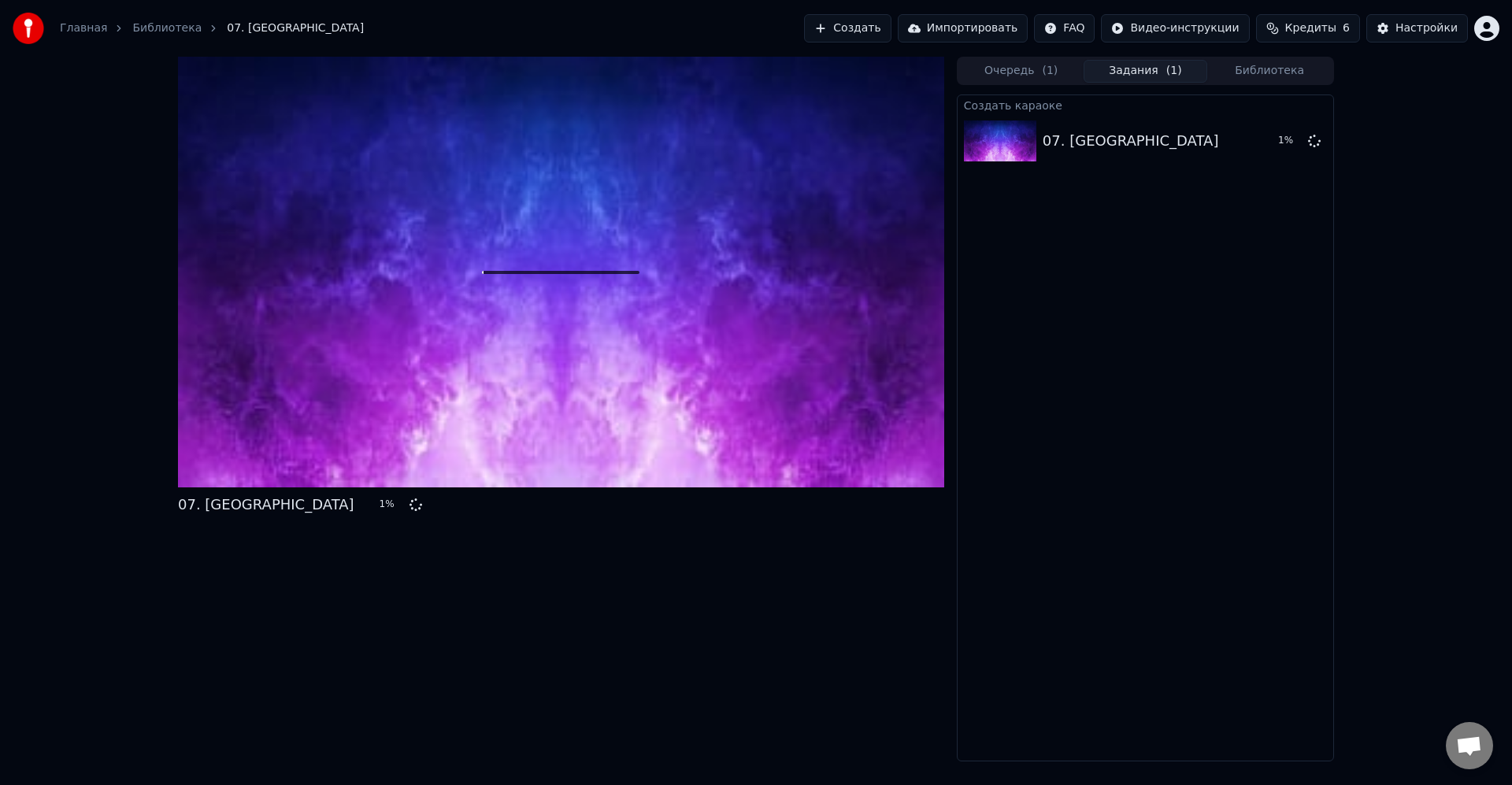
click at [1423, 427] on div "07. Кабак 1 % Очередь ( 1 ) Задания ( 1 ) Библиотека Создать караоке 07. [DEMOG…" at bounding box center [756, 409] width 1512 height 705
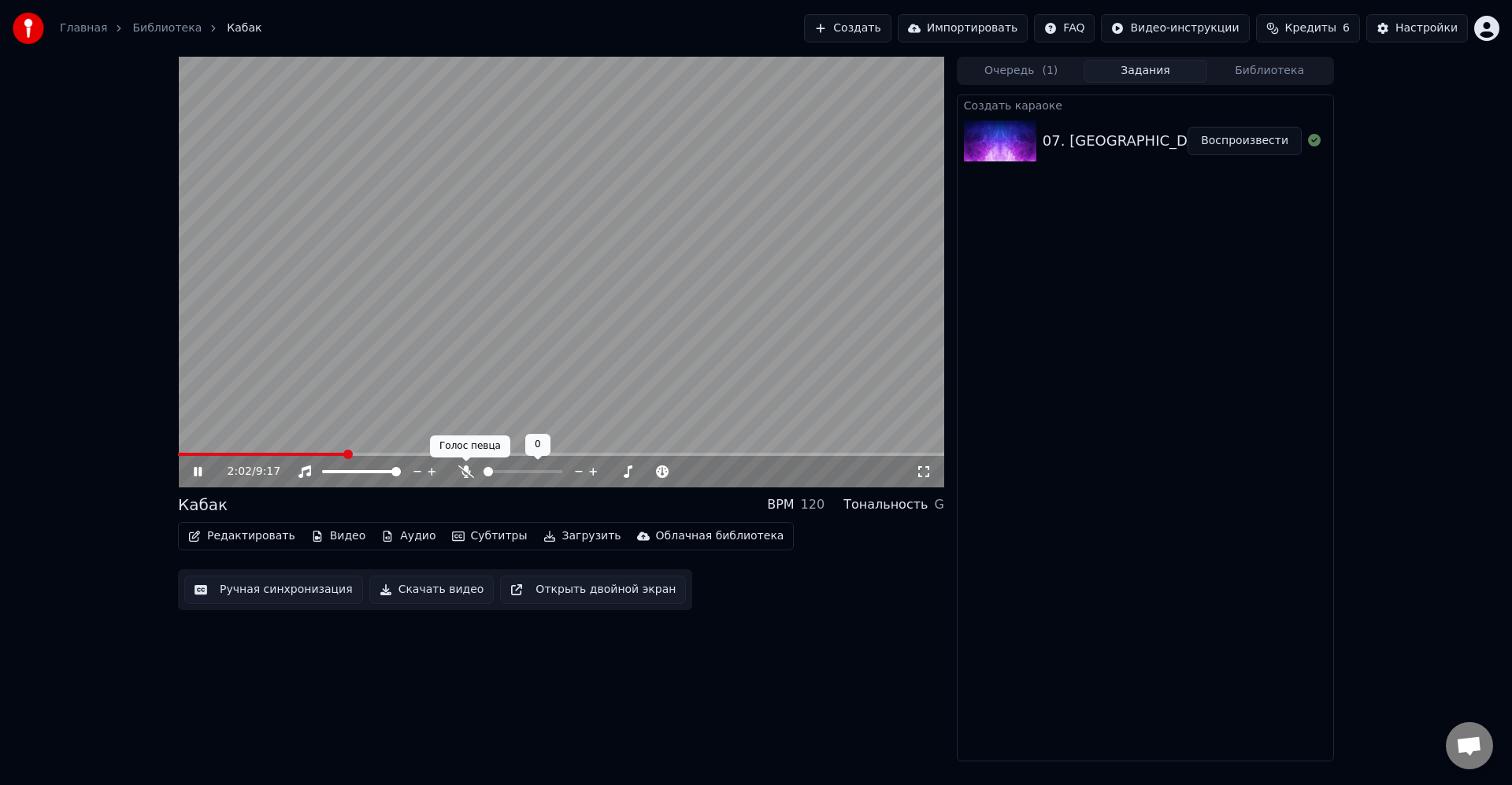
click at [465, 470] on icon at bounding box center [466, 471] width 15 height 13
click at [178, 452] on span at bounding box center [178, 453] width 0 height 3
click at [212, 456] on span at bounding box center [560, 453] width 766 height 3
click at [231, 456] on span at bounding box center [560, 453] width 766 height 3
click at [815, 414] on video at bounding box center [560, 272] width 766 height 431
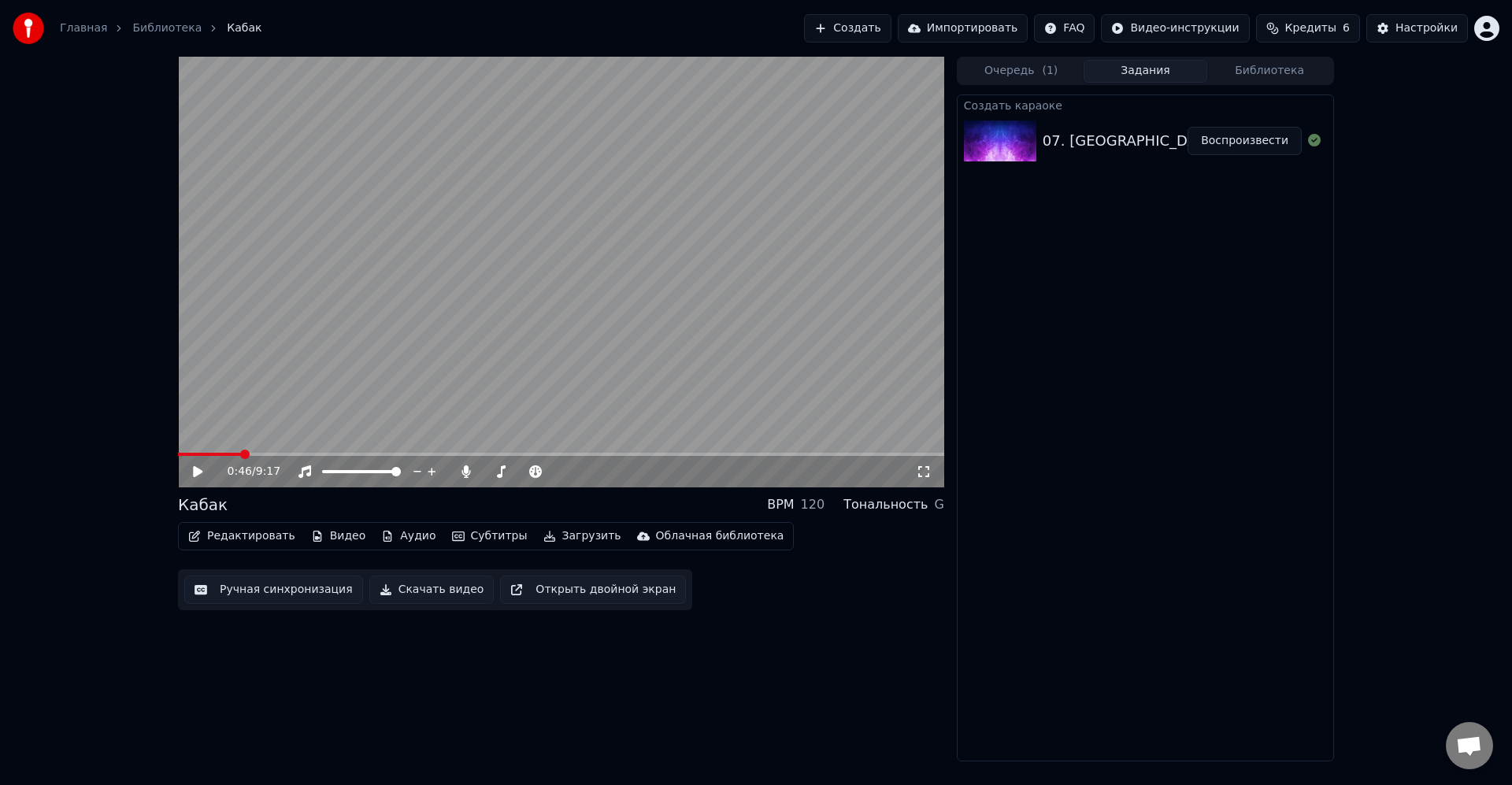
click at [270, 540] on button "Редактировать" at bounding box center [241, 536] width 120 height 22
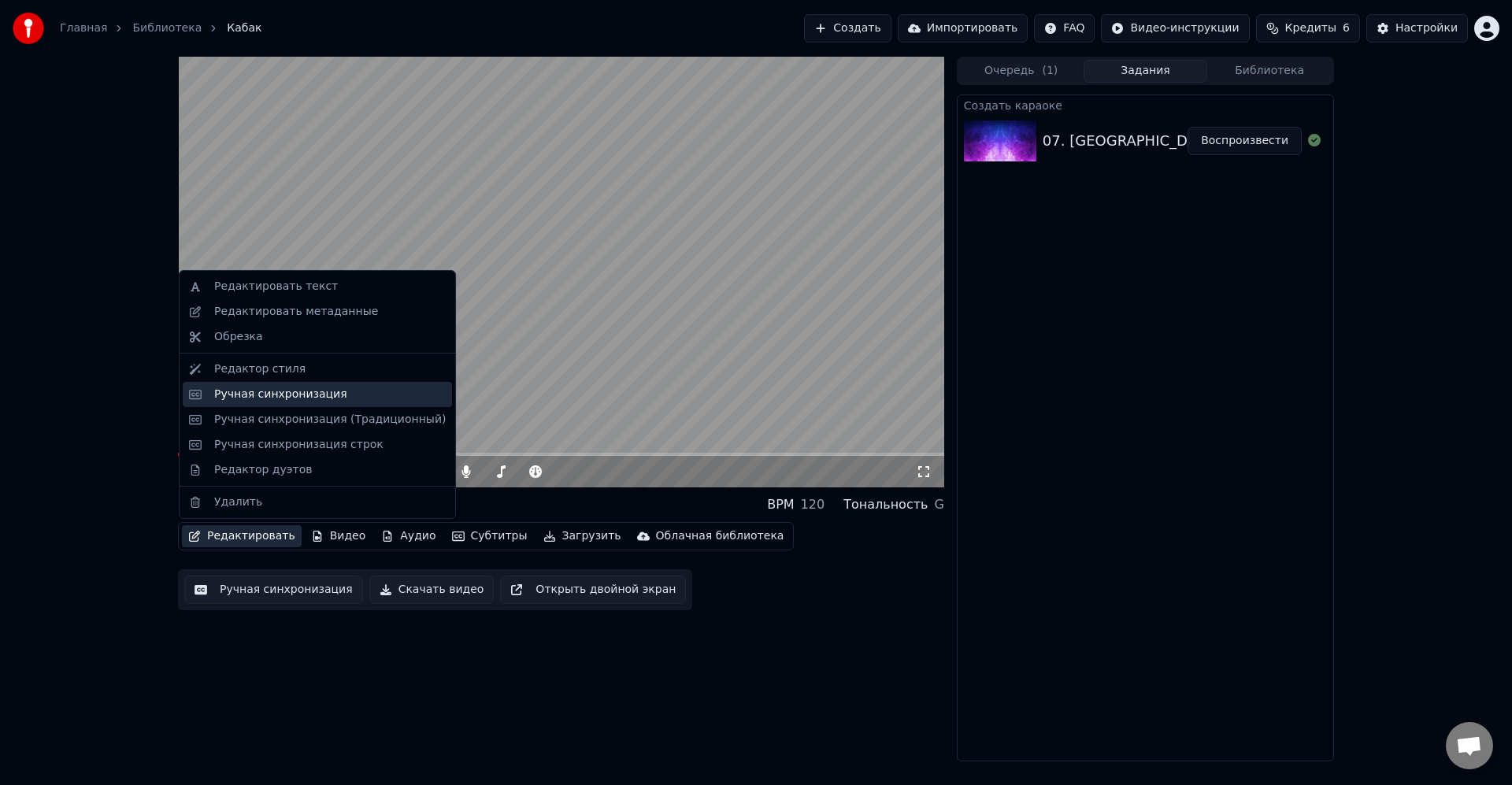
click at [323, 400] on div "Ручная синхронизация" at bounding box center [281, 394] width 133 height 15
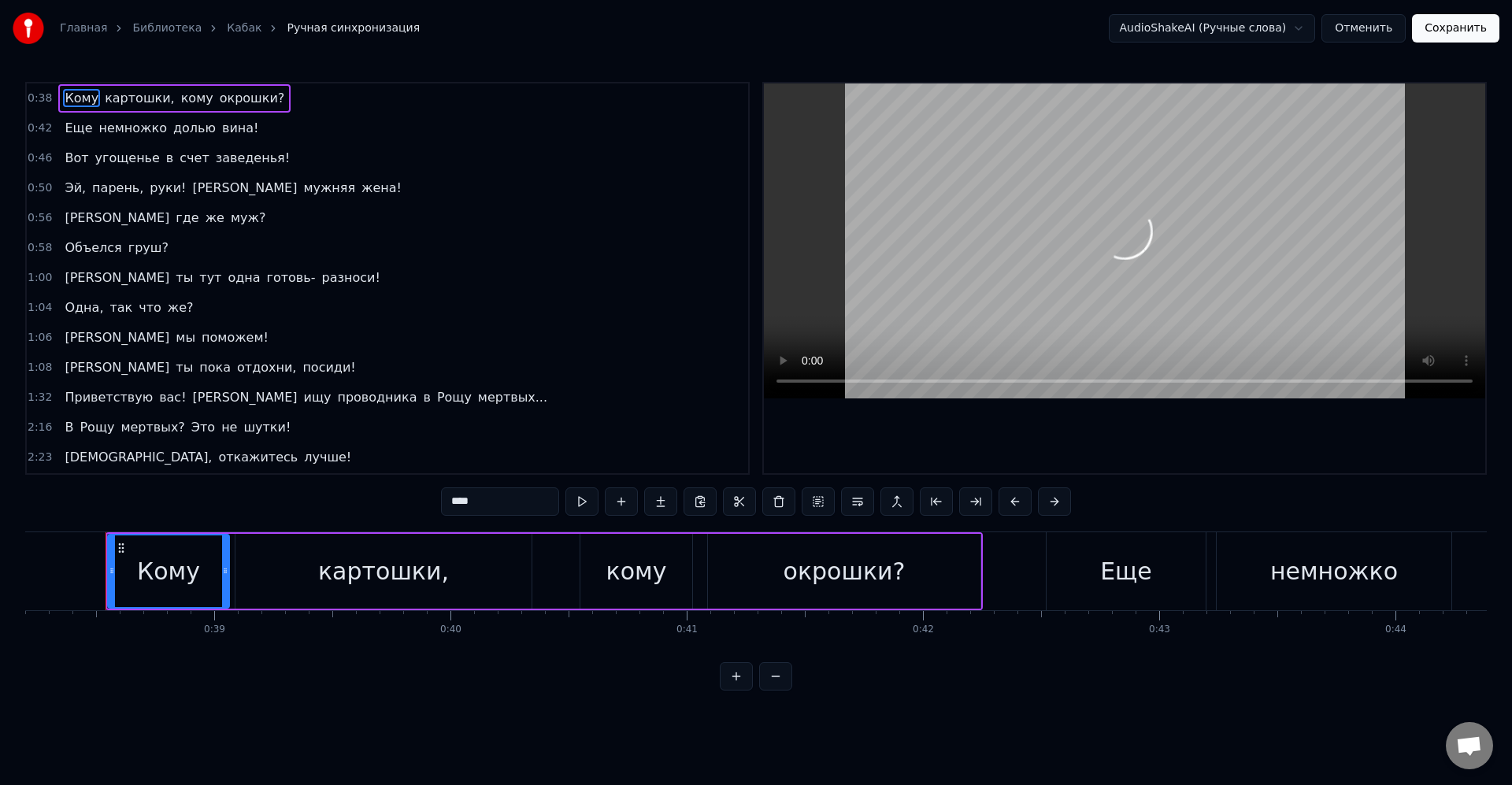
scroll to position [0, 9025]
click at [183, 133] on span "долью" at bounding box center [194, 128] width 46 height 18
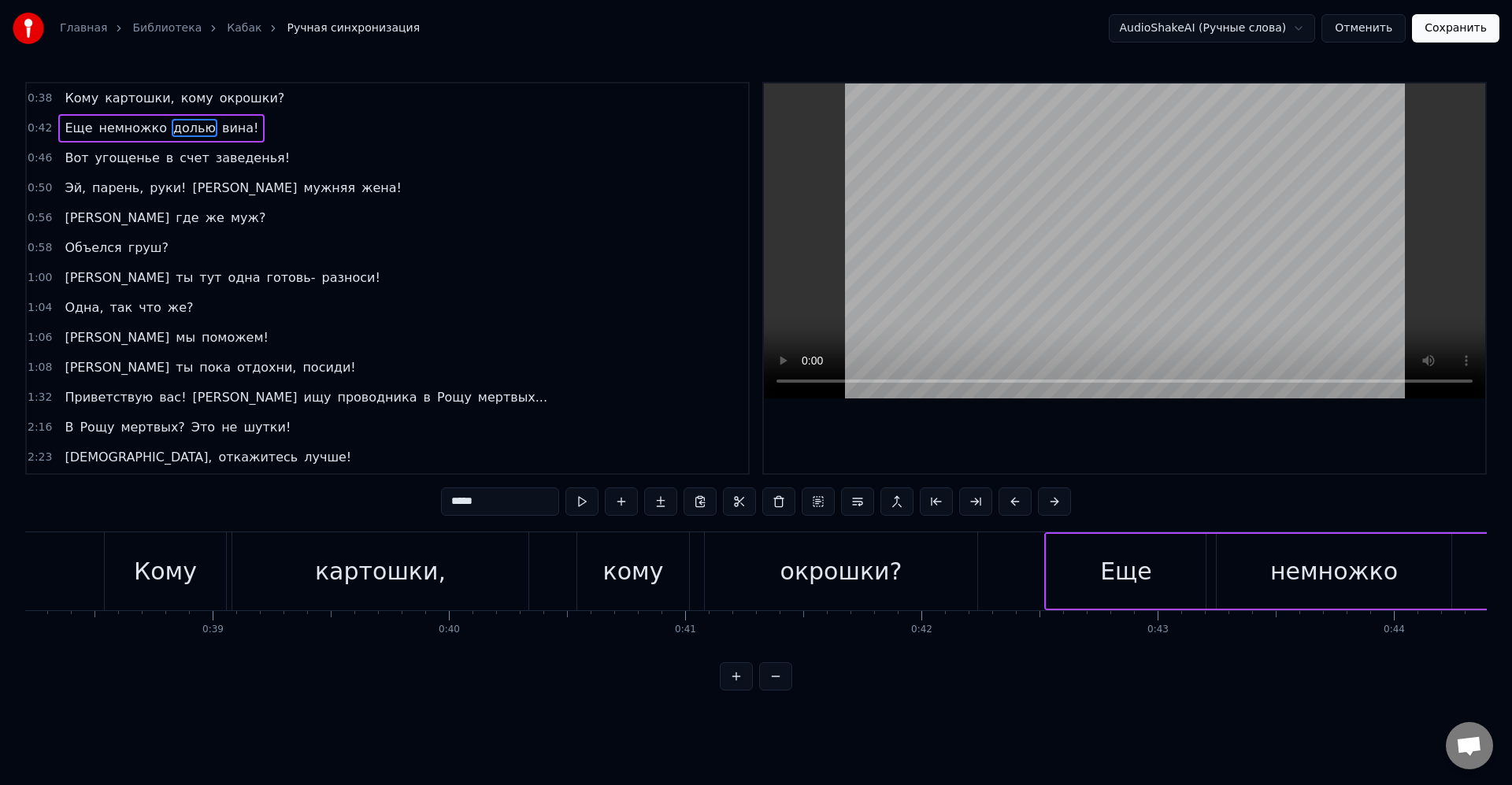
click at [183, 133] on span "долью" at bounding box center [194, 128] width 46 height 18
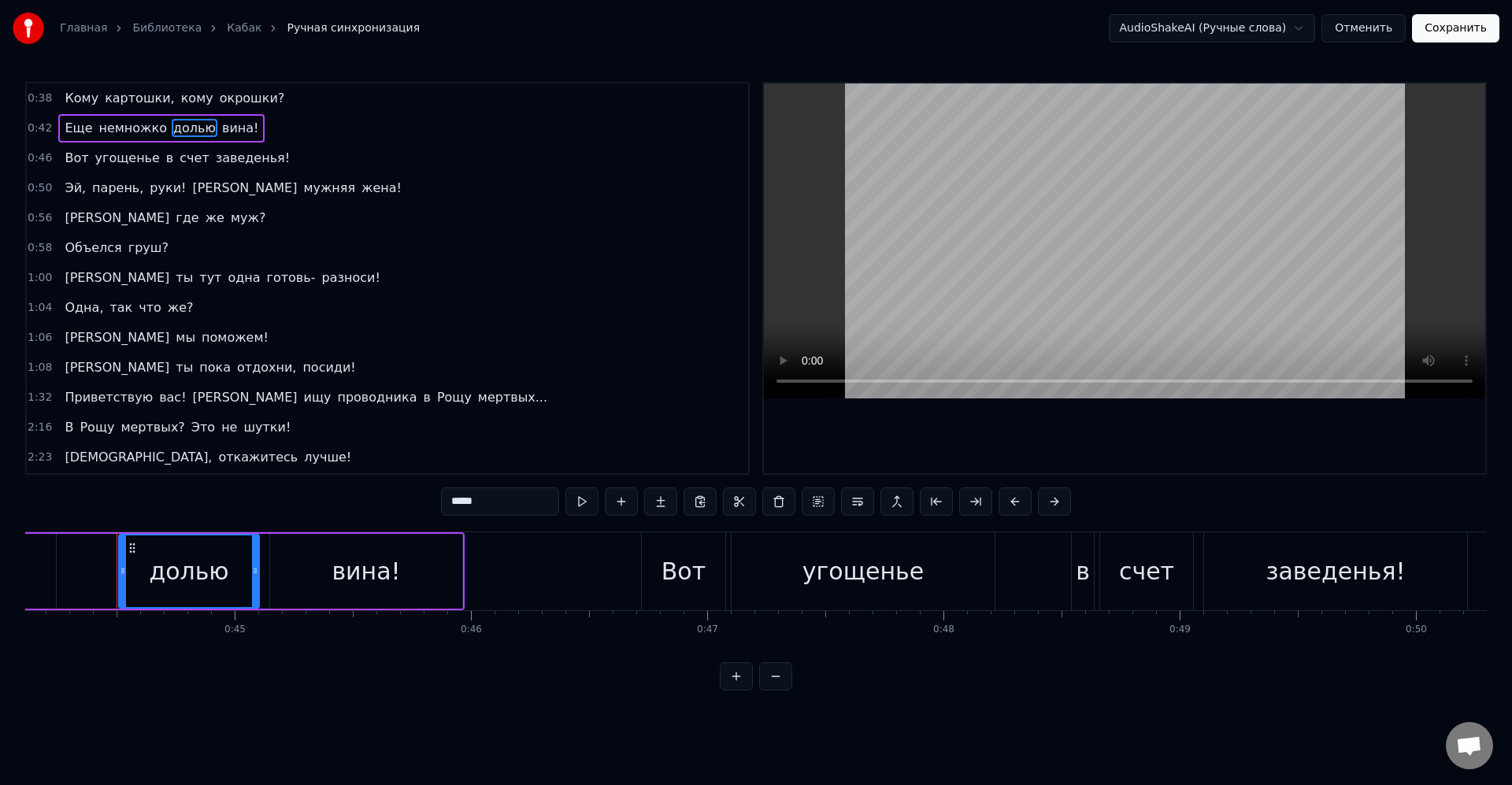
click at [507, 504] on input "*****" at bounding box center [499, 501] width 118 height 28
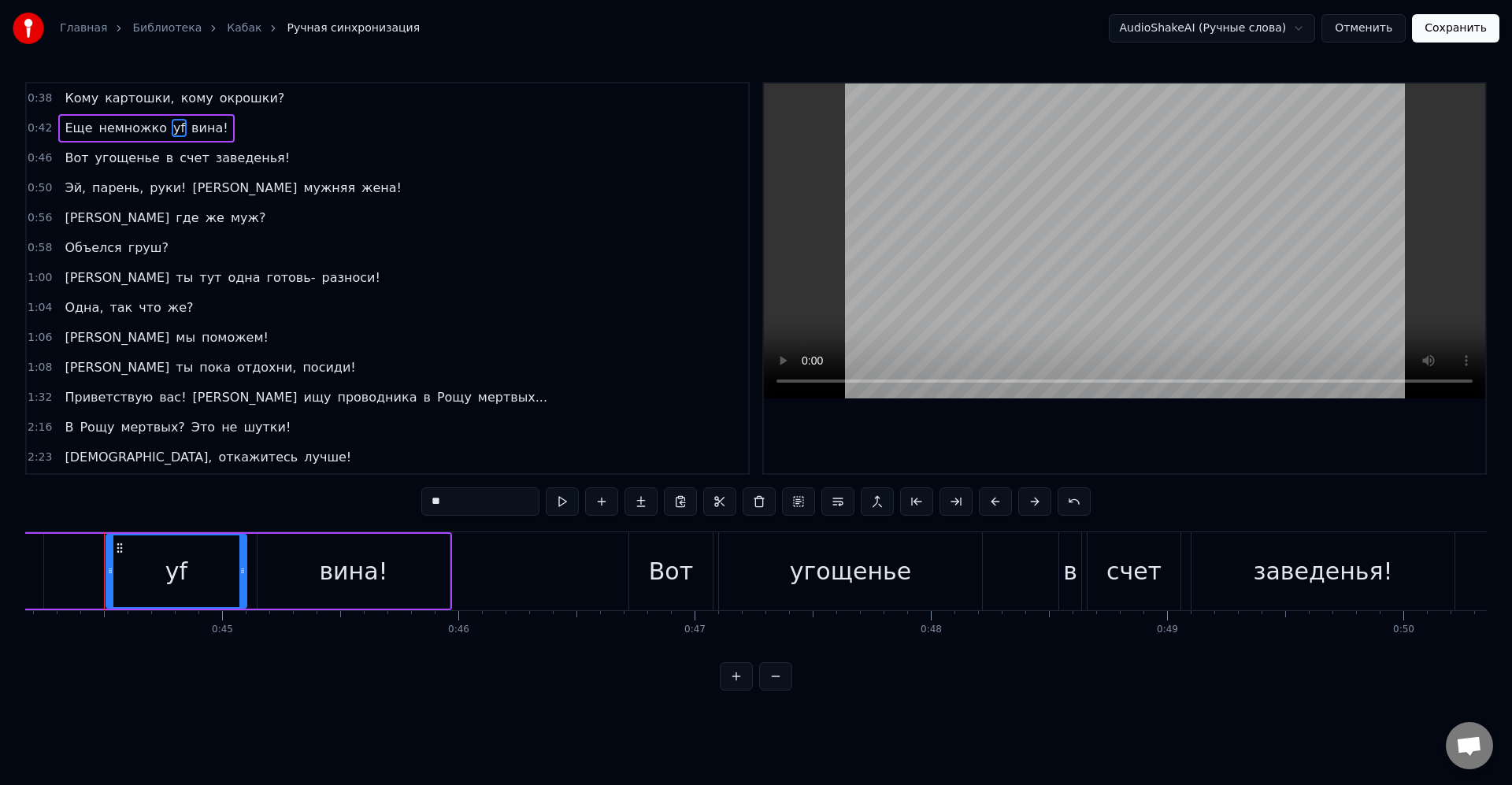
type input "*"
type input "*****"
click at [1462, 22] on button "Сохранить" at bounding box center [1455, 28] width 87 height 28
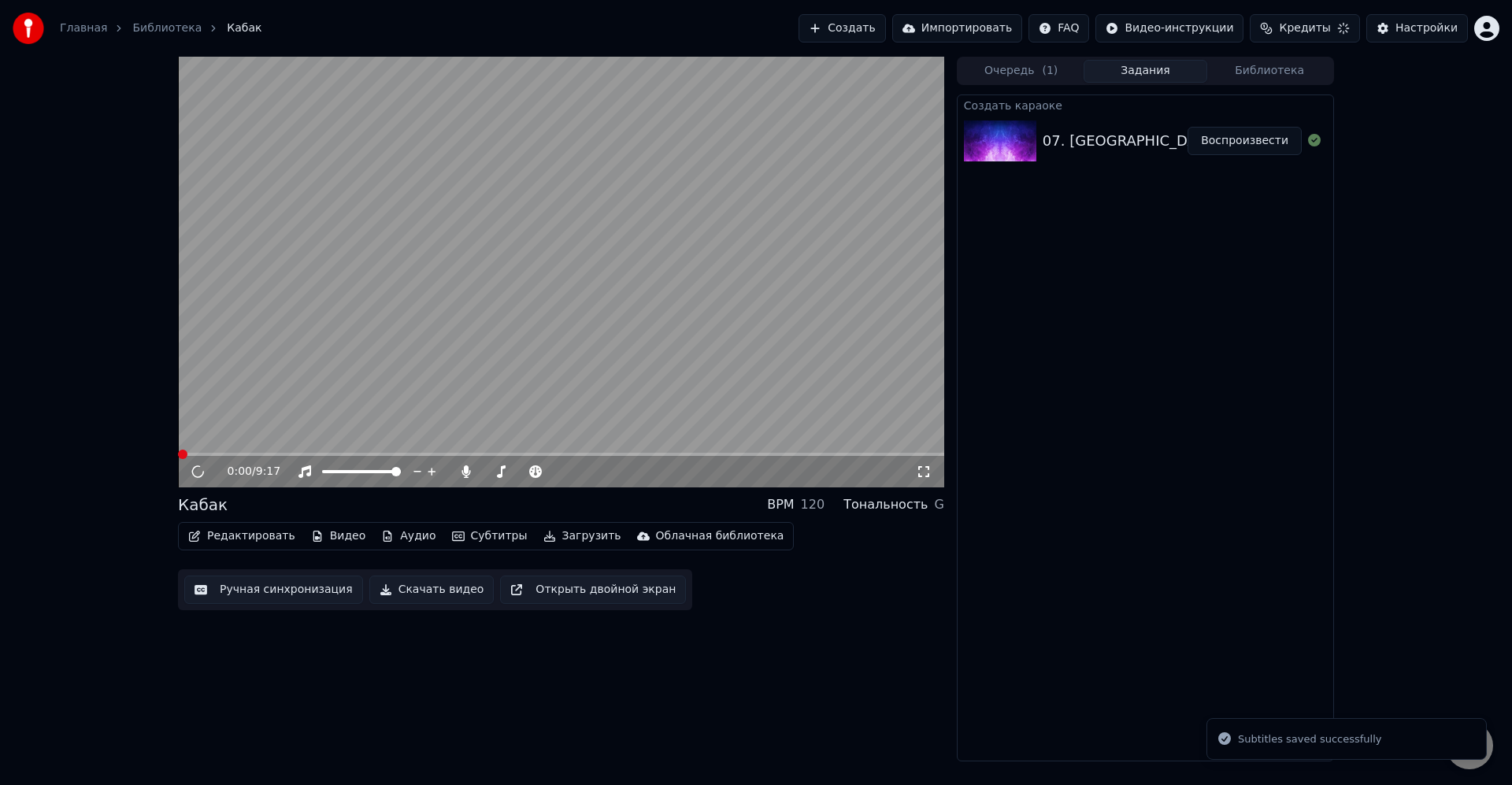
click at [509, 369] on video at bounding box center [560, 272] width 766 height 431
click at [227, 461] on div "0:01 / 9:17" at bounding box center [560, 471] width 766 height 32
click at [222, 457] on div "0:02 / 9:17" at bounding box center [560, 471] width 766 height 32
click at [222, 453] on span at bounding box center [560, 453] width 766 height 3
click at [241, 456] on span at bounding box center [560, 453] width 766 height 3
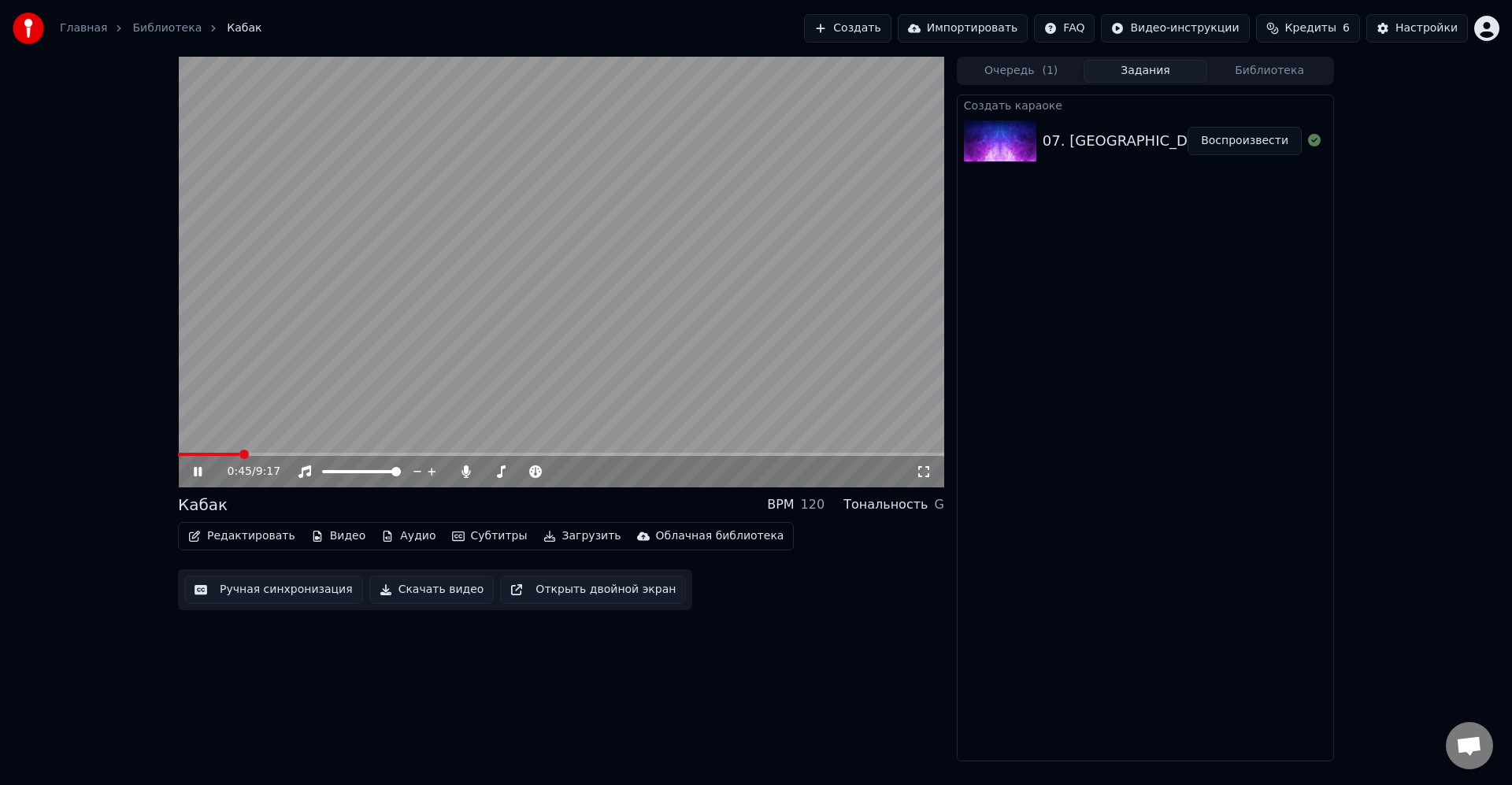
click at [240, 452] on span at bounding box center [208, 453] width 61 height 3
click at [235, 452] on video at bounding box center [560, 272] width 766 height 431
click at [296, 454] on span at bounding box center [560, 453] width 766 height 3
click at [305, 452] on span at bounding box center [301, 454] width 9 height 9
click at [309, 455] on span at bounding box center [560, 453] width 766 height 3
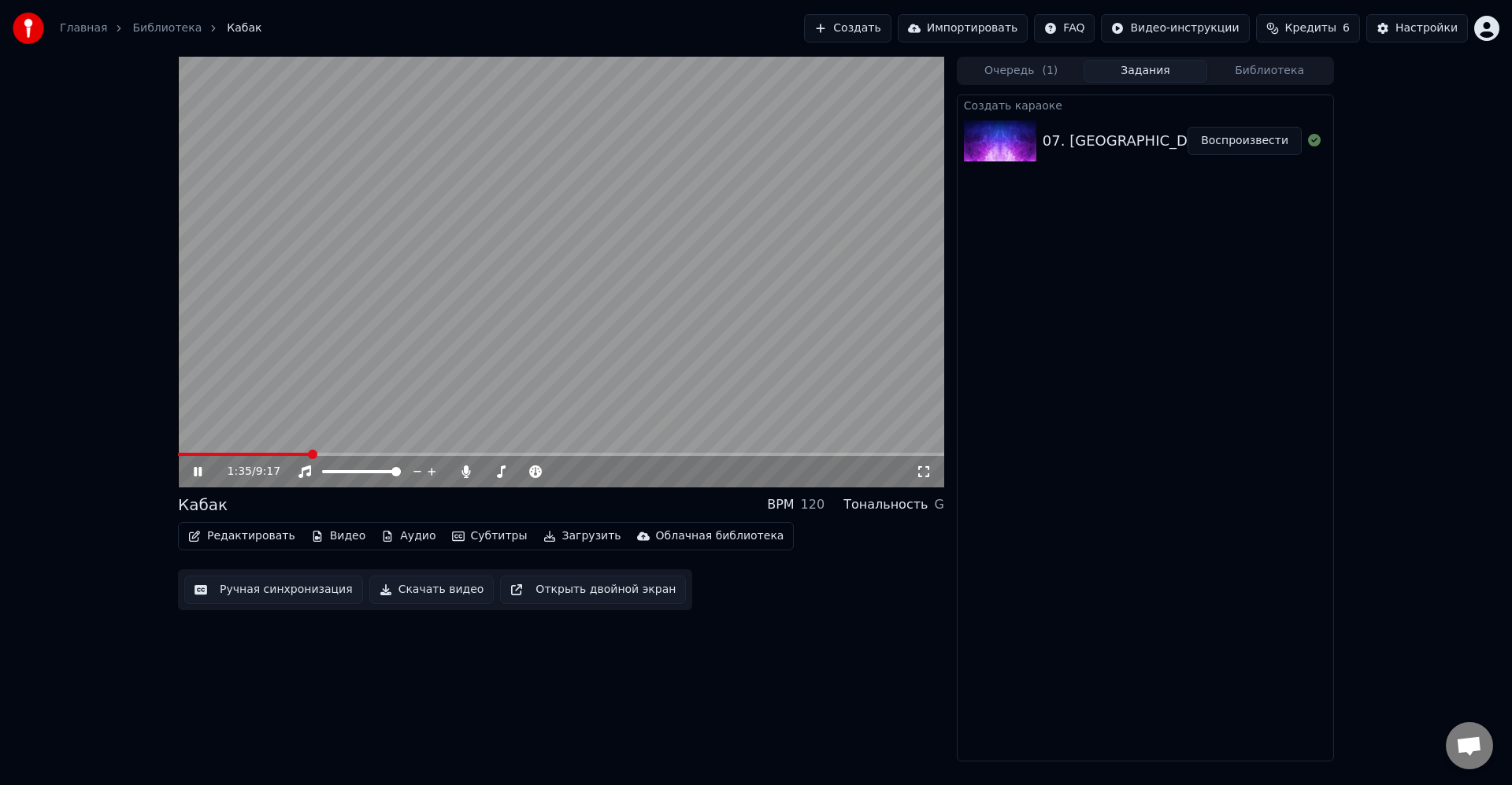
click at [306, 456] on span at bounding box center [243, 453] width 132 height 3
click at [322, 458] on div "1:37 / 9:17" at bounding box center [560, 471] width 766 height 32
click at [323, 455] on span at bounding box center [560, 453] width 766 height 3
click at [337, 456] on span at bounding box center [560, 453] width 766 height 3
click at [347, 454] on span at bounding box center [560, 453] width 766 height 3
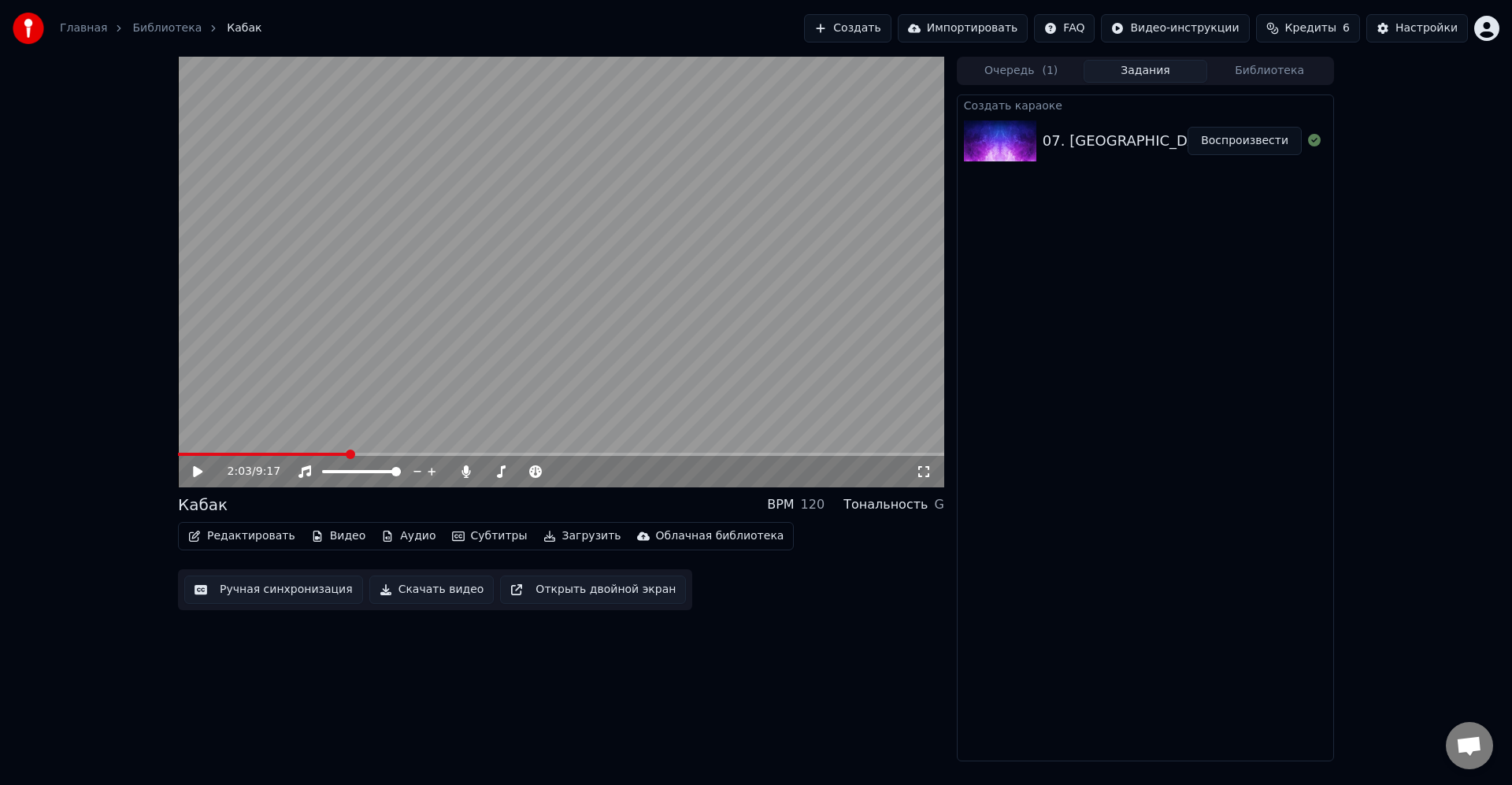
click at [342, 452] on video at bounding box center [560, 272] width 766 height 431
click at [346, 455] on span at bounding box center [351, 454] width 9 height 9
click at [342, 455] on span at bounding box center [260, 453] width 165 height 3
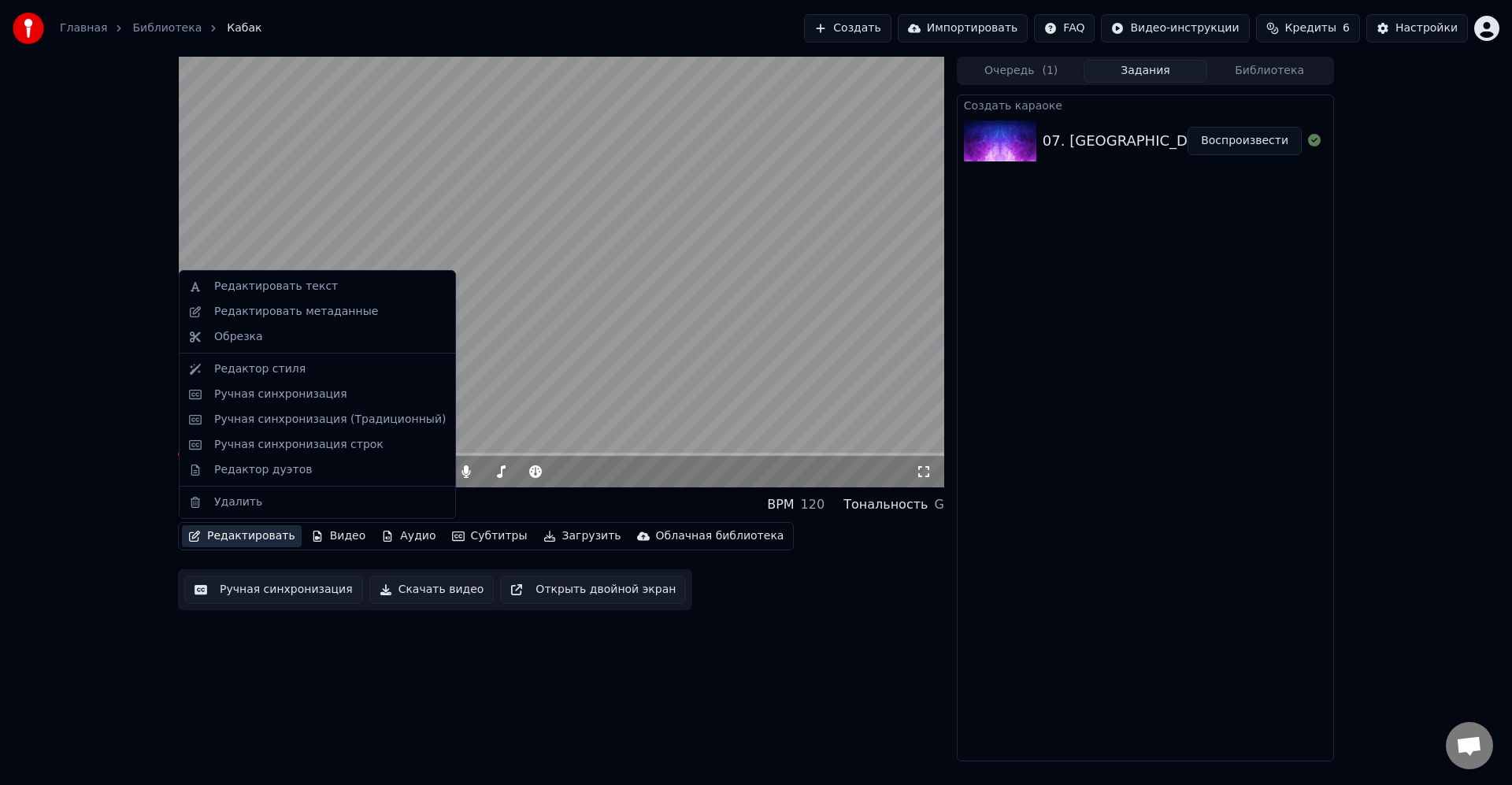
click at [238, 534] on button "Редактировать" at bounding box center [241, 536] width 120 height 22
click at [339, 399] on div "Ручная синхронизация" at bounding box center [330, 394] width 232 height 15
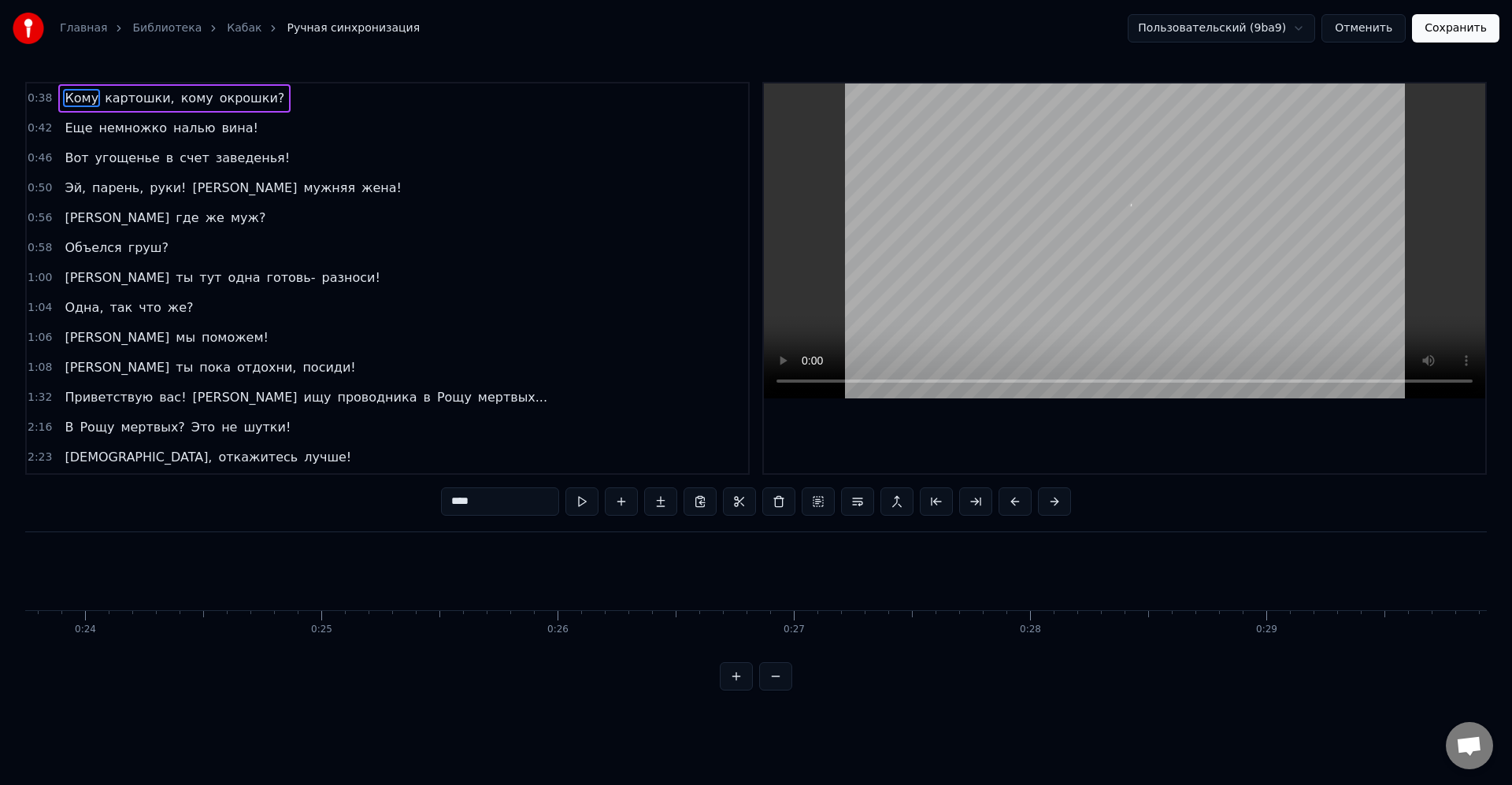
scroll to position [0, 9025]
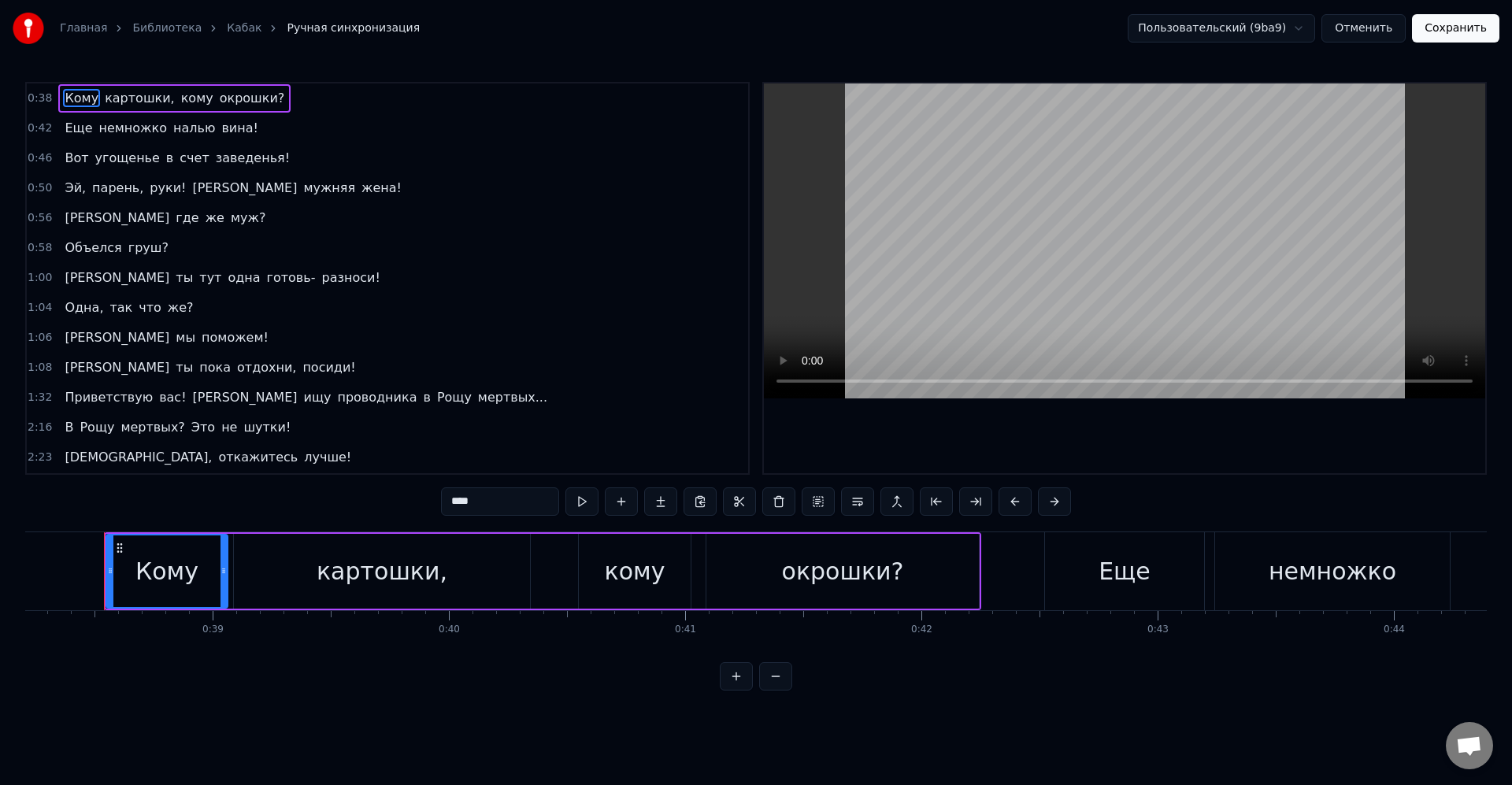
click at [159, 391] on span "вас!" at bounding box center [172, 397] width 30 height 18
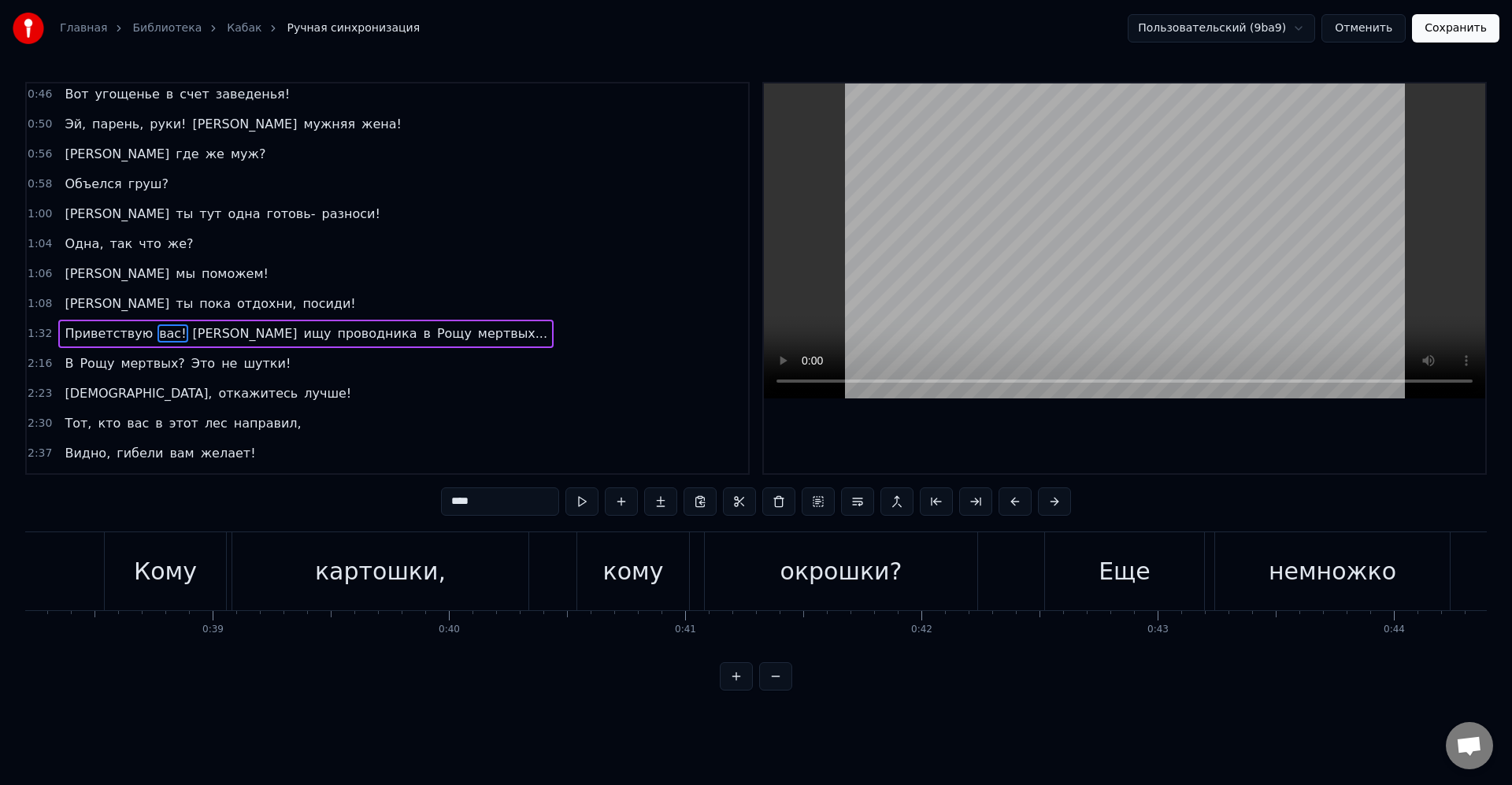
scroll to position [119, 0]
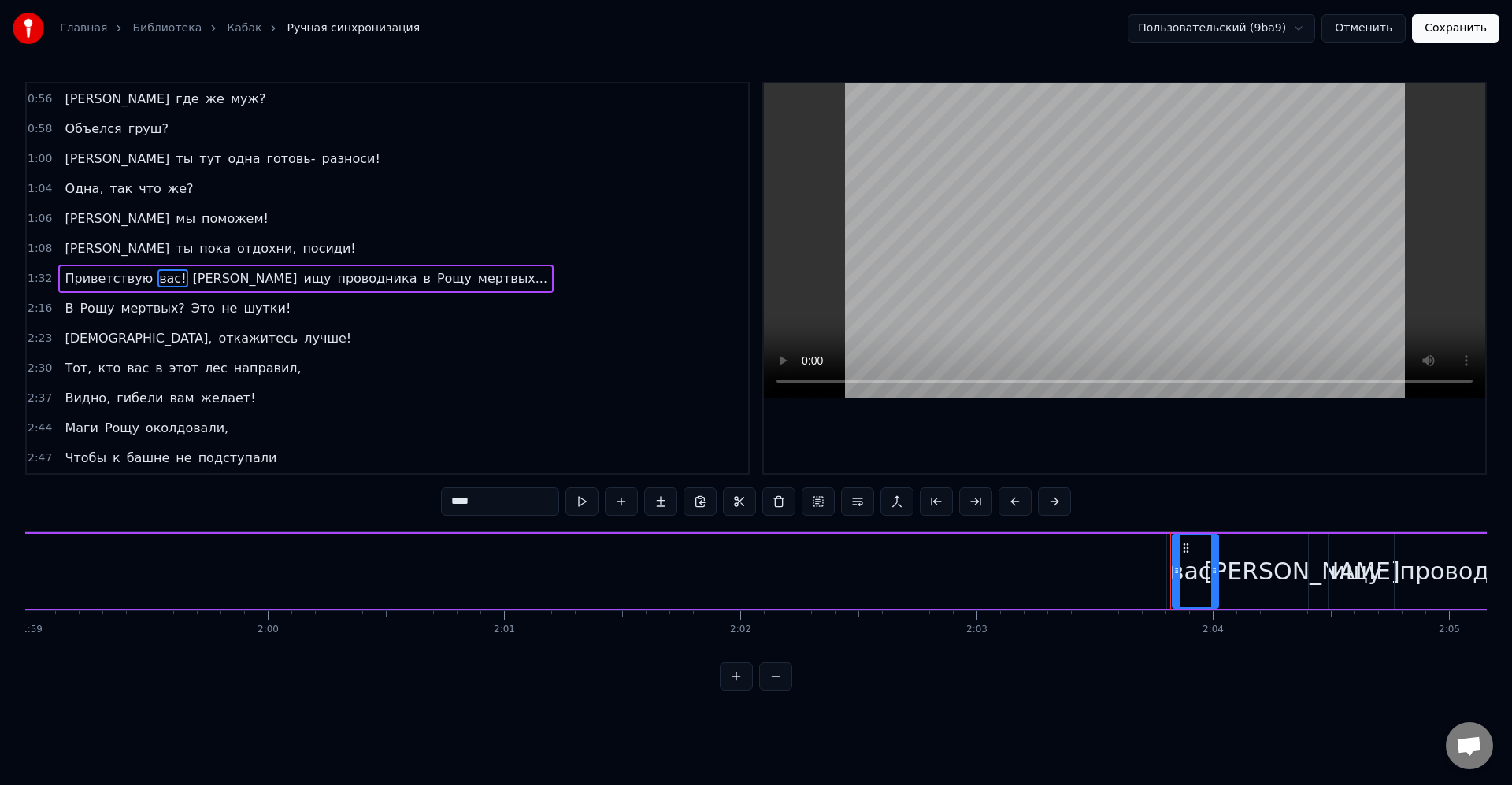
click at [107, 278] on span "Приветствую" at bounding box center [108, 278] width 91 height 18
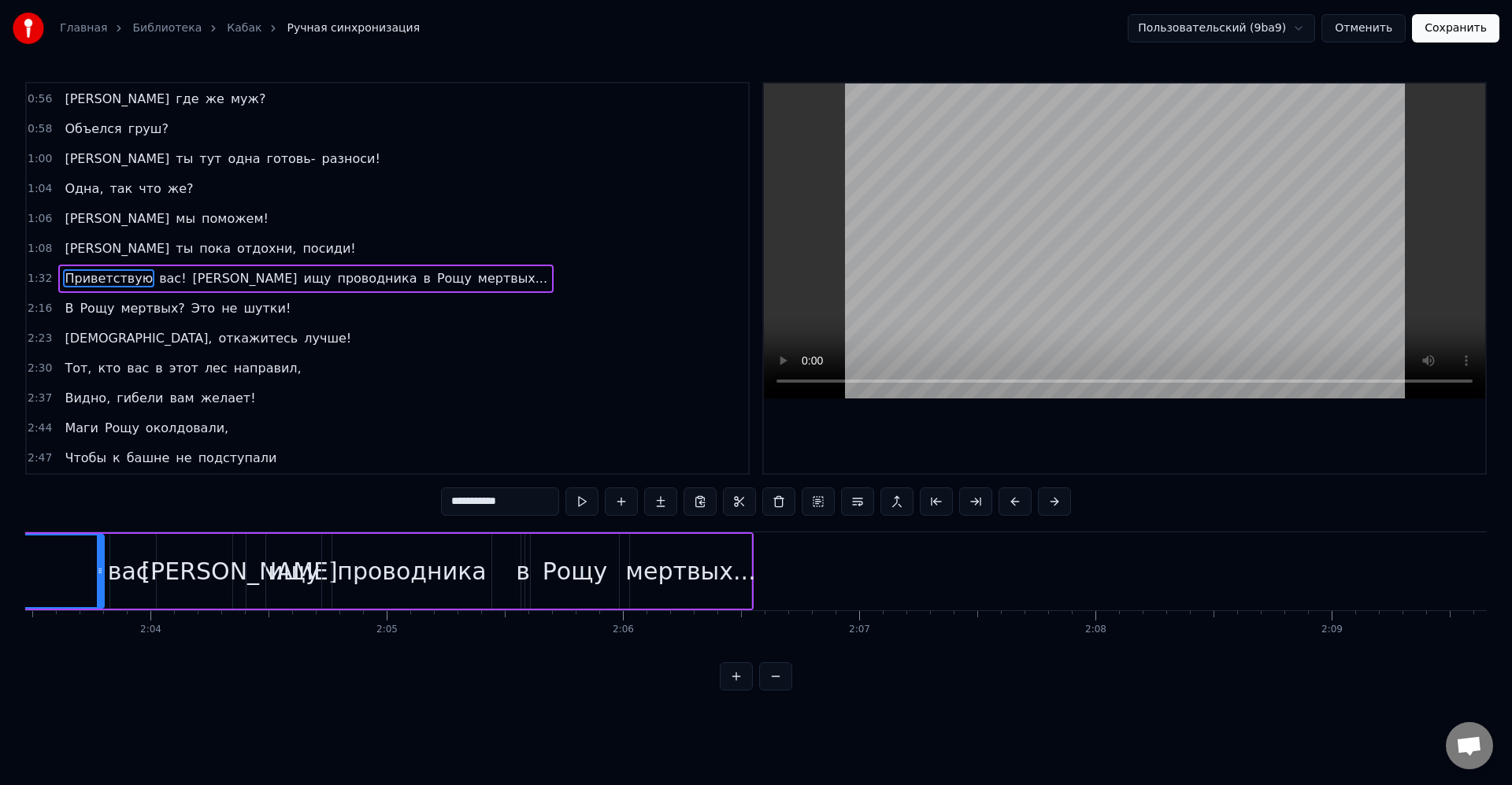
scroll to position [120, 0]
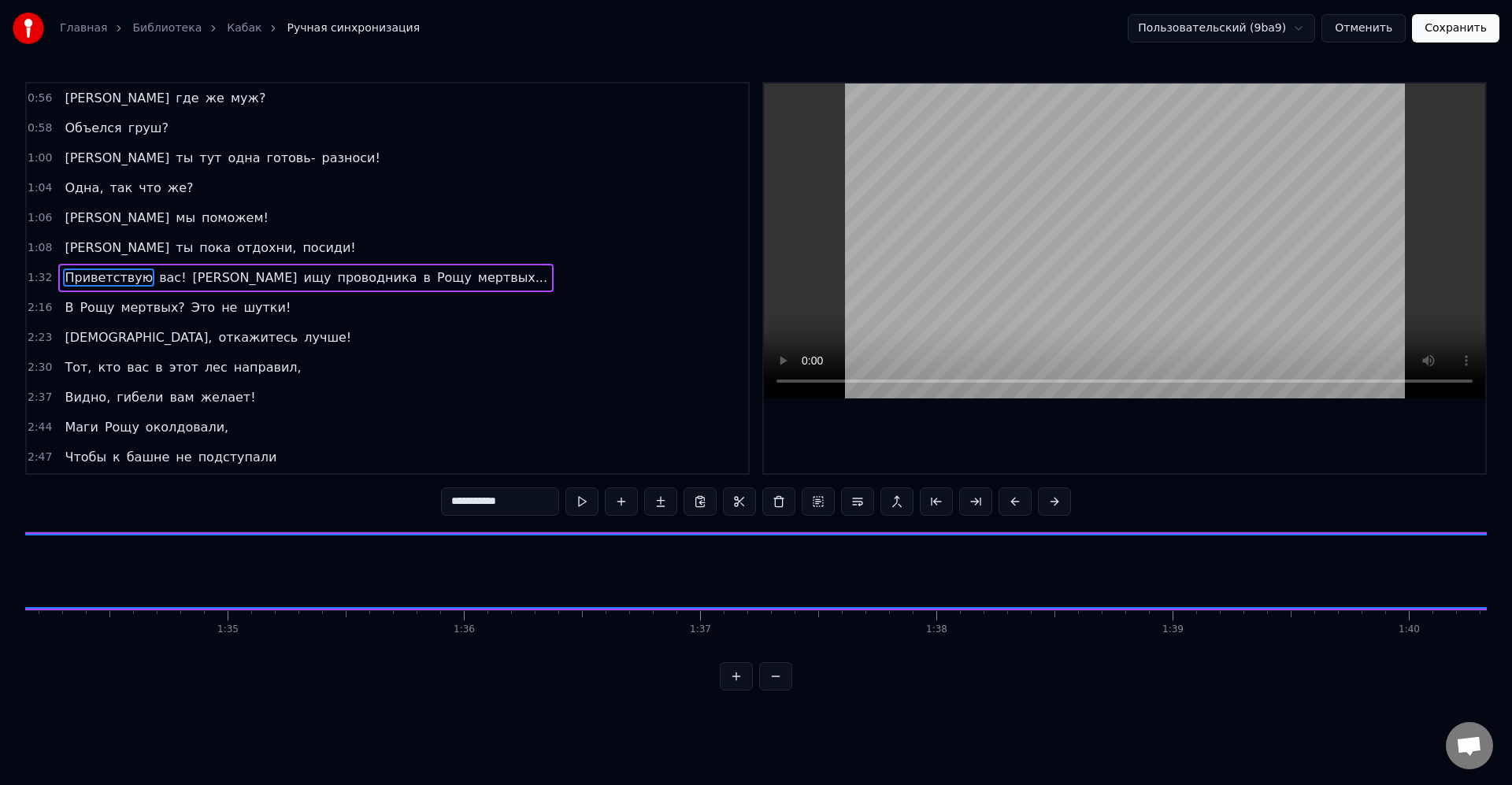
click at [506, 497] on input "**********" at bounding box center [499, 501] width 118 height 28
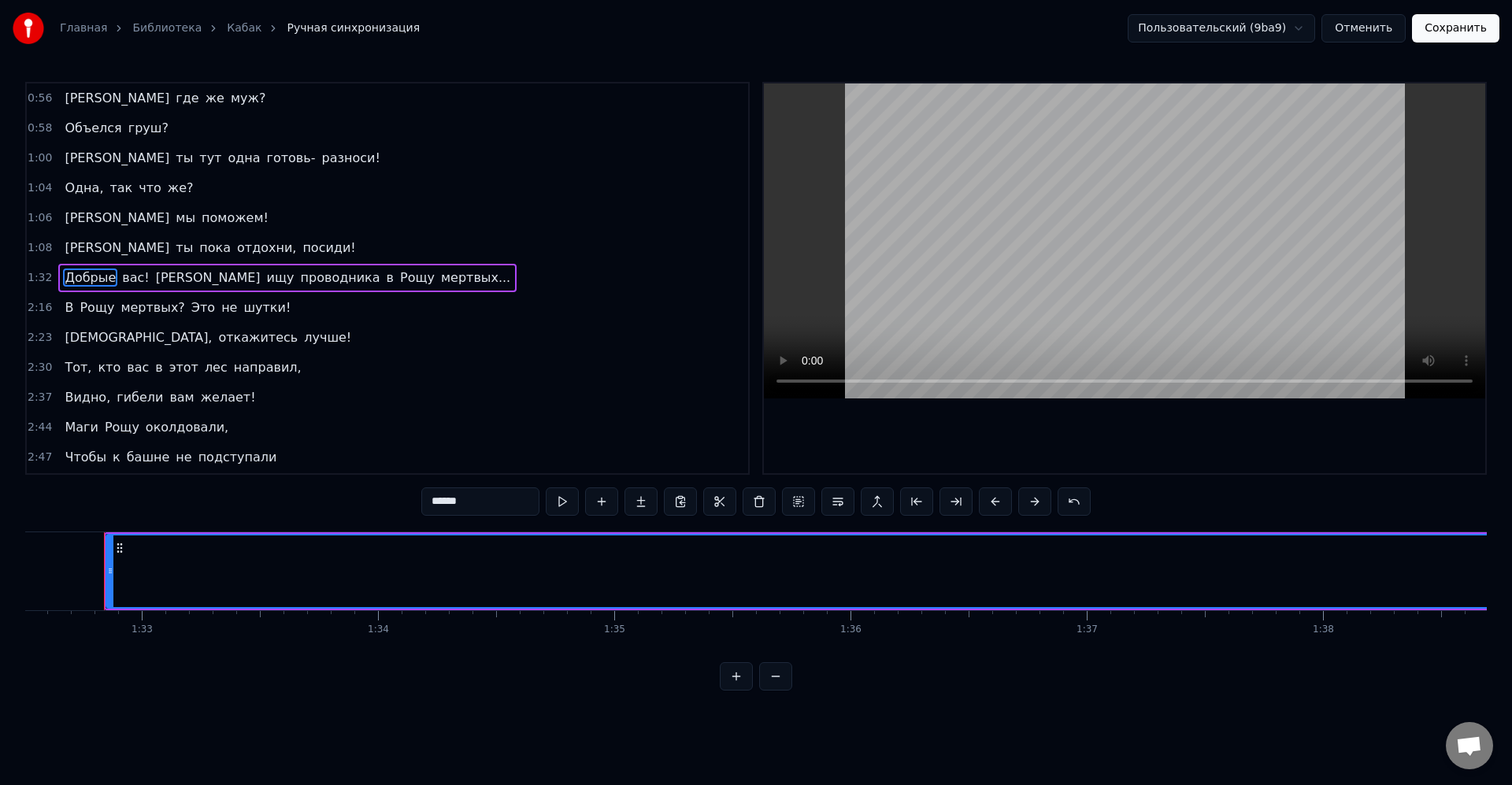
click at [121, 272] on span "вас!" at bounding box center [135, 278] width 30 height 18
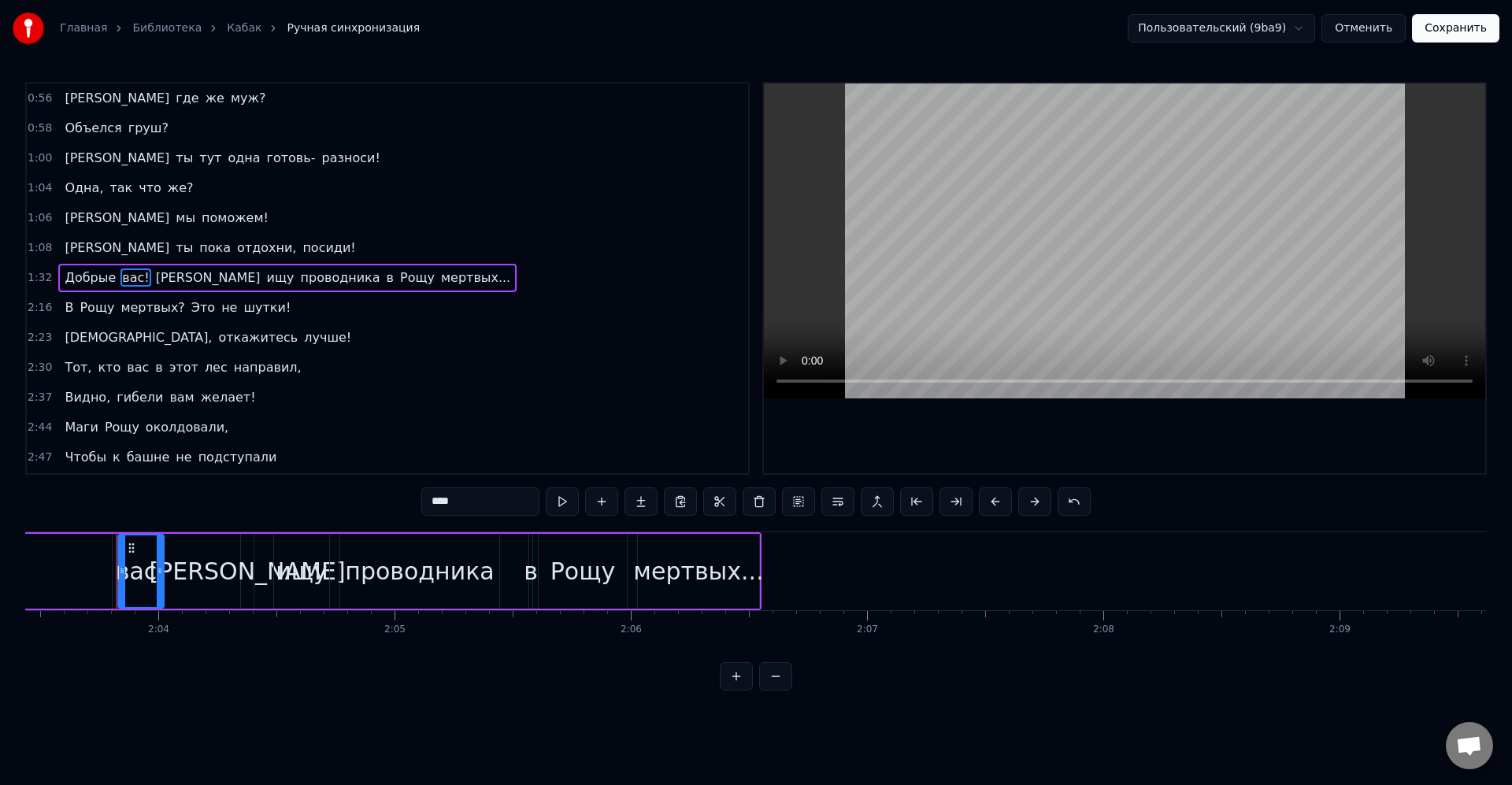
scroll to position [0, 29169]
click at [437, 503] on input "****" at bounding box center [479, 501] width 118 height 28
click at [86, 277] on span "Добрые" at bounding box center [90, 278] width 54 height 18
type input "******"
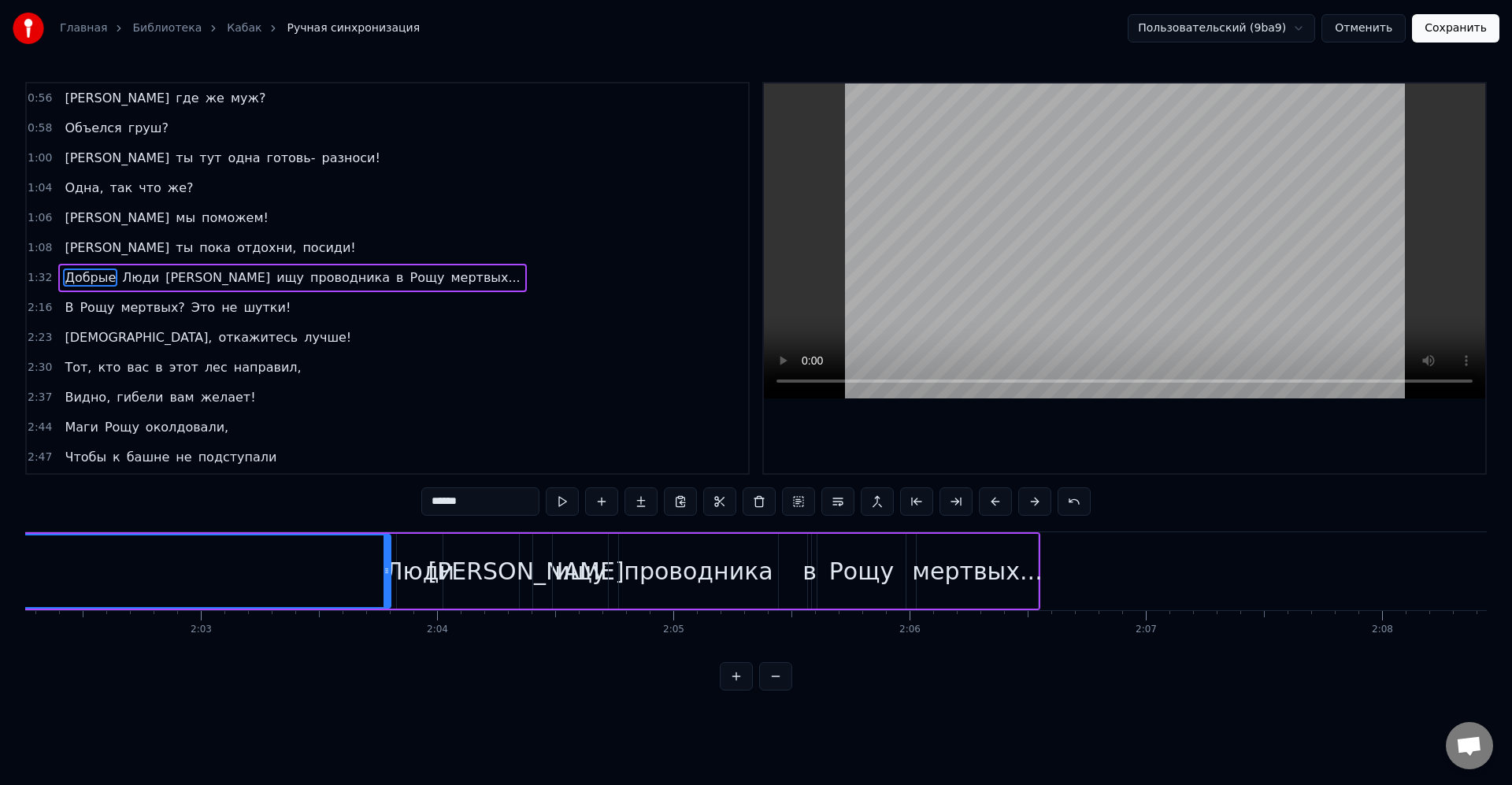
scroll to position [0, 28370]
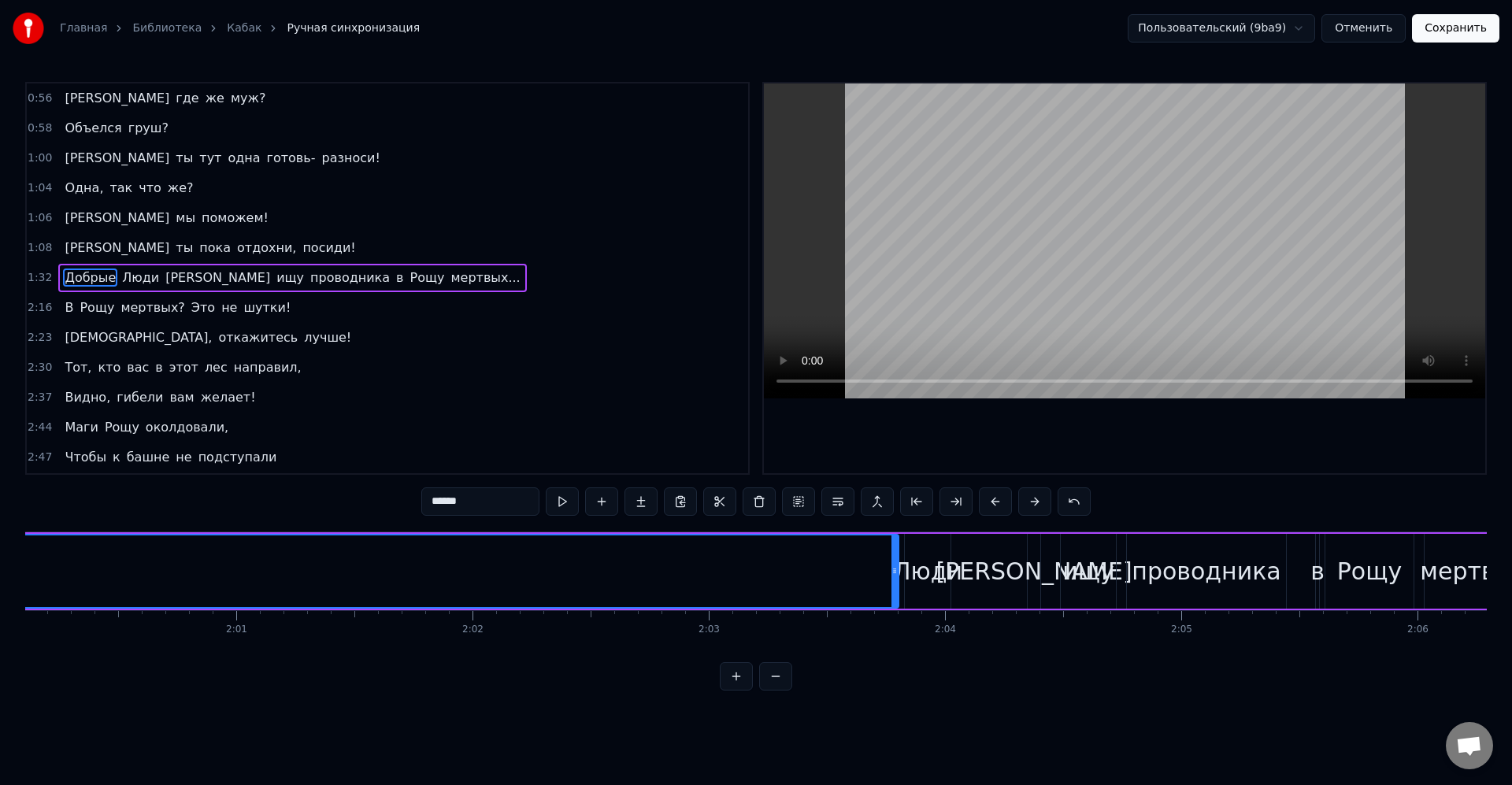
click at [913, 506] on button at bounding box center [916, 501] width 33 height 28
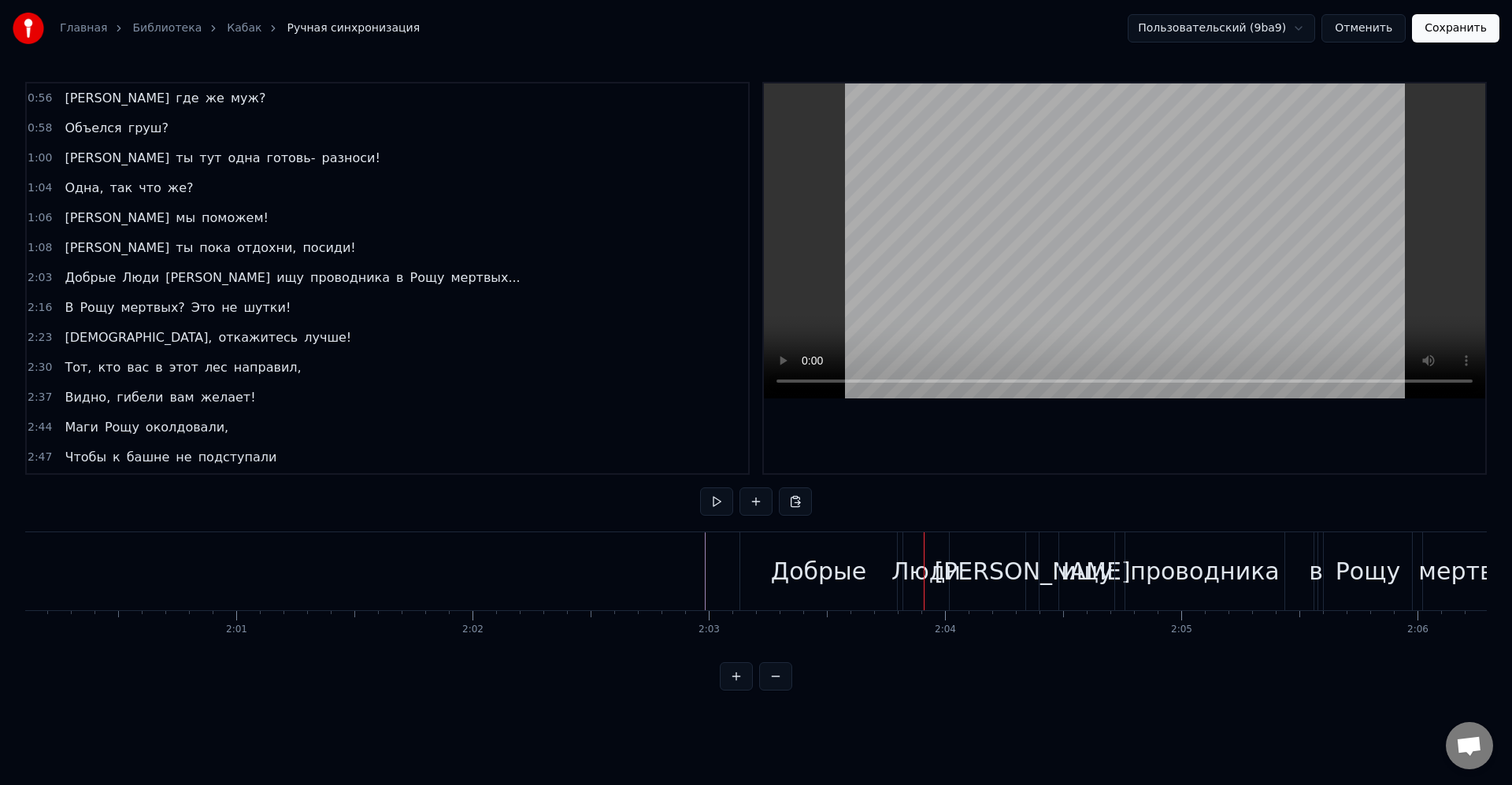
click at [762, 552] on div "Добрые" at bounding box center [818, 571] width 157 height 78
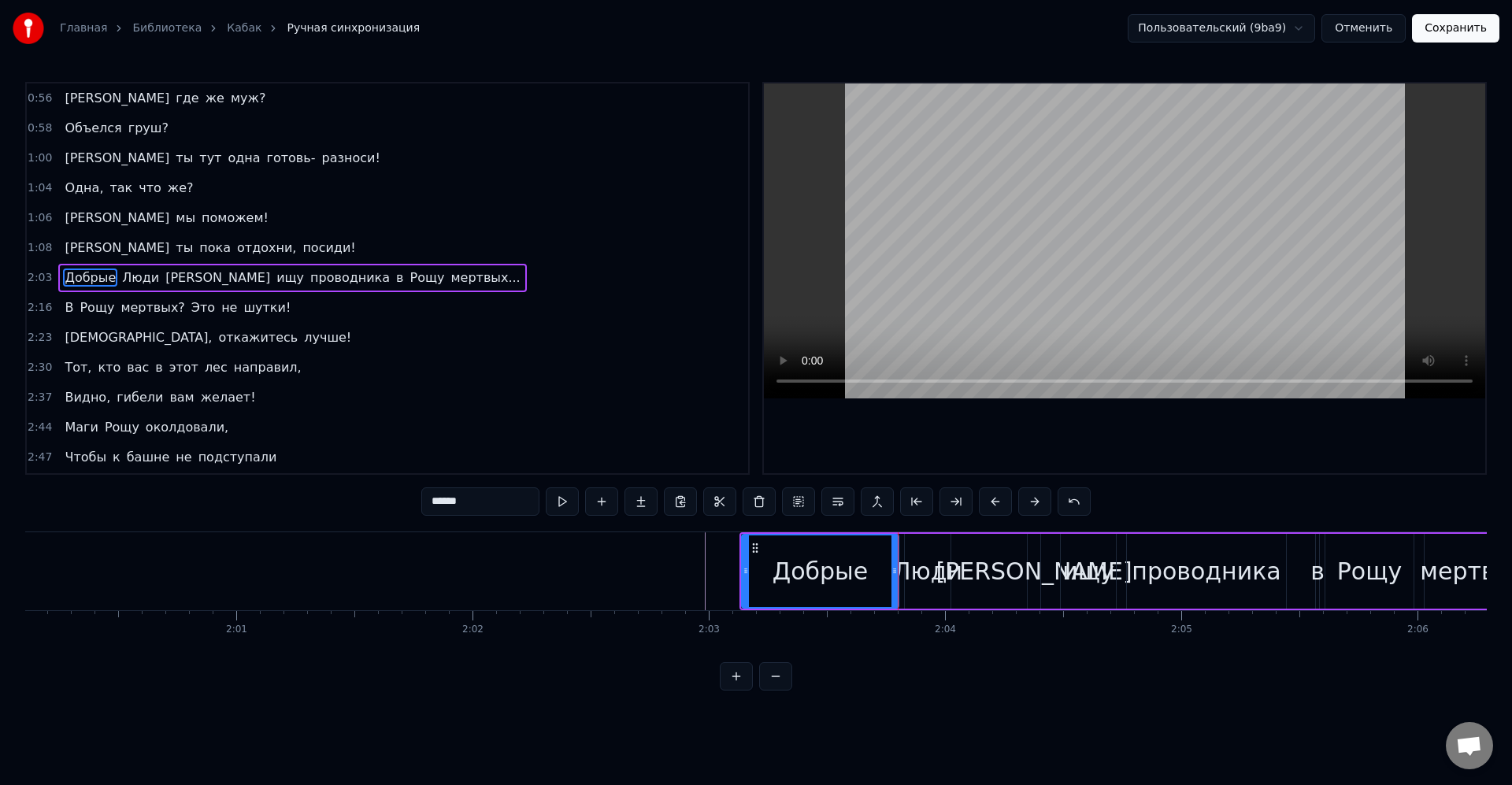
click at [386, 265] on div "Добрые Люди Я ищу проводника в Рощу мертвых..." at bounding box center [292, 278] width 468 height 28
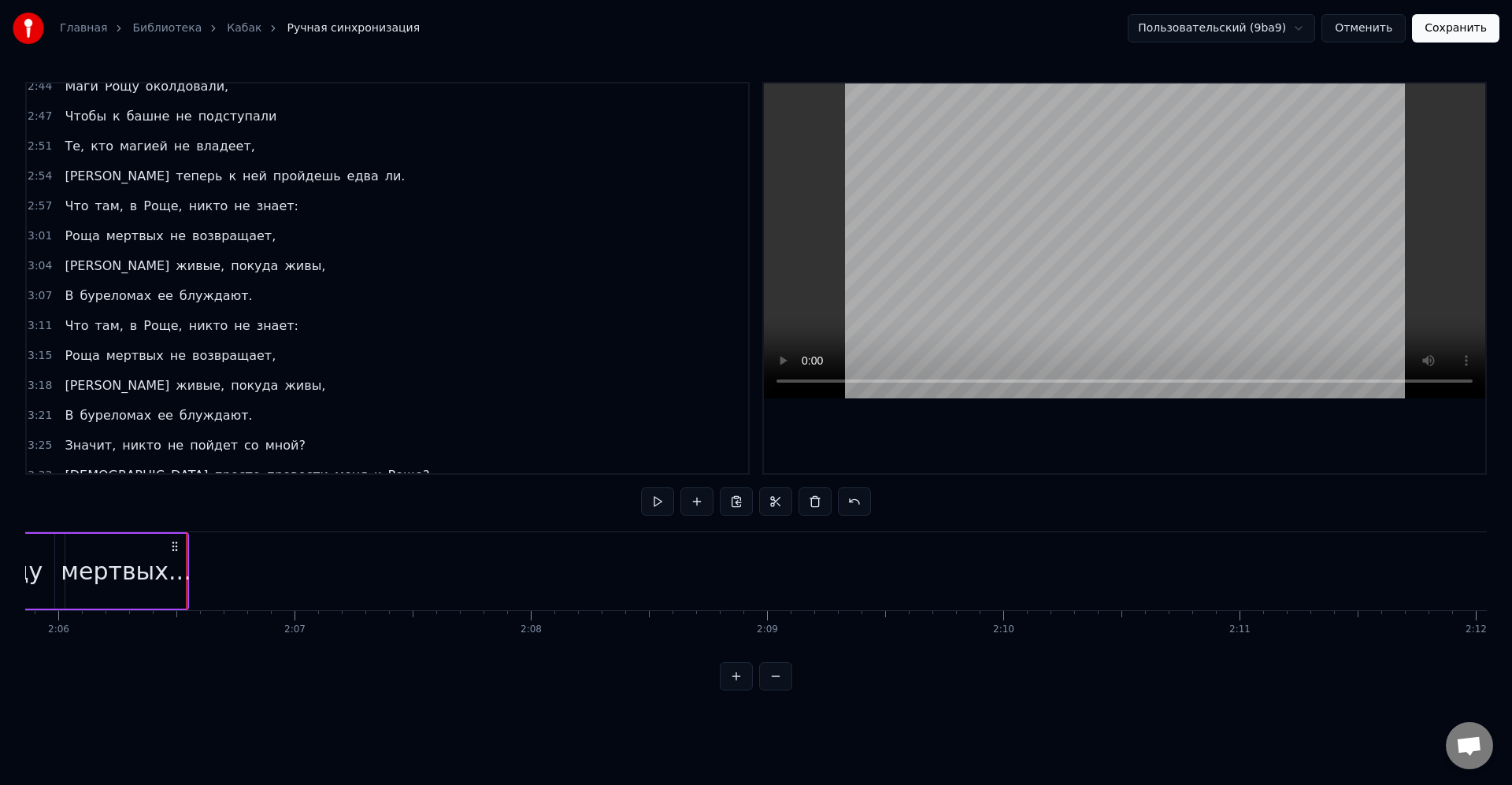
scroll to position [0, 29734]
click at [1444, 29] on button "Сохранить" at bounding box center [1455, 28] width 87 height 28
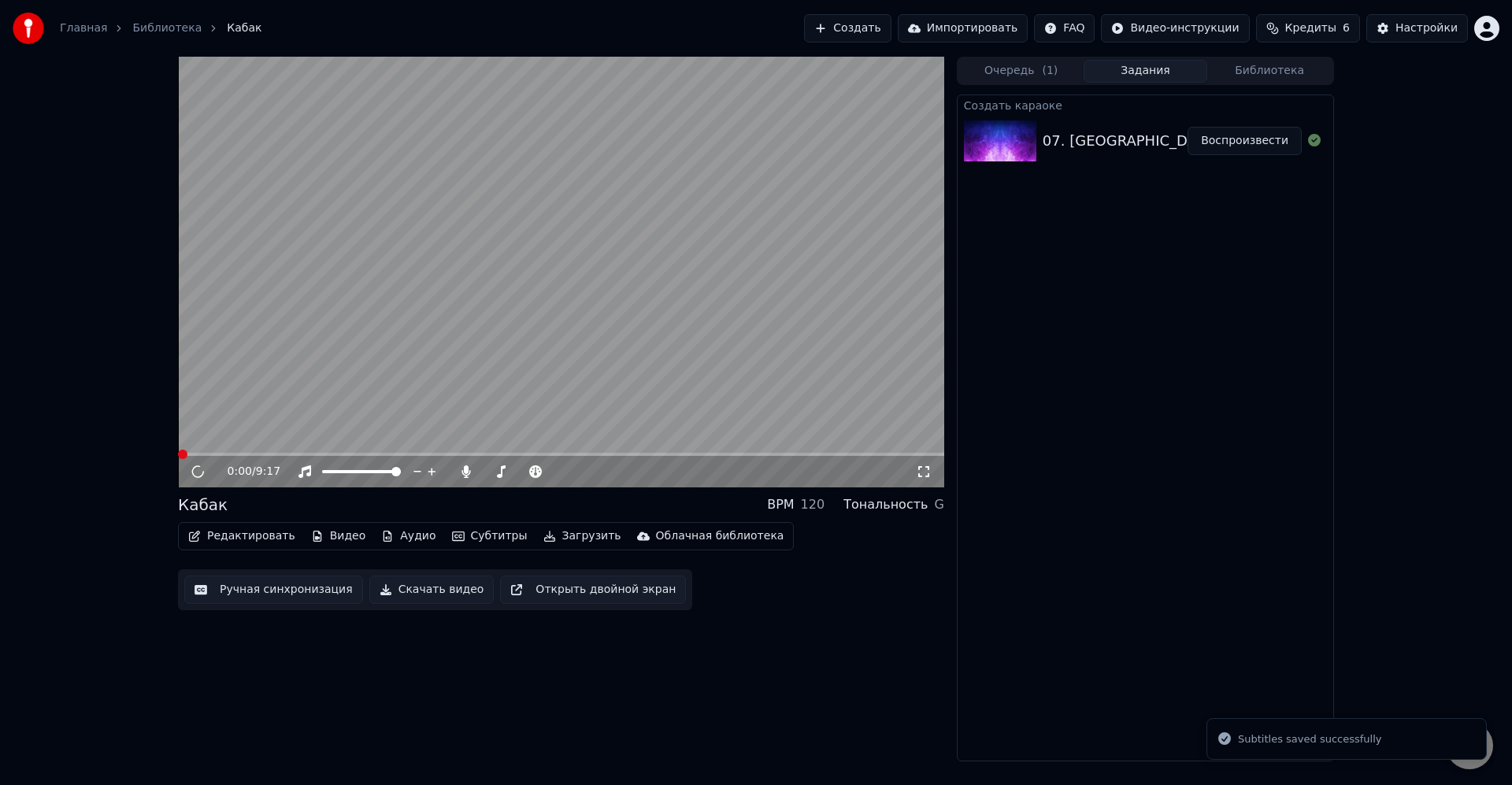
click at [431, 452] on video at bounding box center [560, 272] width 766 height 431
click at [421, 457] on div "0:00 / 9:17" at bounding box center [560, 471] width 766 height 32
click at [412, 452] on span at bounding box center [560, 453] width 766 height 3
click at [365, 453] on span at bounding box center [296, 453] width 236 height 3
click at [337, 455] on span at bounding box center [271, 453] width 187 height 3
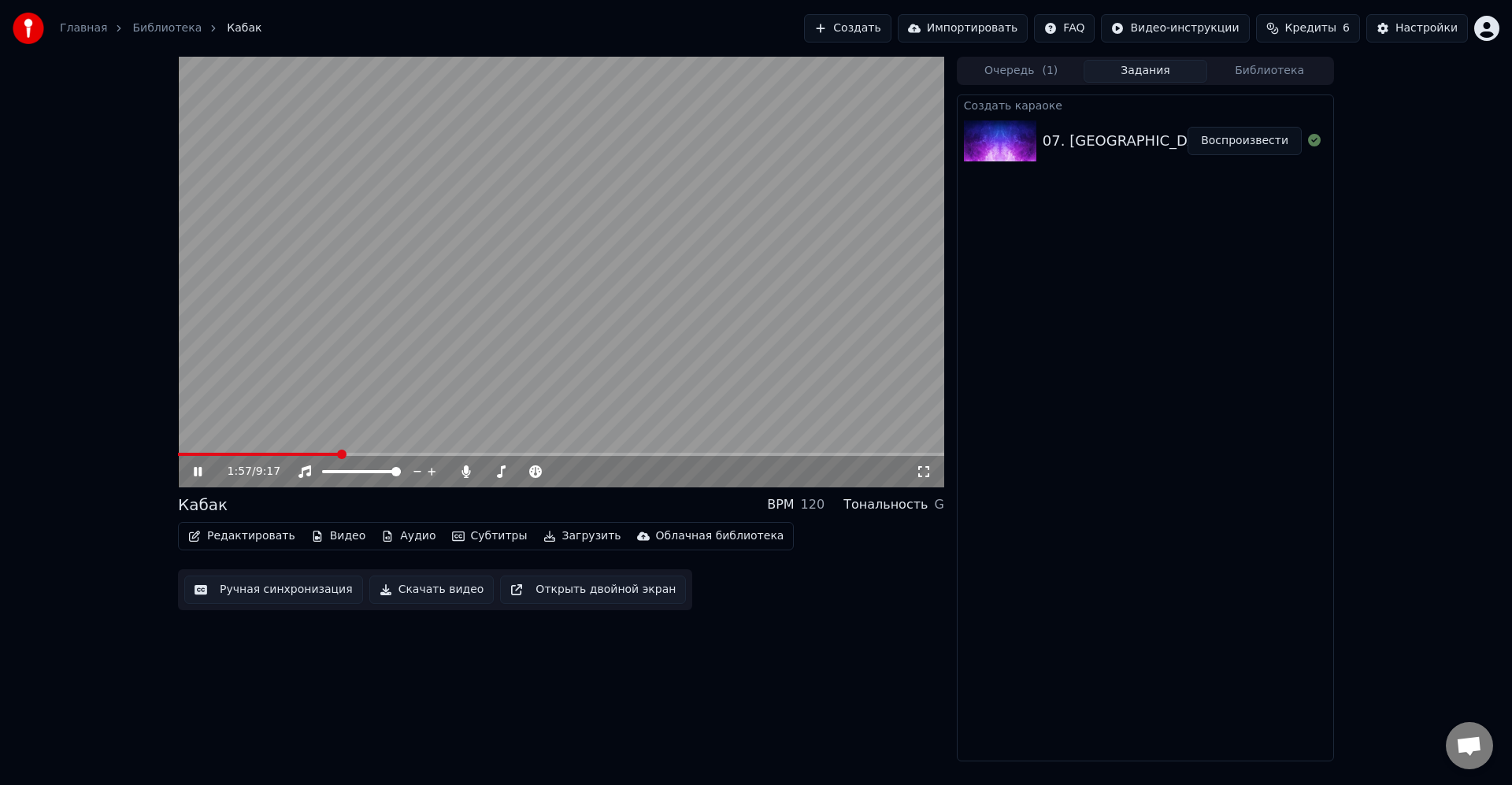
click at [351, 453] on span at bounding box center [560, 453] width 766 height 3
click at [345, 452] on video at bounding box center [560, 272] width 766 height 431
click at [346, 453] on span at bounding box center [261, 453] width 168 height 3
click at [628, 180] on video at bounding box center [560, 272] width 766 height 431
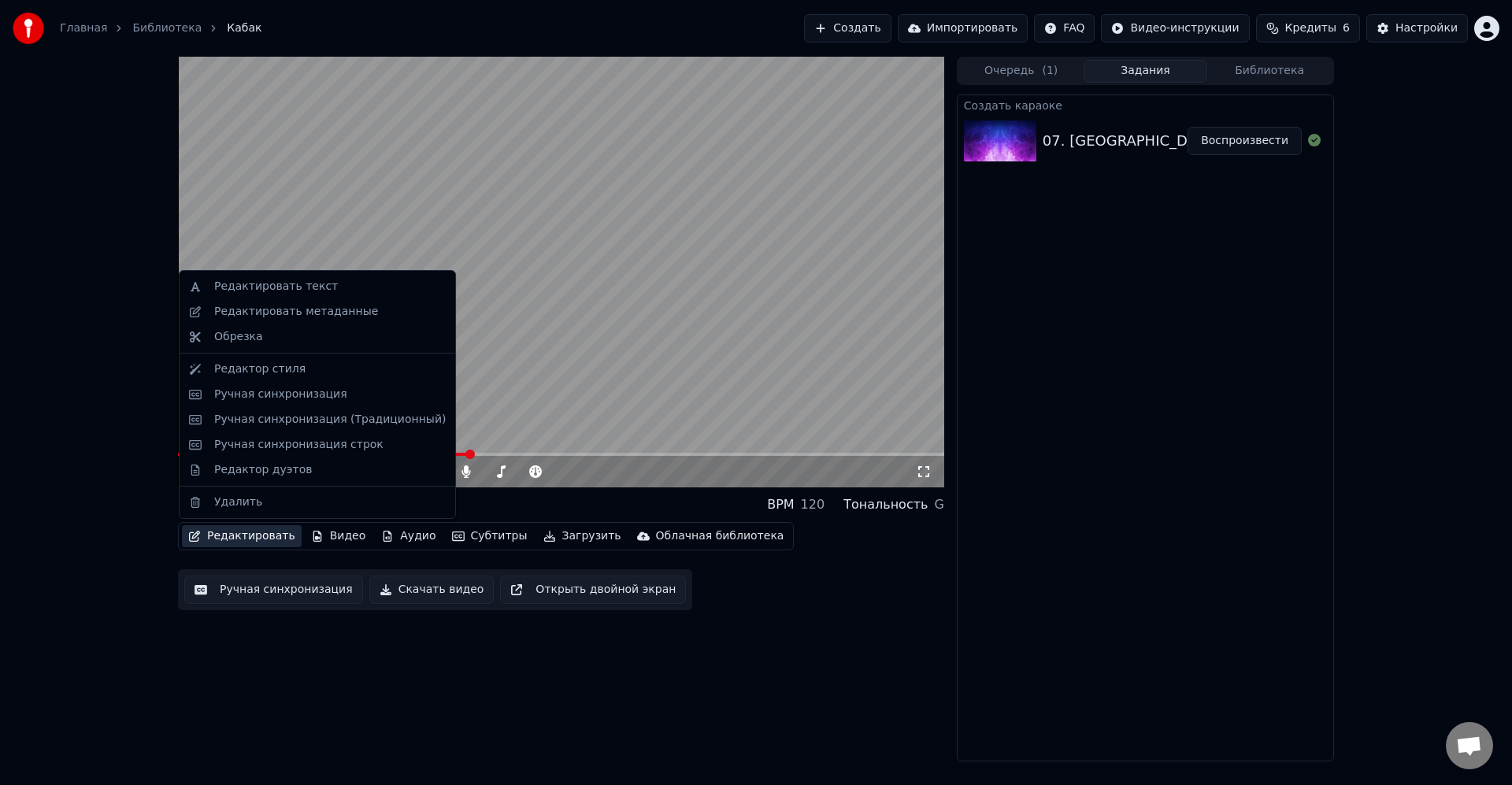
click at [234, 537] on button "Редактировать" at bounding box center [241, 536] width 120 height 22
click at [282, 403] on div "Ручная синхронизация" at bounding box center [317, 395] width 269 height 25
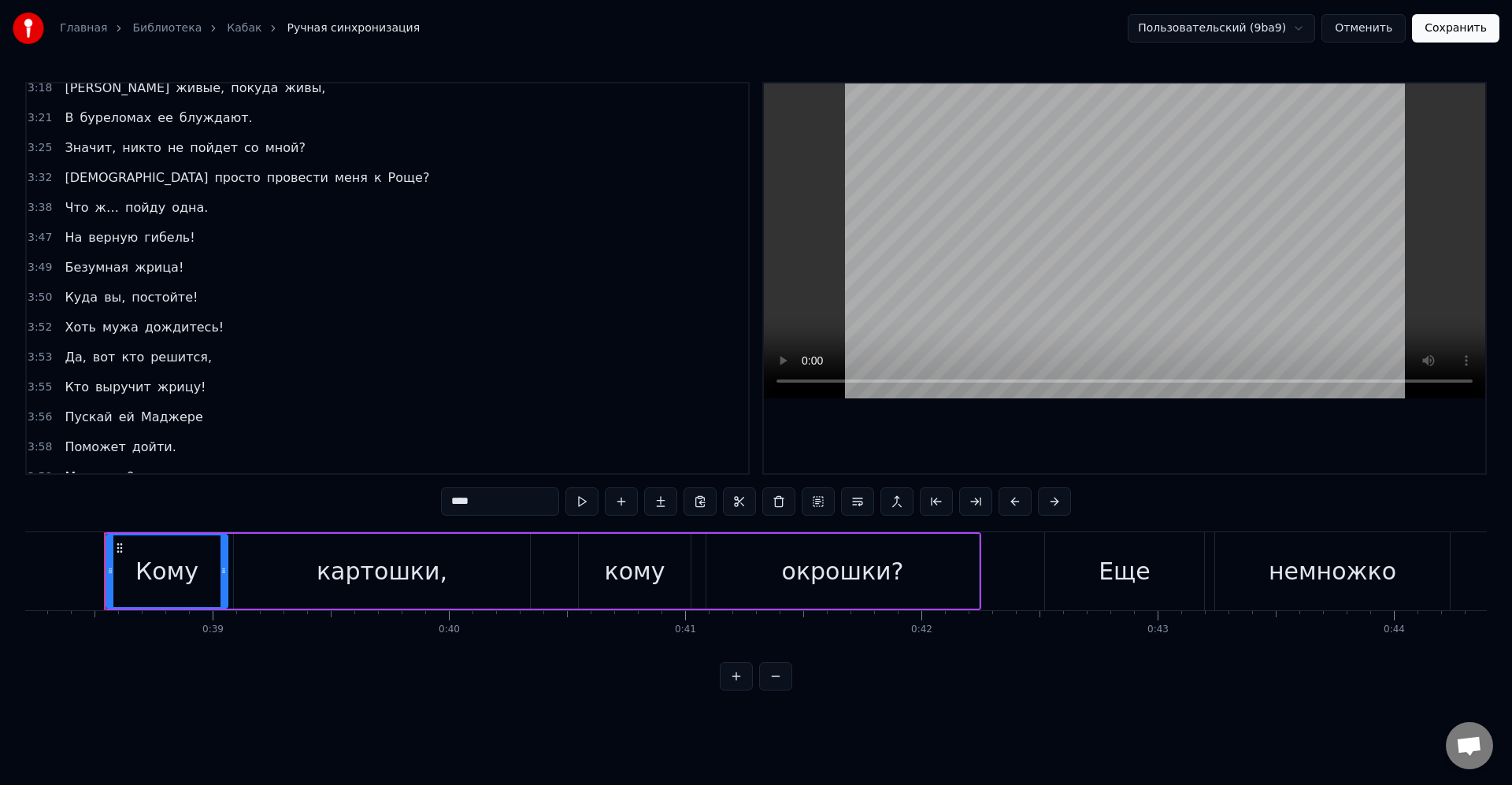
scroll to position [756, 0]
click at [265, 180] on span "провести" at bounding box center [297, 180] width 65 height 18
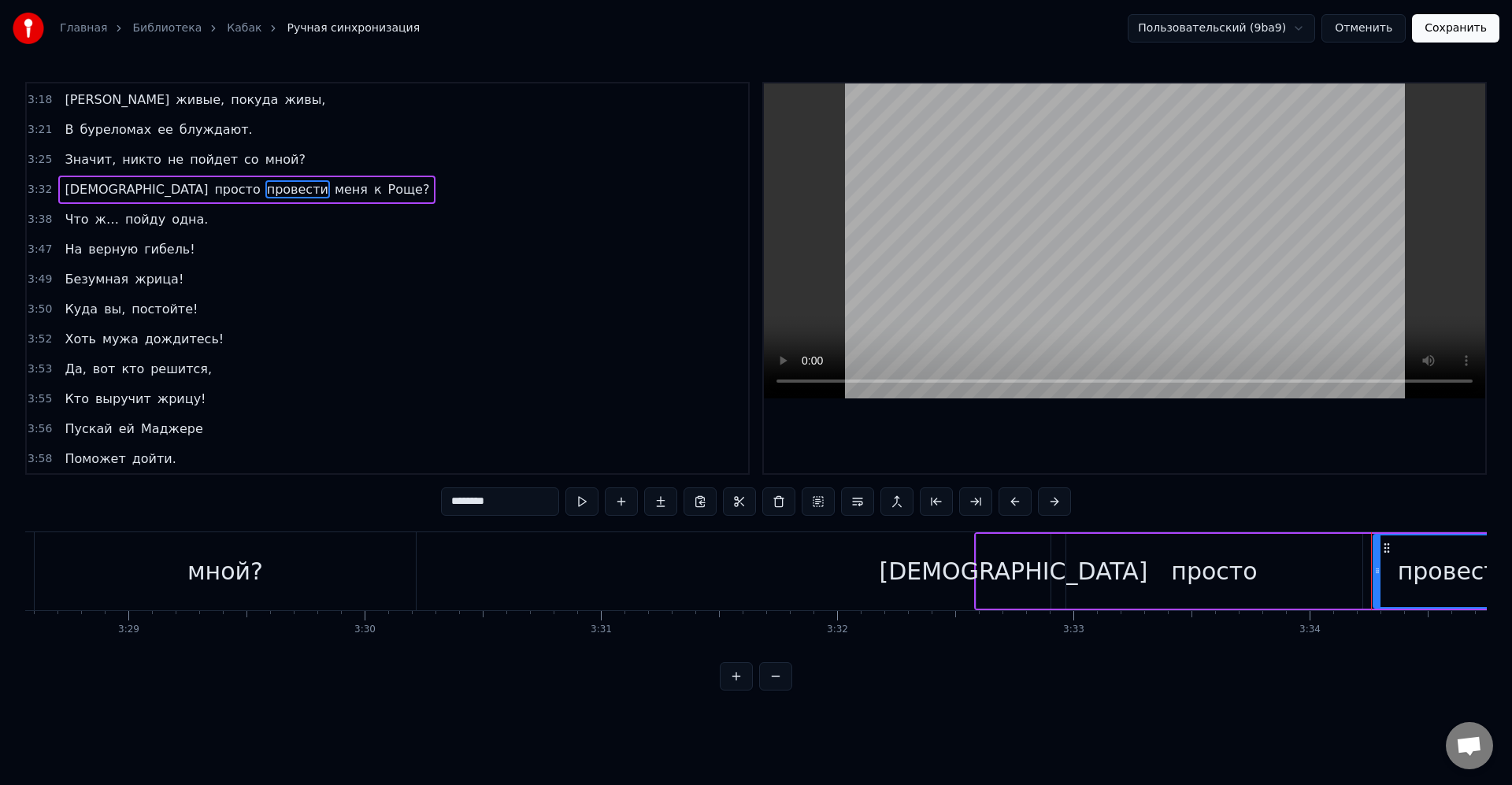
scroll to position [0, 50532]
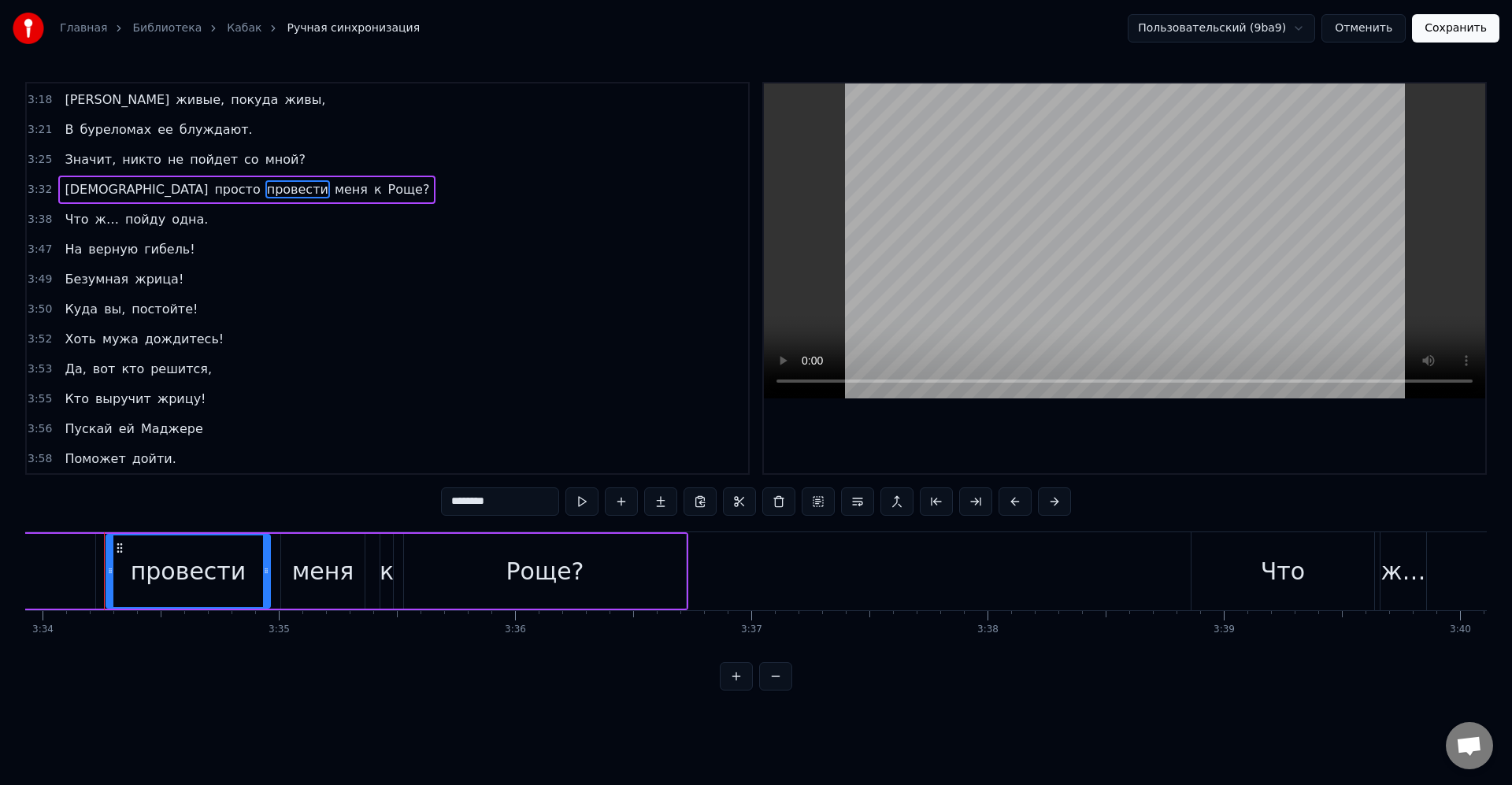
click at [511, 496] on input "********" at bounding box center [499, 501] width 118 height 28
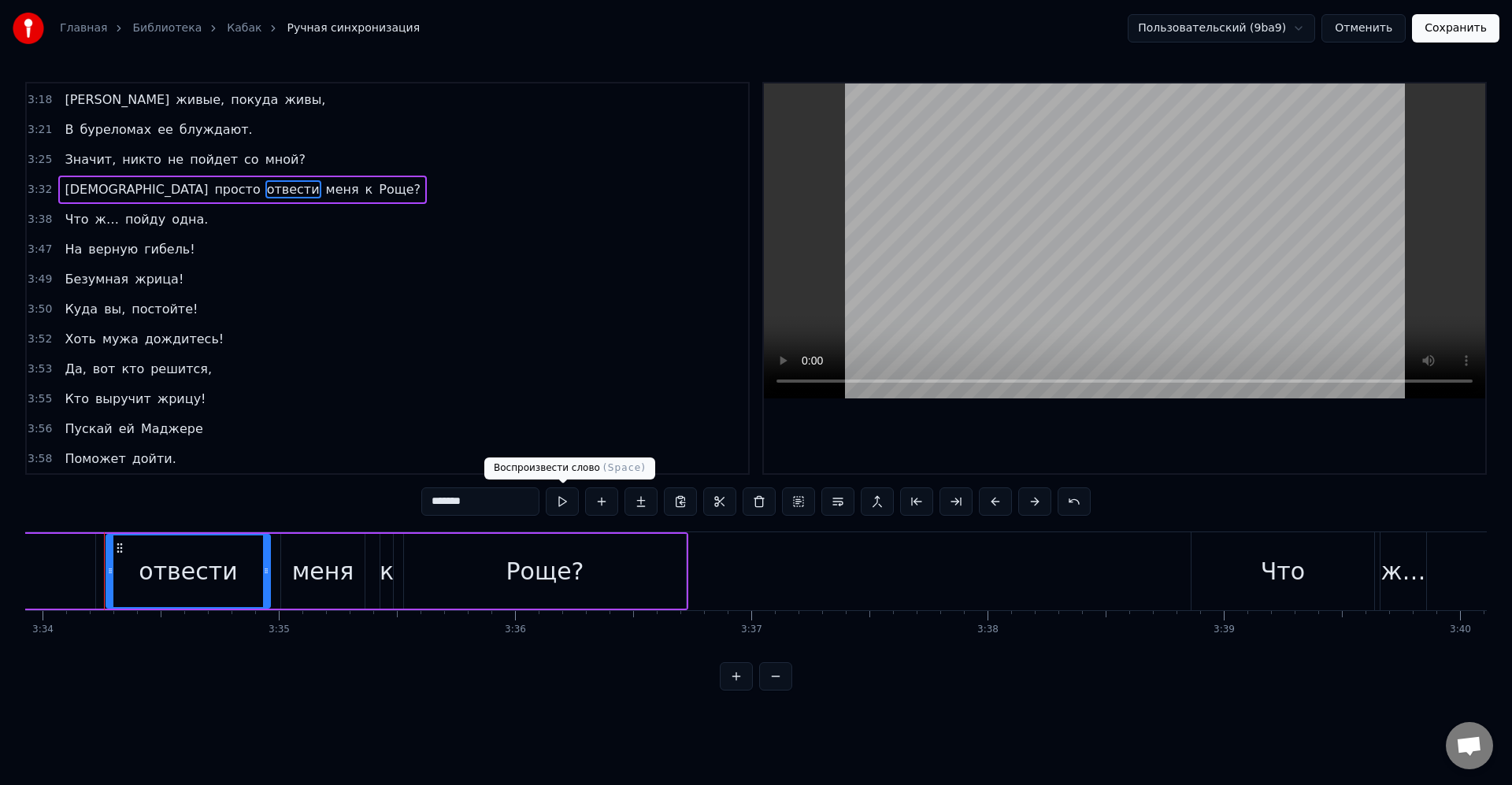
click at [564, 500] on button at bounding box center [562, 501] width 33 height 28
click at [261, 561] on div at bounding box center [261, 571] width 6 height 72
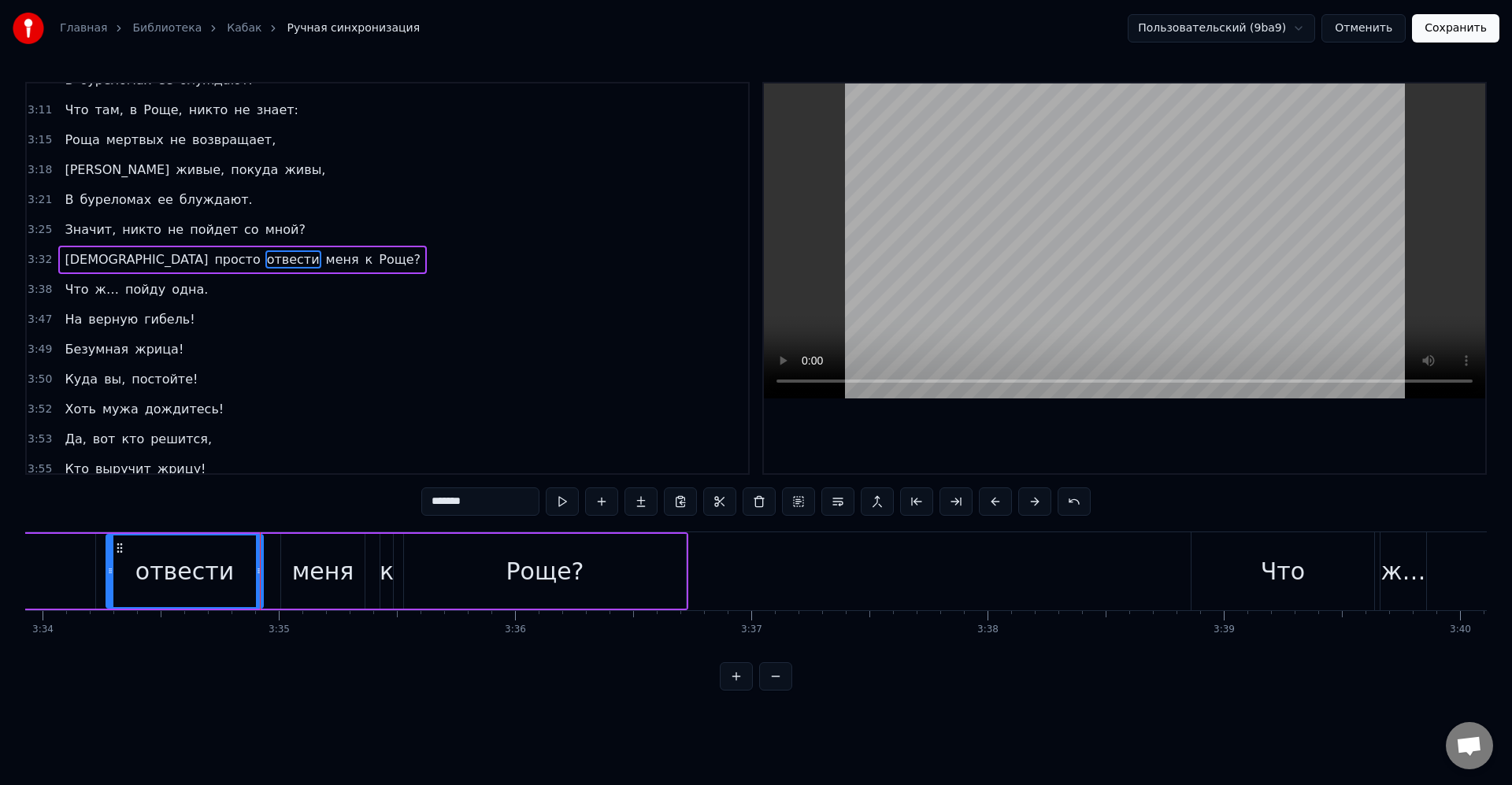
scroll to position [659, 0]
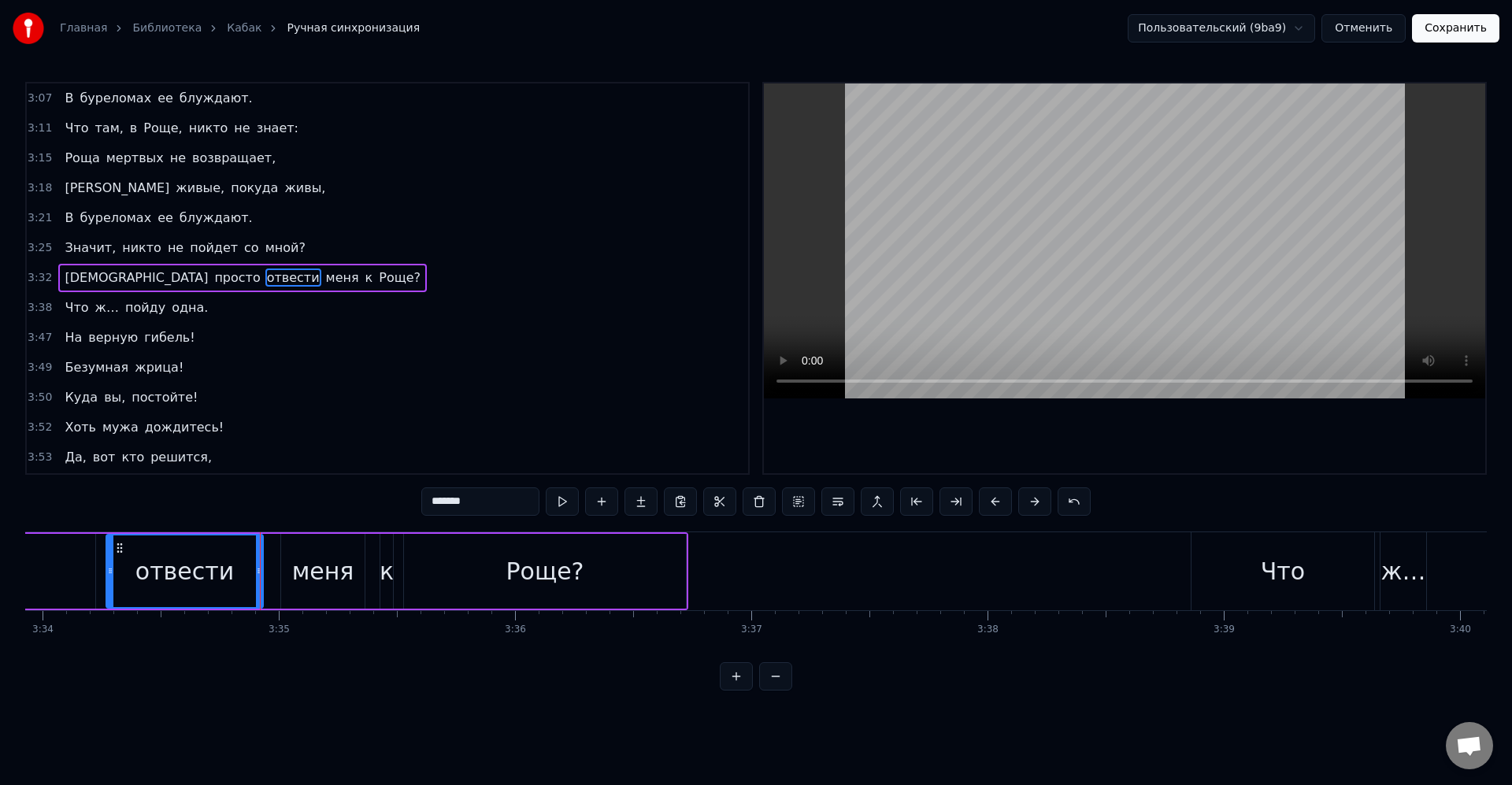
click at [282, 565] on div "меня" at bounding box center [323, 570] width 84 height 75
type input "****"
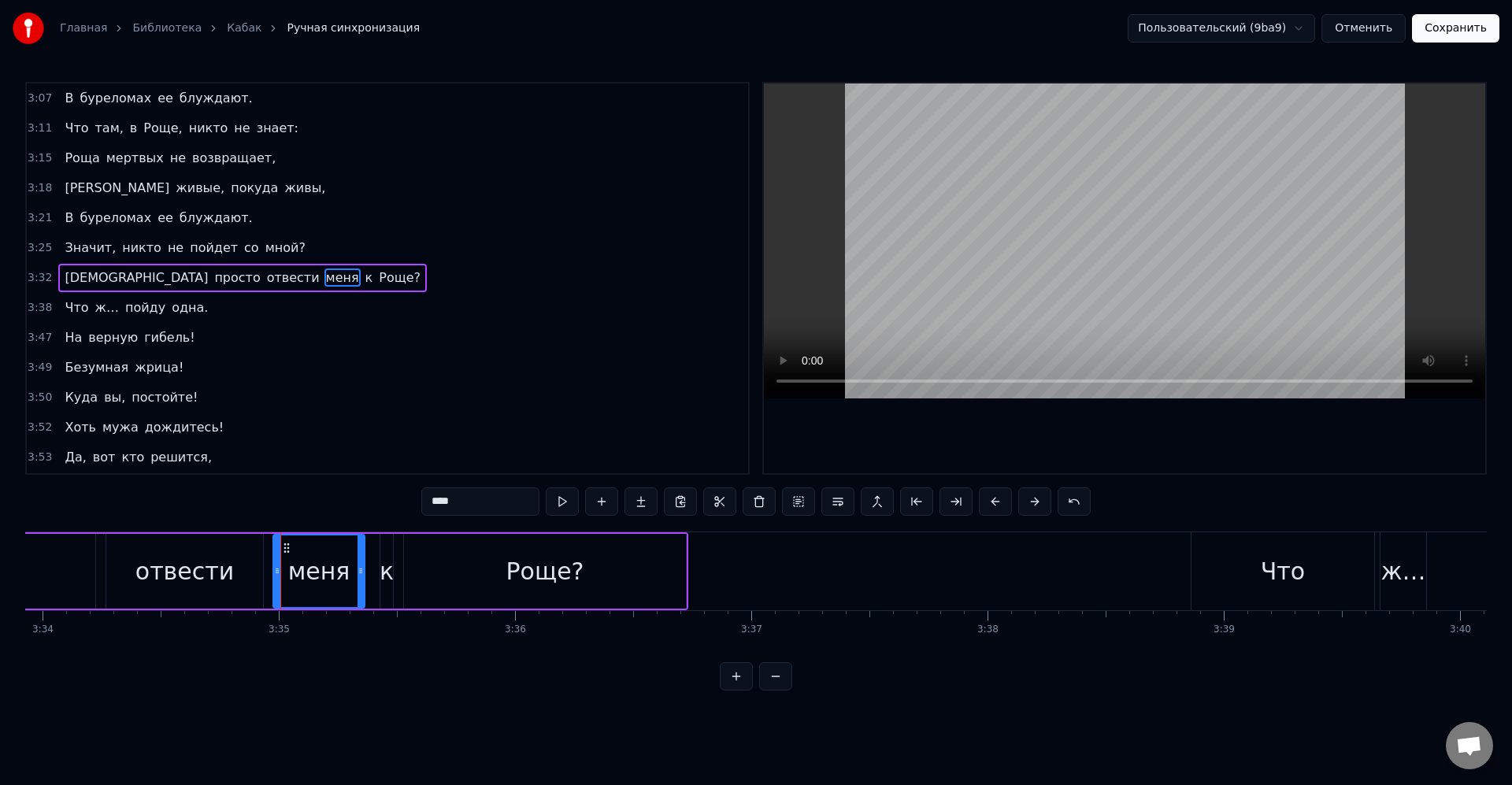
click at [275, 567] on icon at bounding box center [277, 571] width 6 height 13
click at [559, 505] on button at bounding box center [562, 501] width 33 height 28
click at [287, 528] on div "0:38 Кому картошки, кому окрошки? 0:42 Еще немножко налью вина! 0:46 Вот угощен…" at bounding box center [756, 386] width 1462 height 608
click at [294, 534] on div "Даже просто отвести меня к Роще?" at bounding box center [197, 571] width 981 height 78
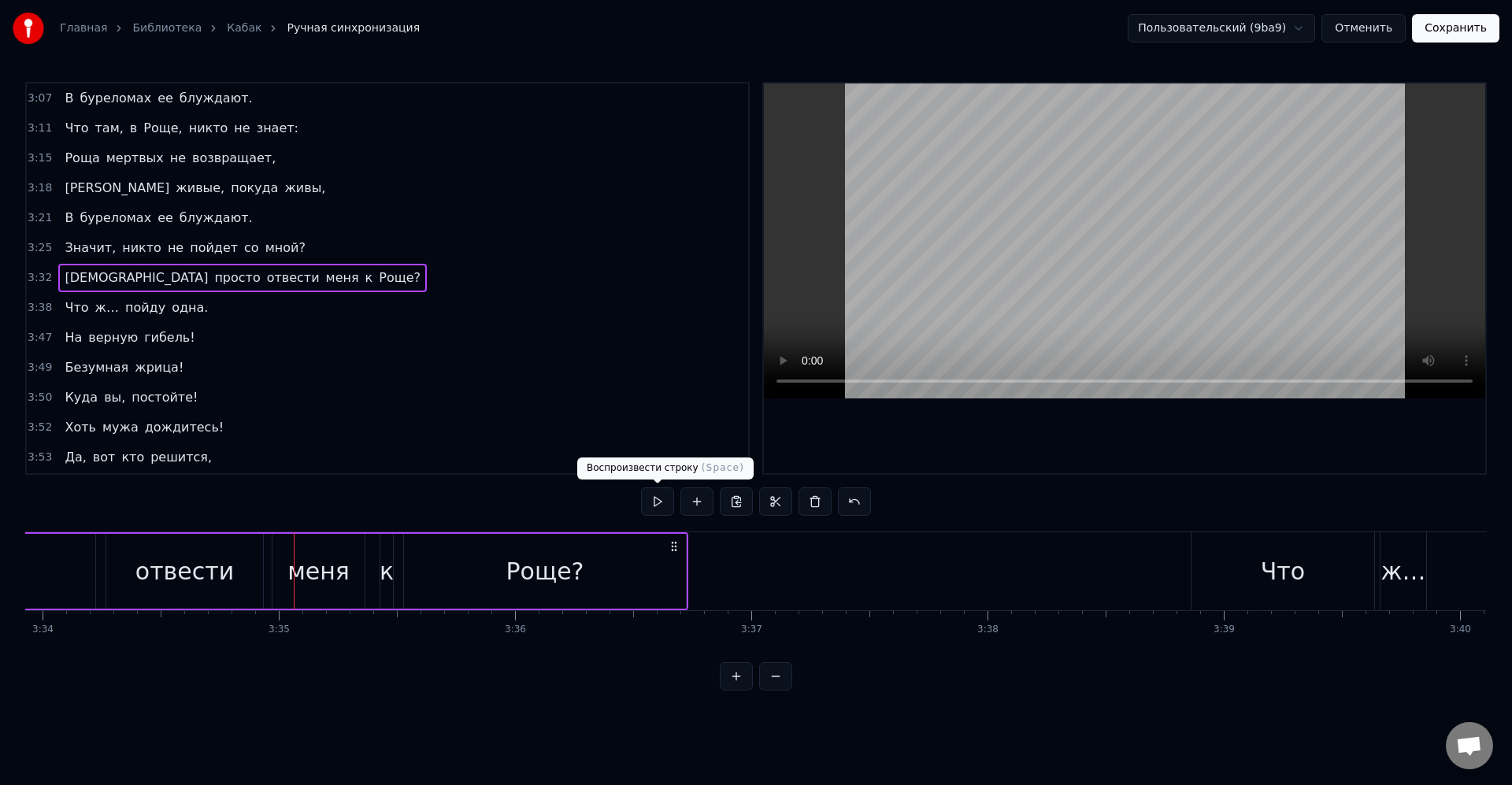
click at [652, 506] on button at bounding box center [657, 501] width 33 height 28
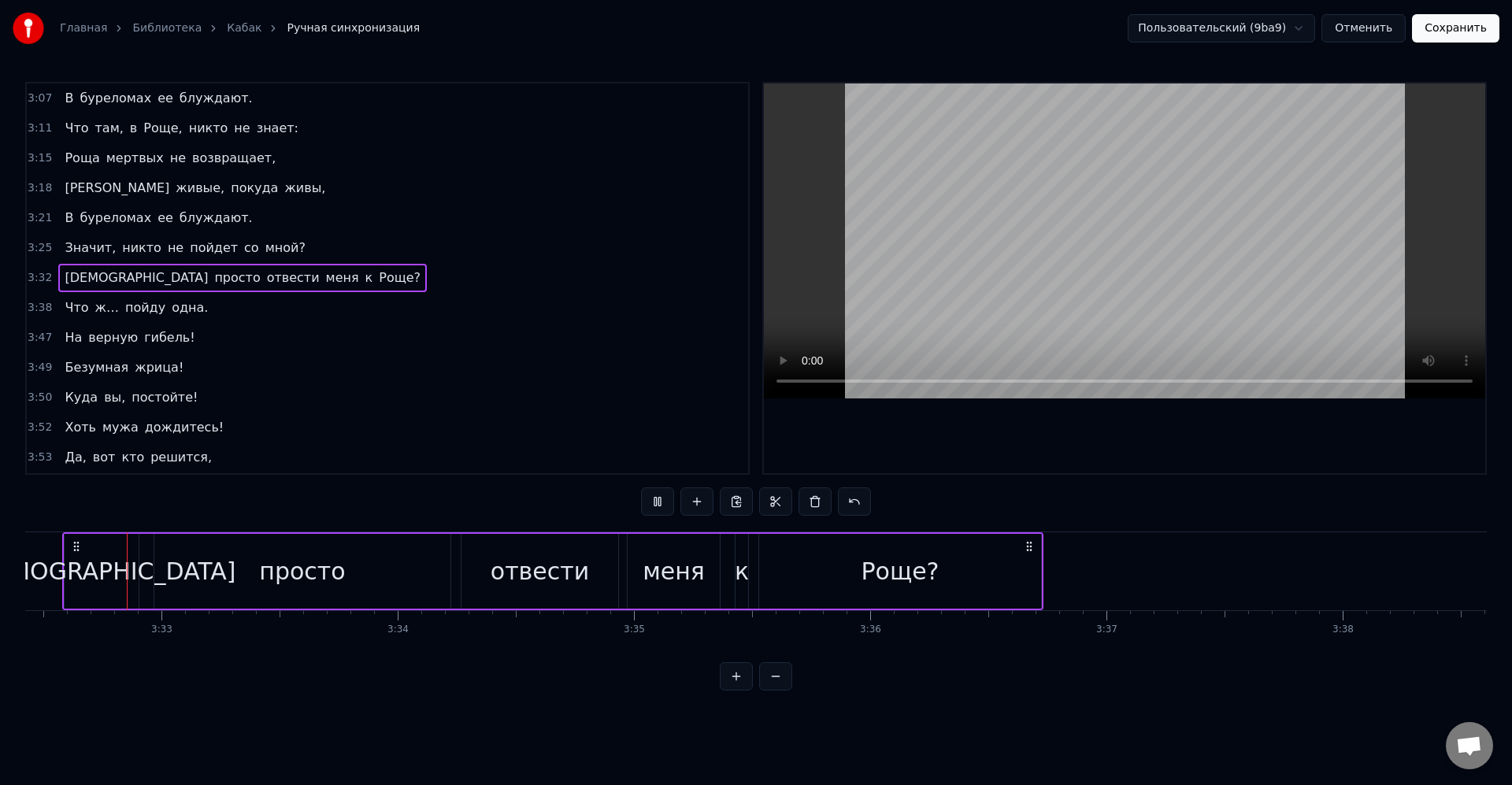
scroll to position [0, 50174]
click at [1467, 27] on button "Сохранить" at bounding box center [1455, 28] width 87 height 28
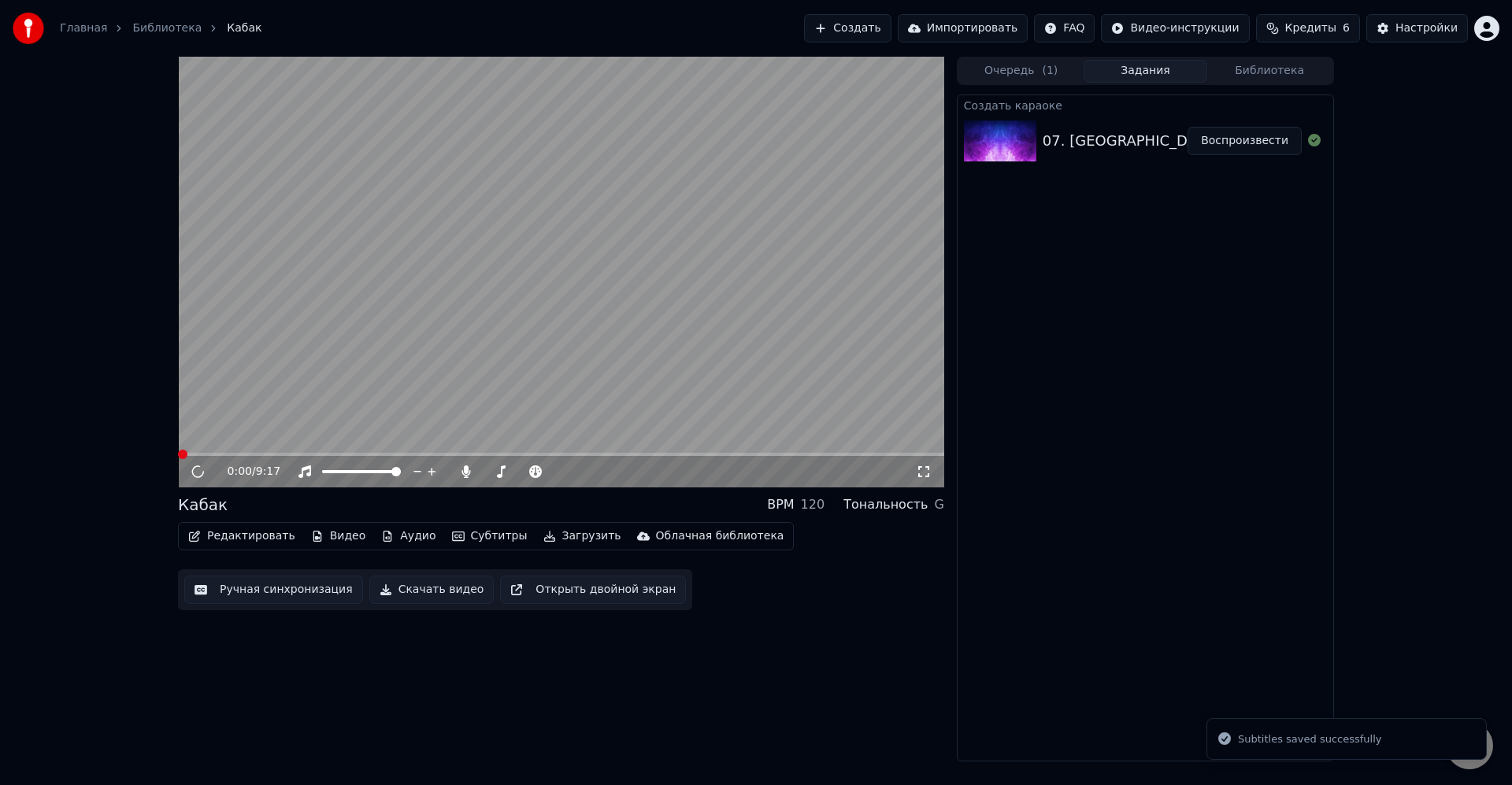
click at [475, 453] on span at bounding box center [560, 453] width 766 height 3
click at [440, 454] on span at bounding box center [560, 453] width 766 height 3
click at [460, 453] on span at bounding box center [560, 453] width 766 height 3
click at [476, 456] on span at bounding box center [560, 453] width 766 height 3
click at [473, 455] on span at bounding box center [478, 454] width 9 height 9
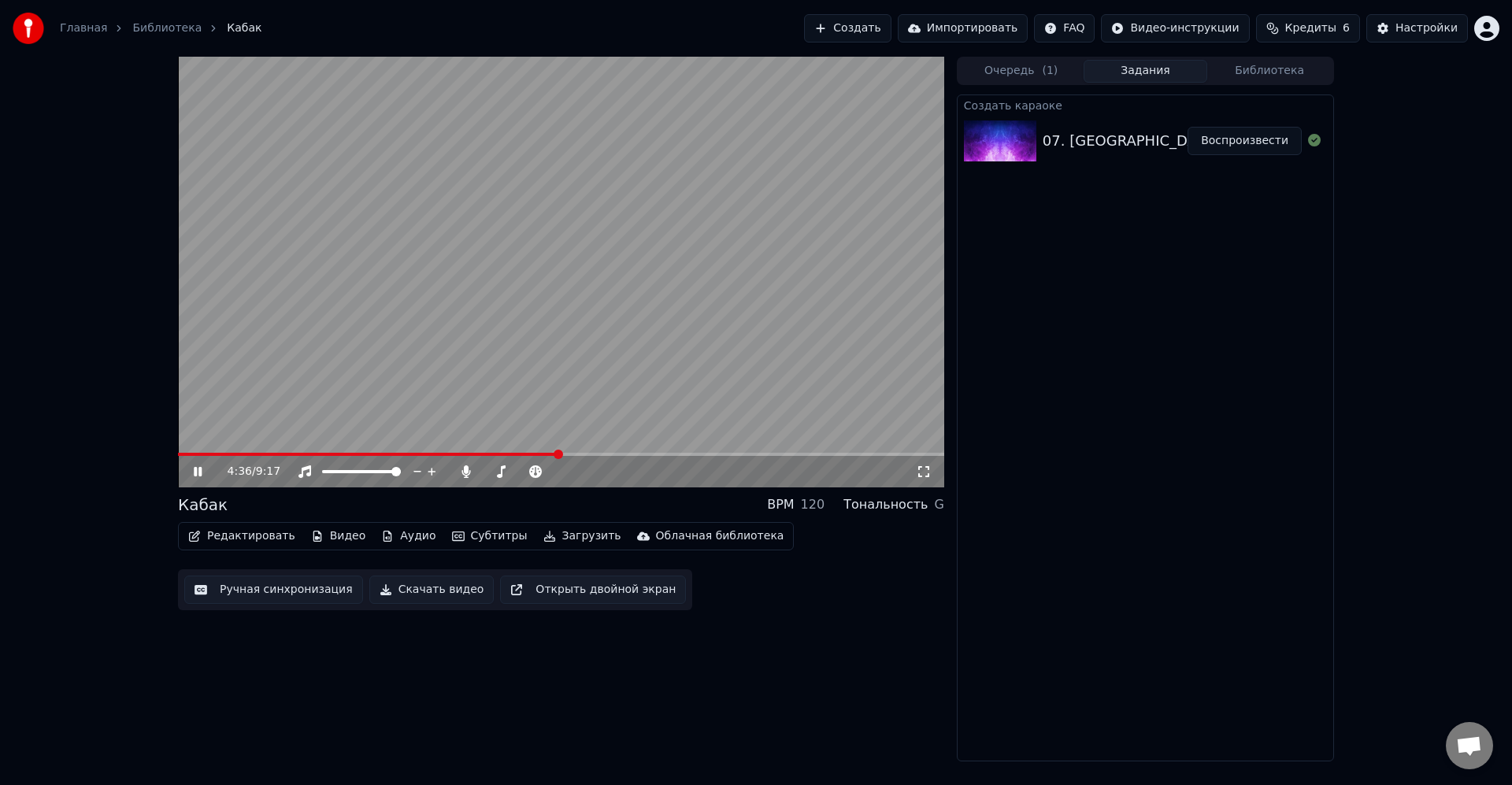
click at [761, 433] on video at bounding box center [560, 272] width 766 height 431
click at [239, 538] on button "Редактировать" at bounding box center [241, 536] width 120 height 22
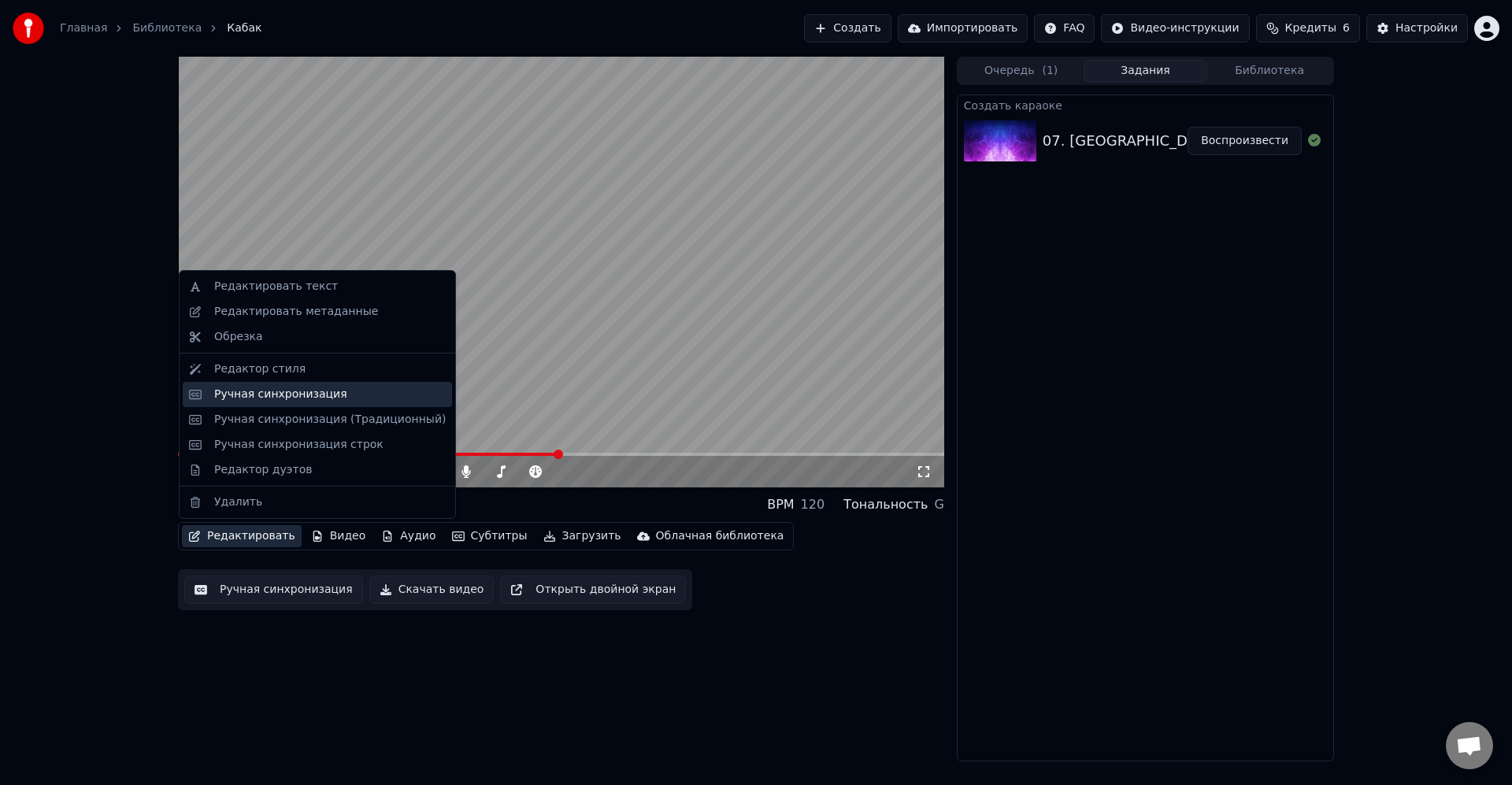
click at [269, 401] on div "Ручная синхронизация" at bounding box center [281, 394] width 133 height 15
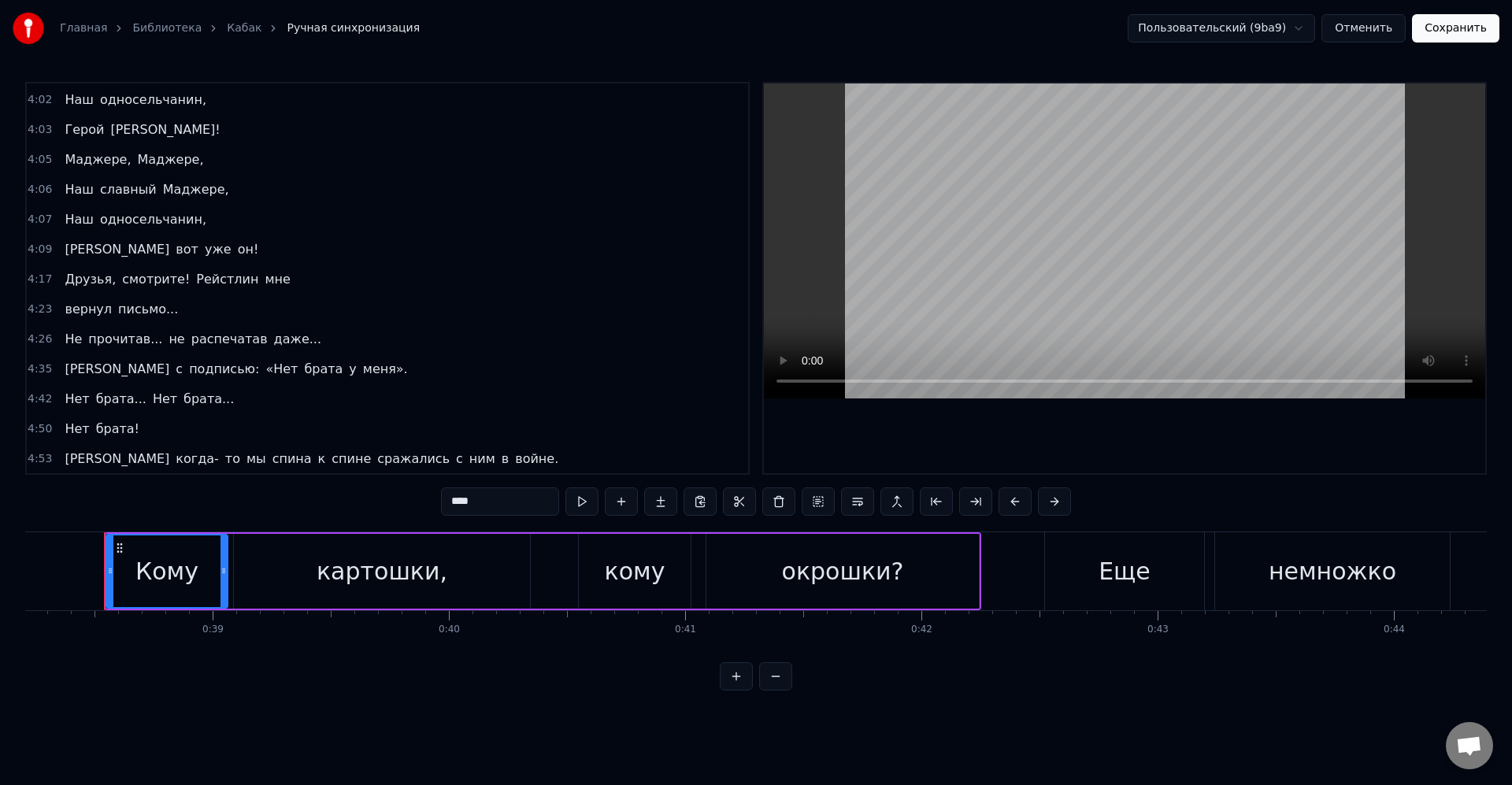
scroll to position [1323, 0]
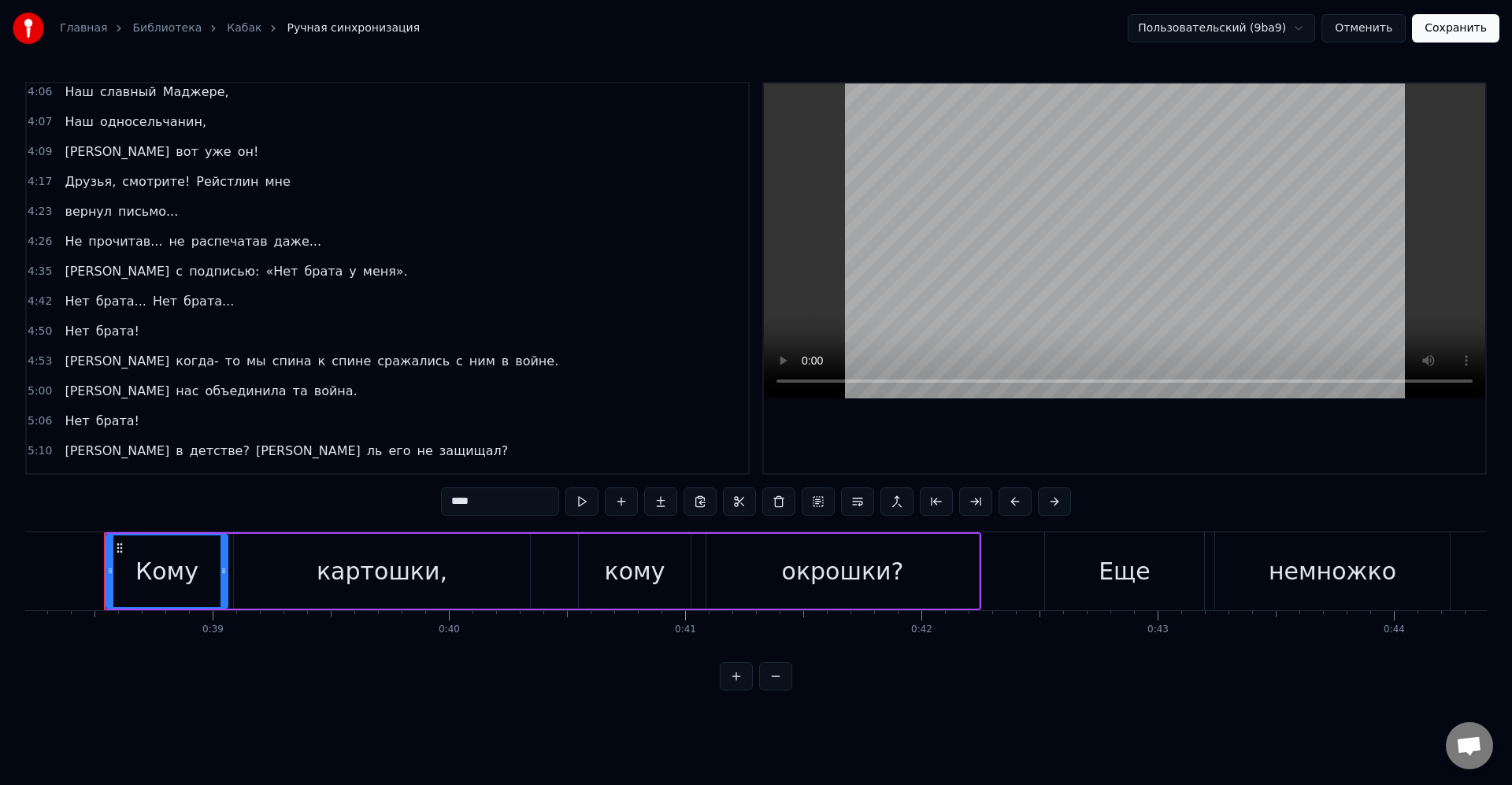
click at [187, 271] on span "подписью:" at bounding box center [223, 271] width 73 height 18
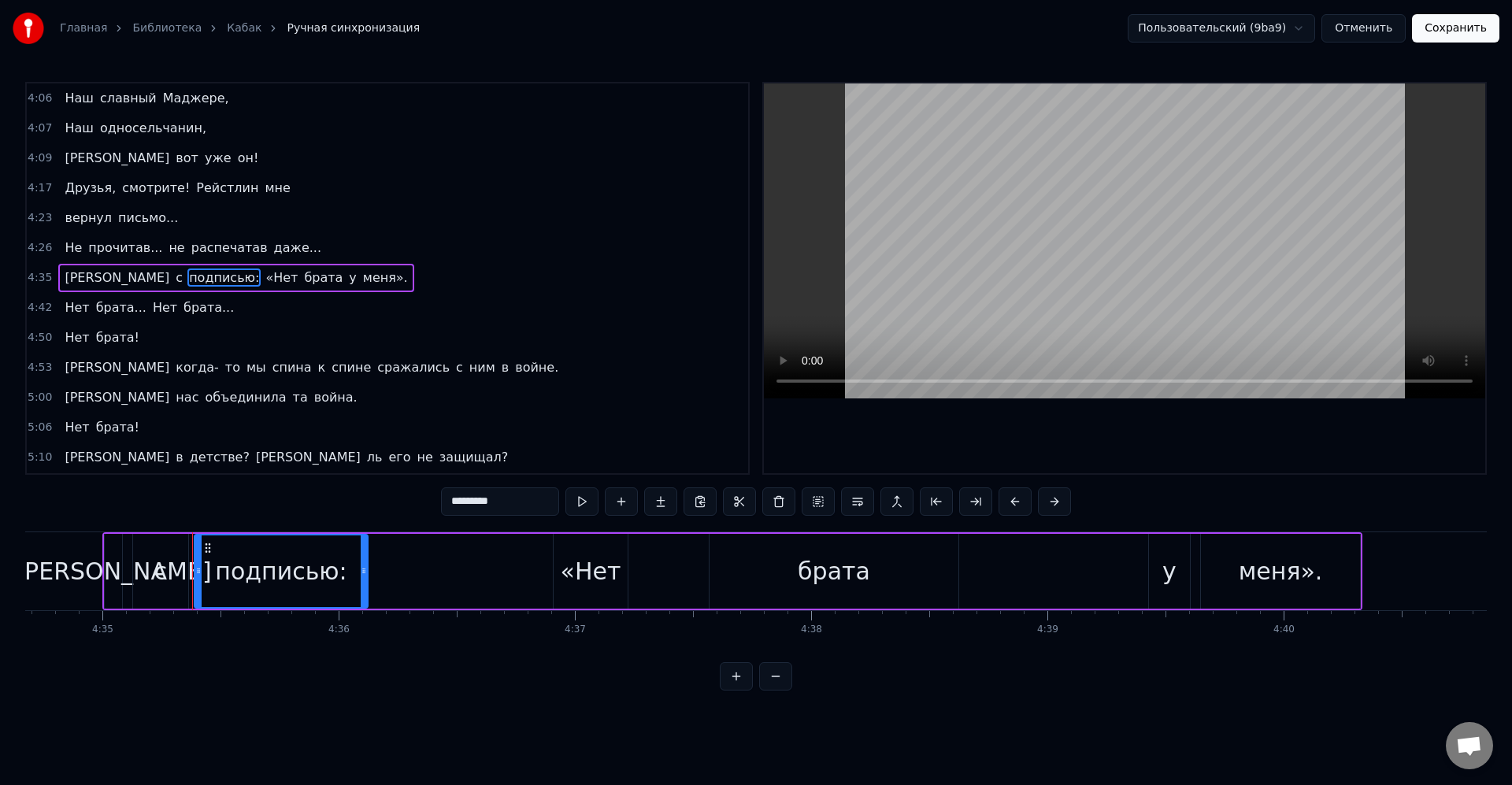
scroll to position [0, 64969]
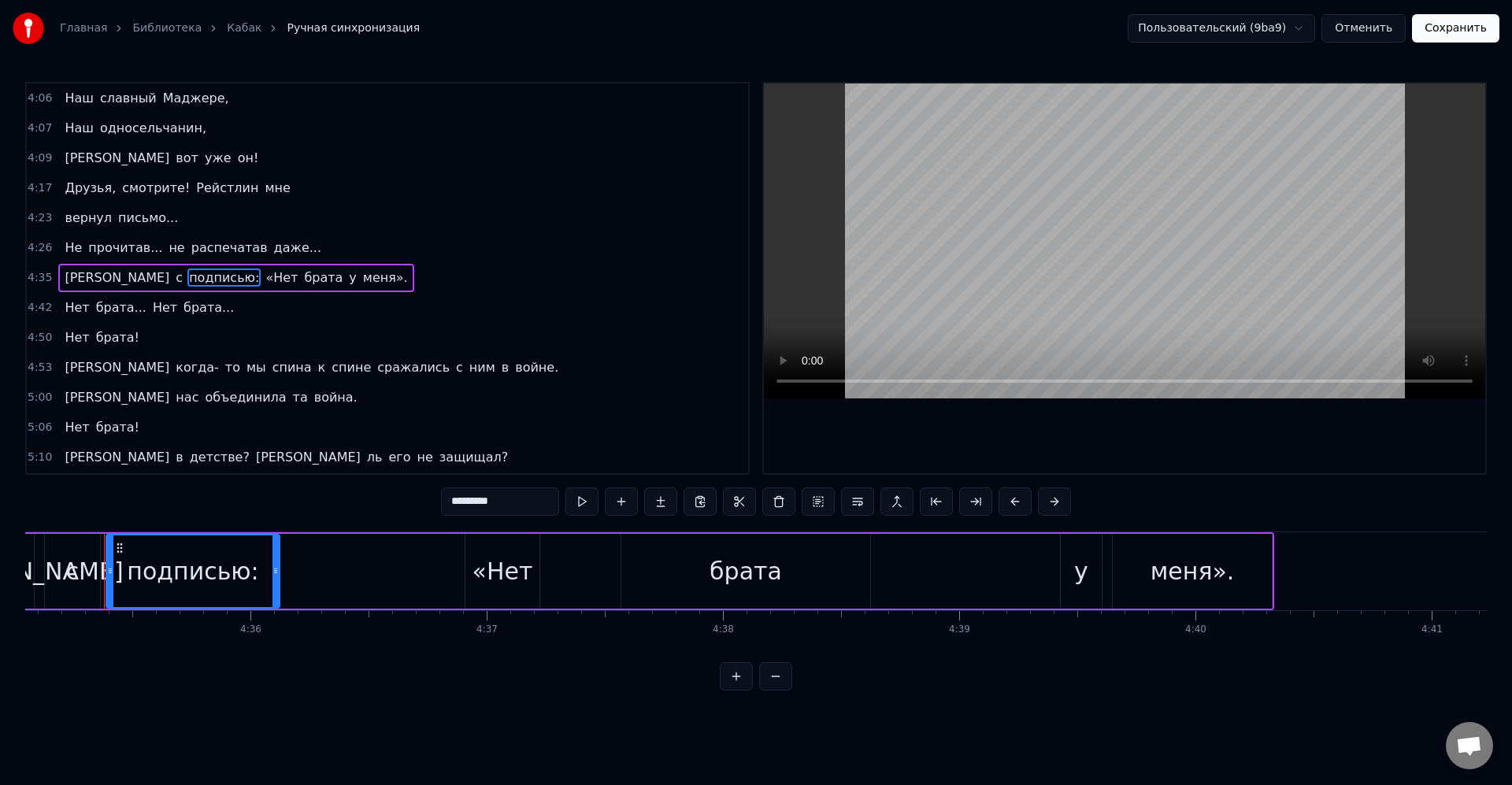
click at [513, 502] on input "*********" at bounding box center [499, 501] width 118 height 28
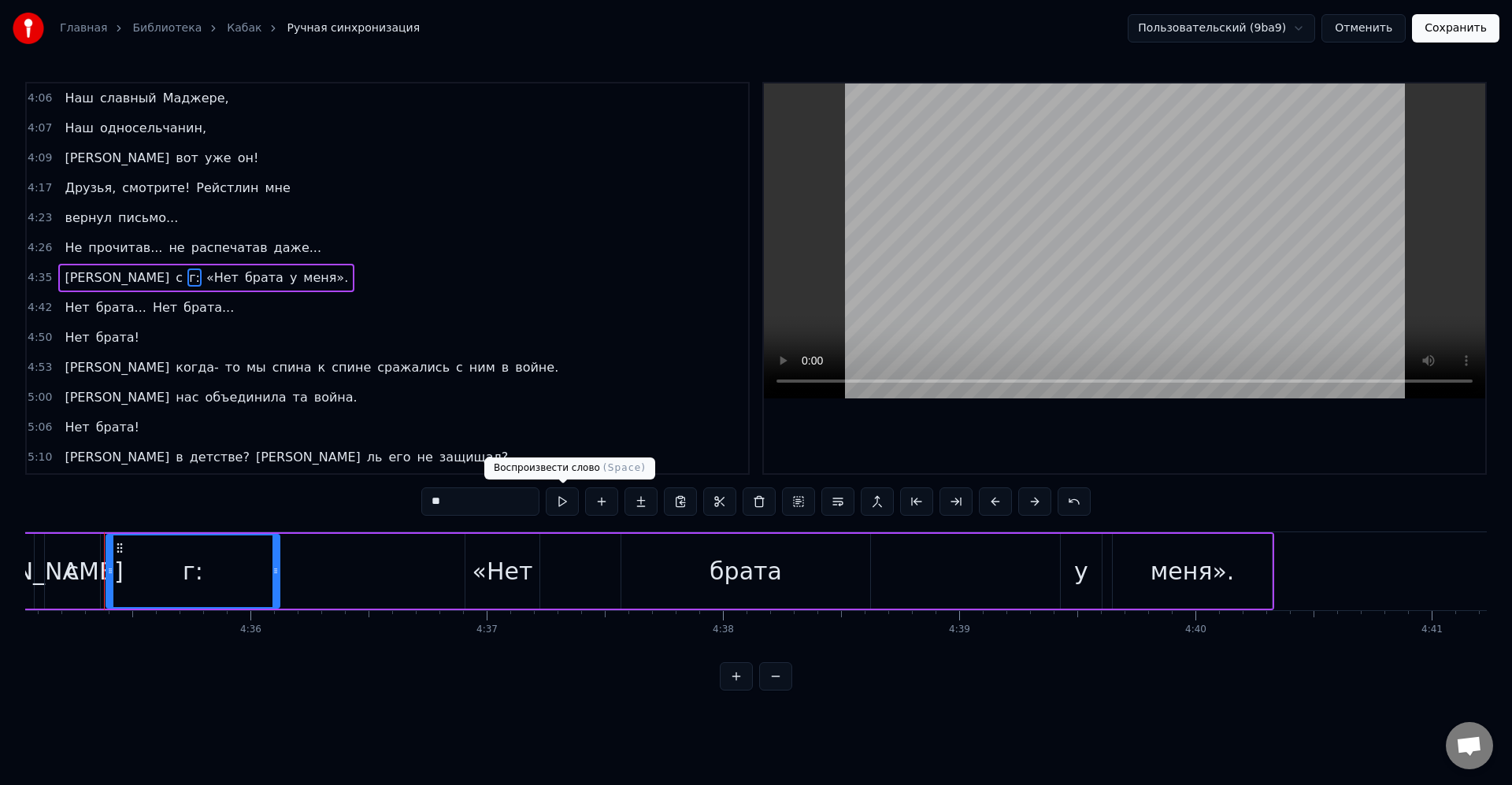
type input "*"
type input "*********"
click at [574, 497] on button at bounding box center [562, 501] width 33 height 28
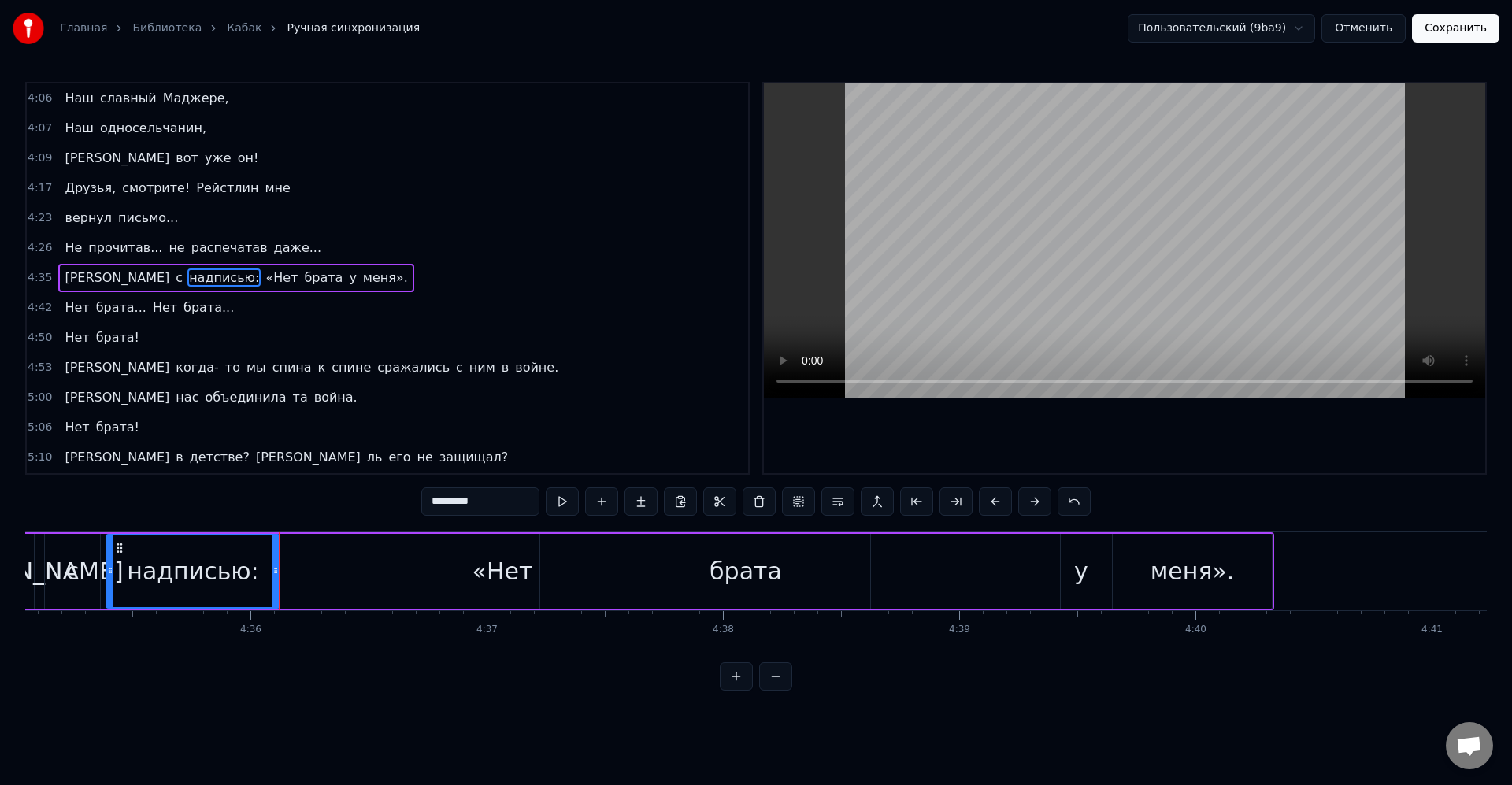
click at [1469, 25] on button "Сохранить" at bounding box center [1455, 28] width 87 height 28
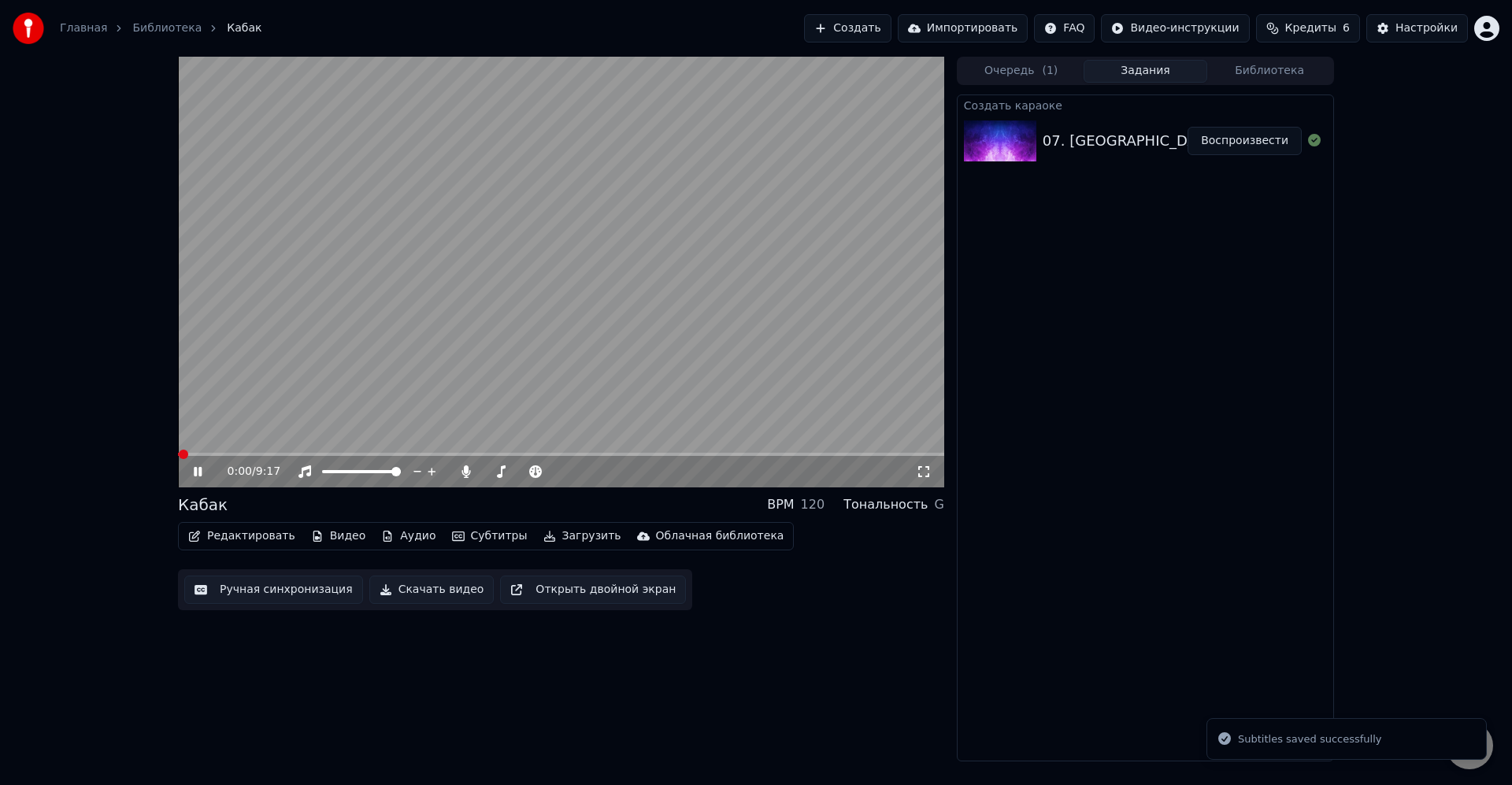
click at [473, 452] on span at bounding box center [560, 453] width 766 height 3
click at [487, 453] on span at bounding box center [560, 453] width 766 height 3
click at [519, 454] on span at bounding box center [560, 453] width 766 height 3
click at [508, 454] on span at bounding box center [560, 453] width 766 height 3
click at [525, 452] on span at bounding box center [560, 453] width 766 height 3
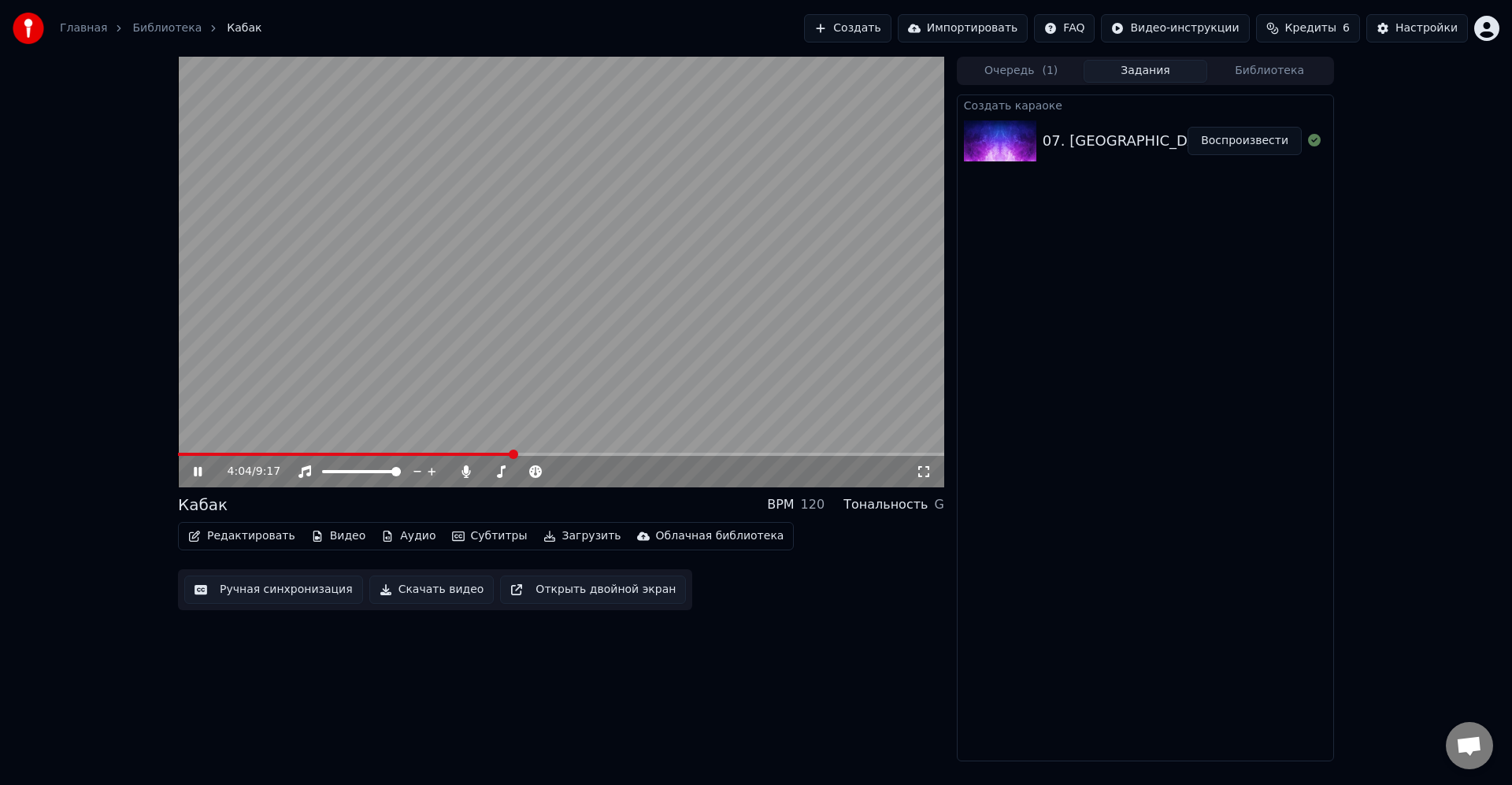
click at [528, 455] on span at bounding box center [560, 453] width 766 height 3
click at [540, 452] on span at bounding box center [560, 453] width 766 height 3
click at [551, 452] on span at bounding box center [560, 453] width 766 height 3
click at [548, 452] on span at bounding box center [552, 454] width 9 height 9
click at [852, 455] on span at bounding box center [560, 453] width 766 height 3
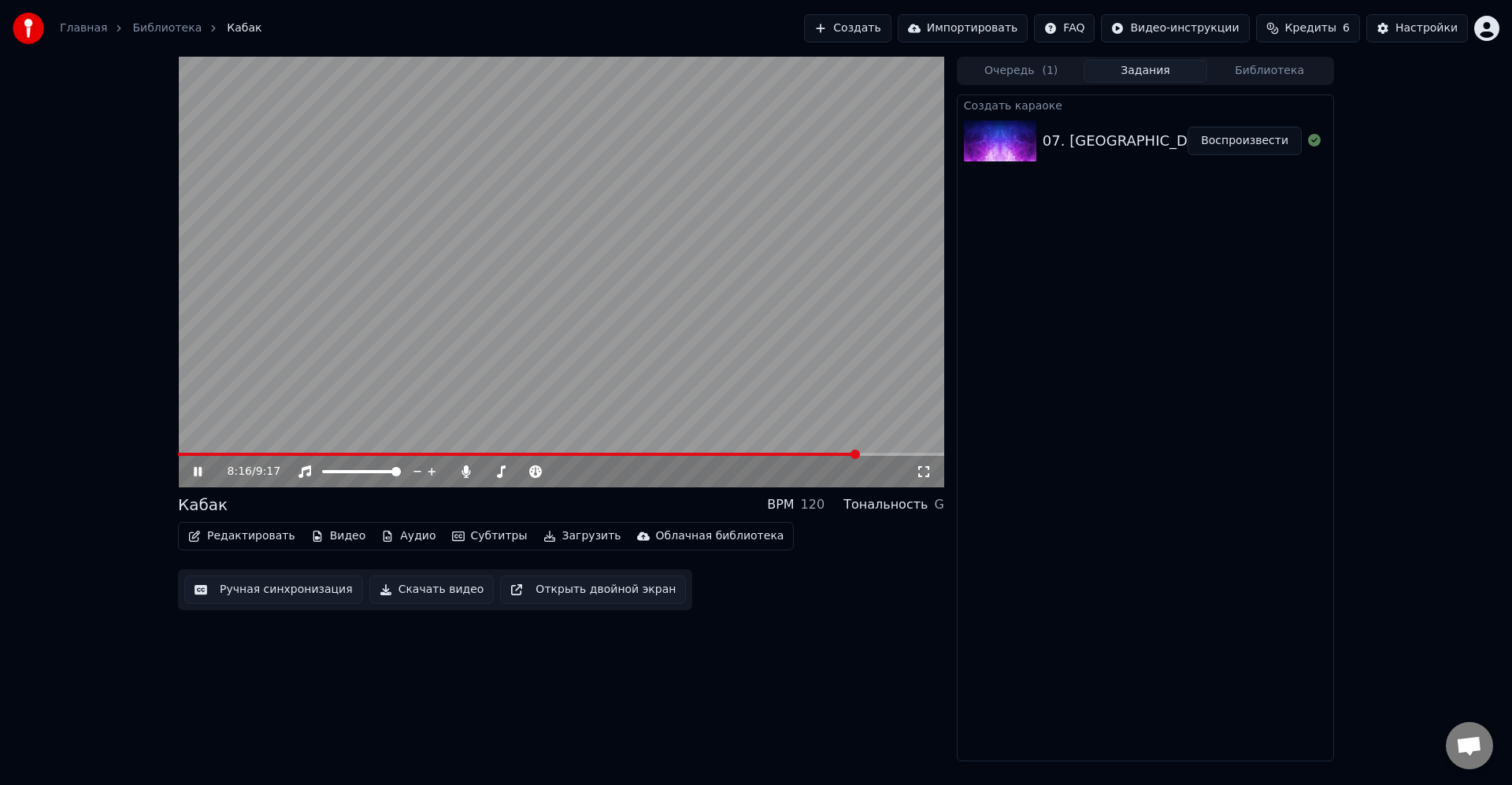
click at [859, 455] on span at bounding box center [560, 453] width 766 height 3
click at [868, 455] on span at bounding box center [560, 453] width 766 height 3
click at [458, 384] on video at bounding box center [560, 272] width 766 height 431
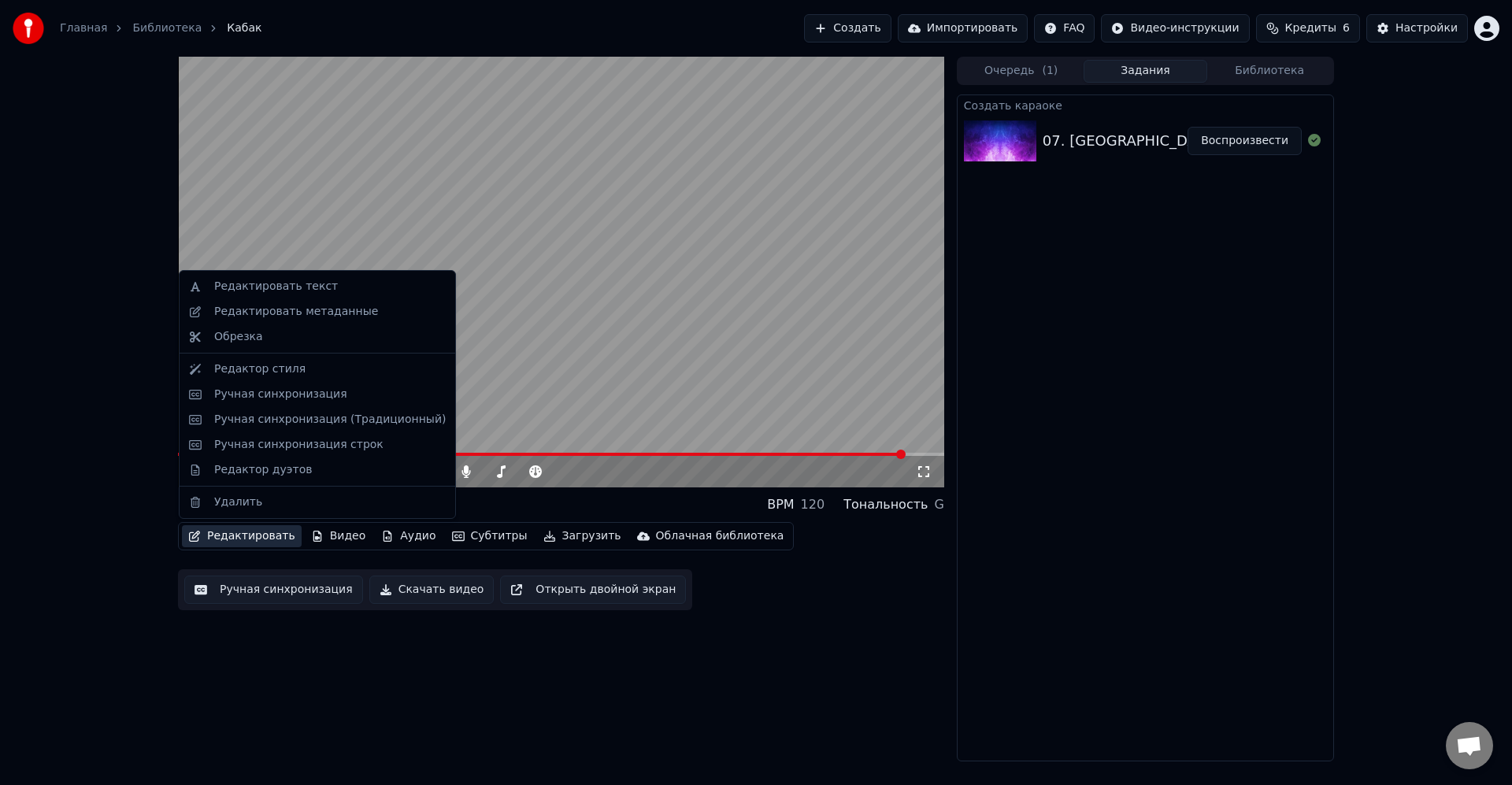
click at [257, 539] on button "Редактировать" at bounding box center [241, 536] width 120 height 22
click at [247, 538] on button "Редактировать" at bounding box center [241, 536] width 120 height 22
click at [265, 539] on button "Редактировать" at bounding box center [241, 536] width 120 height 22
click at [295, 395] on div "Ручная синхронизация" at bounding box center [281, 394] width 133 height 15
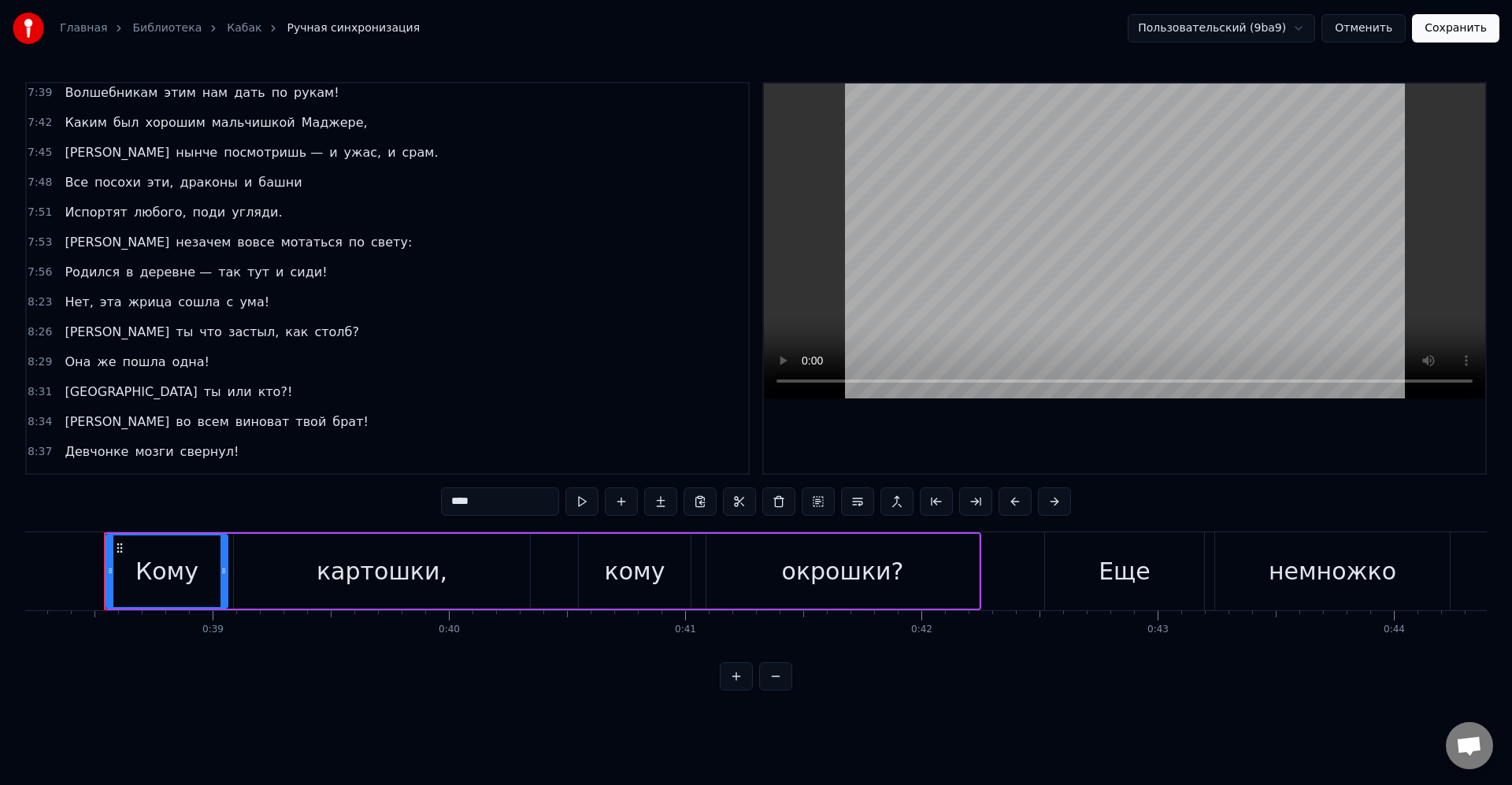
scroll to position [3022, 0]
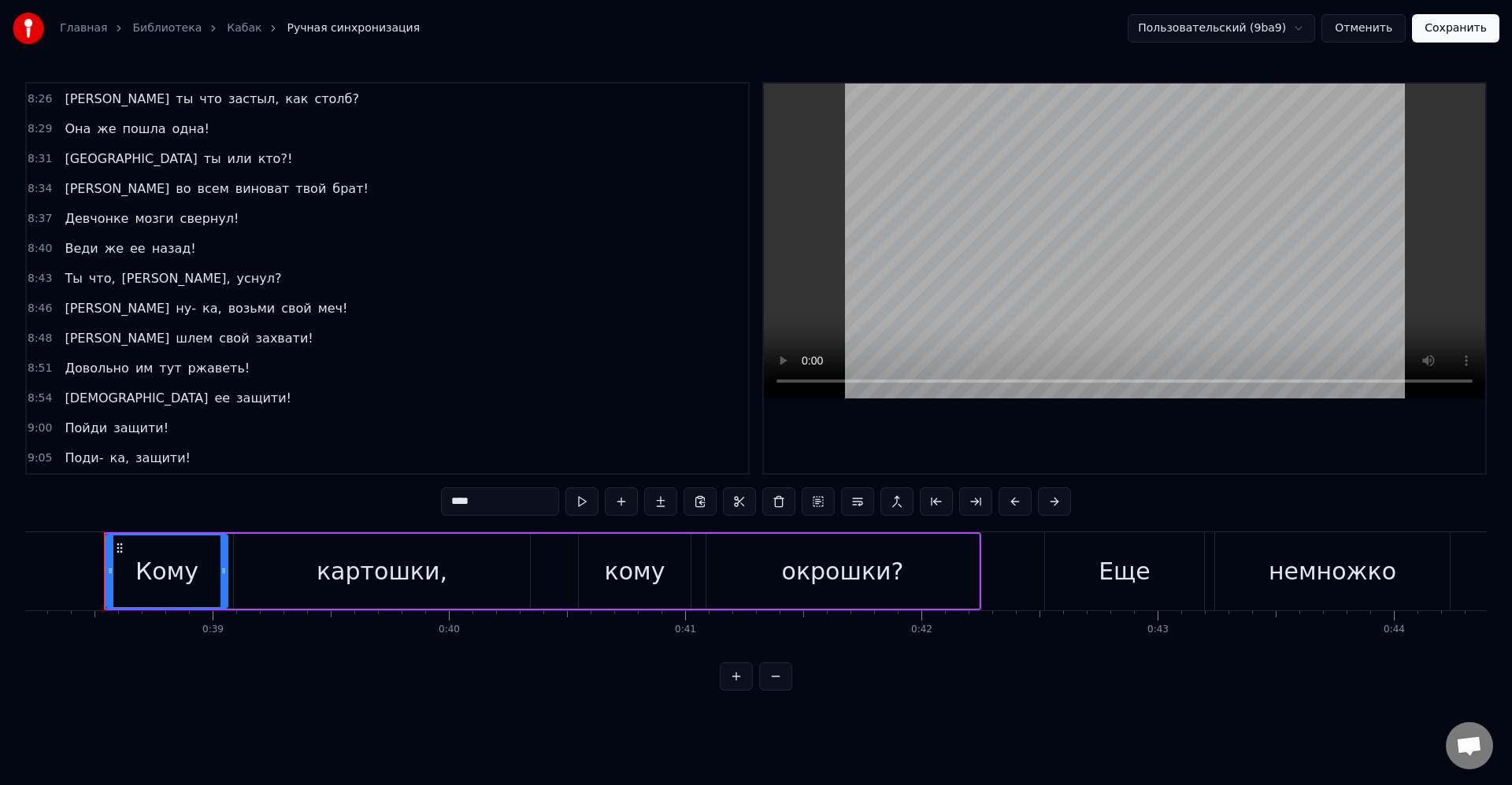
click at [227, 314] on span "возьми" at bounding box center [252, 308] width 50 height 18
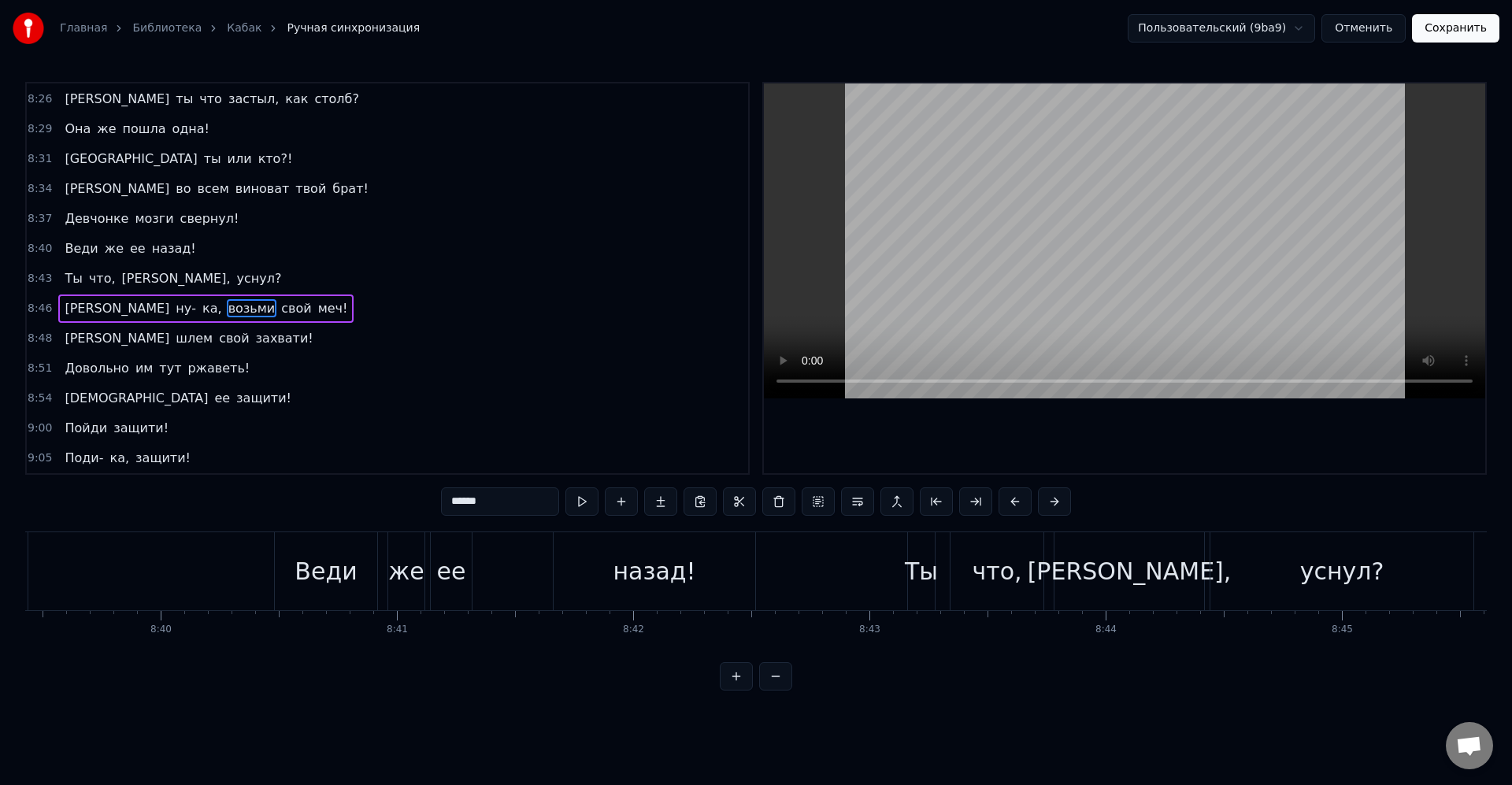
scroll to position [0, 124357]
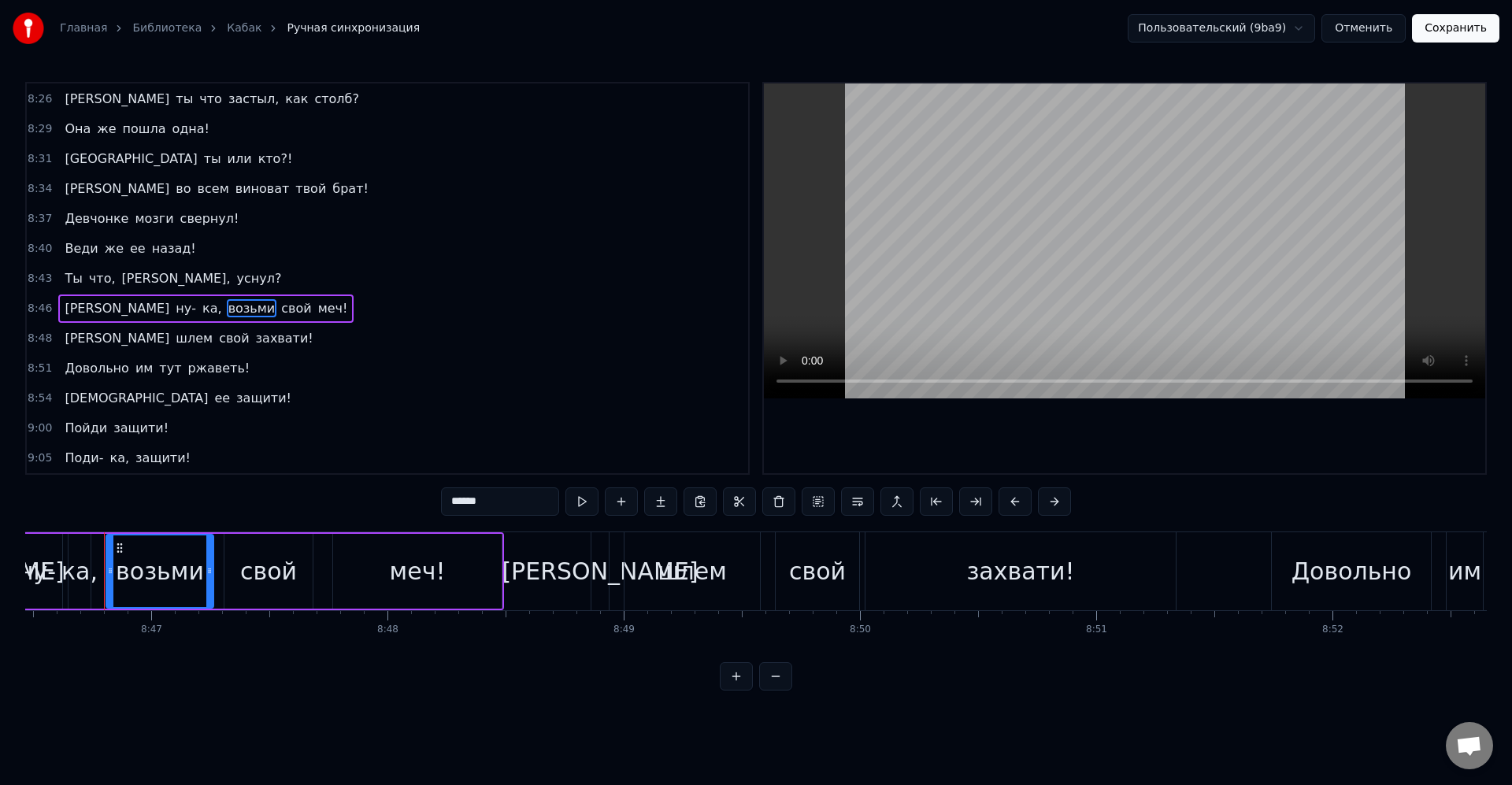
drag, startPoint x: 490, startPoint y: 502, endPoint x: 504, endPoint y: 499, distance: 14.3
click at [492, 502] on input "******" at bounding box center [499, 501] width 118 height 28
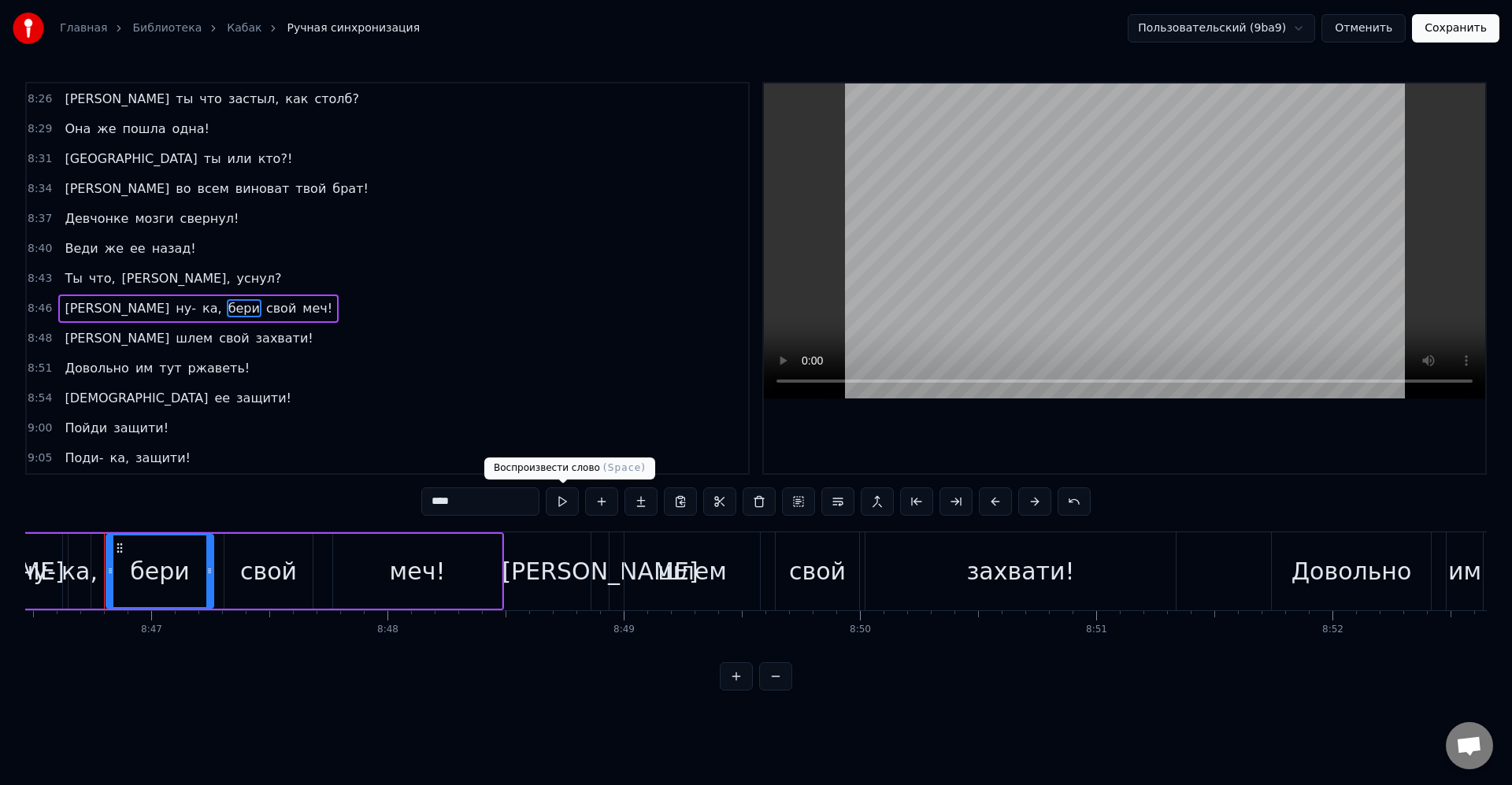
click at [569, 505] on button at bounding box center [562, 501] width 33 height 28
click at [205, 568] on icon at bounding box center [205, 571] width 6 height 13
click at [224, 568] on div "свой" at bounding box center [269, 570] width 90 height 75
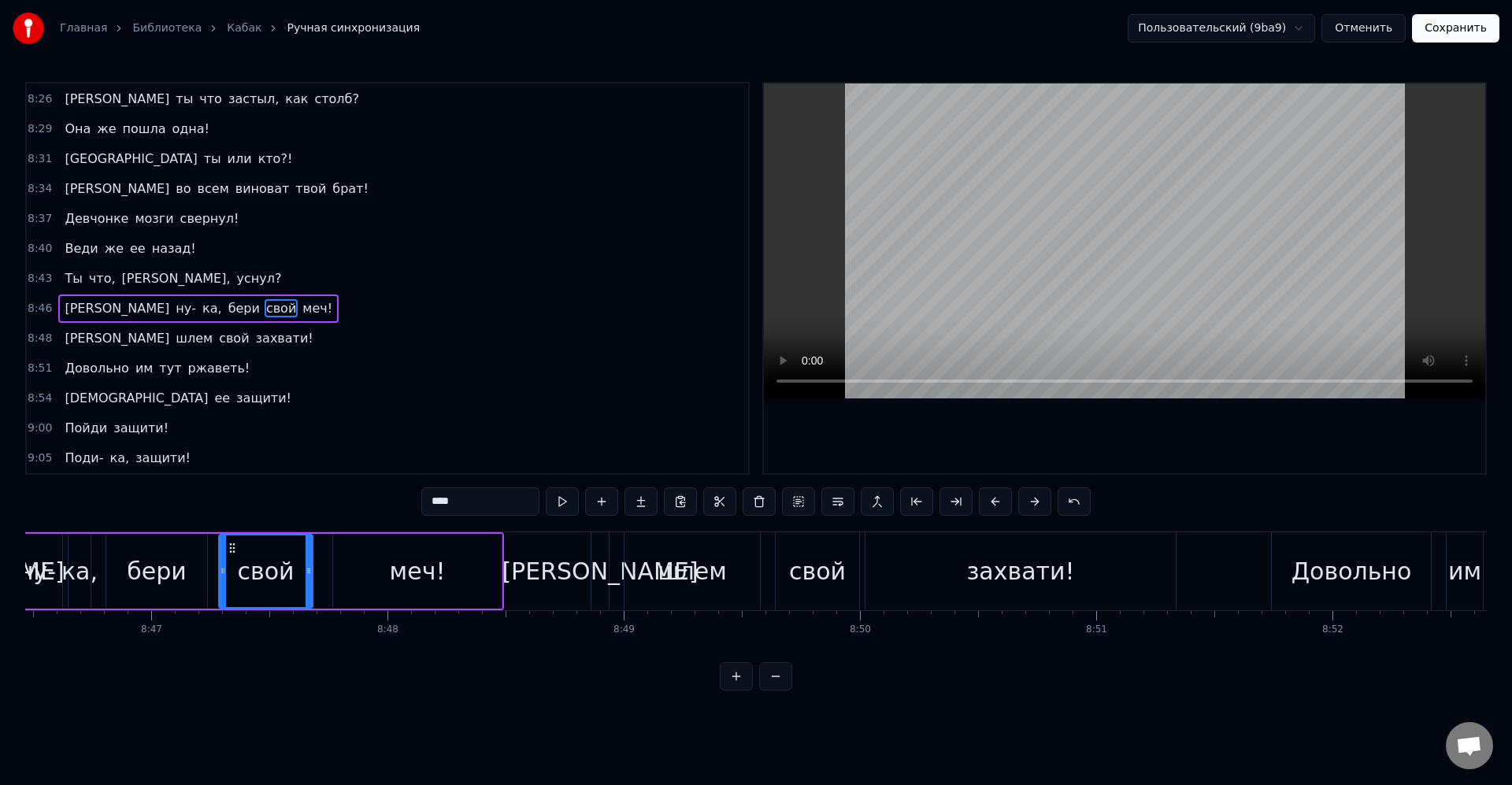
click at [220, 568] on icon at bounding box center [223, 571] width 6 height 13
click at [578, 502] on button at bounding box center [562, 501] width 33 height 28
click at [193, 542] on div "бери" at bounding box center [157, 570] width 101 height 75
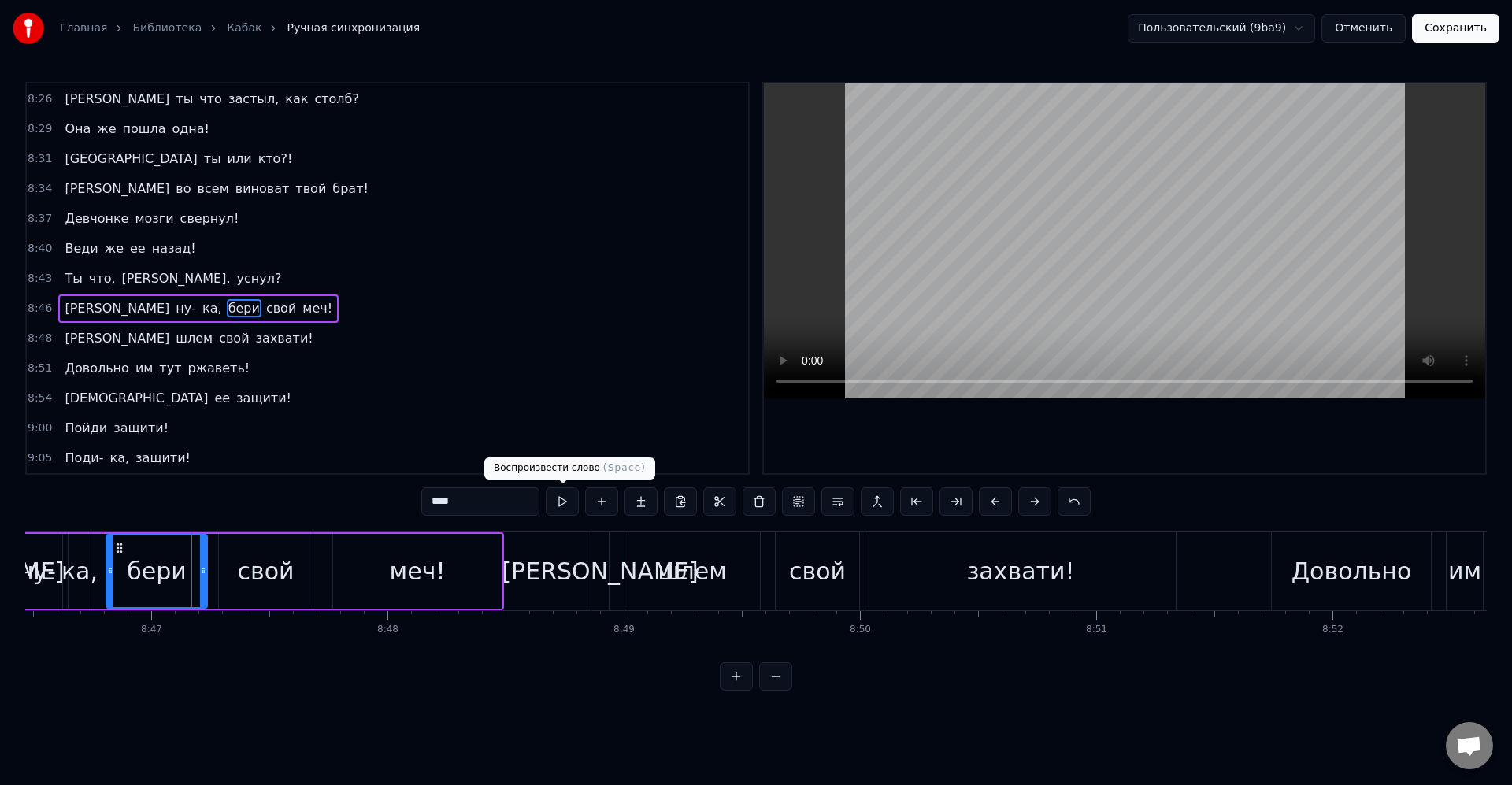
click at [568, 507] on button at bounding box center [562, 501] width 33 height 28
click at [174, 339] on span "шлем" at bounding box center [194, 338] width 41 height 18
type input "****"
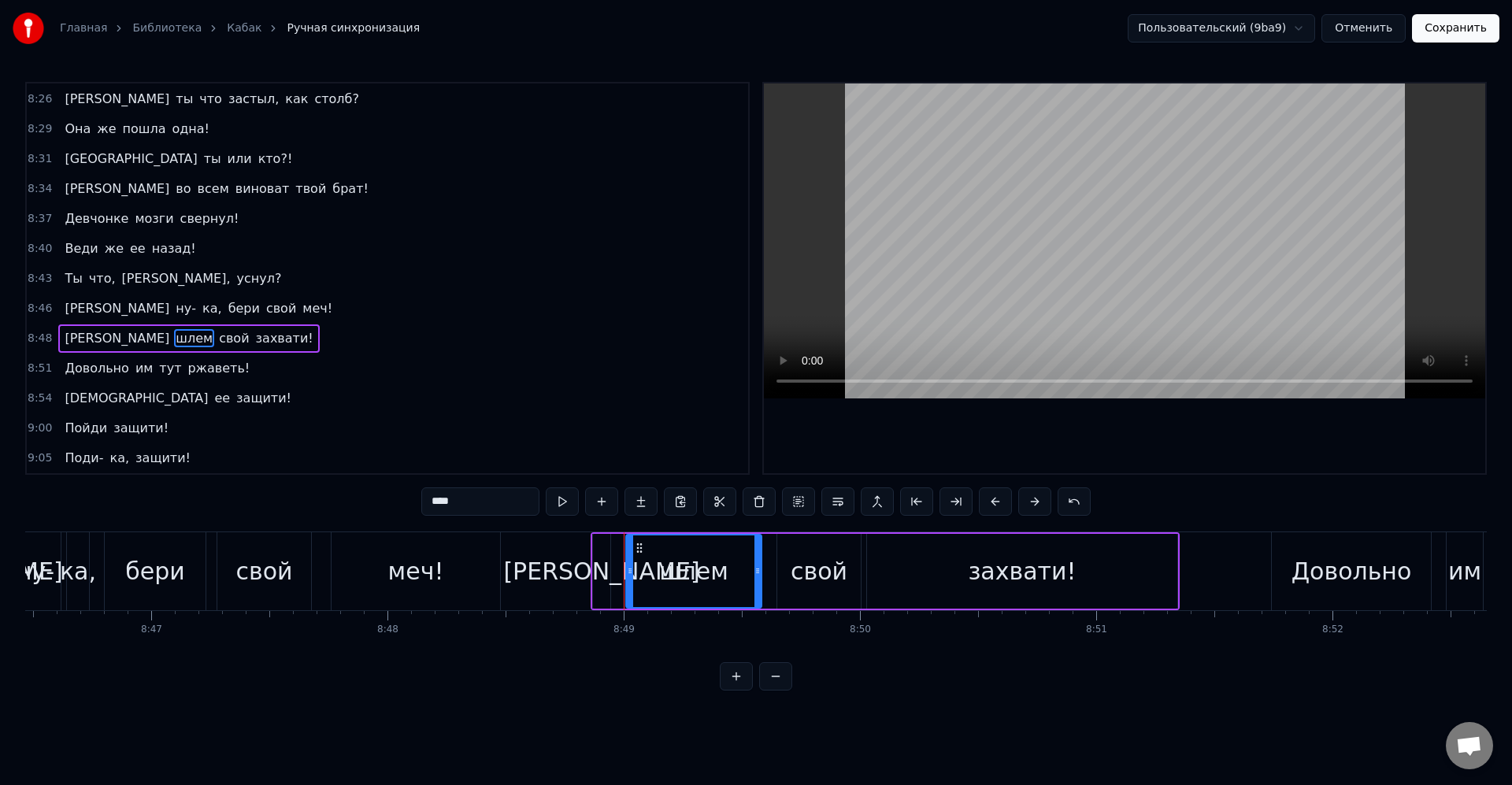
click at [174, 330] on span "шлем" at bounding box center [194, 338] width 41 height 18
click at [552, 499] on button at bounding box center [562, 501] width 33 height 28
click at [212, 334] on div "8:48 И шлем свой захвати!" at bounding box center [387, 338] width 721 height 30
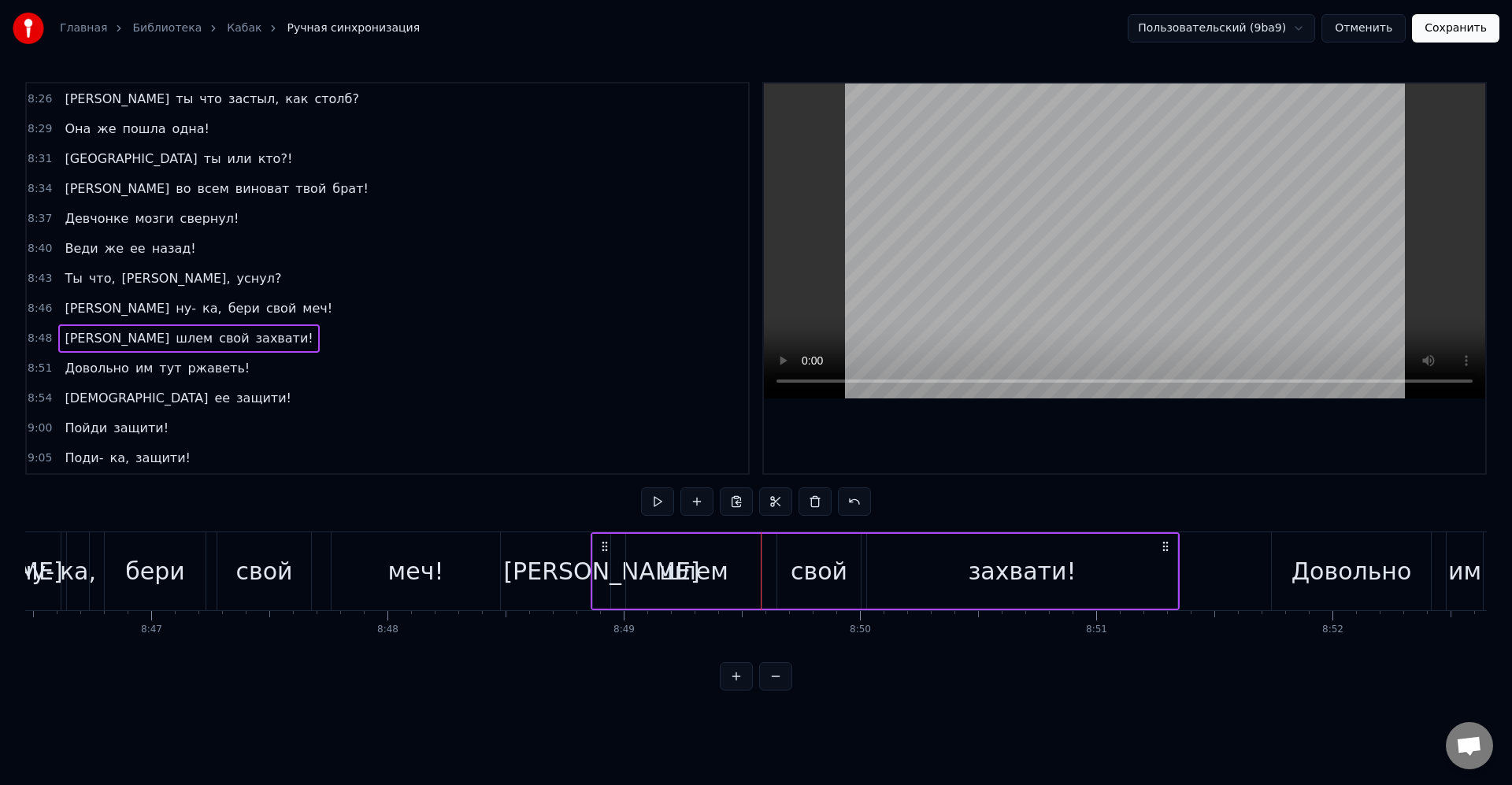
click at [651, 502] on button at bounding box center [657, 501] width 33 height 28
click at [1434, 23] on button "Сохранить" at bounding box center [1455, 28] width 87 height 28
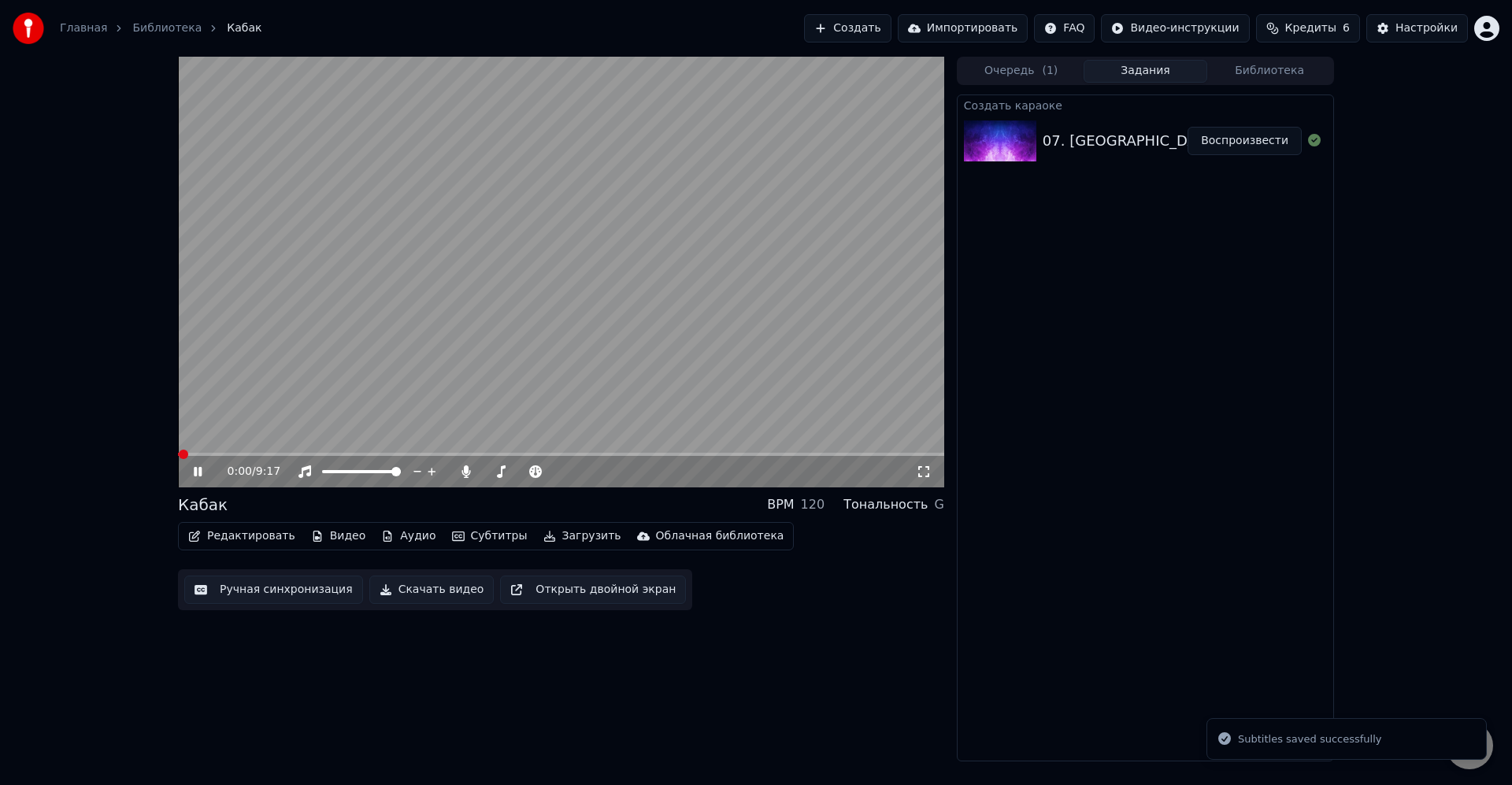
click at [716, 454] on span at bounding box center [560, 453] width 766 height 3
click at [764, 451] on video at bounding box center [560, 272] width 766 height 431
click at [757, 454] on span at bounding box center [560, 453] width 766 height 3
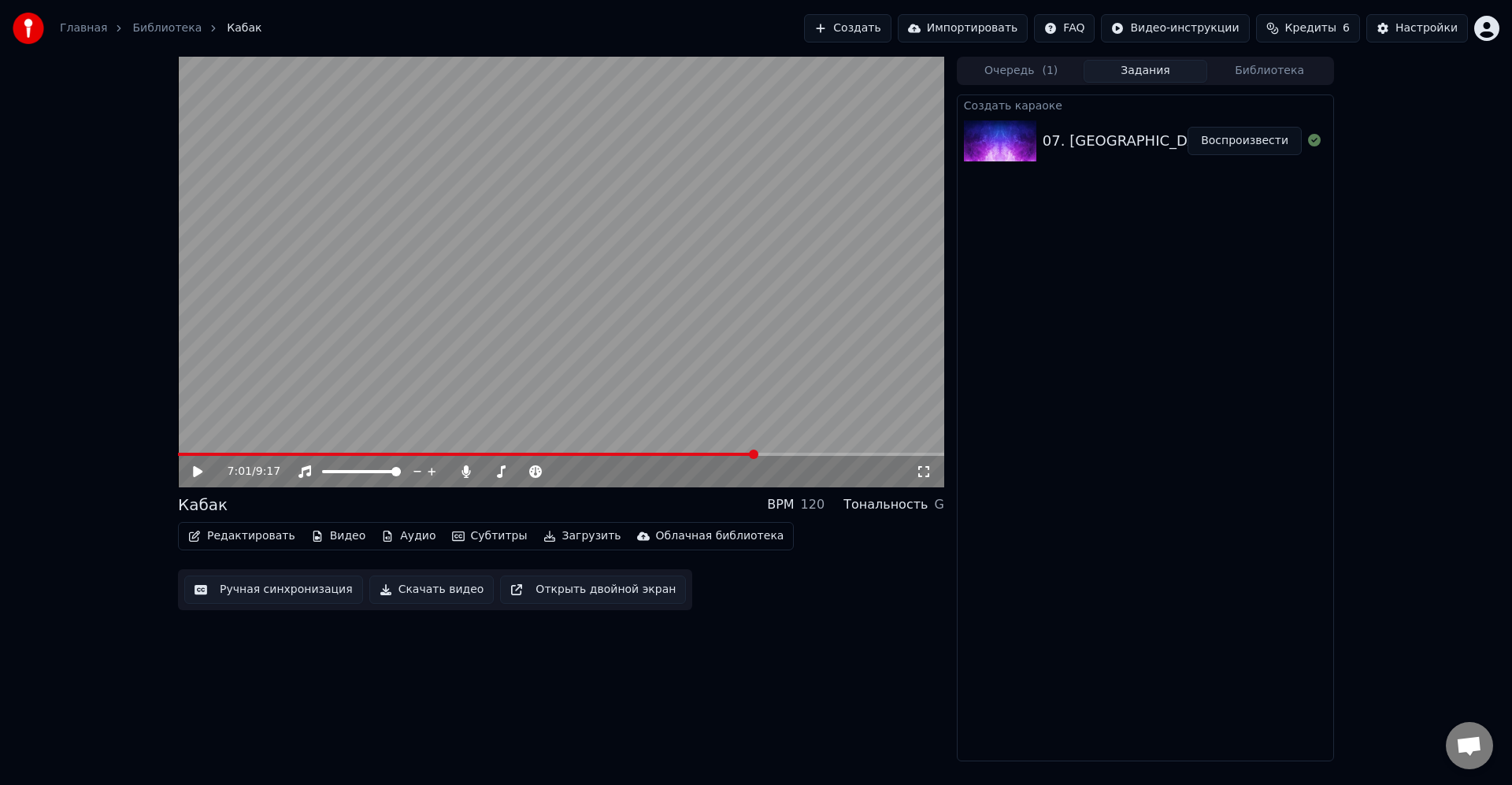
click at [852, 454] on span at bounding box center [560, 453] width 766 height 3
click at [875, 456] on span at bounding box center [560, 453] width 766 height 3
click at [823, 404] on video at bounding box center [560, 272] width 766 height 431
click at [883, 452] on span at bounding box center [560, 453] width 766 height 3
click at [561, 541] on button "Загрузить" at bounding box center [582, 536] width 90 height 22
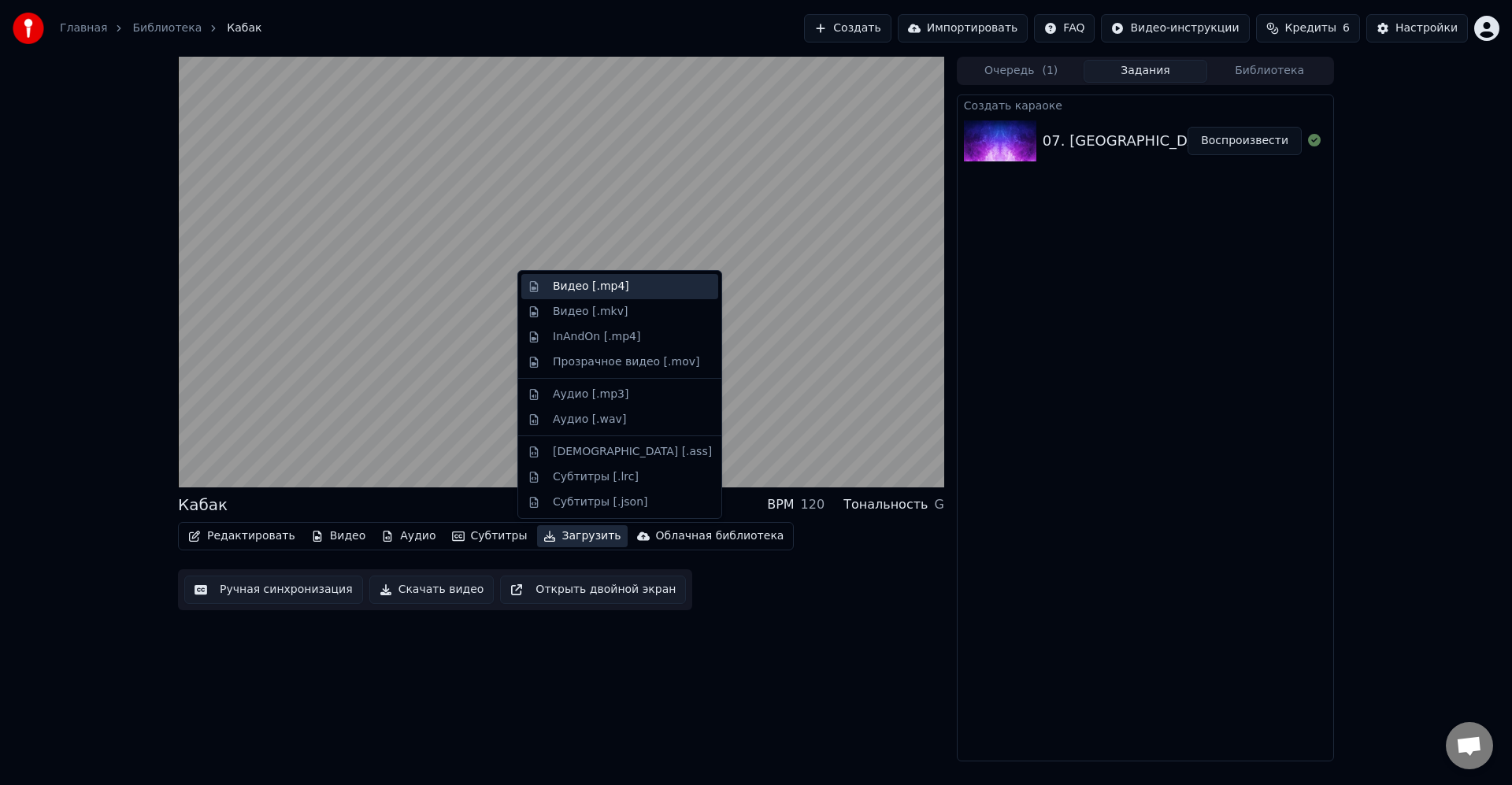
click at [606, 287] on div "Видео [.mp4]" at bounding box center [590, 286] width 77 height 15
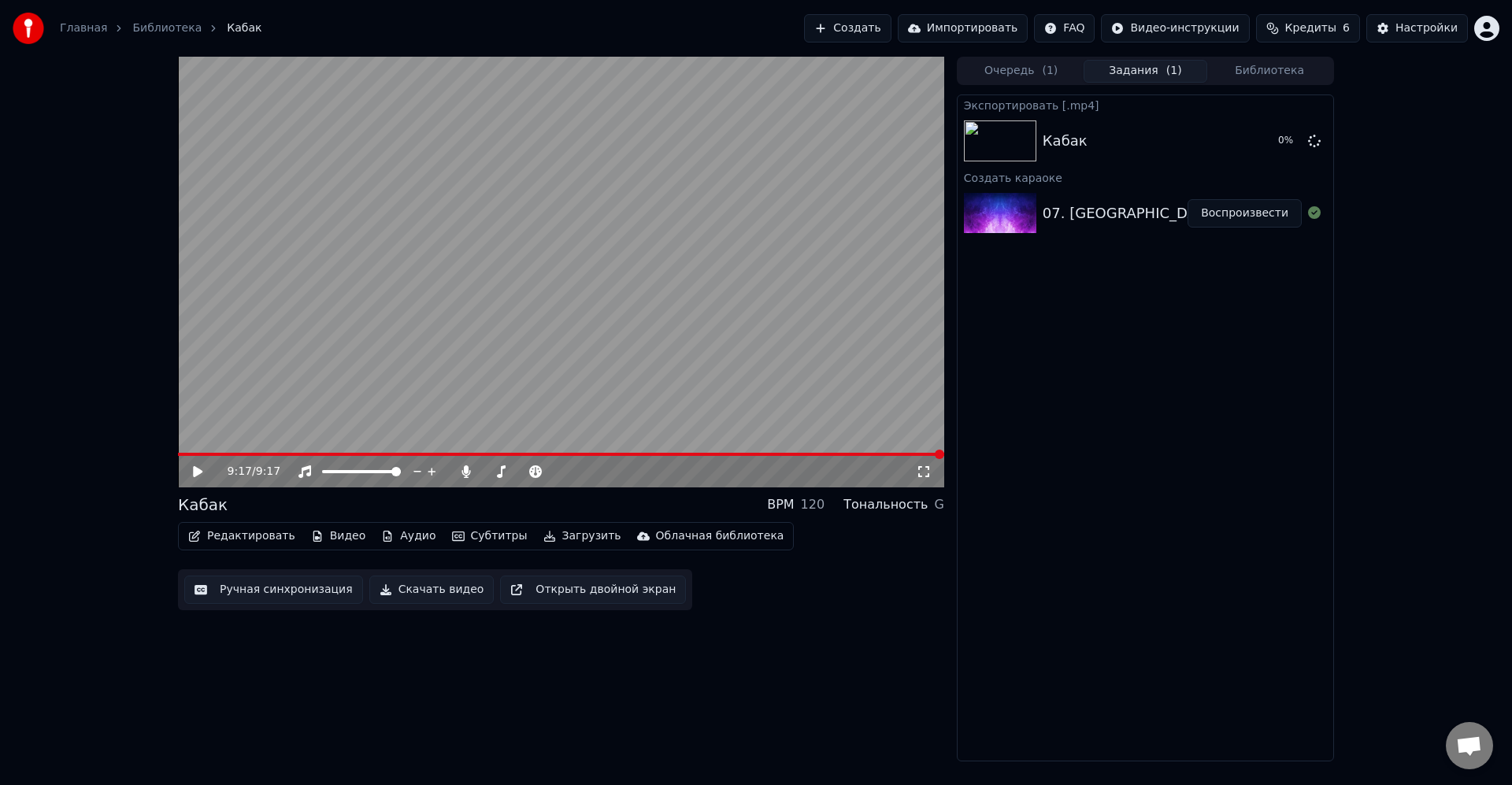
click at [1160, 358] on div "Экспортировать [.mp4] Кабак 0 % Создать караоке 07. Кабак Воспроизвести" at bounding box center [1145, 428] width 378 height 667
click at [1207, 410] on div "Экспортировать [.mp4] Кабак 14 % Создать караоке 07. Кабак Воспроизвести" at bounding box center [1145, 428] width 378 height 667
